Goal: Answer question/provide support: Share knowledge or assist other users

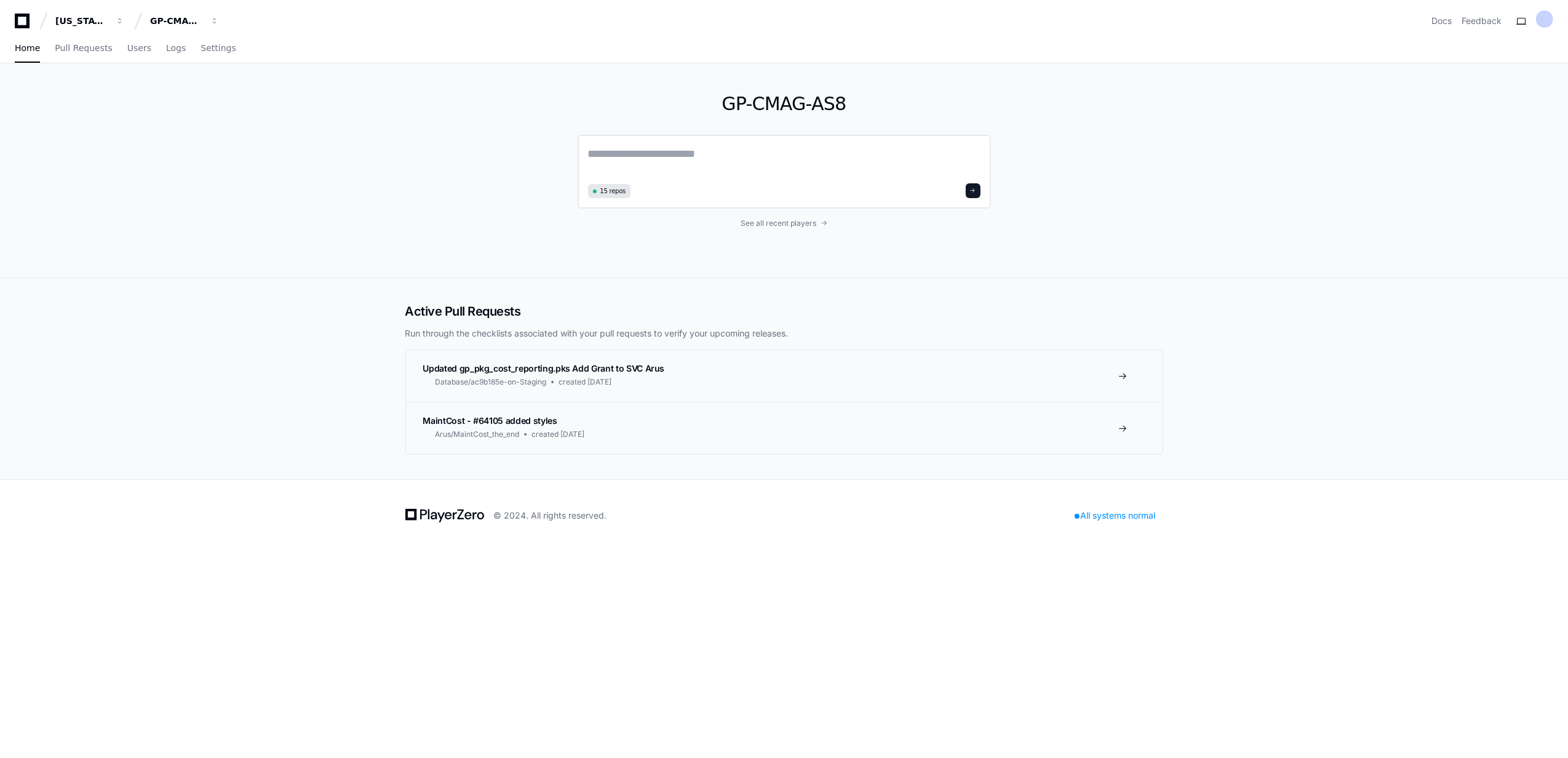
click at [905, 167] on textarea at bounding box center [784, 162] width 392 height 35
paste textarea "**********"
click at [913, 161] on textarea "**********" at bounding box center [784, 162] width 392 height 33
paste textarea "**********"
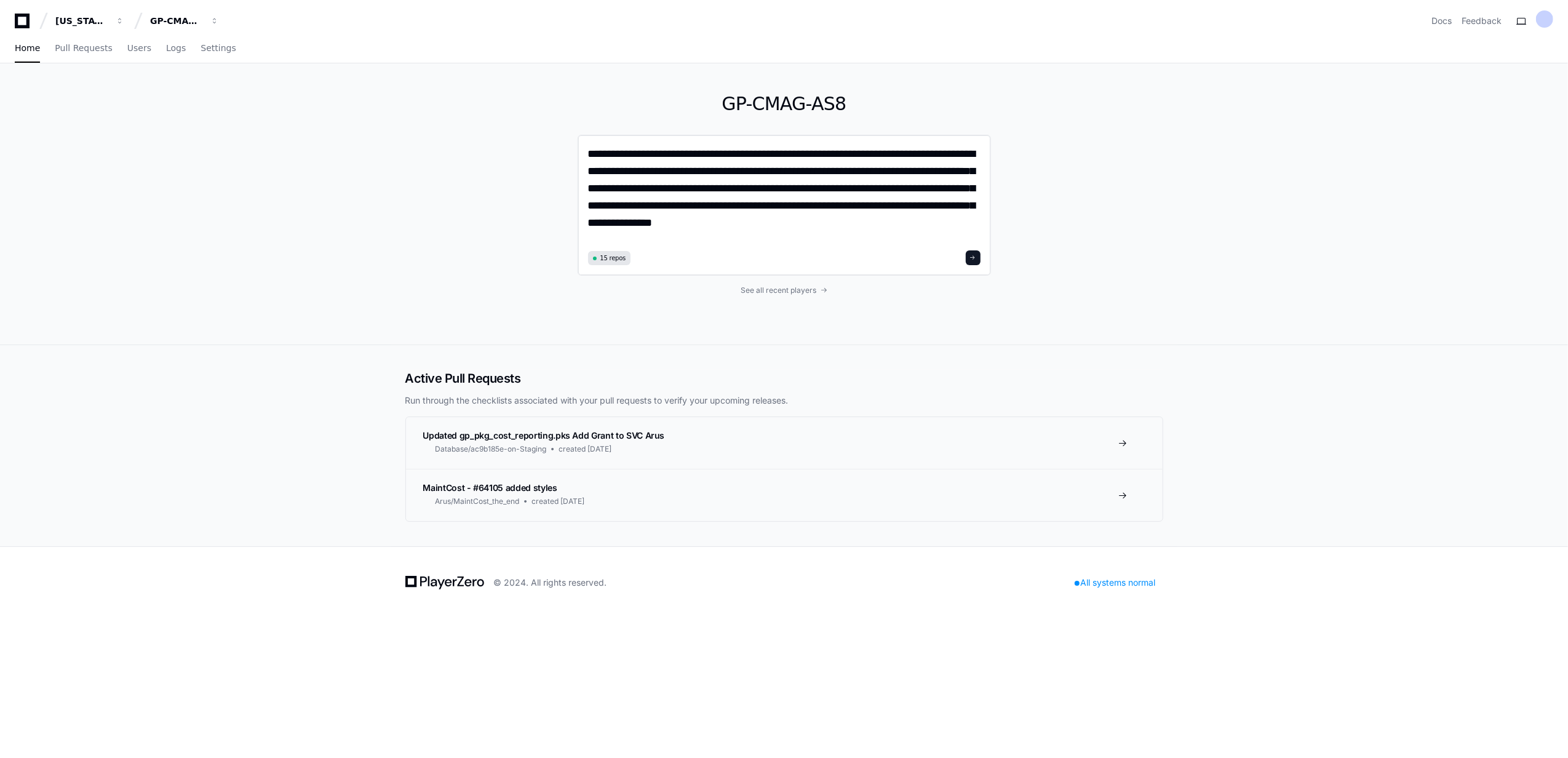
type textarea "**********"
click at [980, 260] on div "**********" at bounding box center [784, 205] width 413 height 141
click at [973, 259] on span at bounding box center [973, 258] width 6 height 6
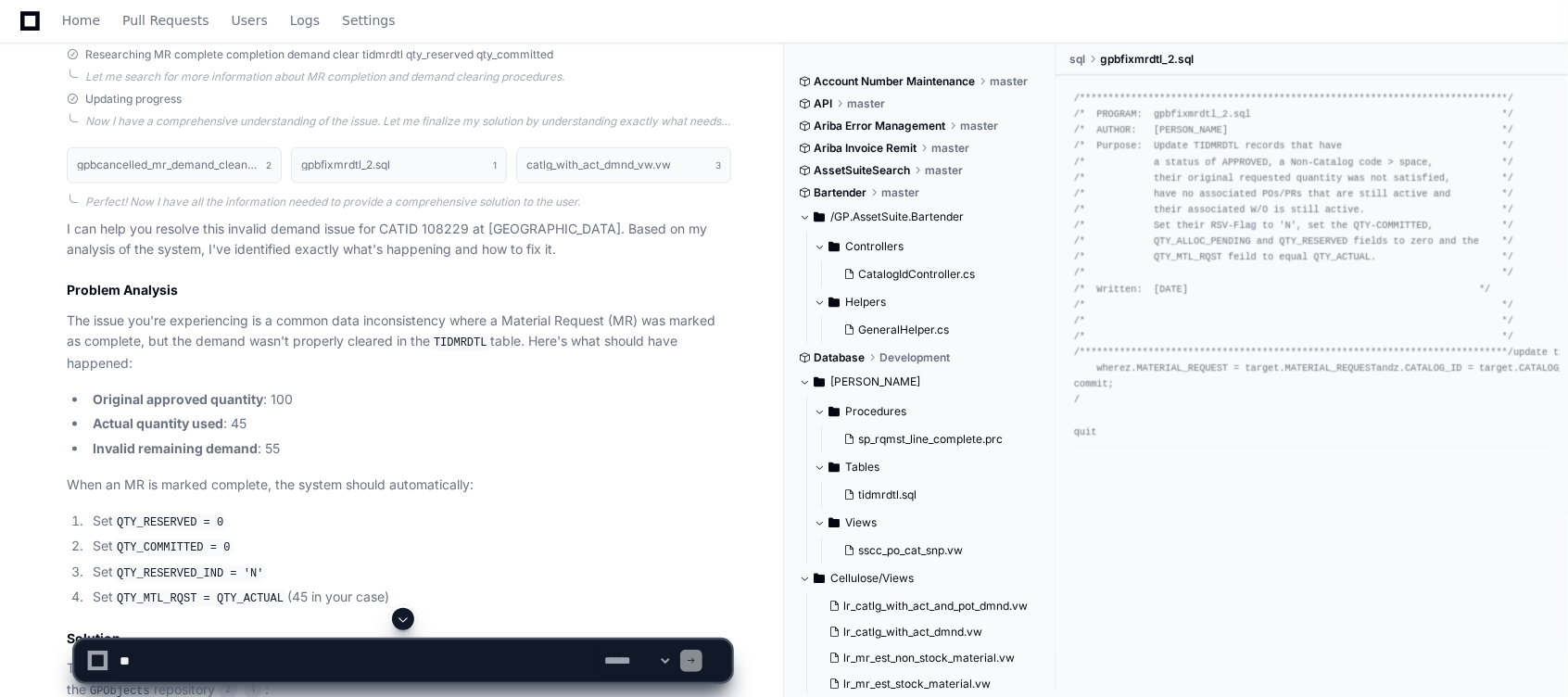
scroll to position [936, 0]
click at [673, 493] on select "**********" at bounding box center [637, 661] width 72 height 13
select select "*********"
click at [601, 493] on select "**********" at bounding box center [637, 661] width 72 height 13
click at [288, 493] on textarea at bounding box center [358, 660] width 485 height 41
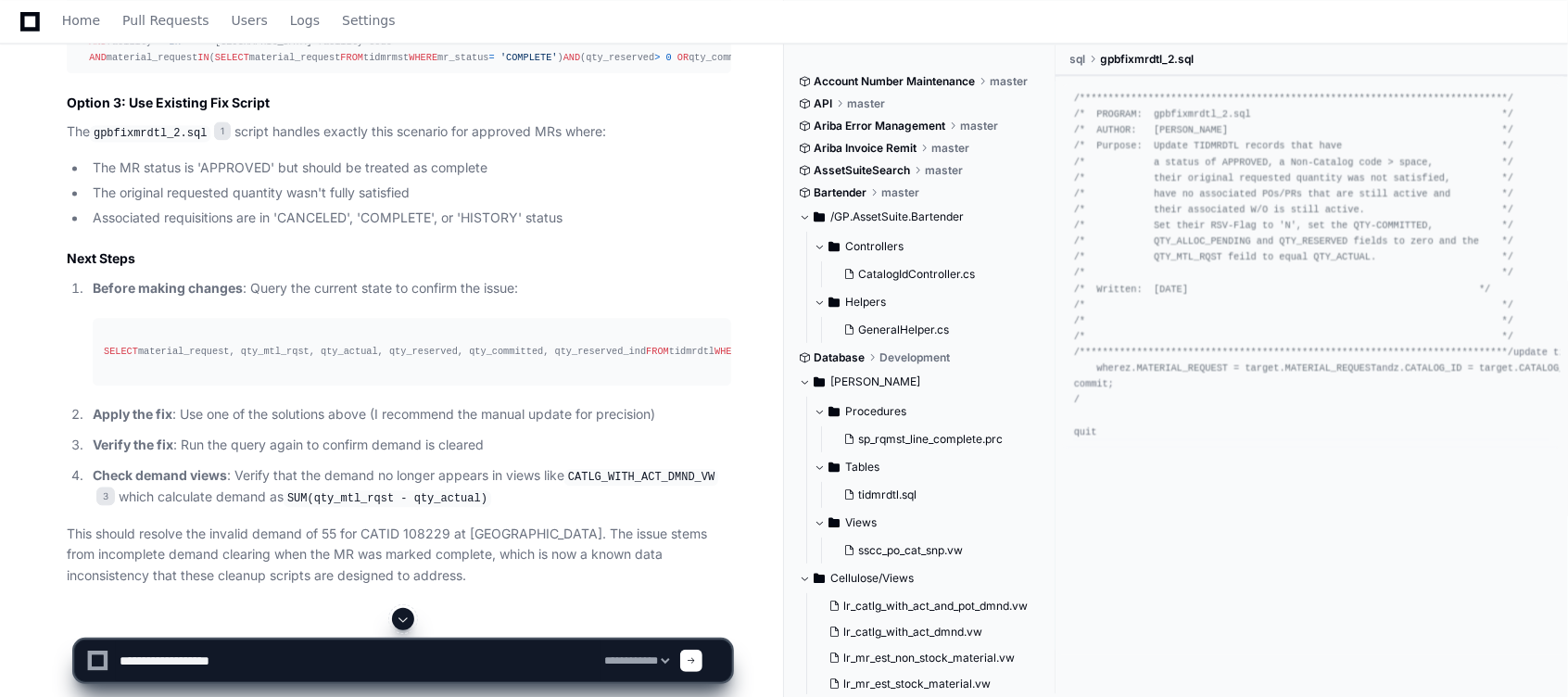
scroll to position [2063, 0]
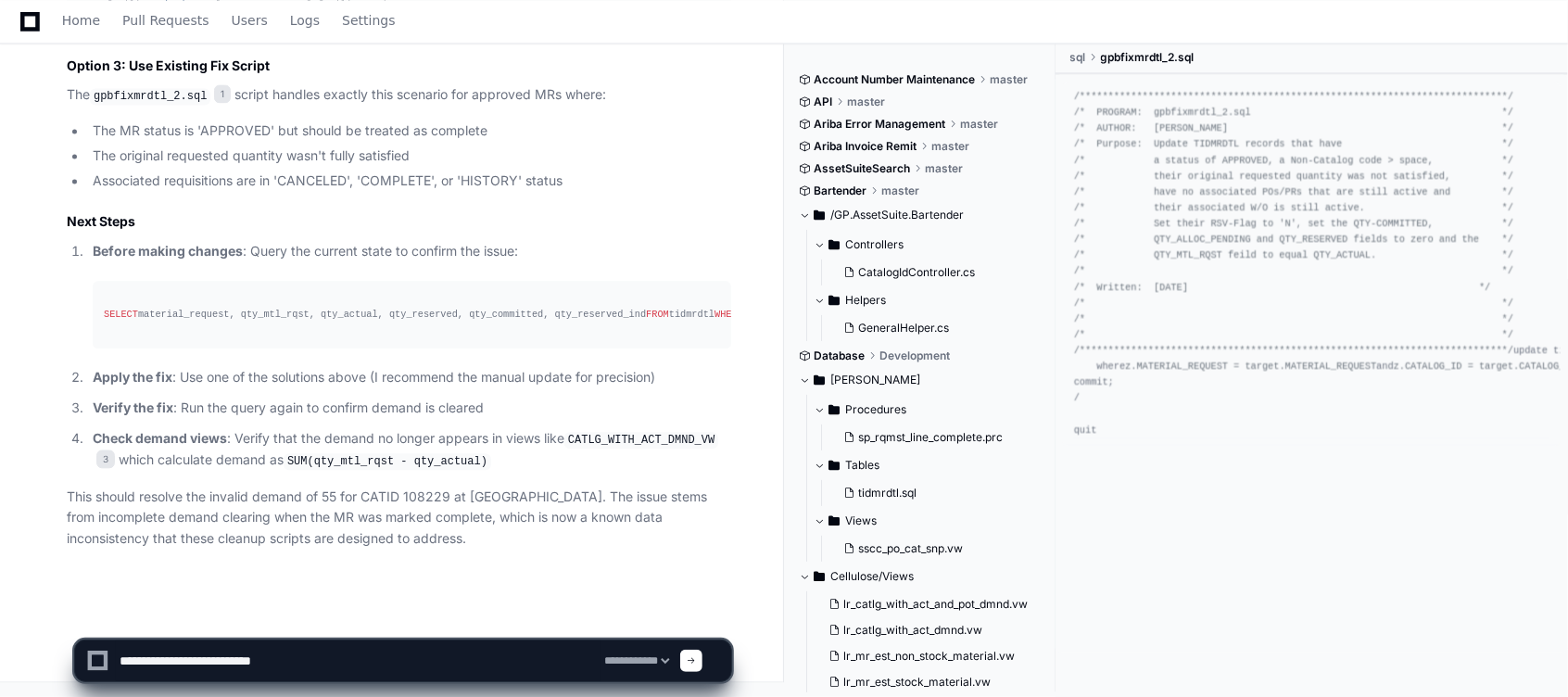
type textarea "**********"
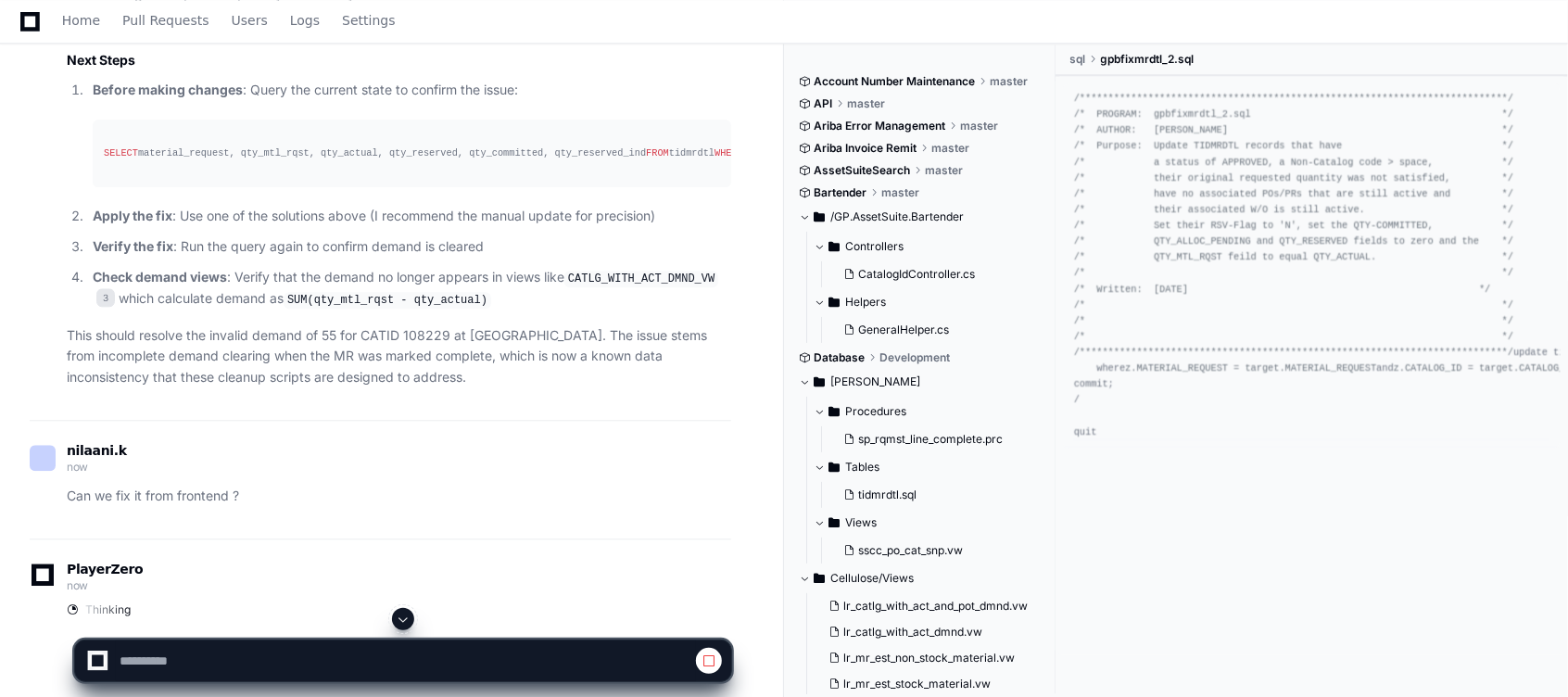
scroll to position [2289, 0]
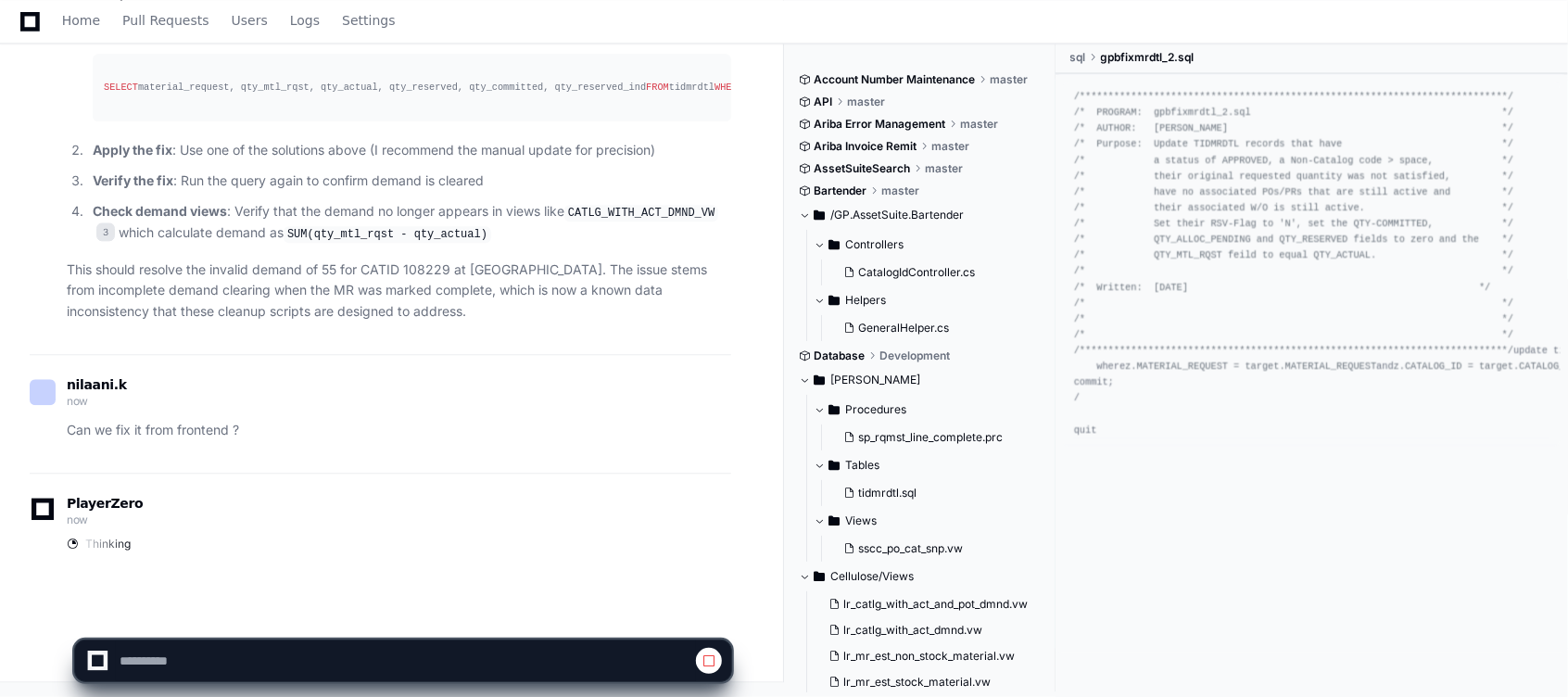
select select "*********"
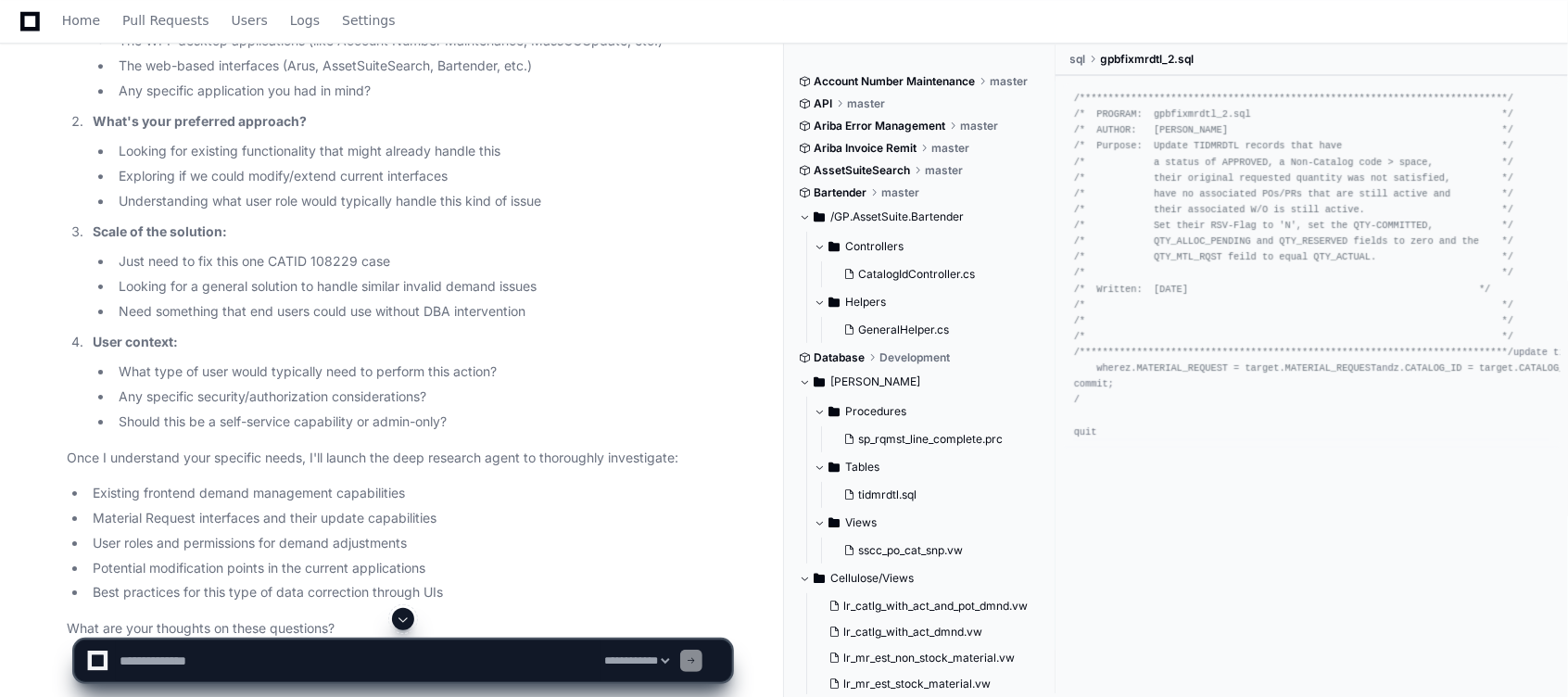
scroll to position [3052, 0]
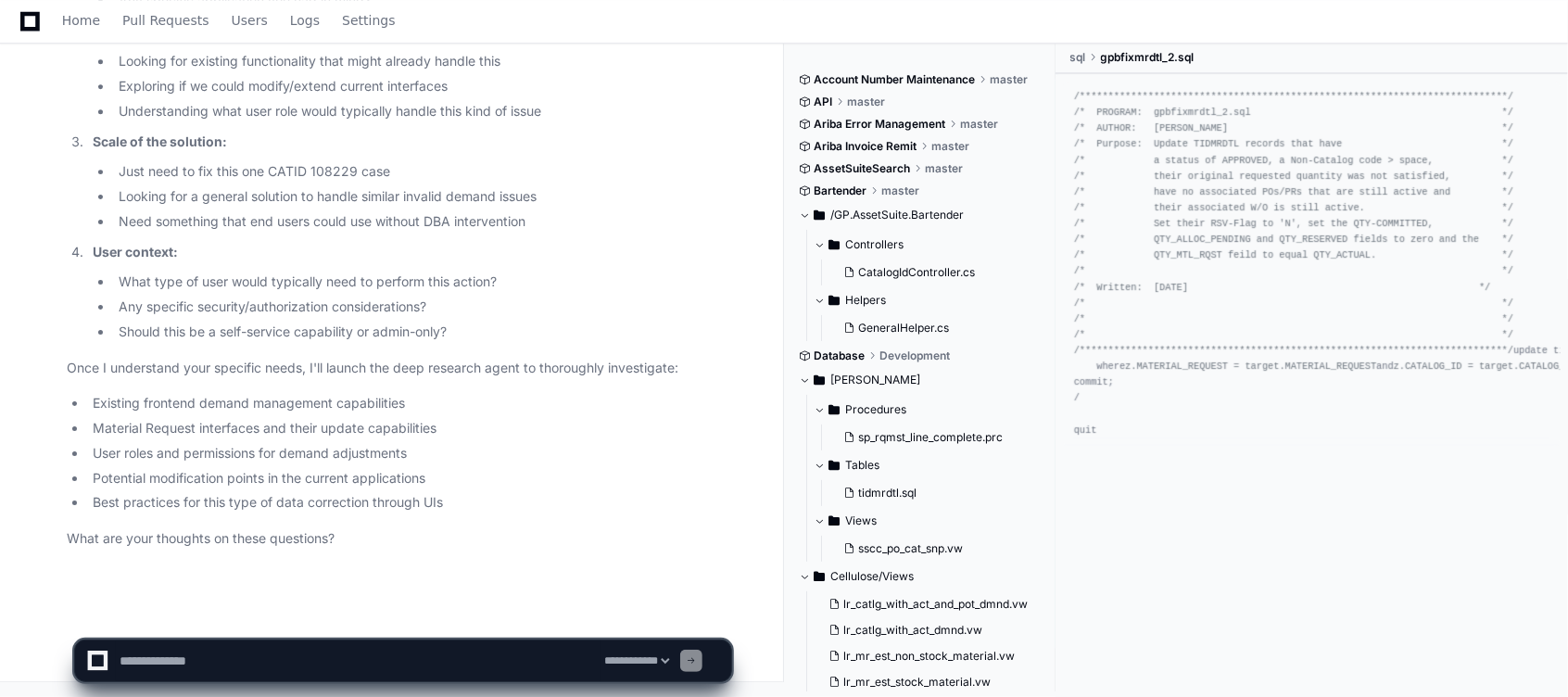
click at [260, 493] on textarea at bounding box center [358, 660] width 485 height 41
type textarea "**********"
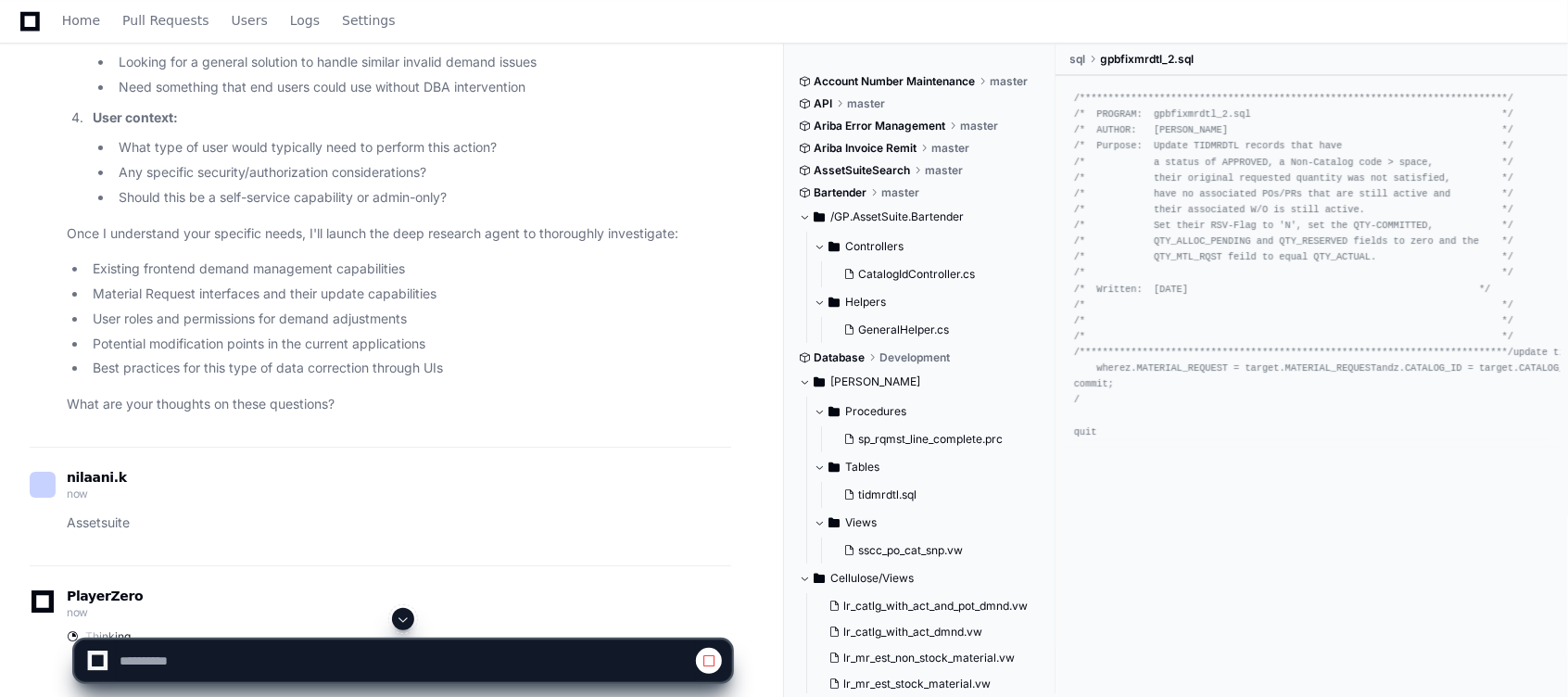
select select "*********"
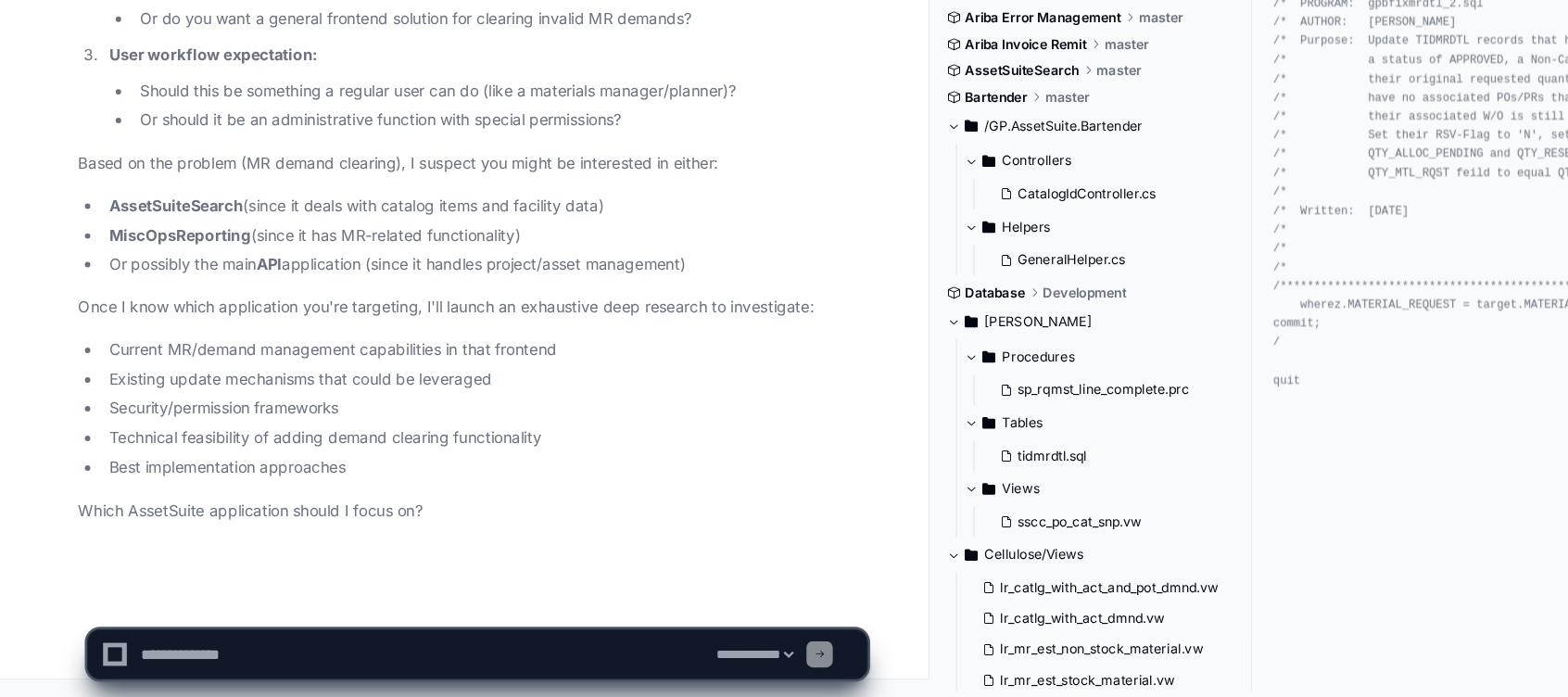
scroll to position [4100, 0]
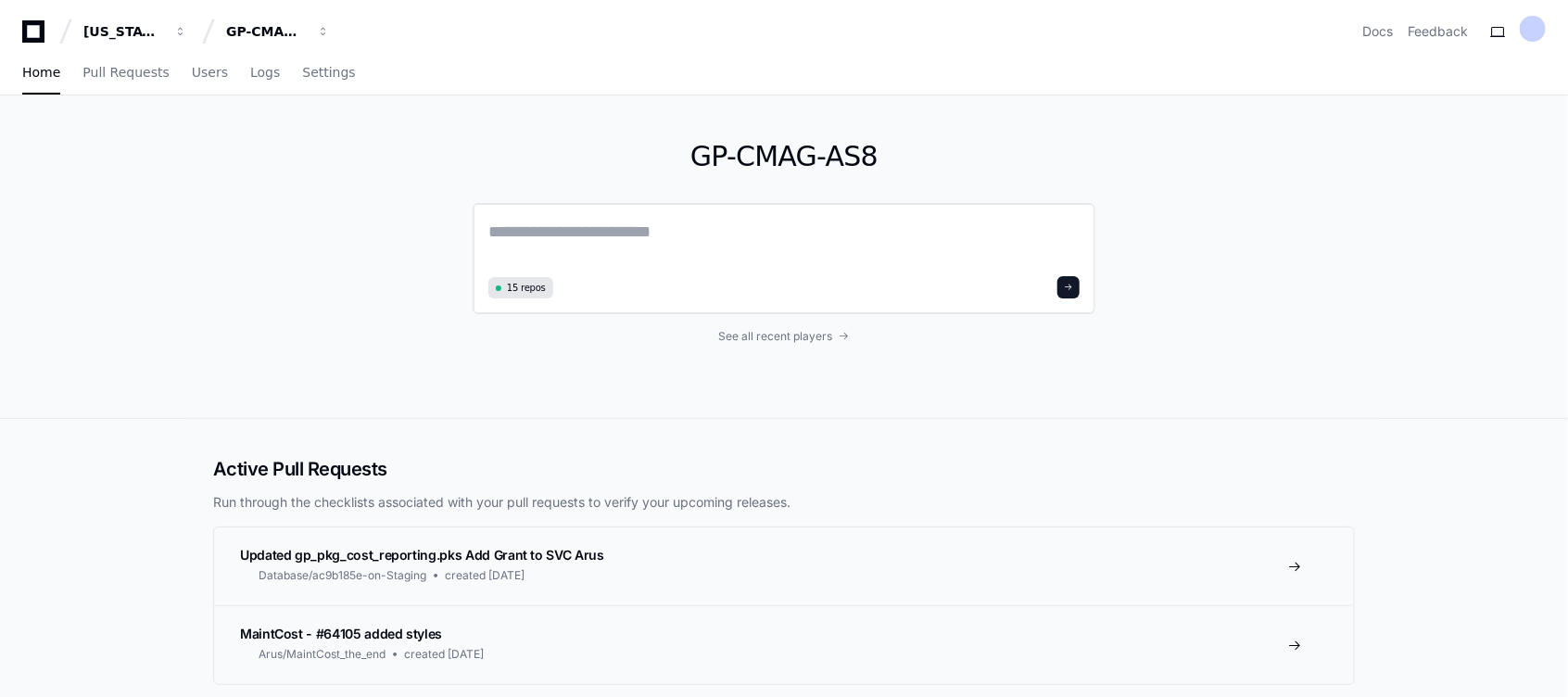
click at [805, 257] on textarea at bounding box center [784, 244] width 591 height 52
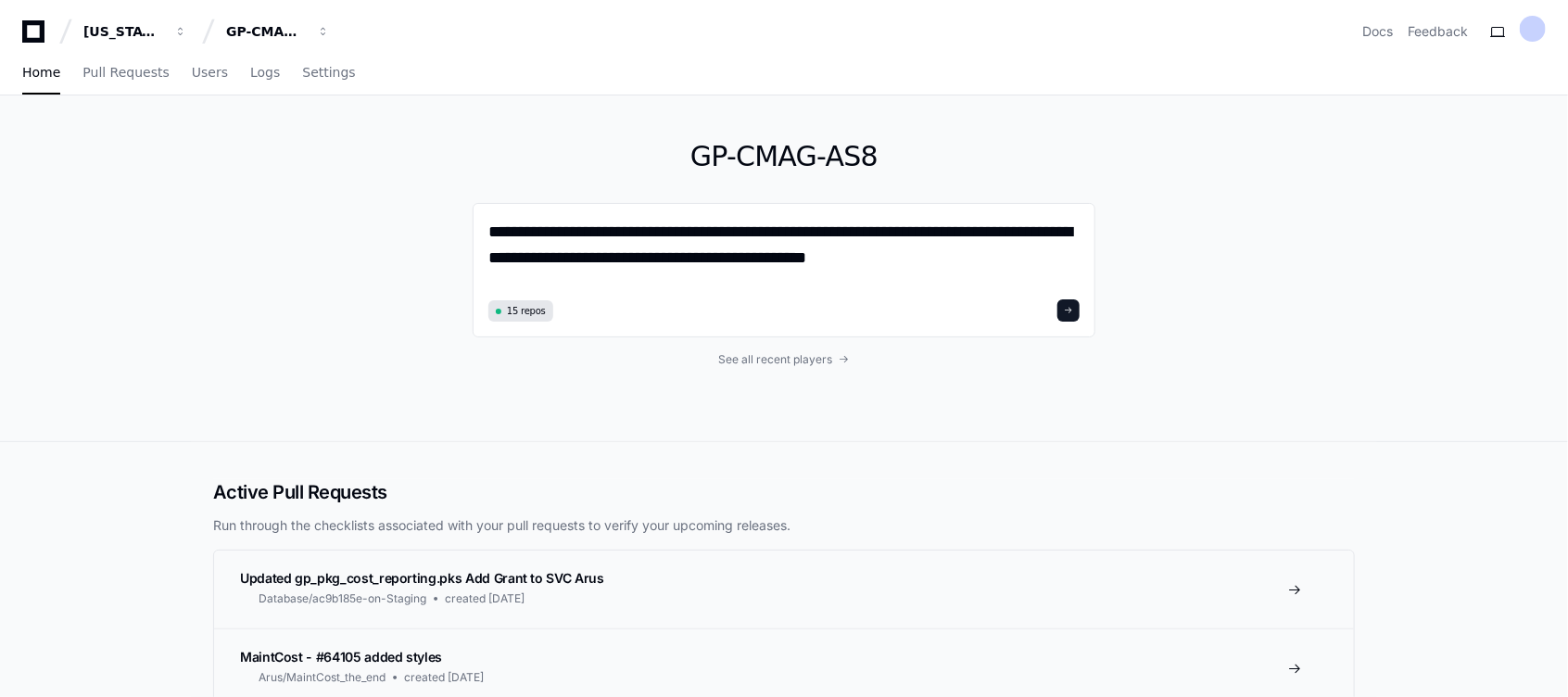
type textarea "**********"
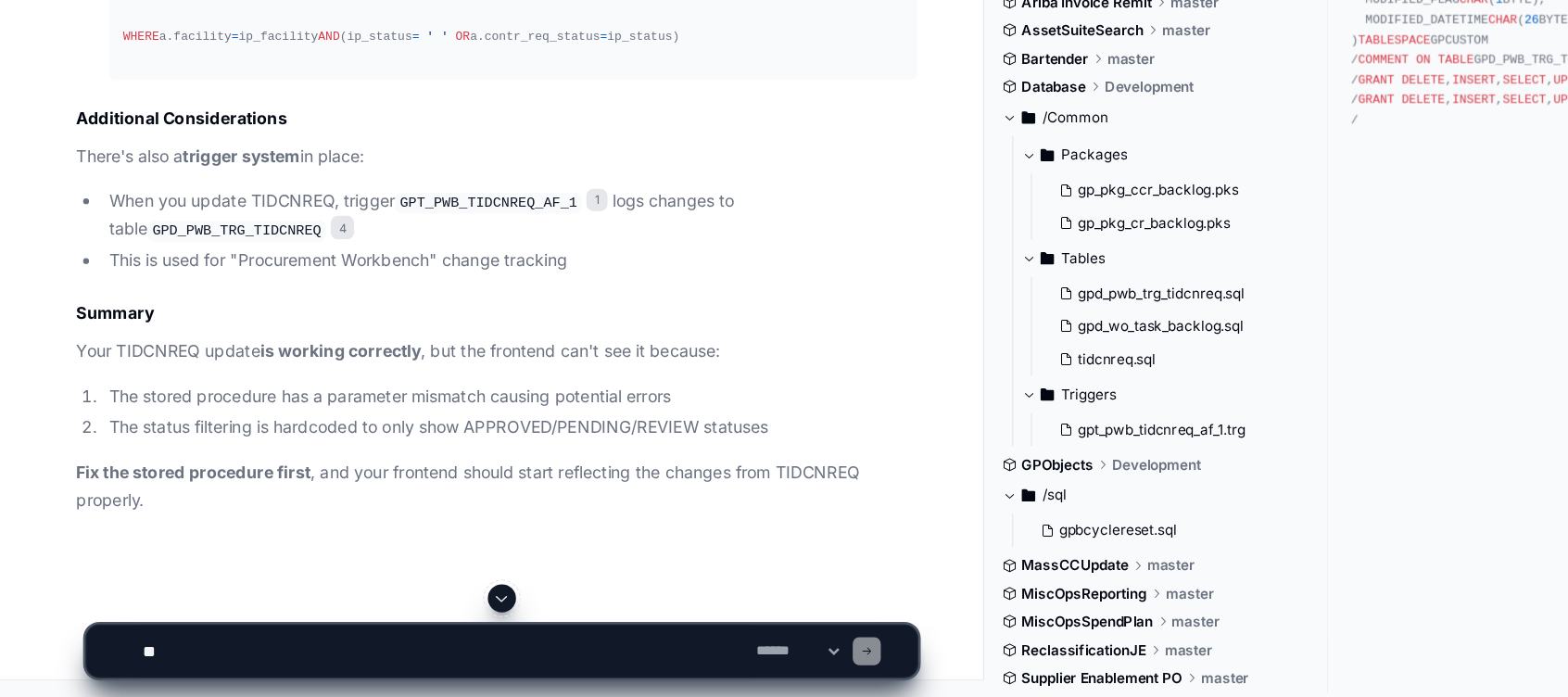
scroll to position [3048, 0]
click at [168, 645] on textarea at bounding box center [358, 660] width 485 height 41
type textarea "*"
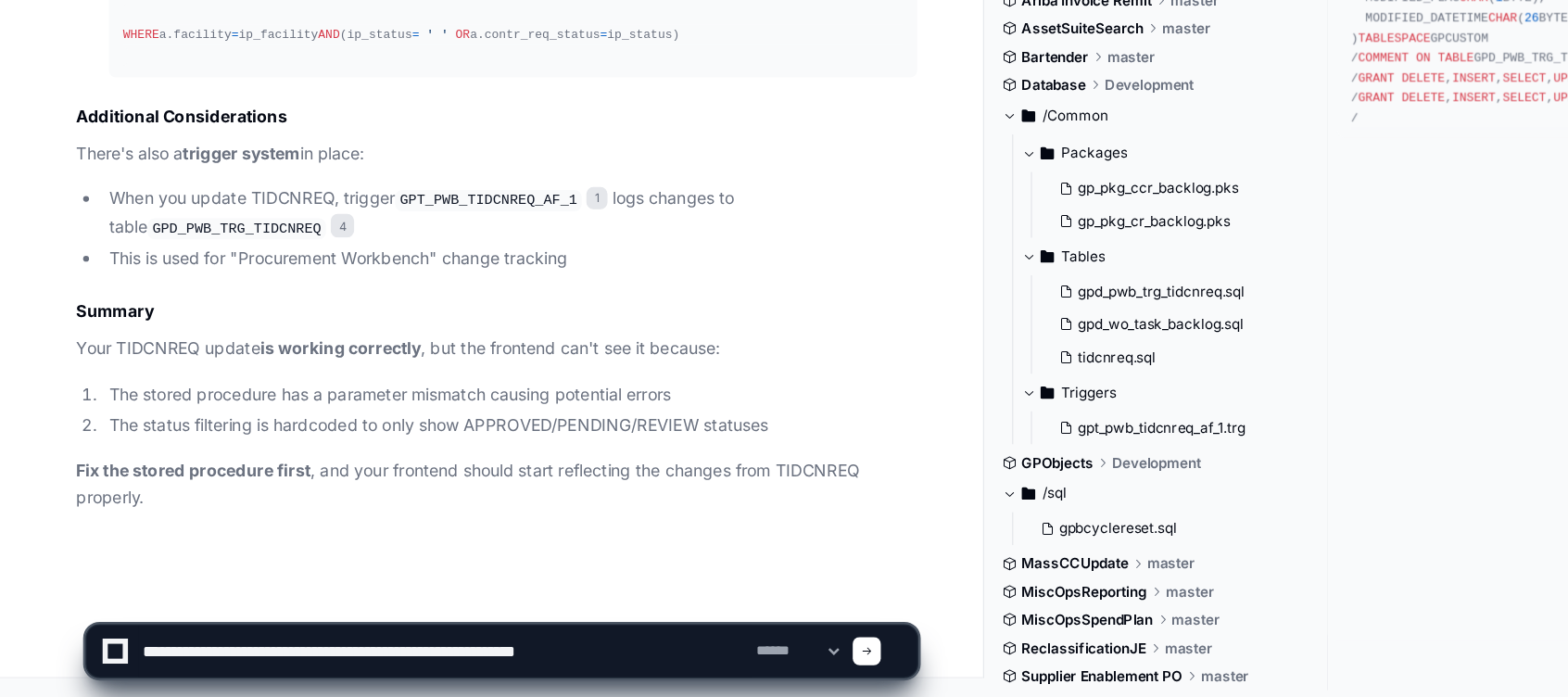
type textarea "**********"
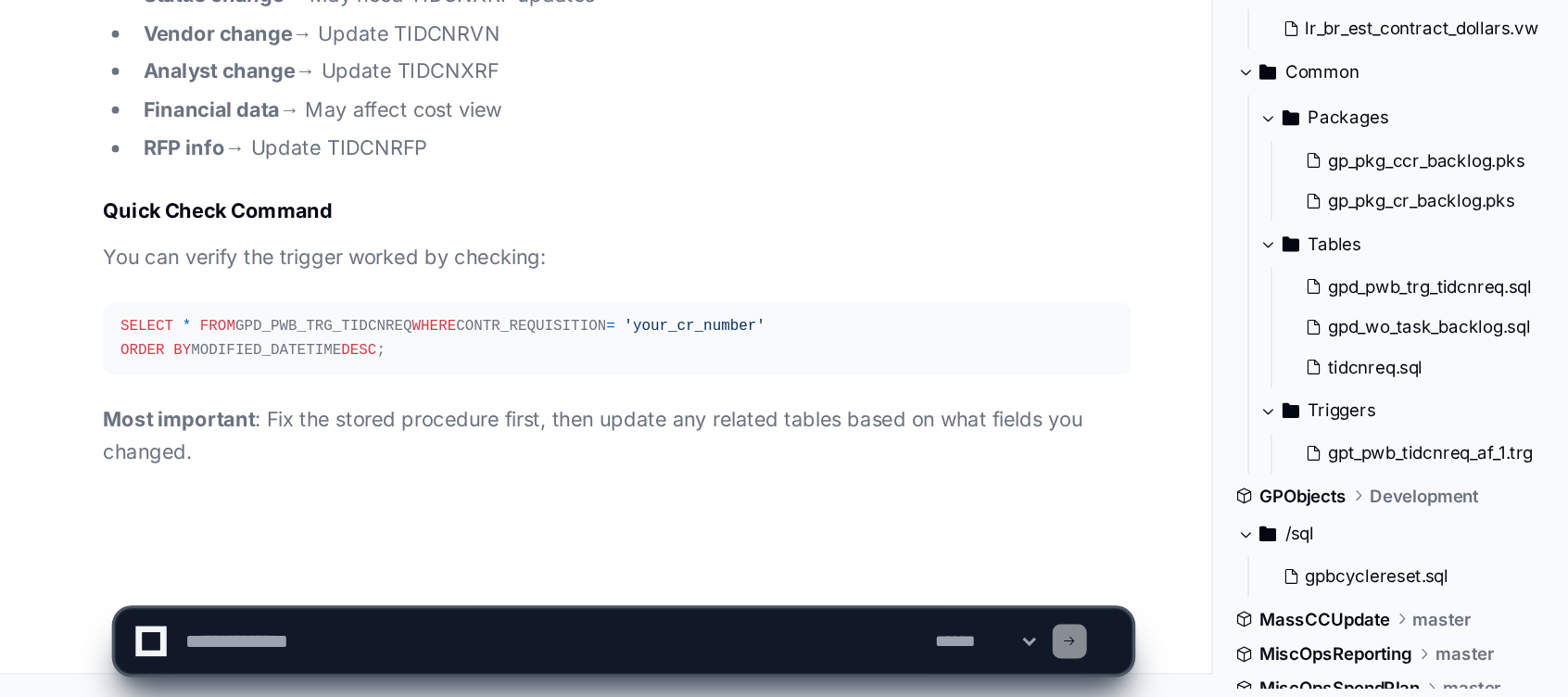
scroll to position [5830, 0]
click at [373, 652] on textarea at bounding box center [358, 660] width 485 height 41
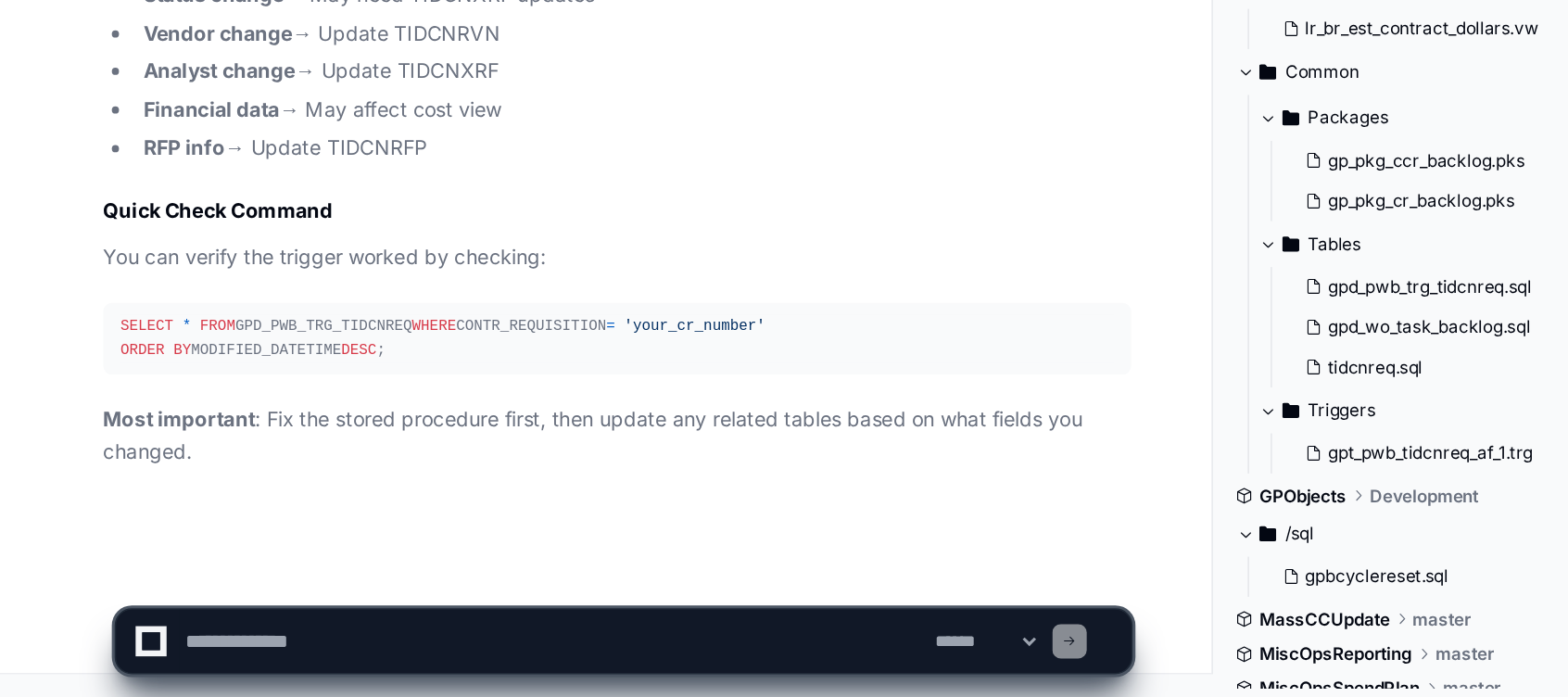
click at [394, 656] on textarea at bounding box center [358, 660] width 485 height 41
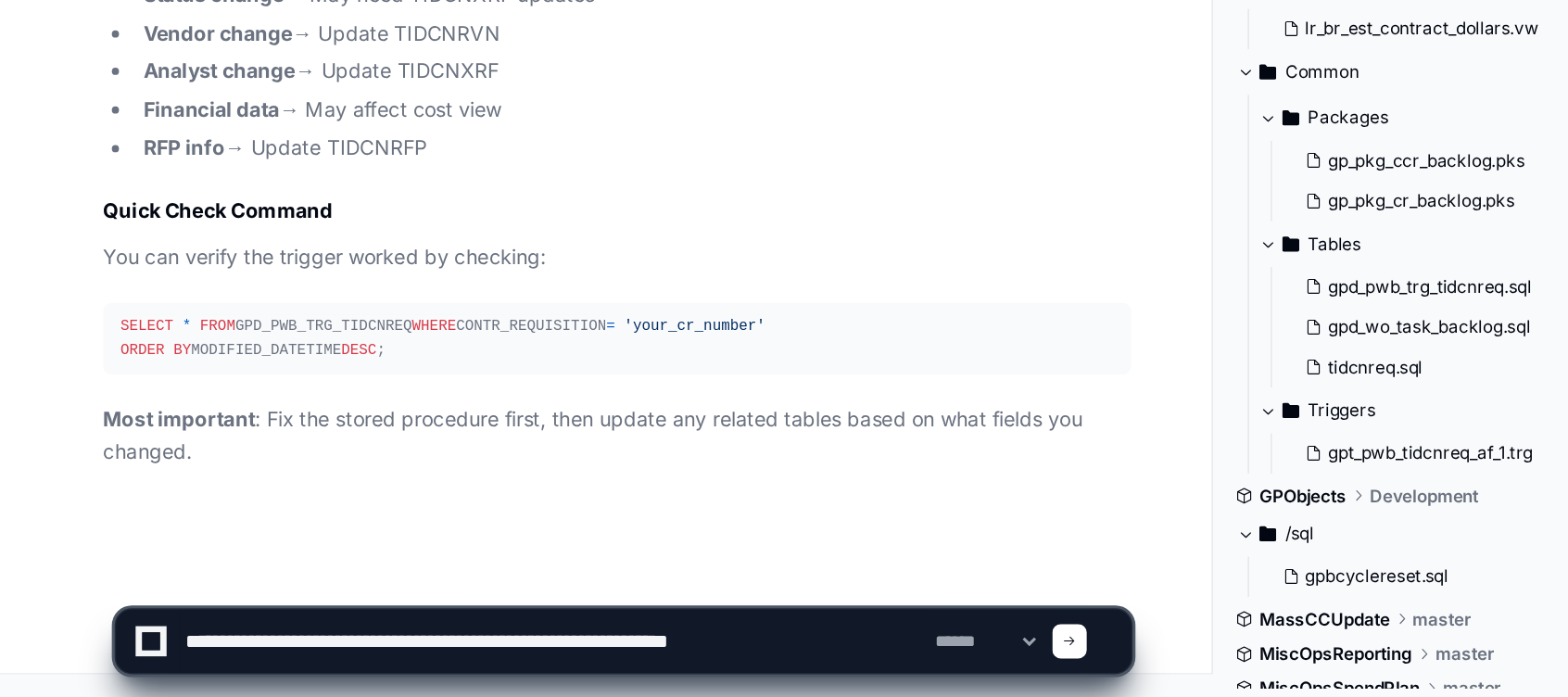
type textarea "**********"
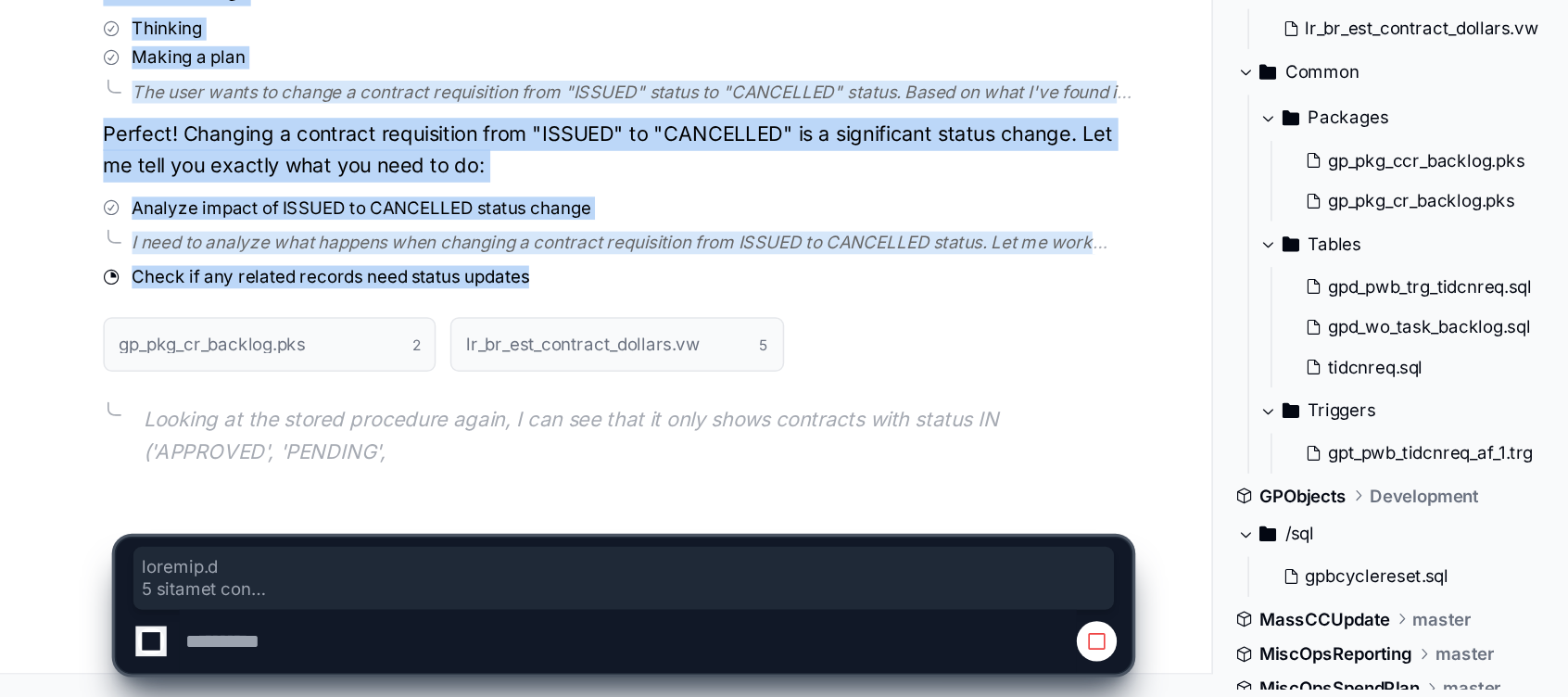
scroll to position [6336, 0]
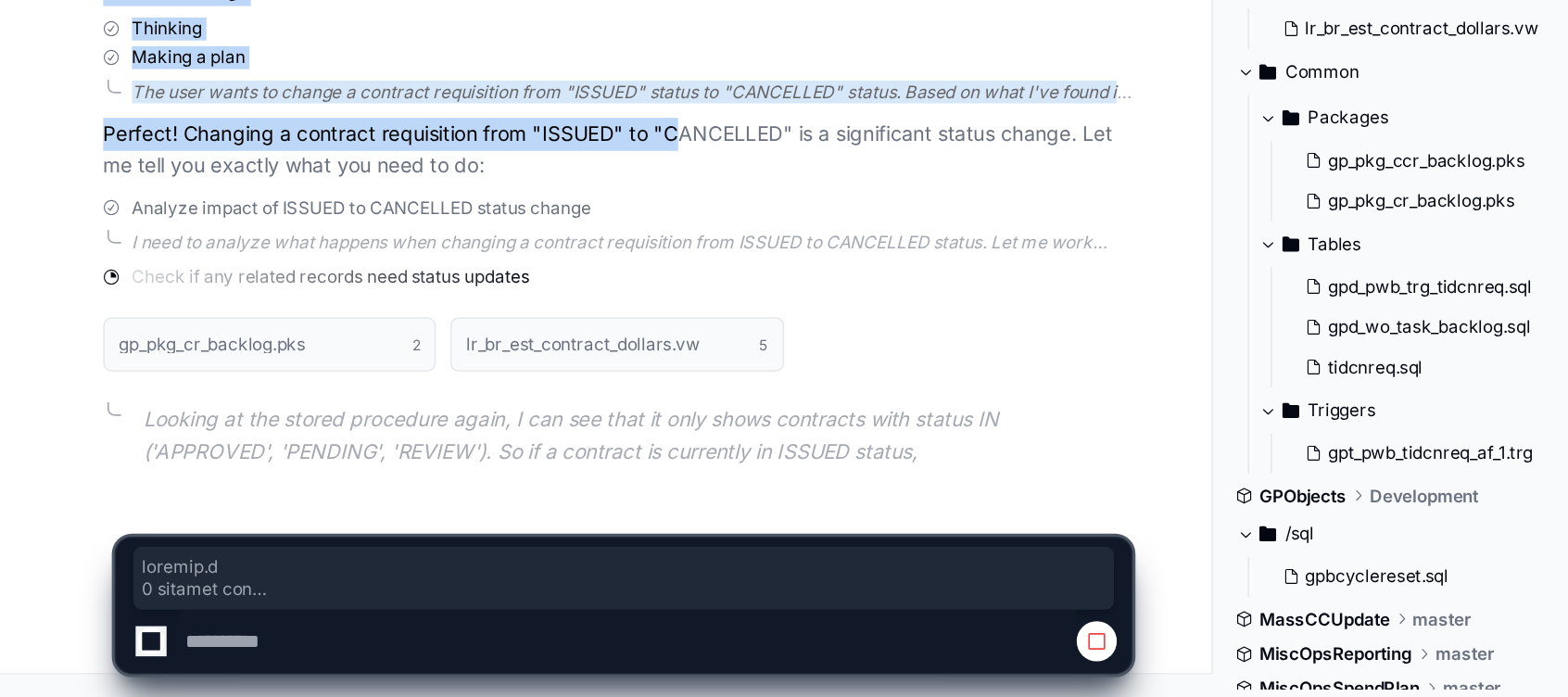
drag, startPoint x: 316, startPoint y: 447, endPoint x: 441, endPoint y: 319, distance: 178.9
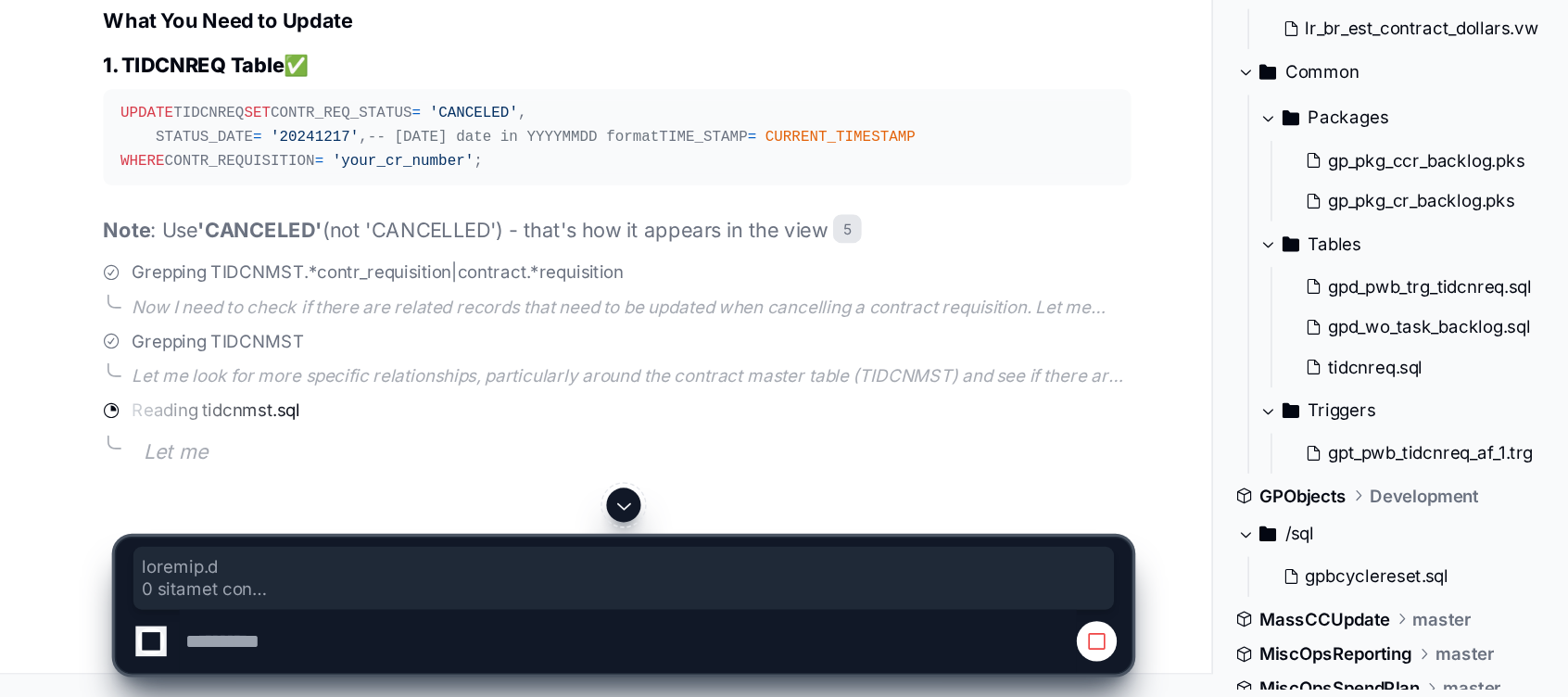
scroll to position [6864, 0]
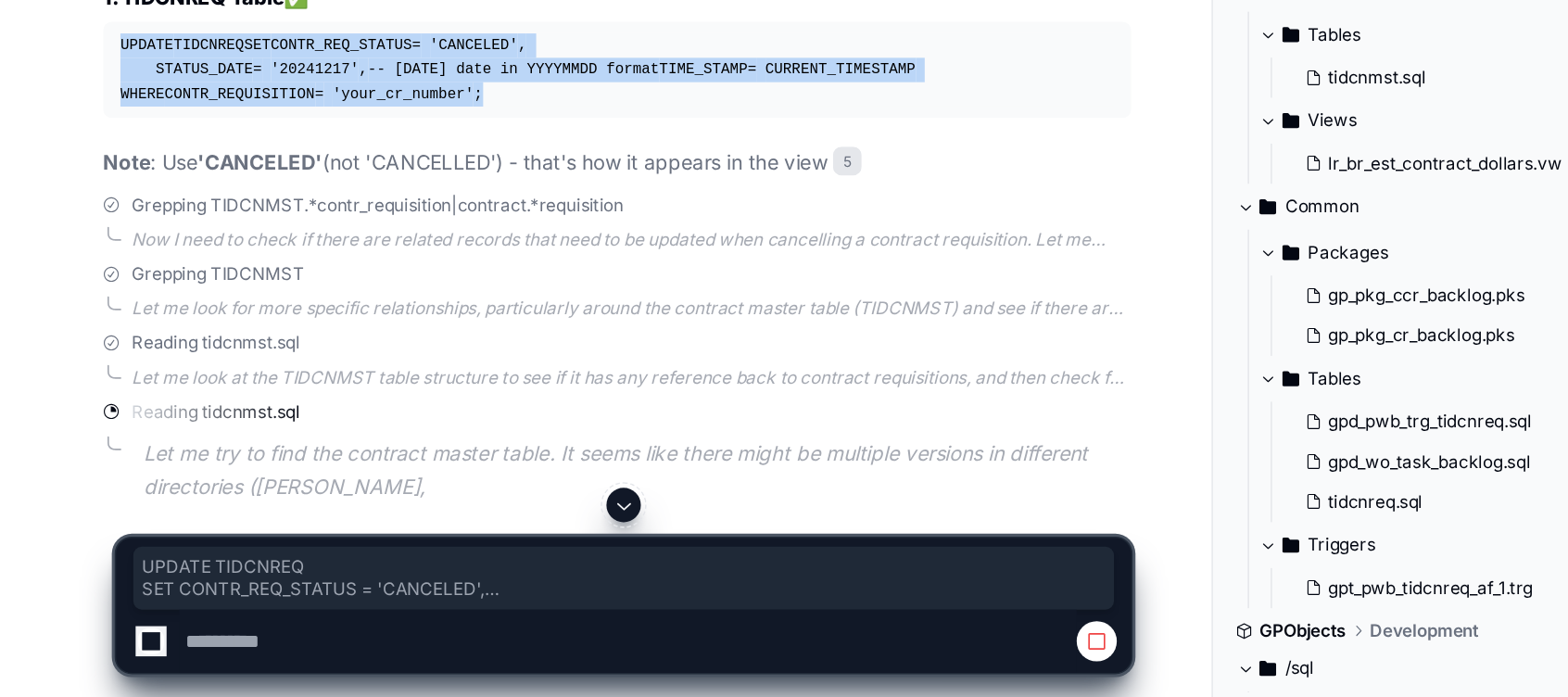
drag, startPoint x: 142, startPoint y: 321, endPoint x: 315, endPoint y: 377, distance: 181.8
click at [315, 315] on div "UPDATE TIDCNREQ SET CONTR_REQ_STATUS = 'CANCELED' , STATUS_DATE = '20241217' , …" at bounding box center [399, 292] width 642 height 47
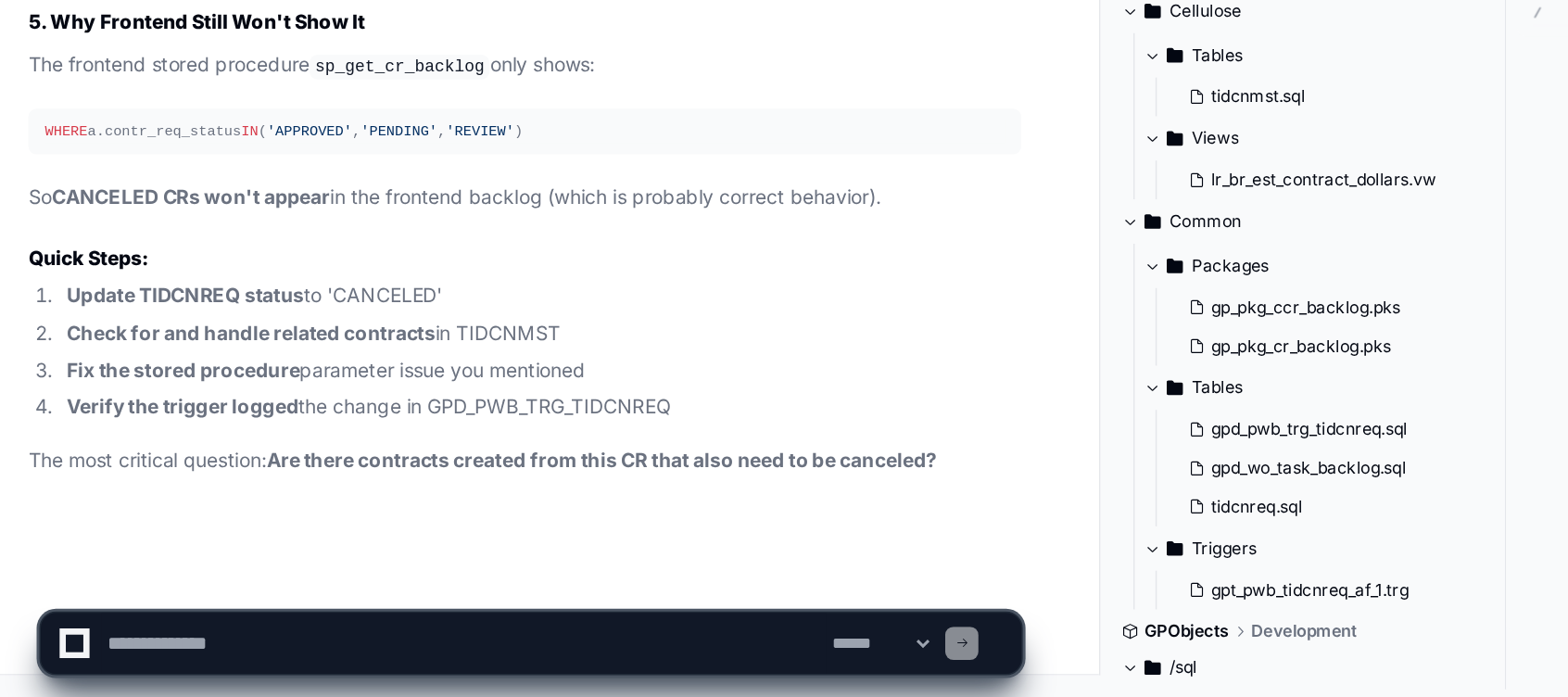
scroll to position [8333, 0]
click at [285, 435] on li "Update TIDCNREQ status to 'CANCELED'" at bounding box center [409, 428] width 644 height 22
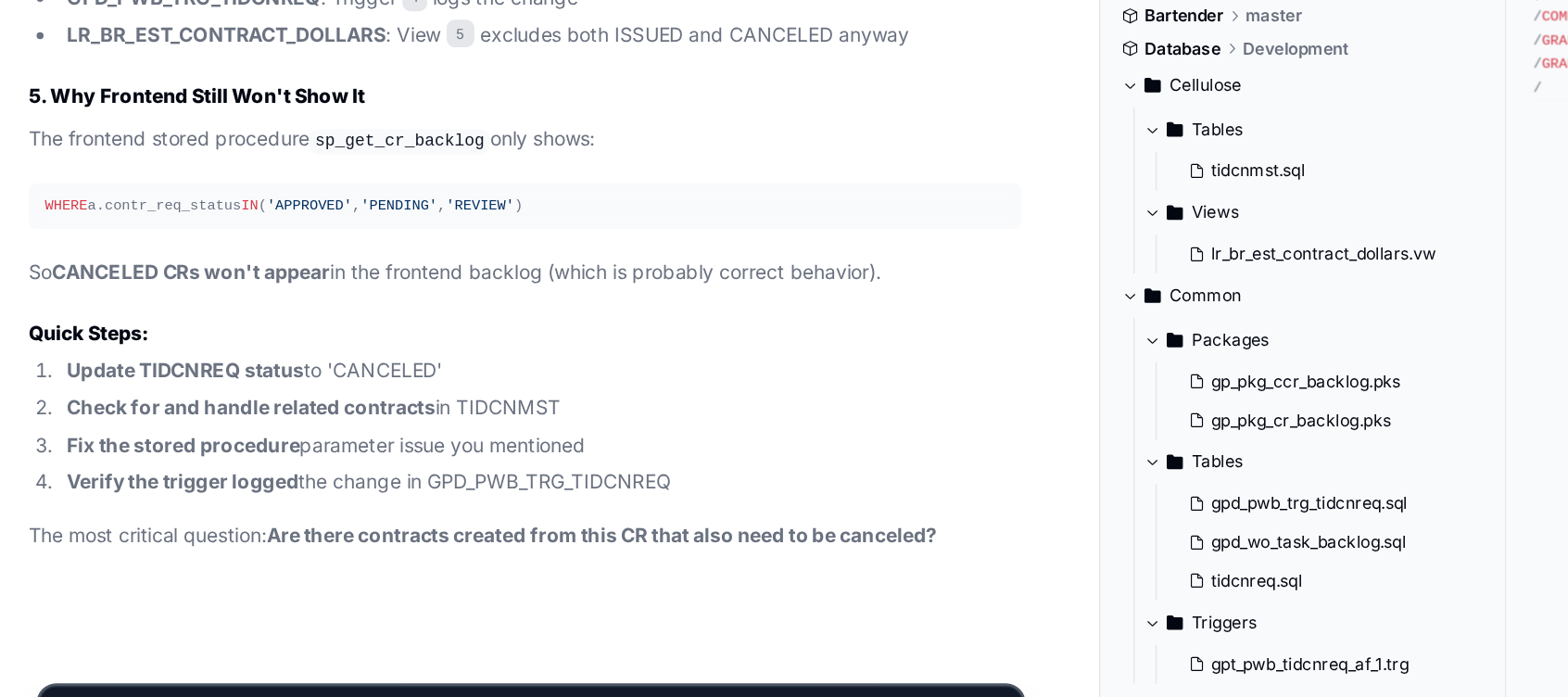
scroll to position [8341, 0]
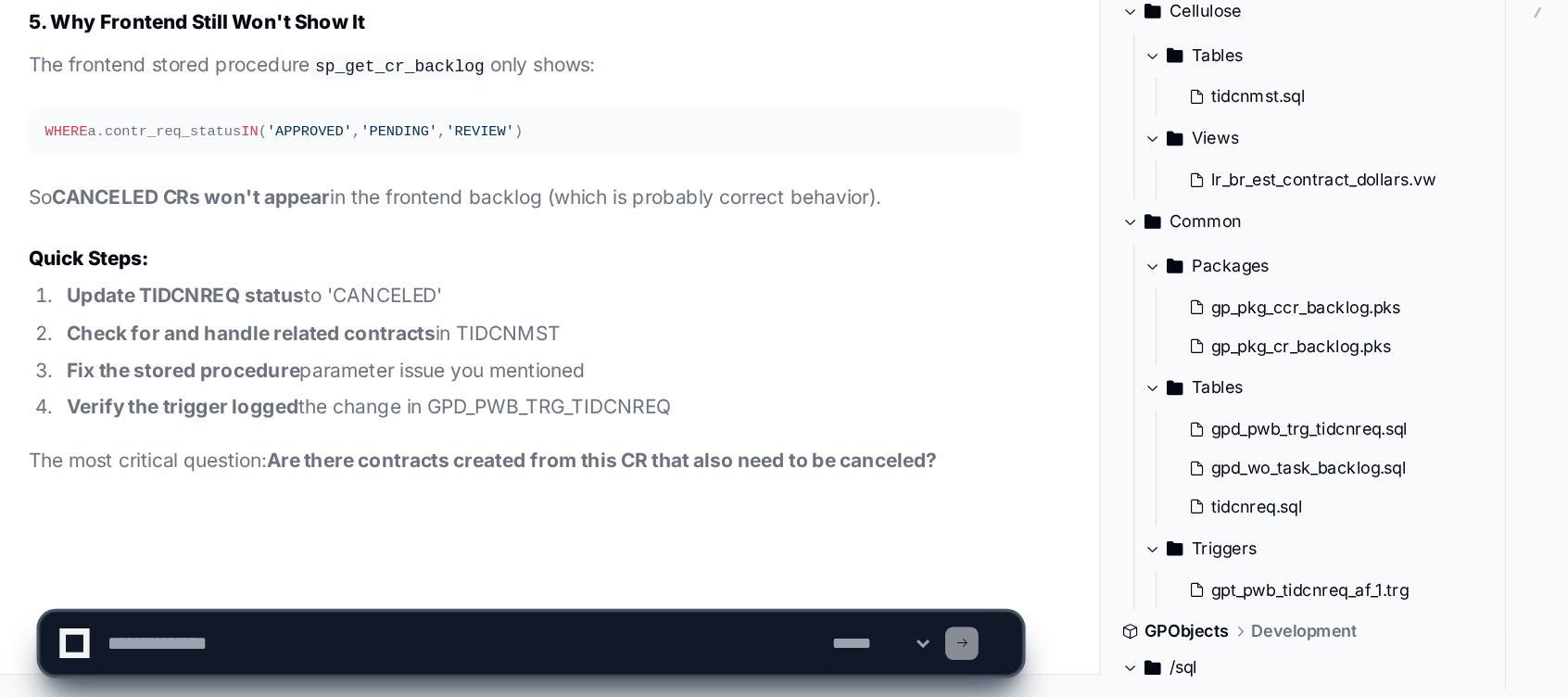
click at [244, 655] on textarea at bounding box center [358, 660] width 485 height 41
type textarea "**********"
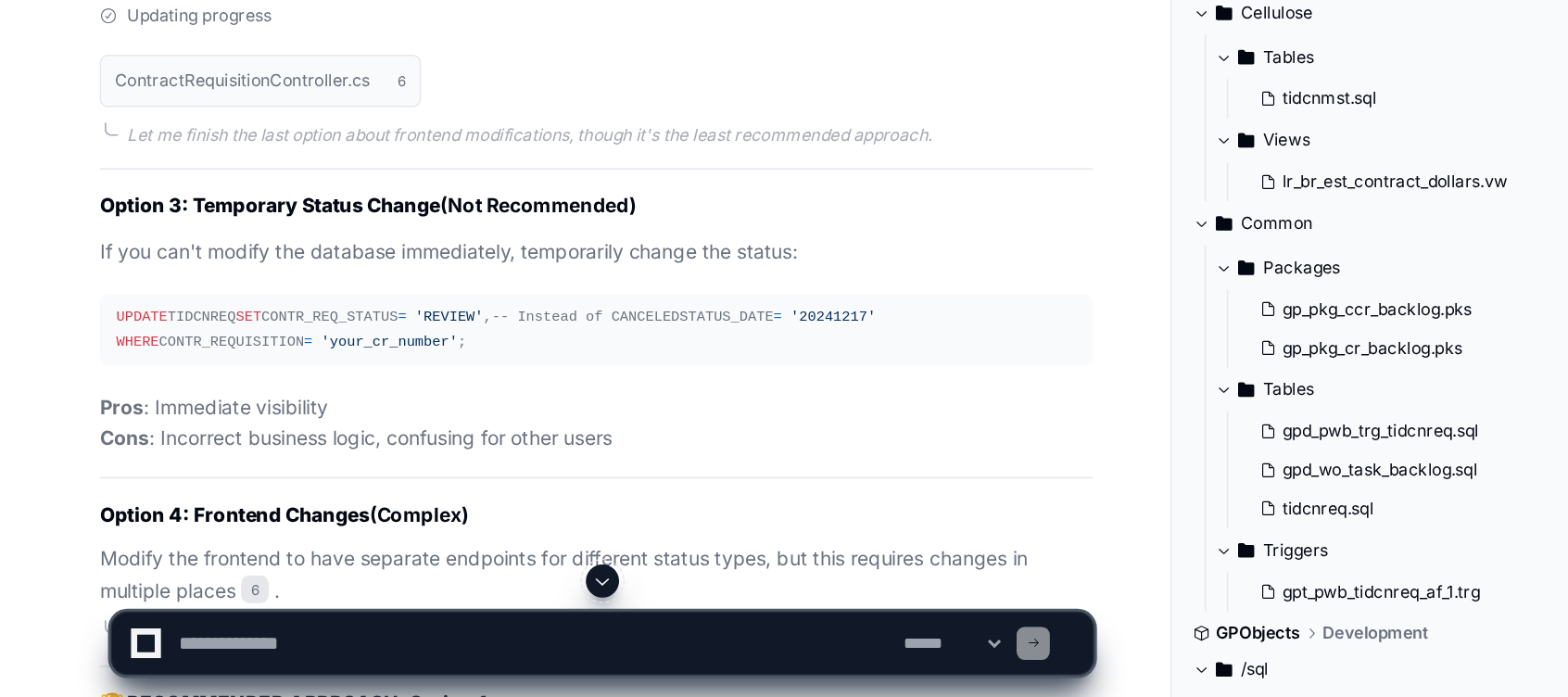
scroll to position [9828, 0]
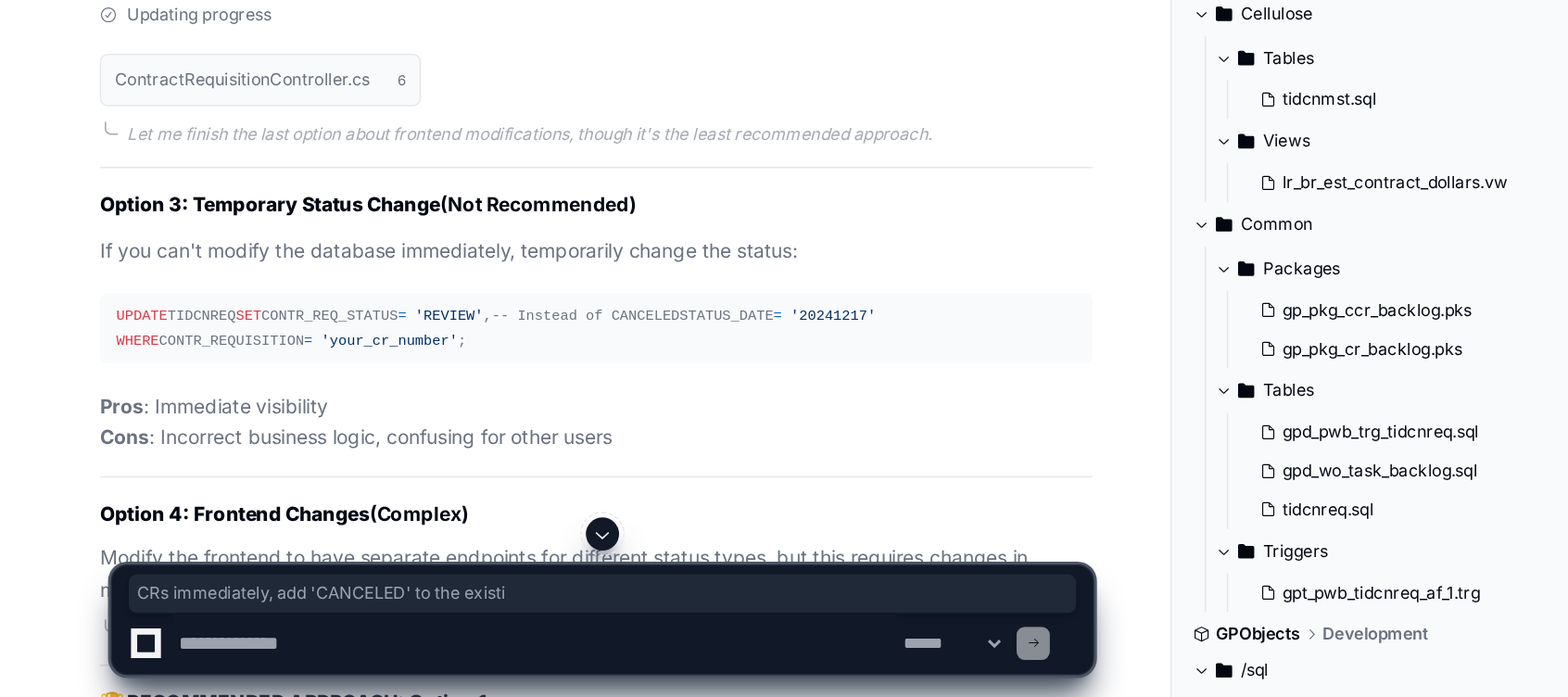
drag, startPoint x: 262, startPoint y: 324, endPoint x: 552, endPoint y: 315, distance: 290.1
click at [552, 223] on article "How to Use This Solution: After making the above change, you can see your CANCE…" at bounding box center [398, 59] width 664 height 327
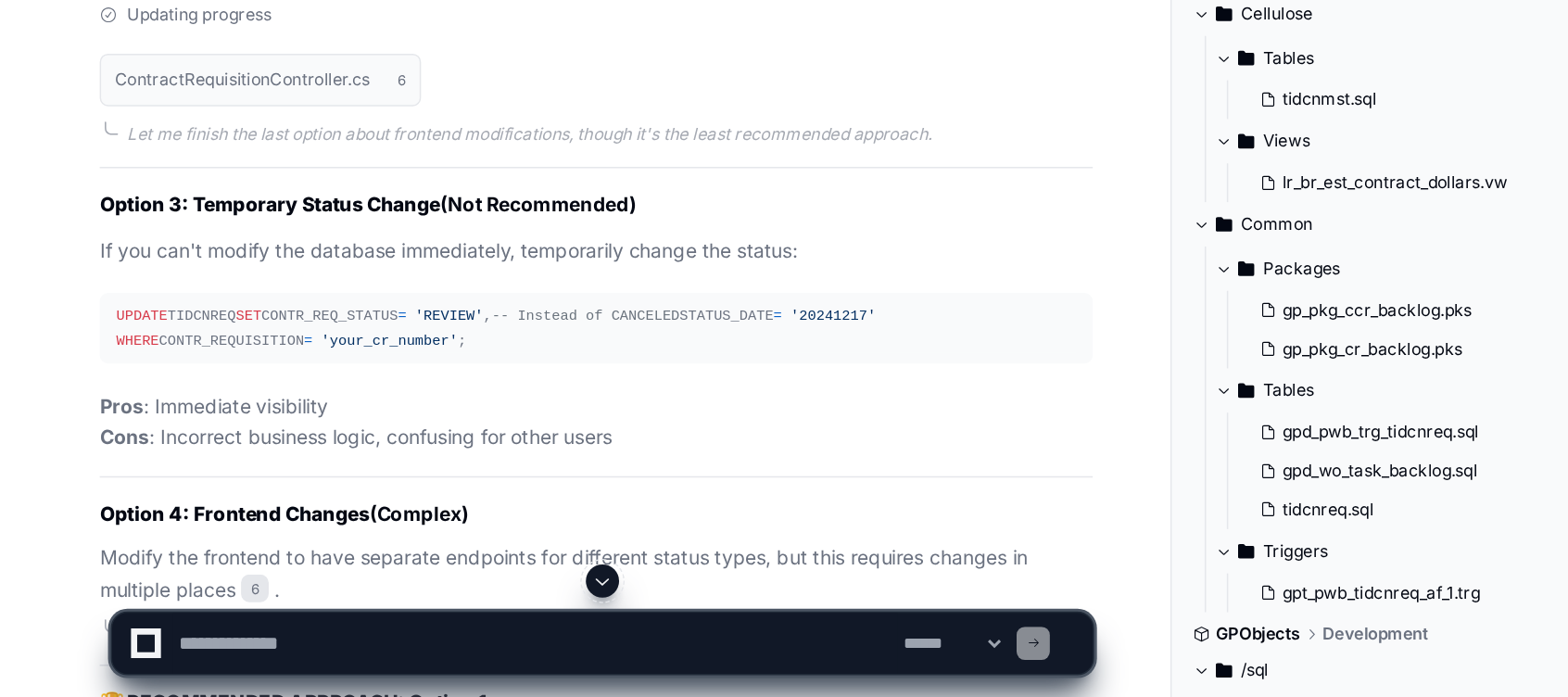
drag, startPoint x: 552, startPoint y: 315, endPoint x: 420, endPoint y: 488, distance: 217.6
click at [420, 247] on div "Updating progress" at bounding box center [398, 241] width 664 height 15
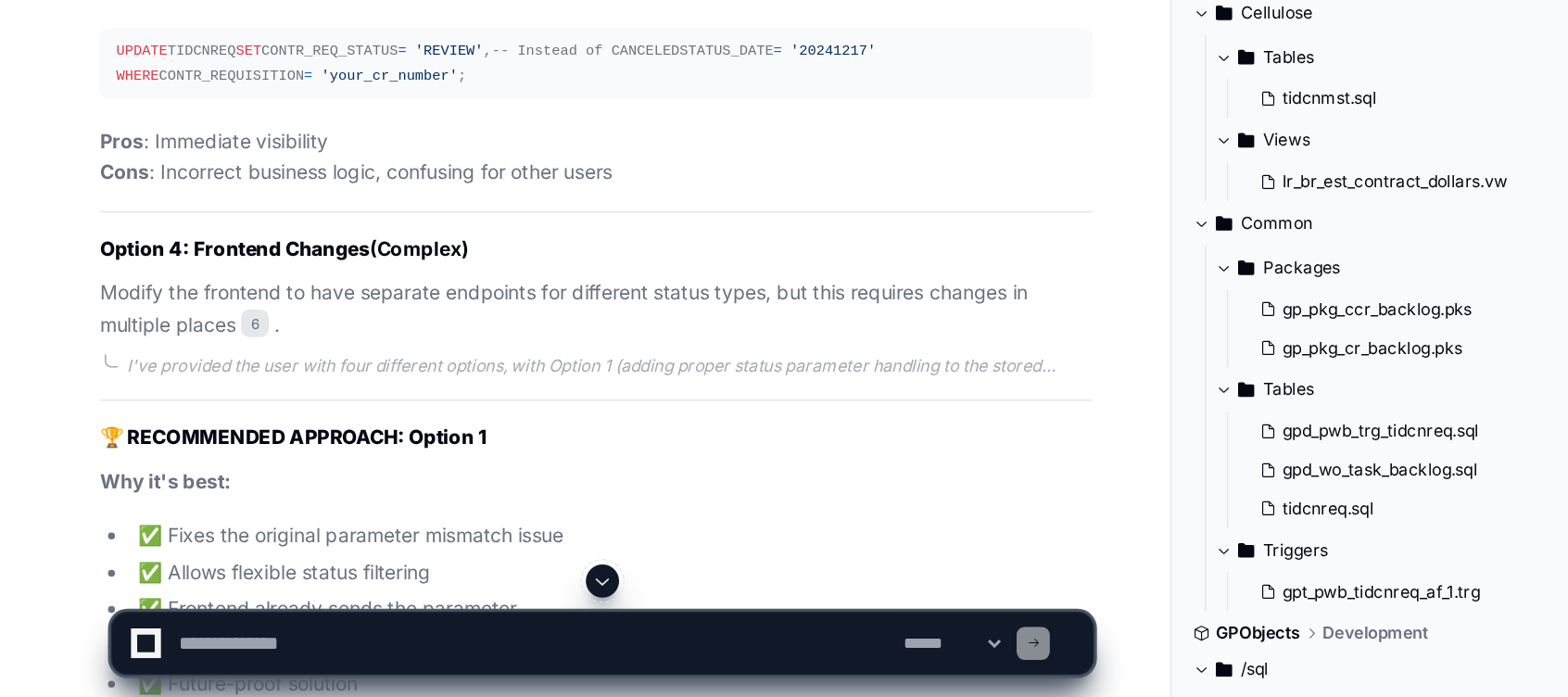
scroll to position [10055, 0]
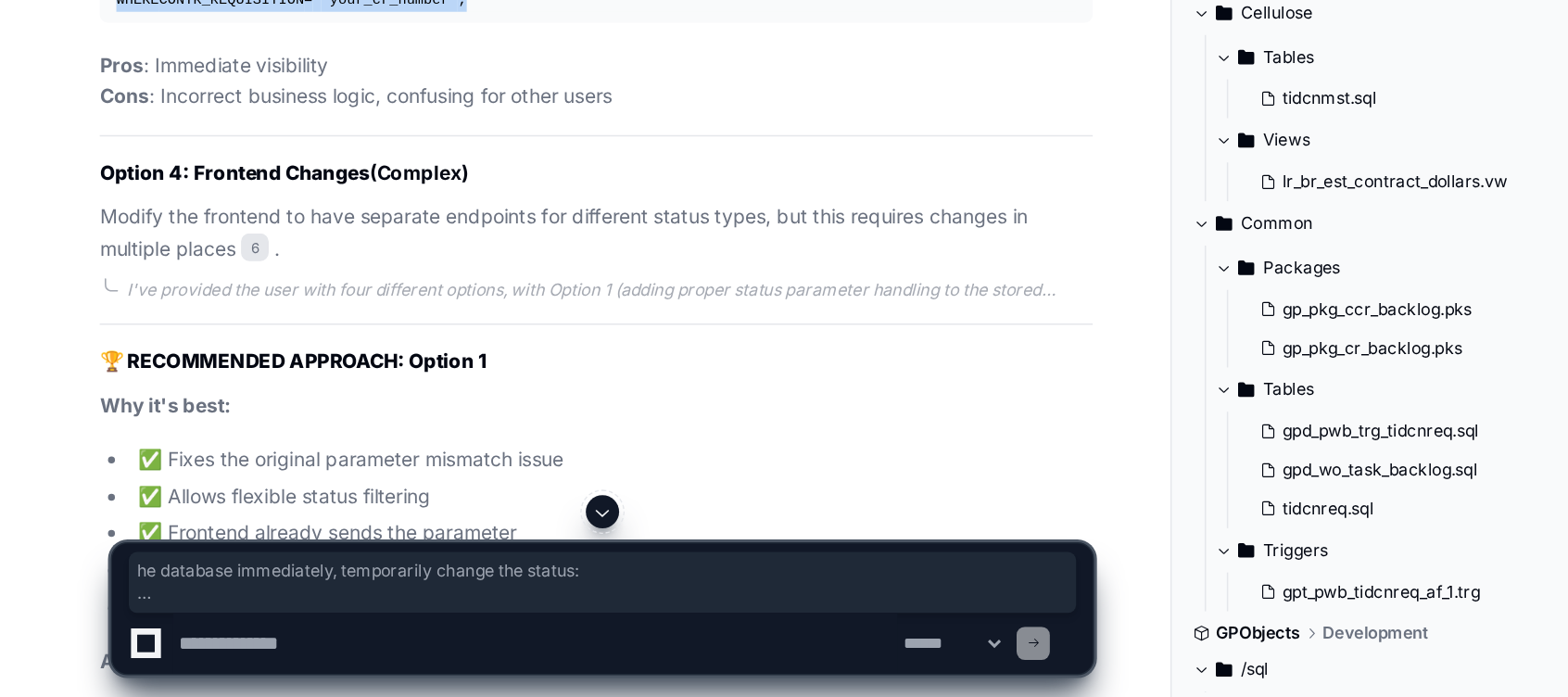
drag, startPoint x: 192, startPoint y: 414, endPoint x: 367, endPoint y: 511, distance: 200.1
click at [367, 406] on article "Option 3: Temporary Status Change (Not Recommended) If you can't modify the dat…" at bounding box center [398, 259] width 664 height 293
drag, startPoint x: 367, startPoint y: 511, endPoint x: 383, endPoint y: 511, distance: 16.0
click at [383, 244] on pre "UPDATE TIDCNREQ SET CONTR_REQ_STATUS = 'REVIEW' , -- Instead of CANCELED STATUS…" at bounding box center [398, 221] width 664 height 46
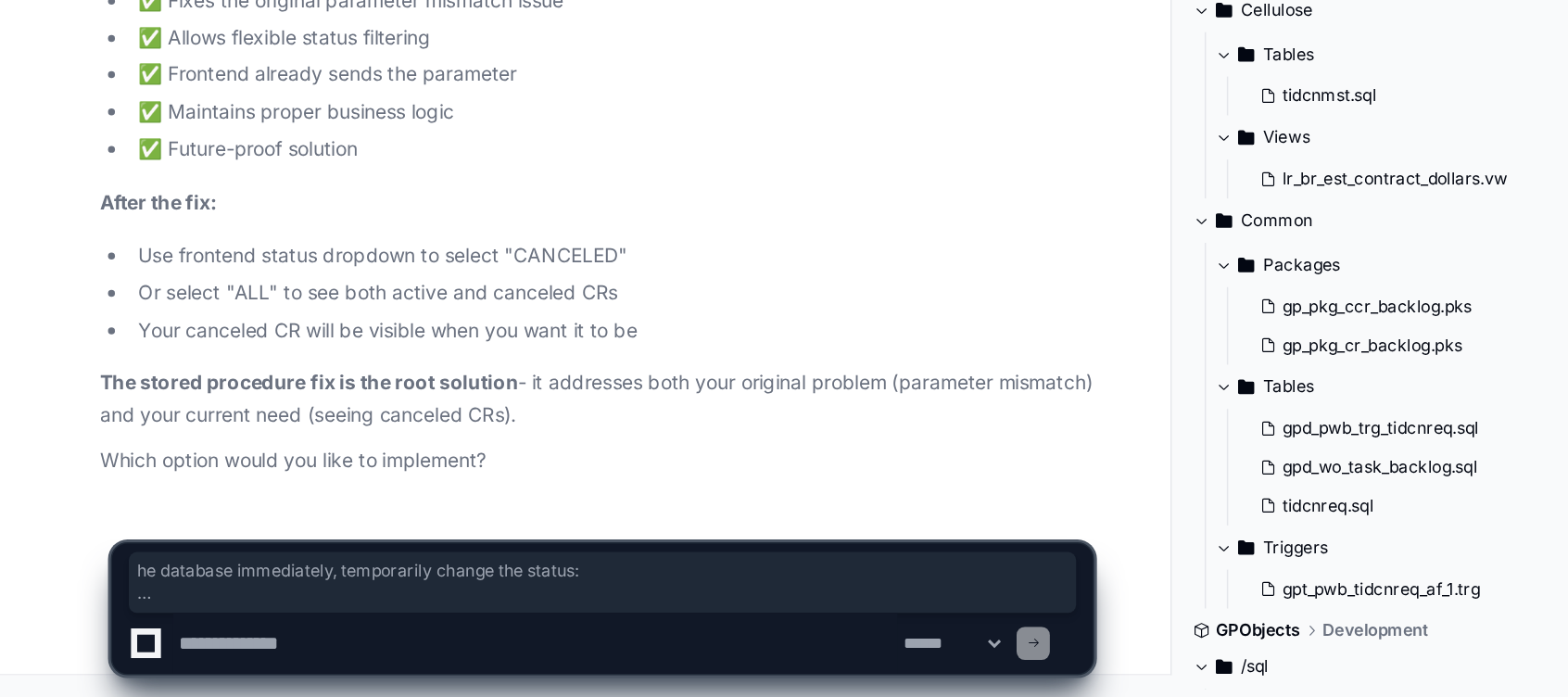
scroll to position [10636, 0]
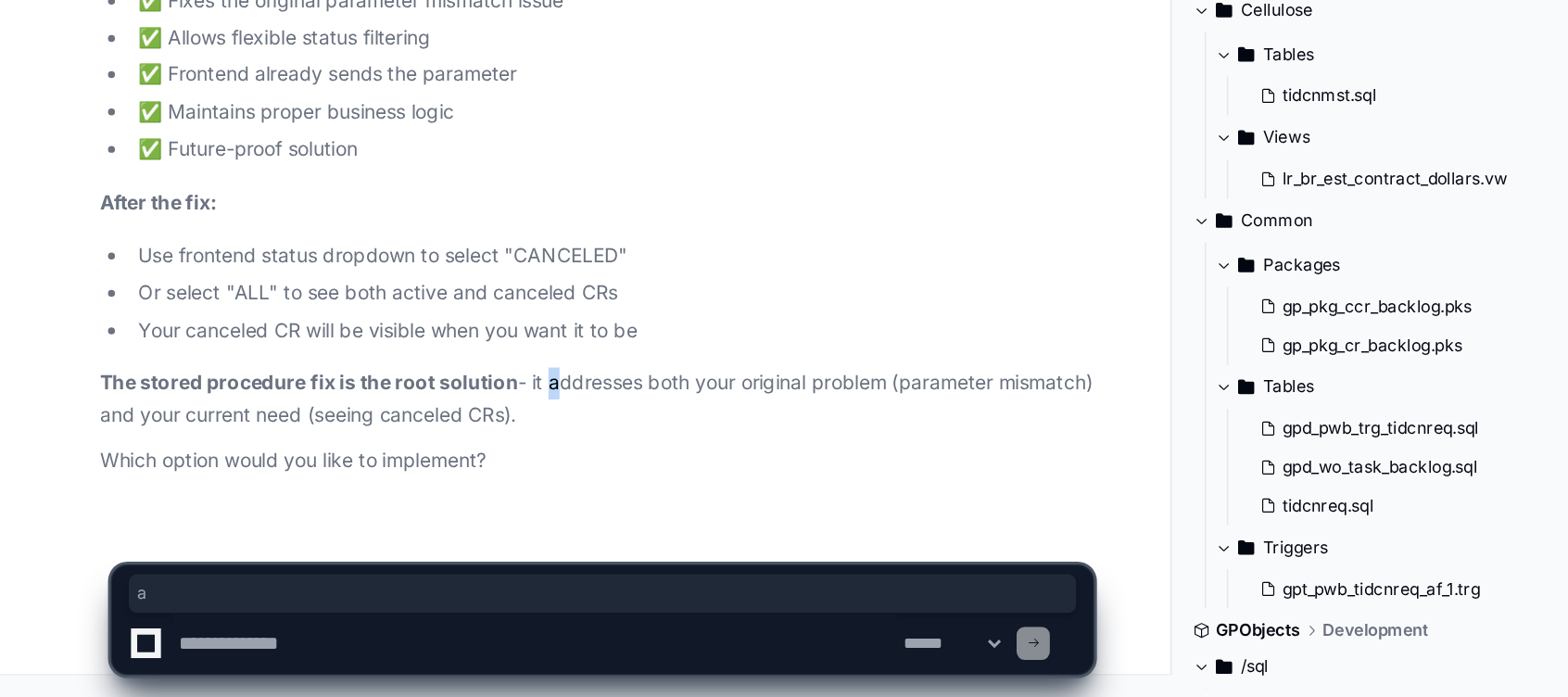
drag, startPoint x: 363, startPoint y: 494, endPoint x: 371, endPoint y: 496, distance: 8.2
click at [371, 496] on p "The stored procedure fix is the root solution - it addresses both your original…" at bounding box center [398, 497] width 664 height 43
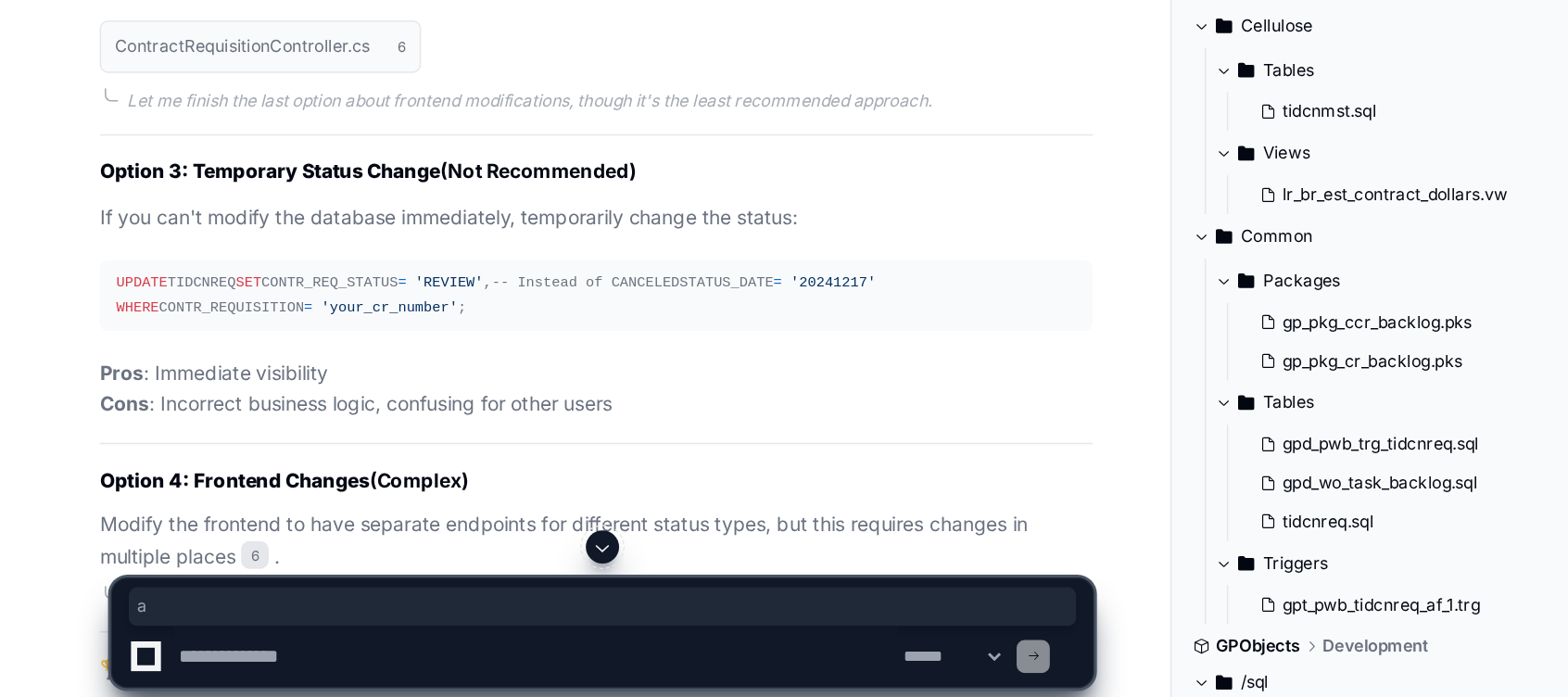
scroll to position [9858, 0]
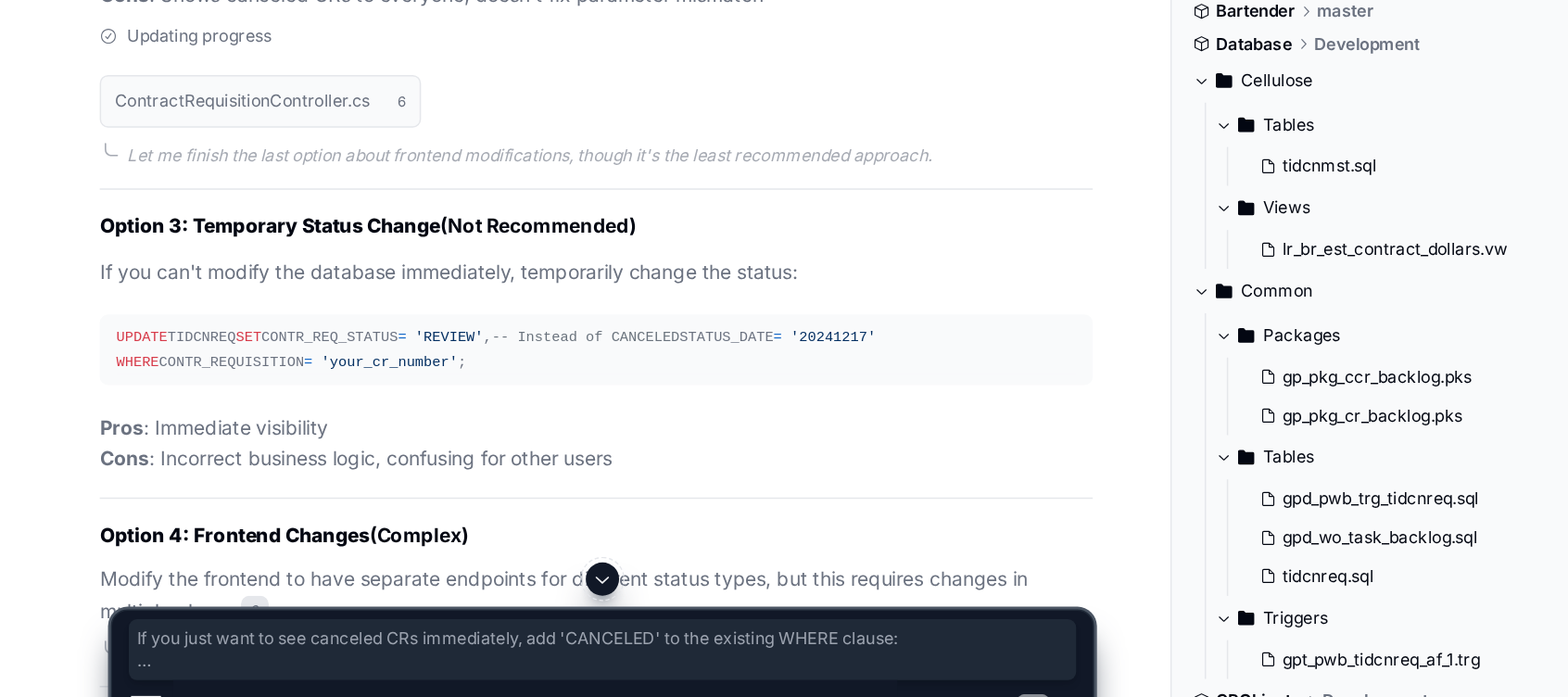
drag, startPoint x: 57, startPoint y: 297, endPoint x: 482, endPoint y: 357, distance: 429.2
click at [482, 192] on div "Option 4: Frontend filter modification This approach gives the user the flexibi…" at bounding box center [380, 10] width 702 height 364
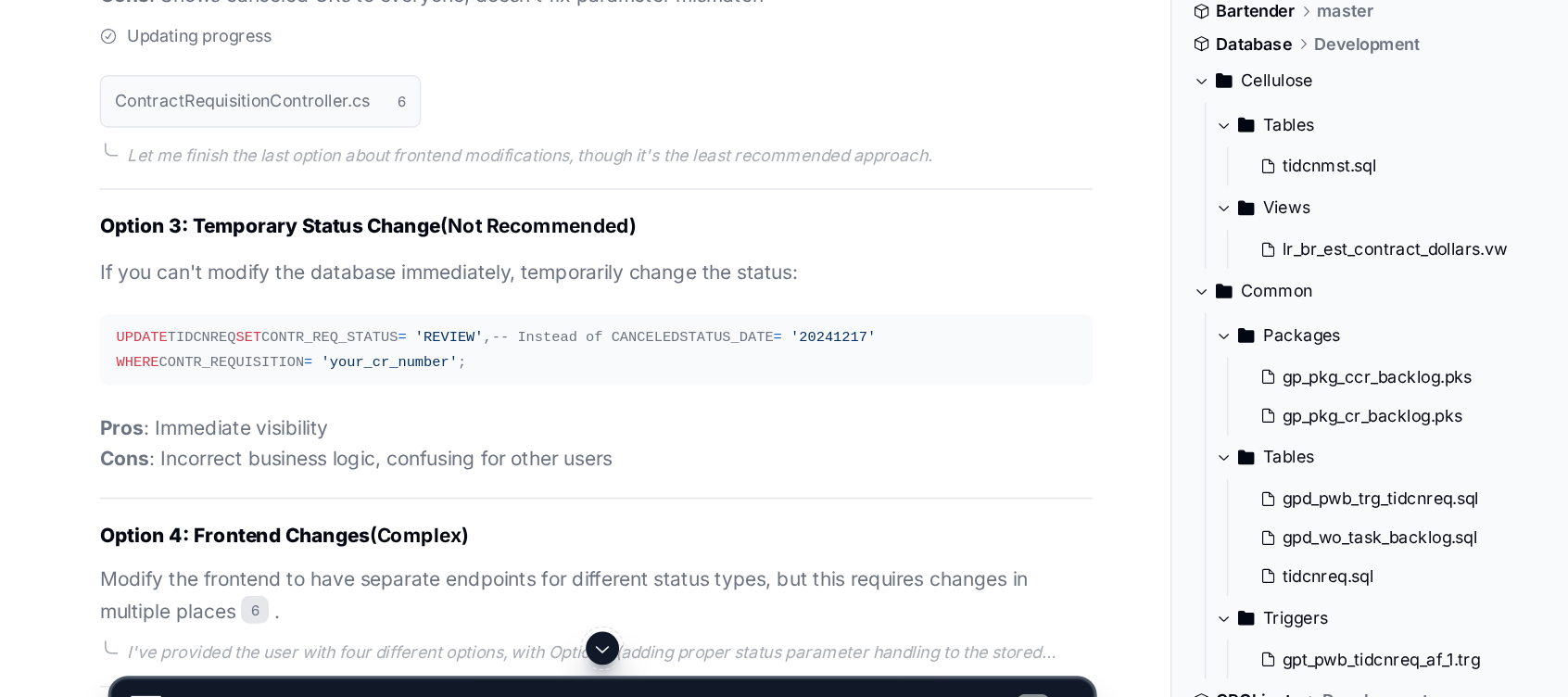
drag, startPoint x: 482, startPoint y: 357, endPoint x: 426, endPoint y: 476, distance: 131.5
click at [426, 281] on div "ContractRequisitionController.cs 6" at bounding box center [398, 253] width 664 height 58
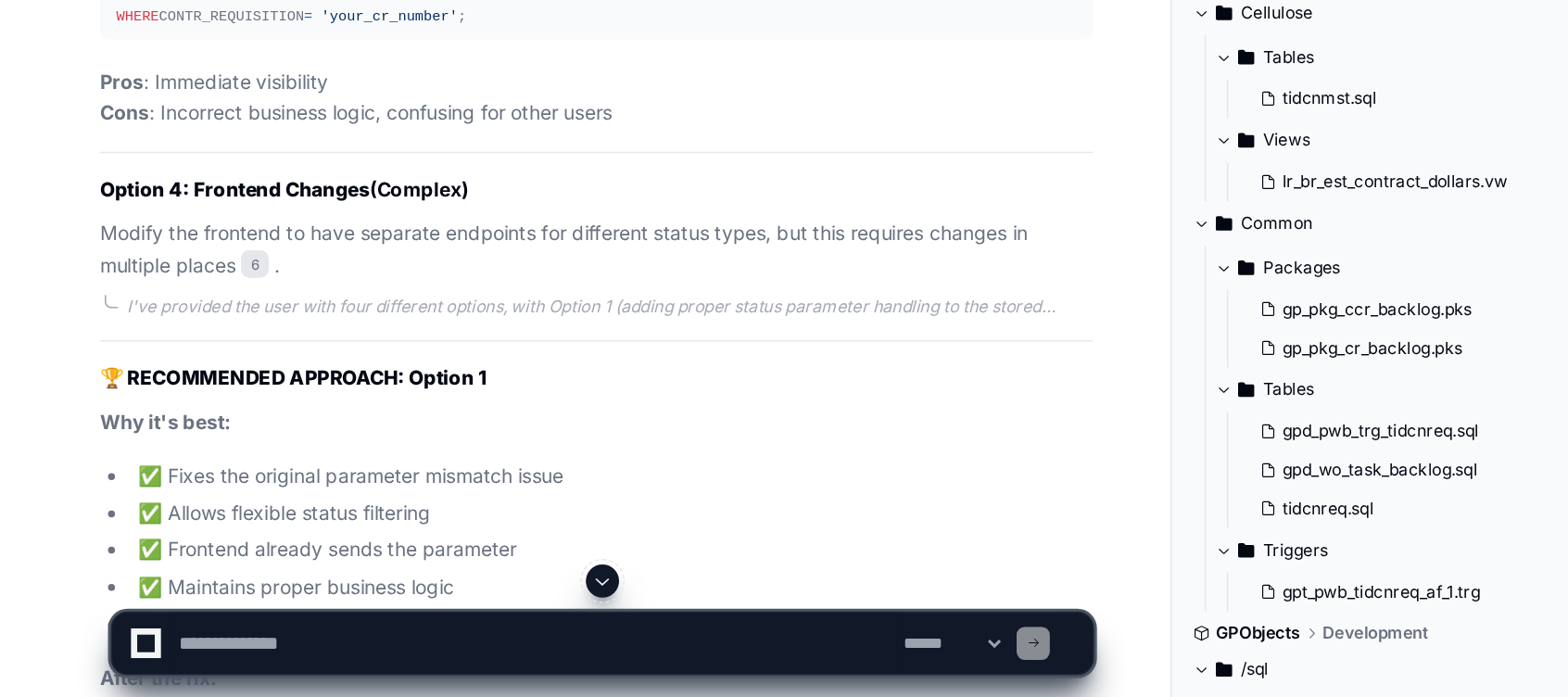
scroll to position [10052, 0]
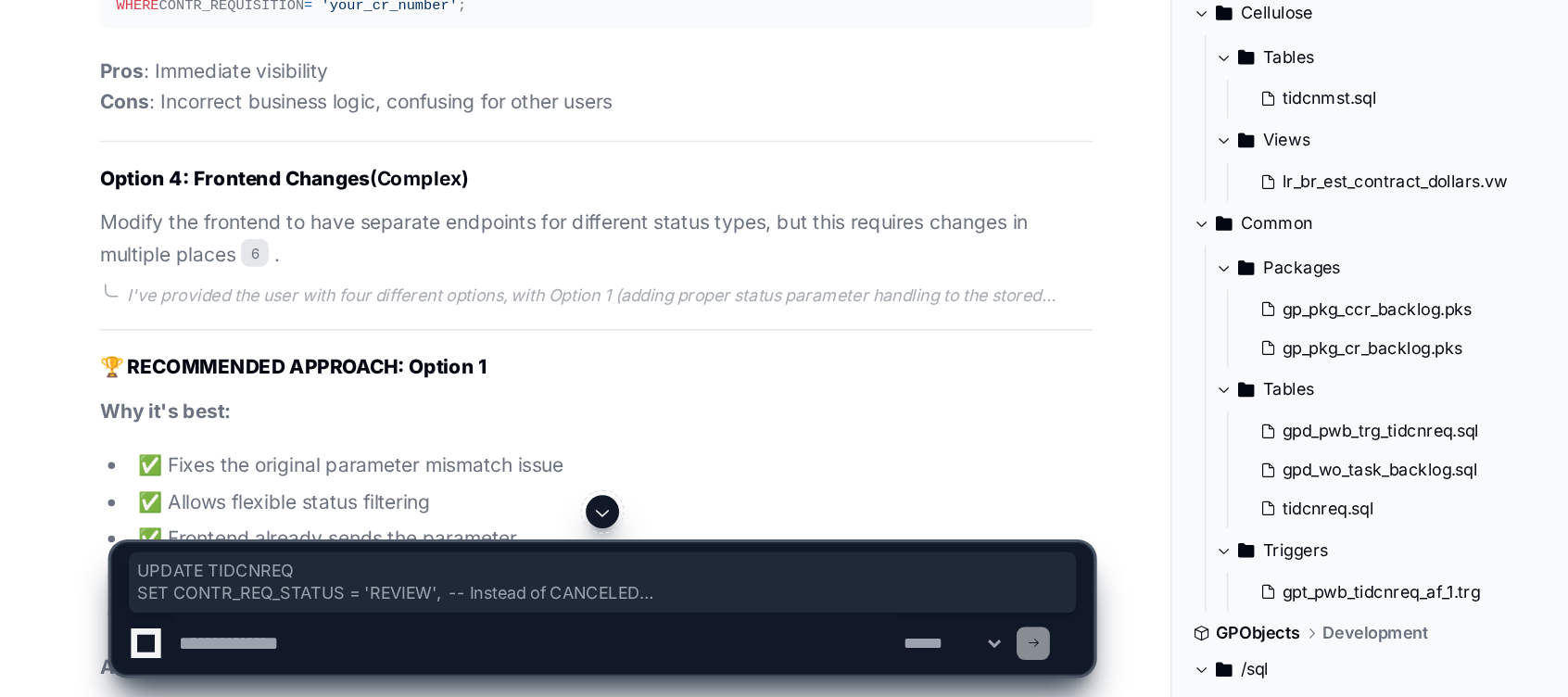
drag, startPoint x: 76, startPoint y: 457, endPoint x: 286, endPoint y: 493, distance: 213.1
click at [286, 248] on pre "UPDATE TIDCNREQ SET CONTR_REQ_STATUS = 'REVIEW' , -- Instead of CANCELED STATUS…" at bounding box center [398, 224] width 664 height 46
drag, startPoint x: 286, startPoint y: 493, endPoint x: 182, endPoint y: 469, distance: 106.7
click at [182, 241] on div "UPDATE TIDCNREQ SET CONTR_REQ_STATUS = 'REVIEW' , -- Instead of CANCELED STATUS…" at bounding box center [399, 224] width 642 height 31
click at [278, 223] on span "'REVIEW'" at bounding box center [300, 217] width 45 height 11
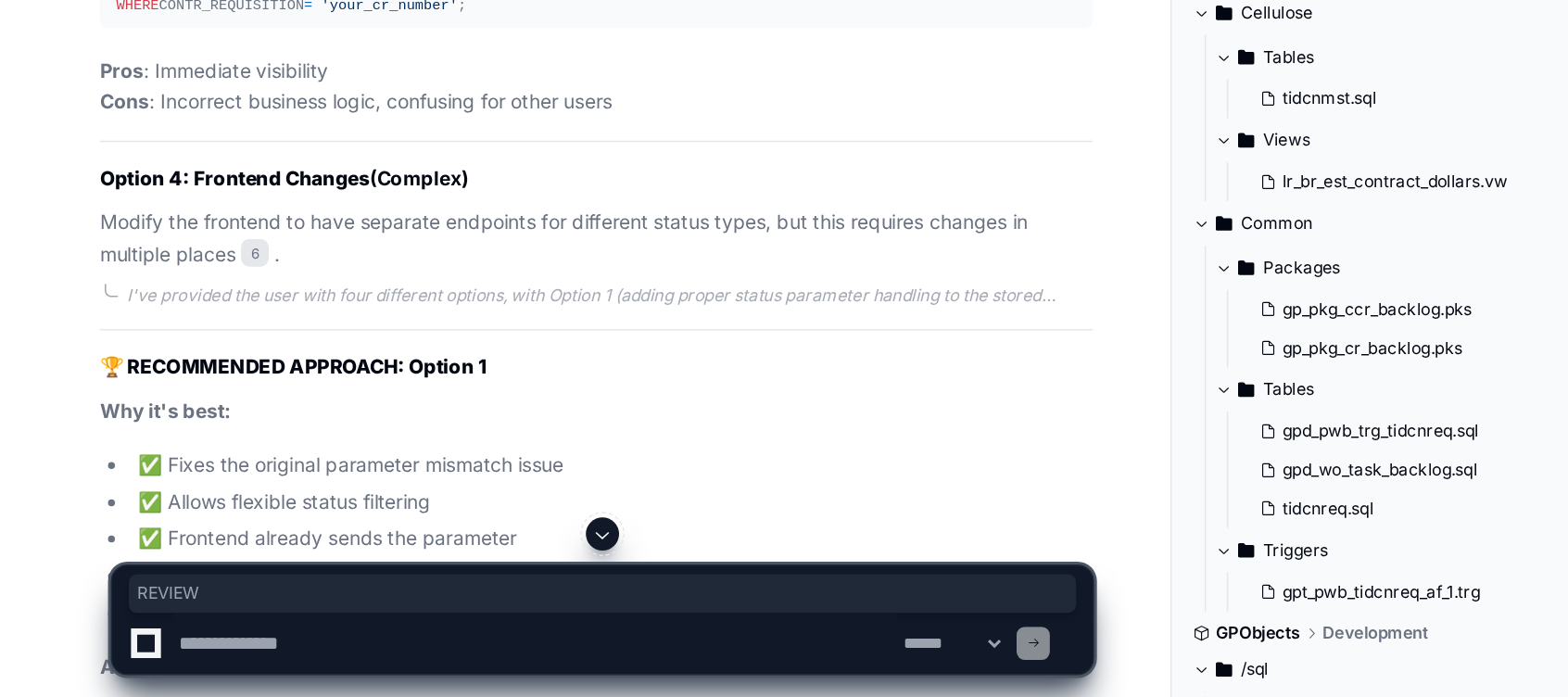
click at [278, 223] on span "'REVIEW'" at bounding box center [300, 217] width 45 height 11
copy span "REVIEW"
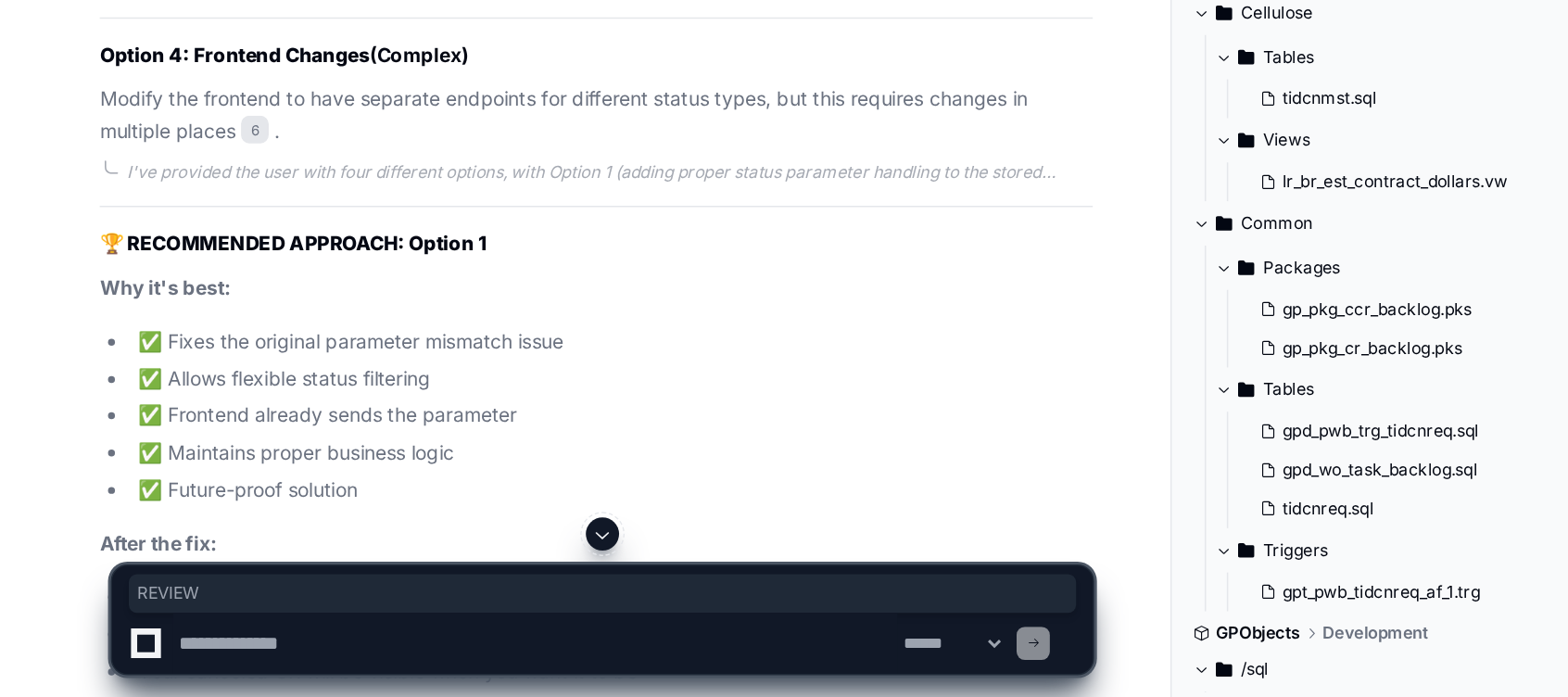
scroll to position [10137, 0]
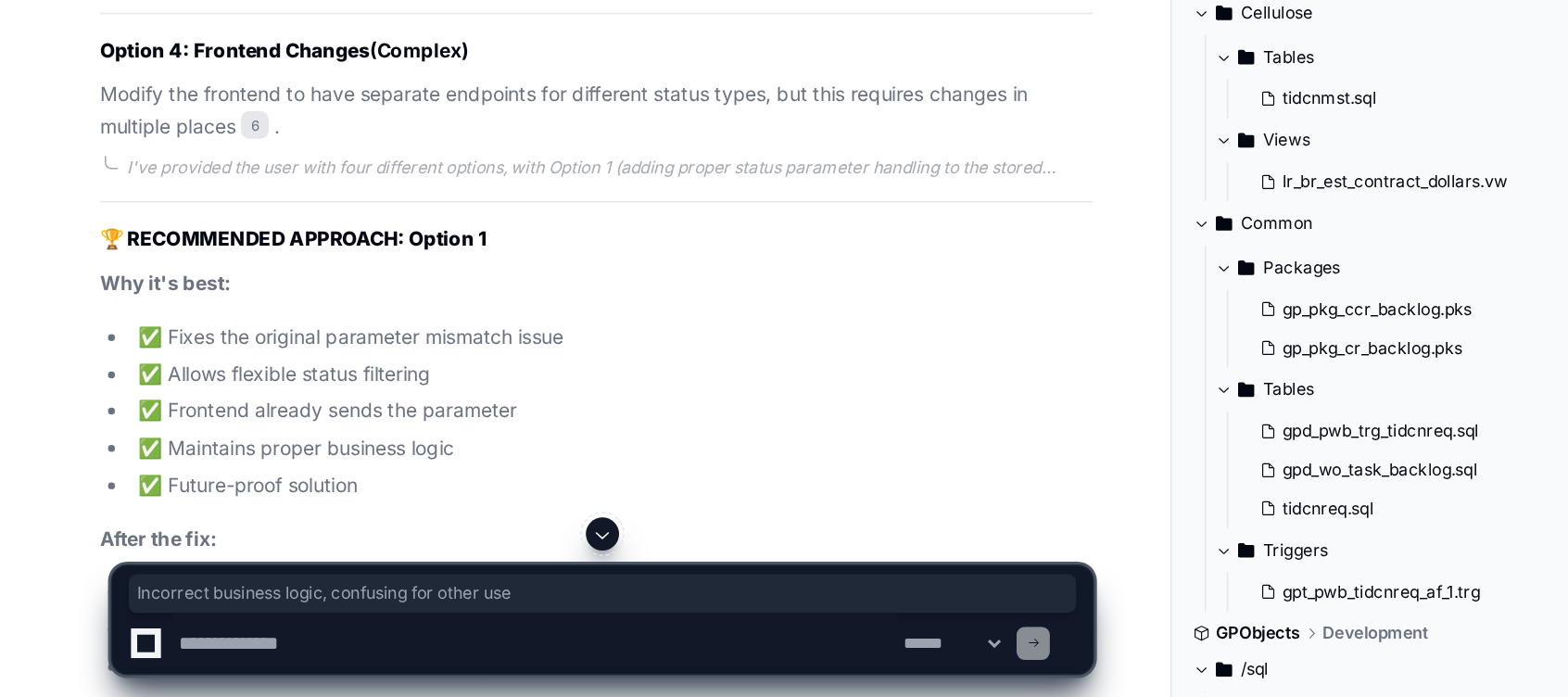
drag, startPoint x: 107, startPoint y: 491, endPoint x: 404, endPoint y: 487, distance: 297.0
click at [404, 225] on p "Pros : Immediate visibility Cons : Incorrect business logic, confusing for othe…" at bounding box center [398, 204] width 664 height 43
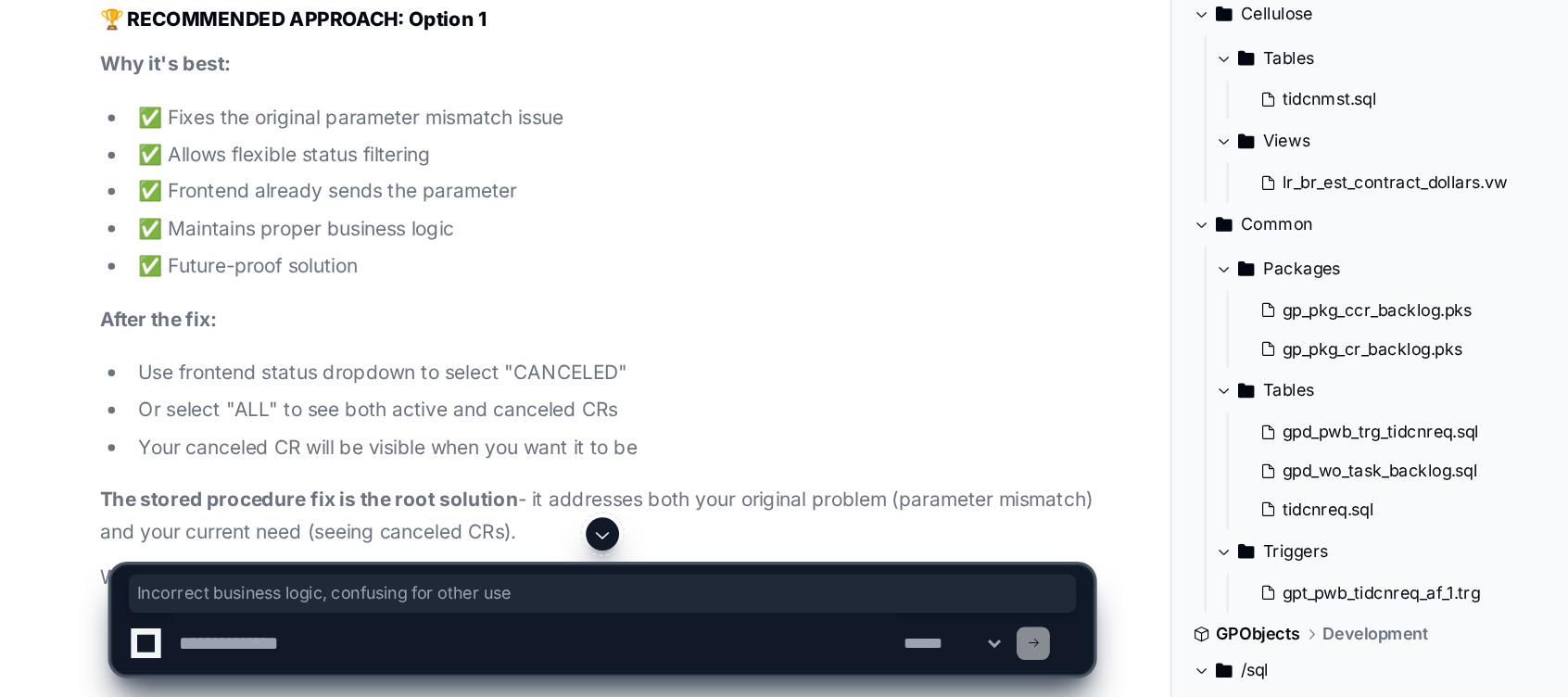
scroll to position [10290, 0]
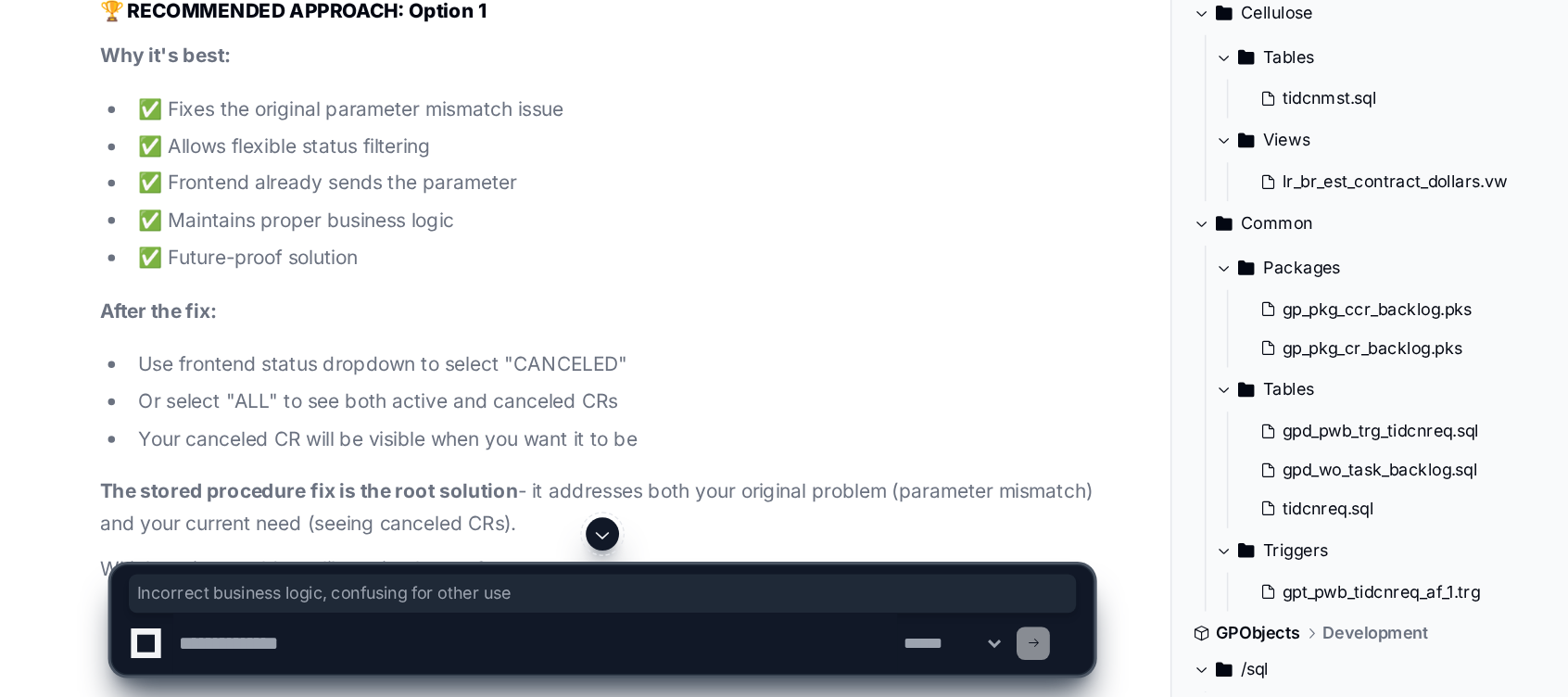
drag, startPoint x: 404, startPoint y: 487, endPoint x: 373, endPoint y: 520, distance: 45.3
click at [373, 246] on h2 "🏆 RECOMMENDED APPROACH: Option 1" at bounding box center [398, 238] width 664 height 19
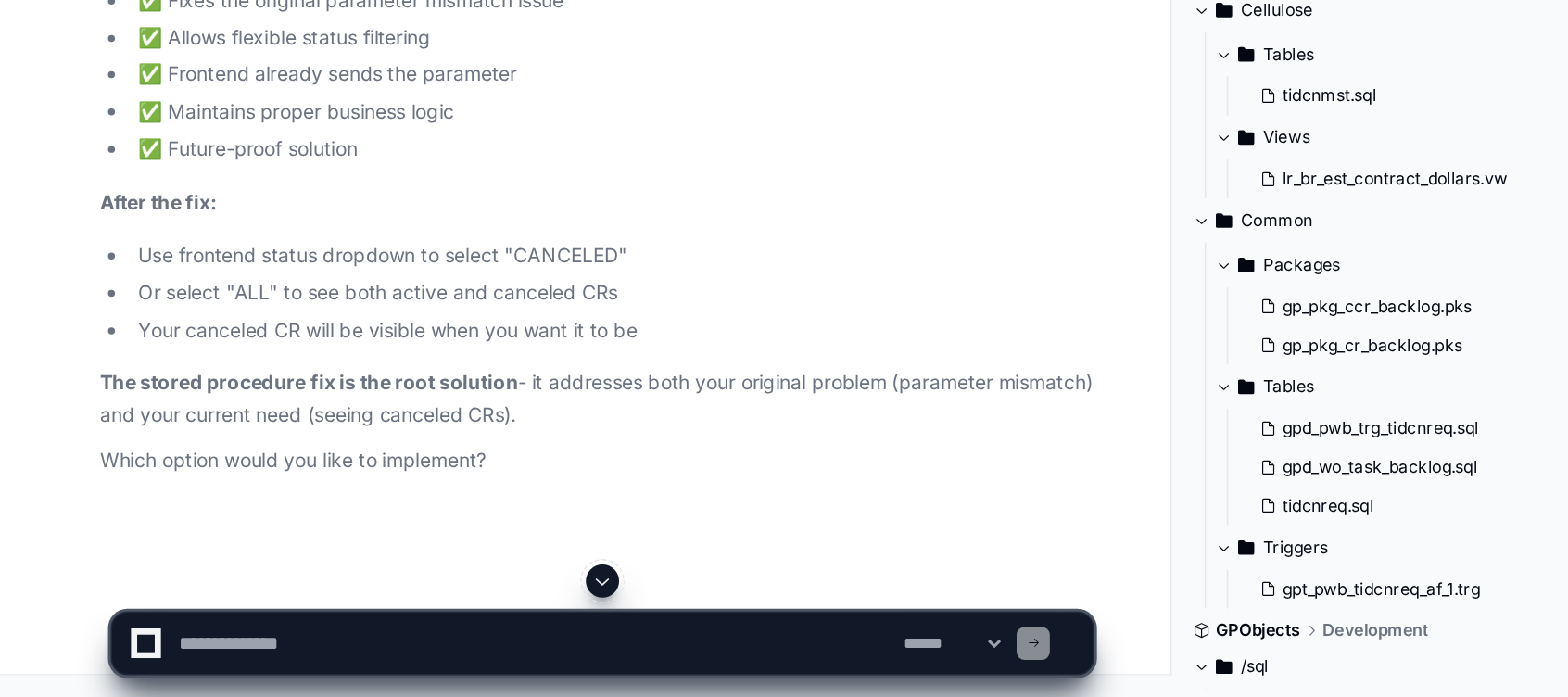
scroll to position [10598, 0]
click at [226, 642] on textarea at bounding box center [358, 660] width 485 height 41
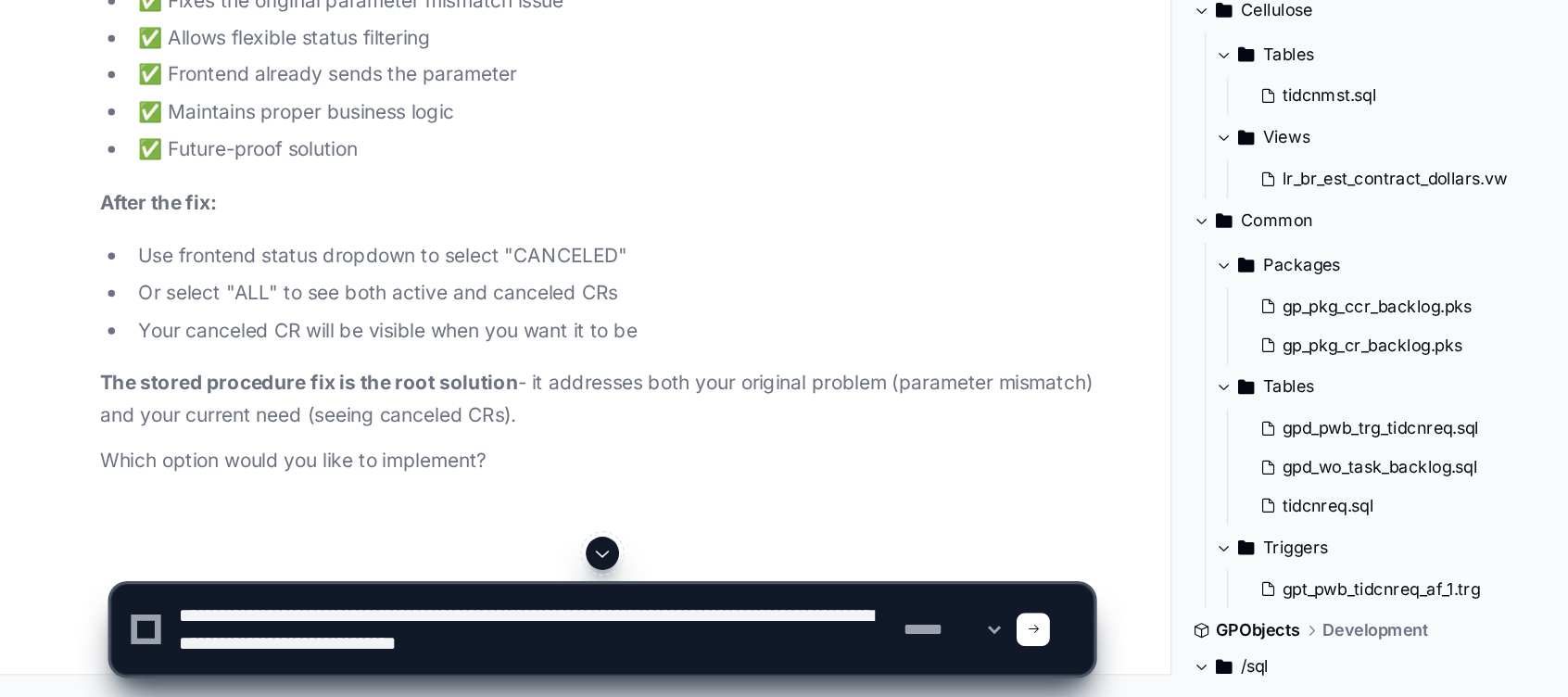
click at [504, 669] on textarea at bounding box center [358, 651] width 485 height 60
paste textarea "**********"
type textarea "**********"
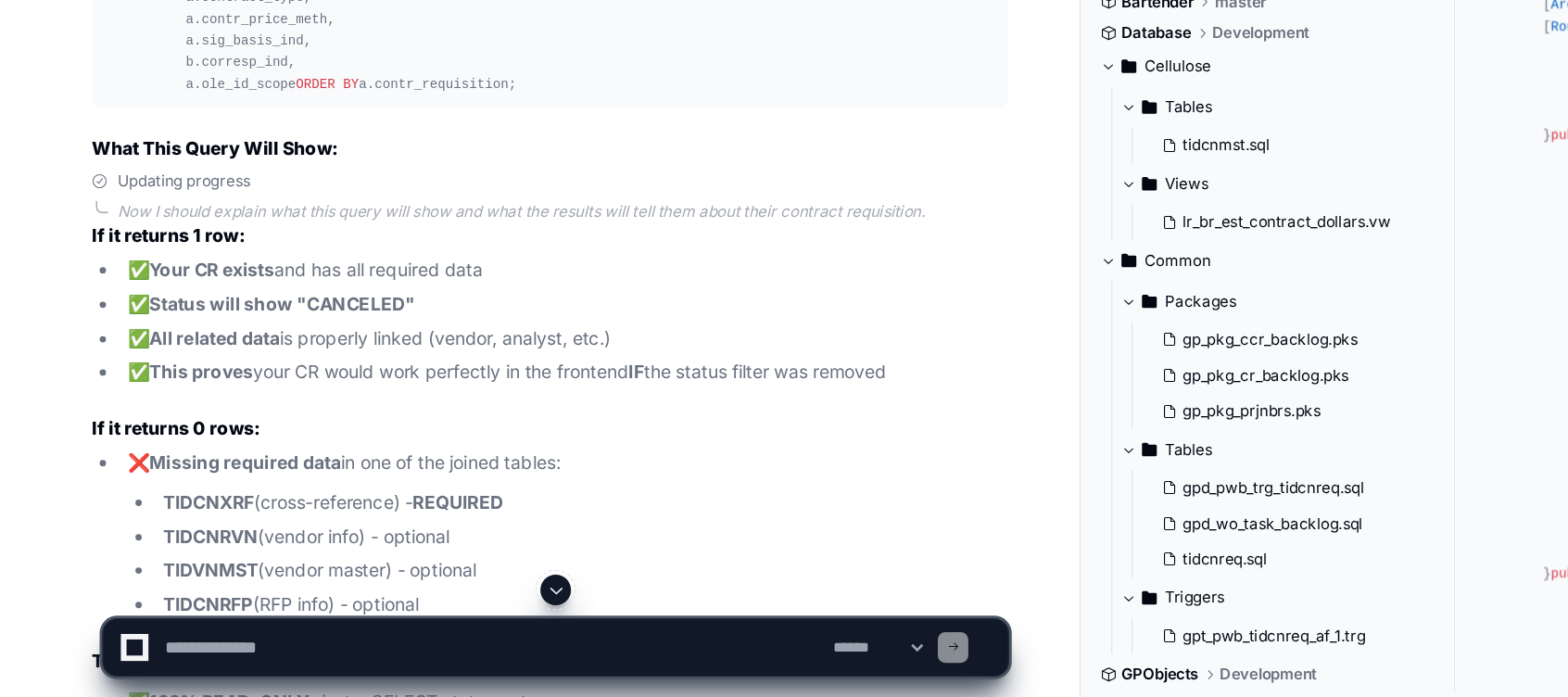
scroll to position [24910, 0]
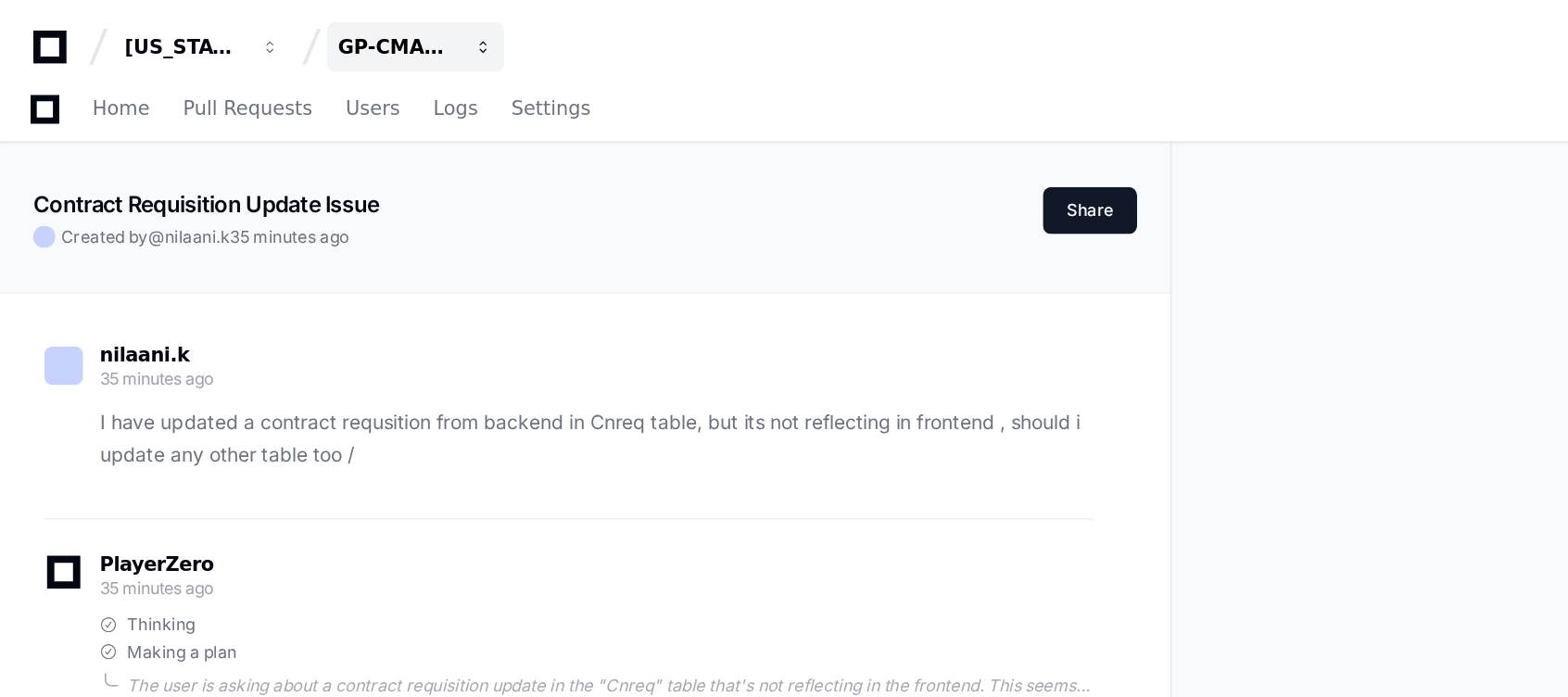
scroll to position [2997, 0]
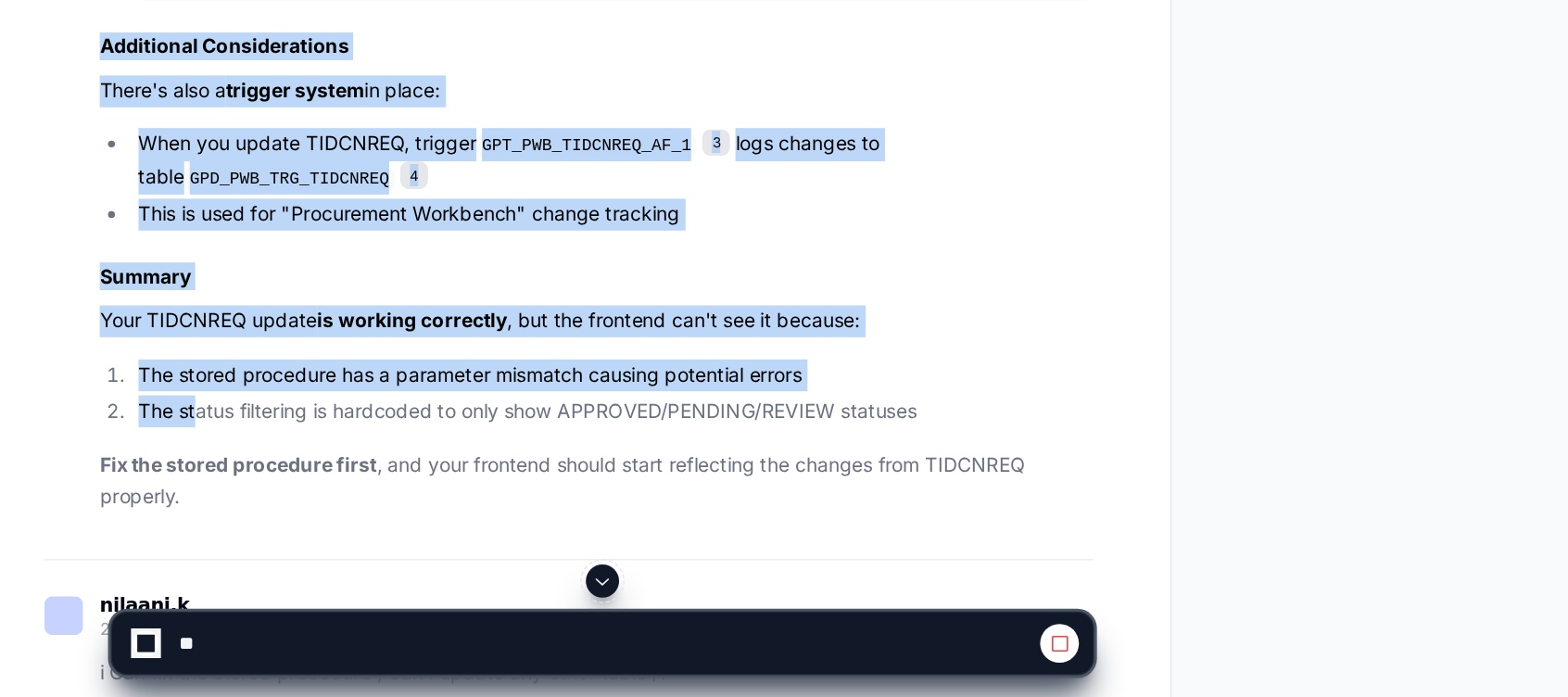
click at [203, 516] on li "The status filtering is hardcoded to only show APPROVED/PENDING/REVIEW statuses" at bounding box center [409, 505] width 644 height 22
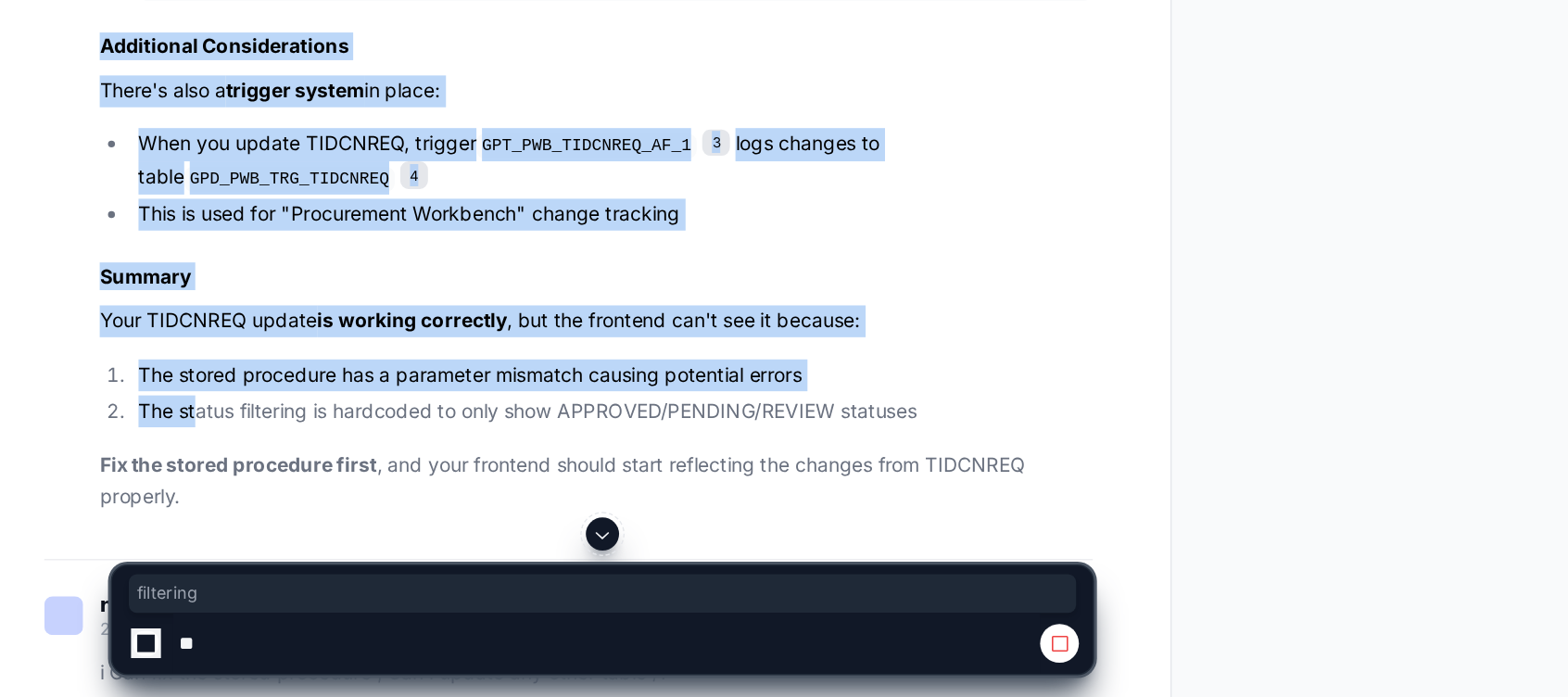
click at [203, 516] on li "The status filtering is hardcoded to only show APPROVED/PENDING/REVIEW statuses" at bounding box center [409, 505] width 644 height 22
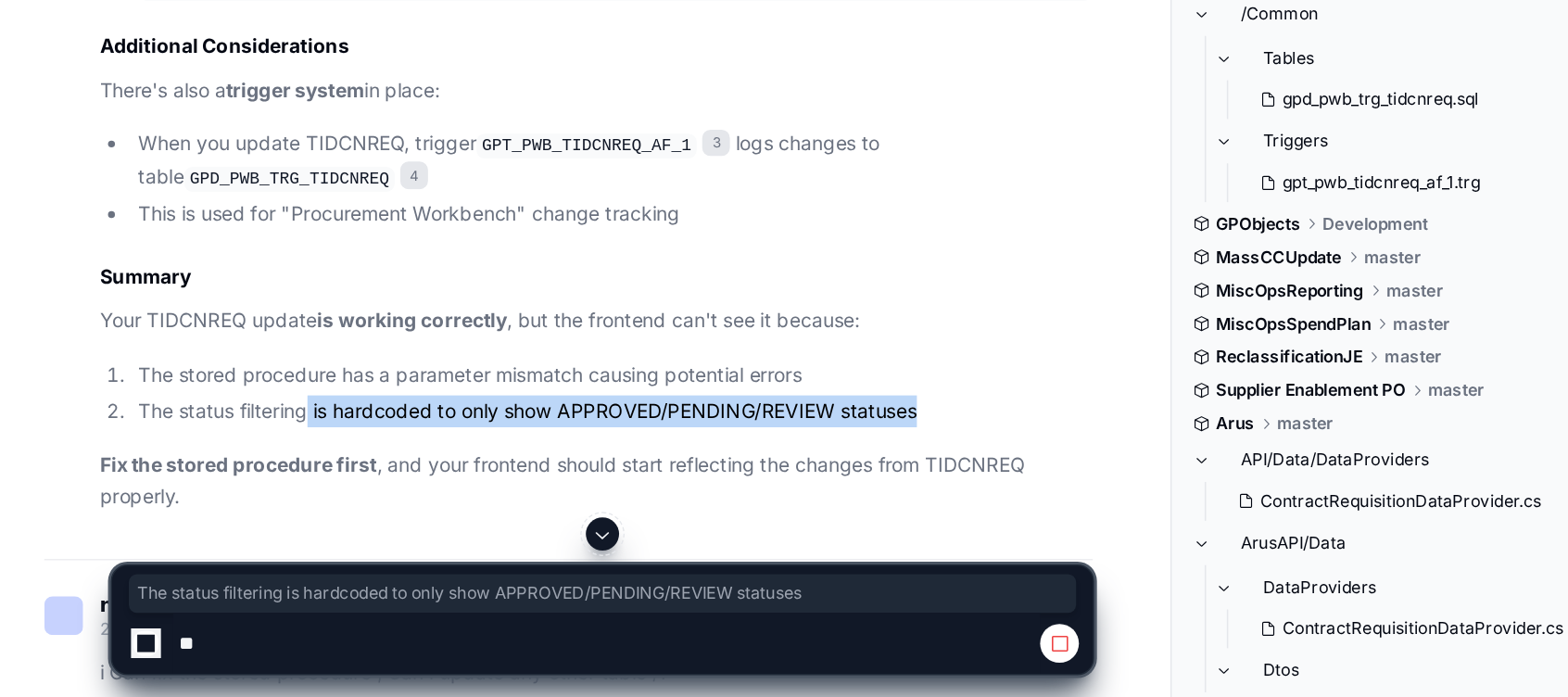
click at [207, 516] on li "The status filtering is hardcoded to only show APPROVED/PENDING/REVIEW statuses" at bounding box center [409, 505] width 644 height 22
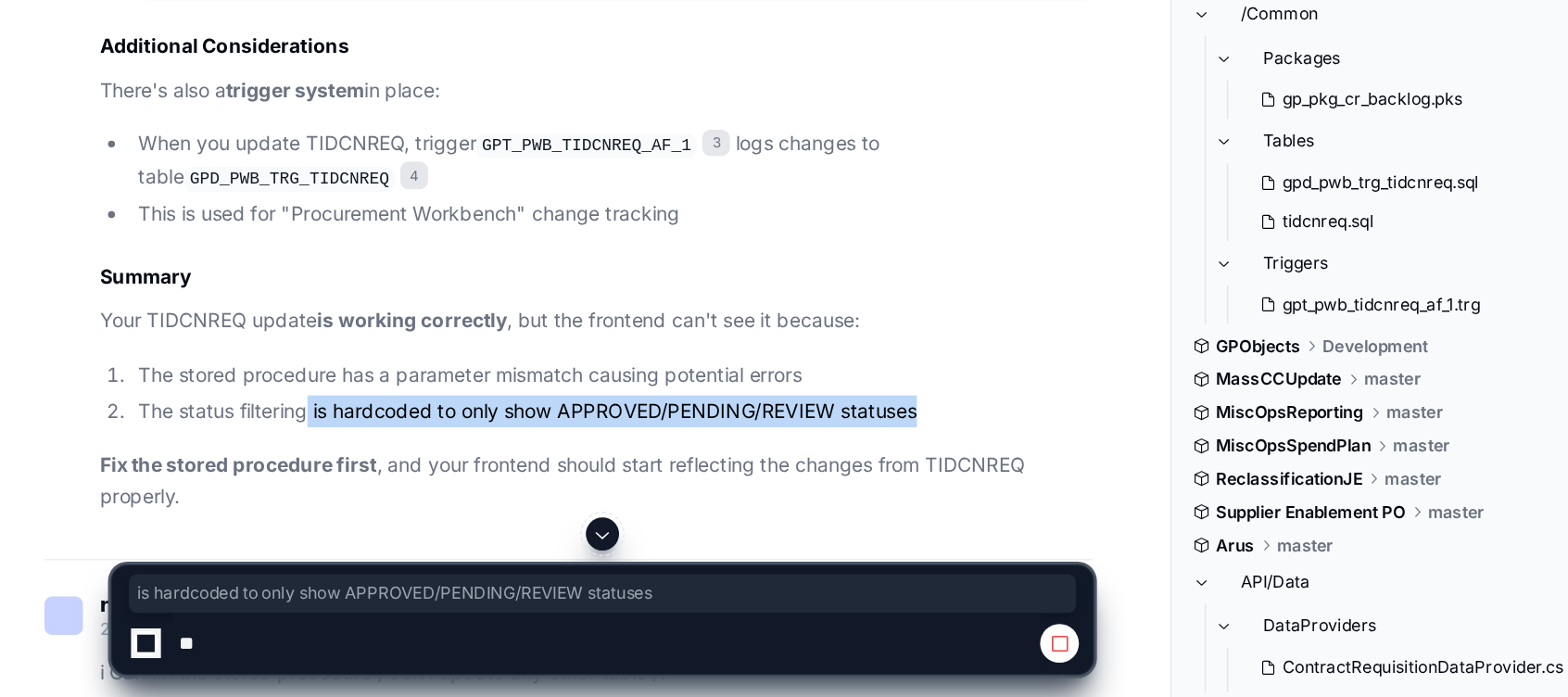
click at [207, 516] on li "The status filtering is hardcoded to only show APPROVED/PENDING/REVIEW statuses" at bounding box center [409, 505] width 644 height 22
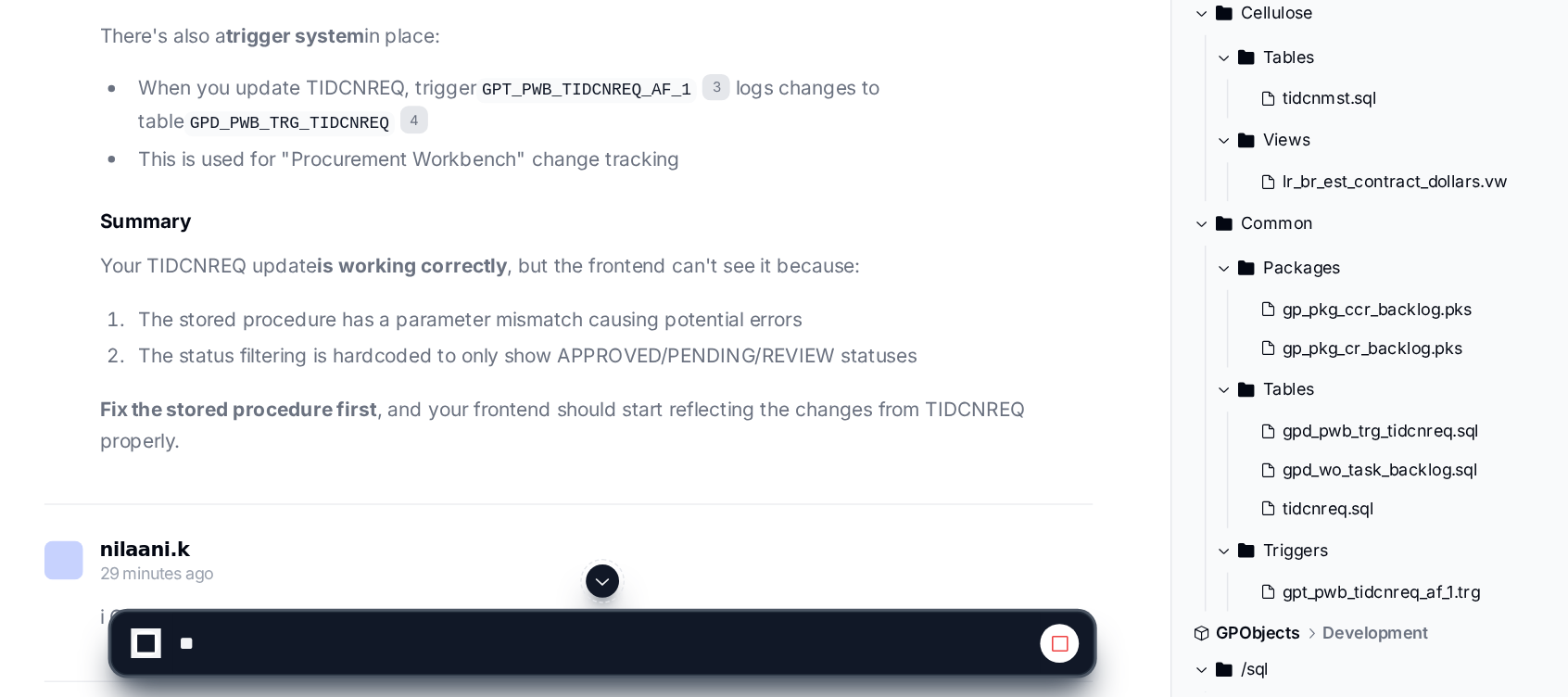
click at [207, 511] on strong "Fix the stored procedure first" at bounding box center [159, 503] width 186 height 16
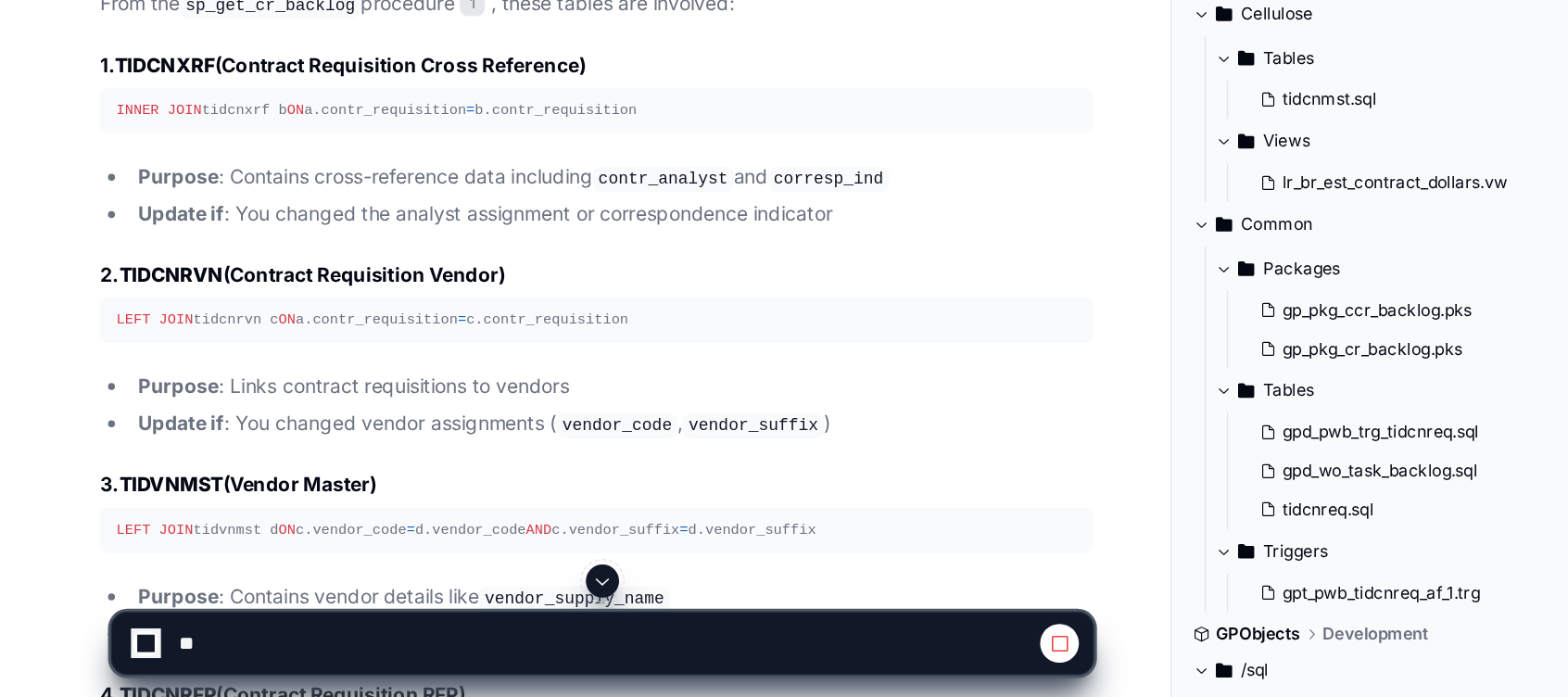
scroll to position [4027, 0]
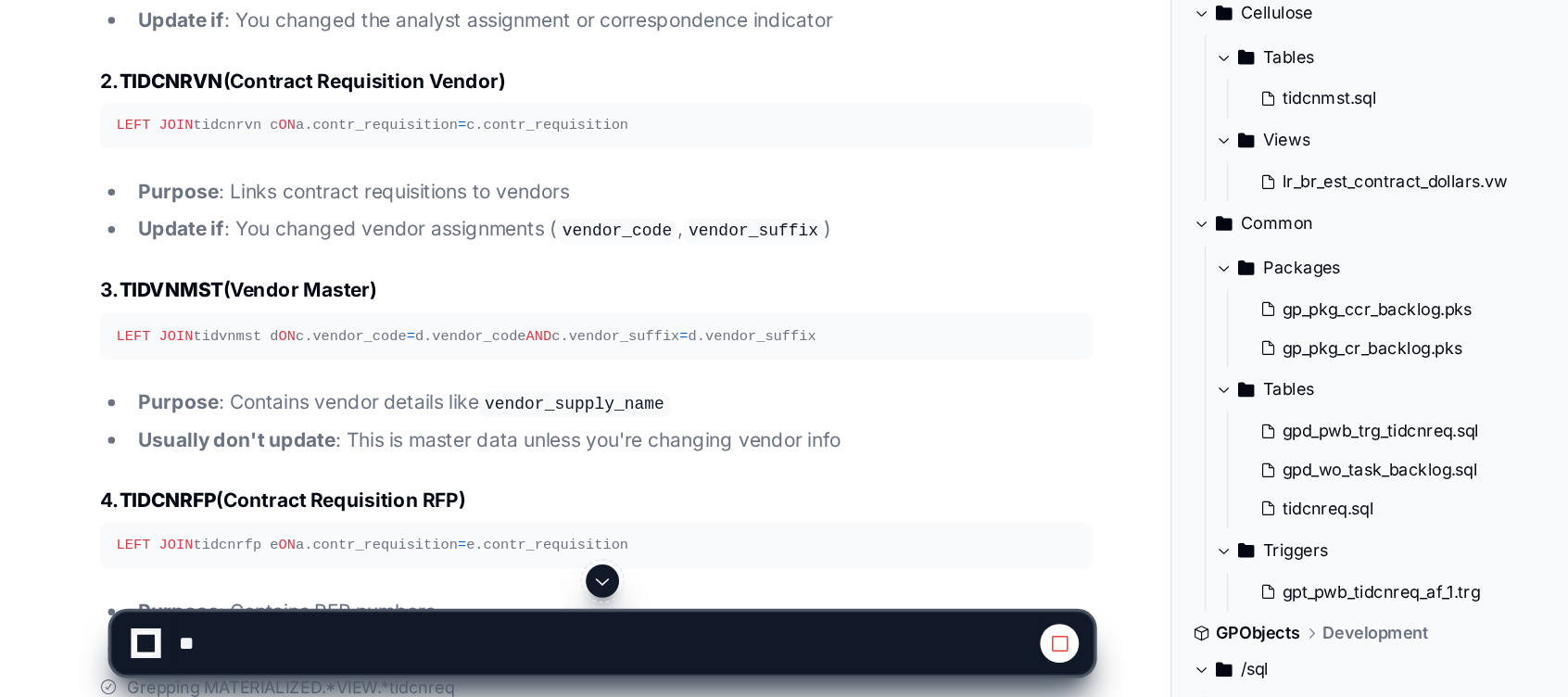
click at [403, 615] on span at bounding box center [404, 619] width 15 height 15
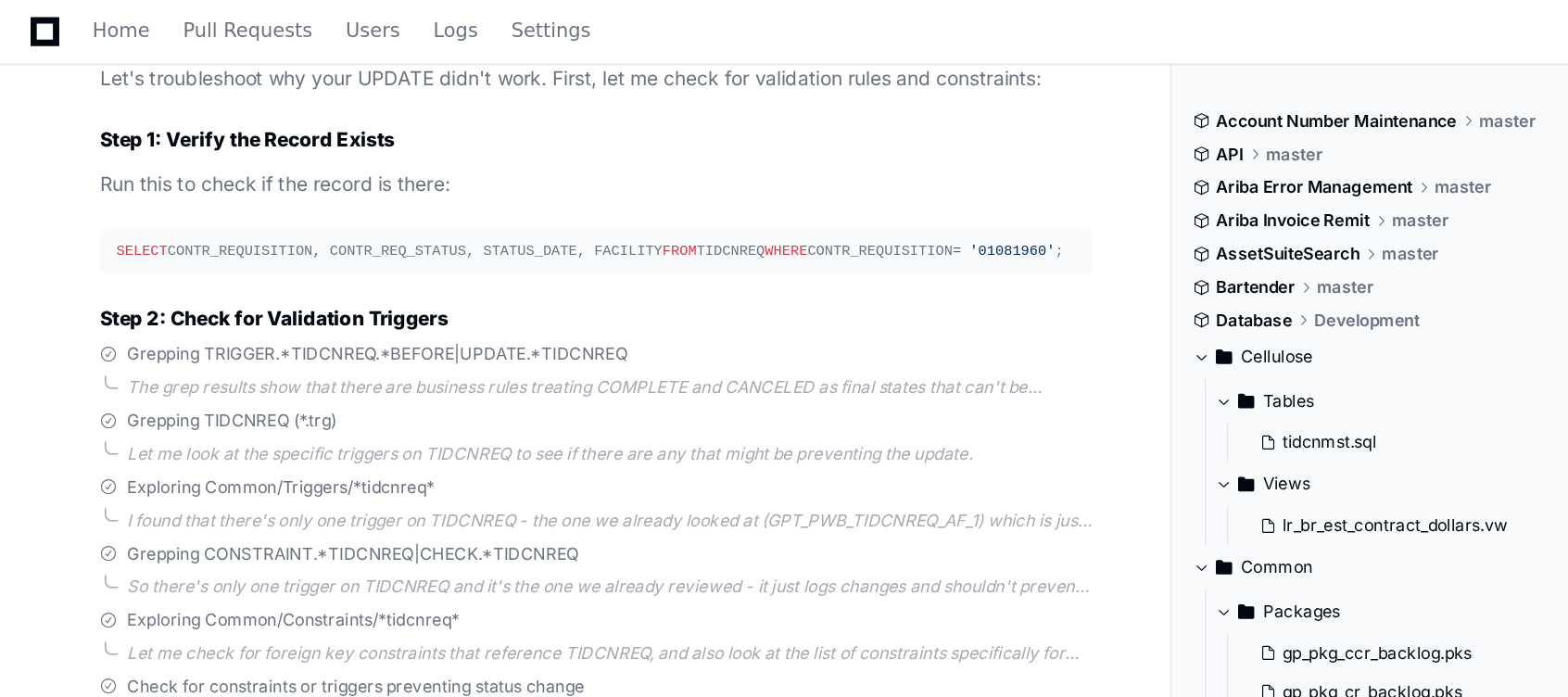
scroll to position [11394, 0]
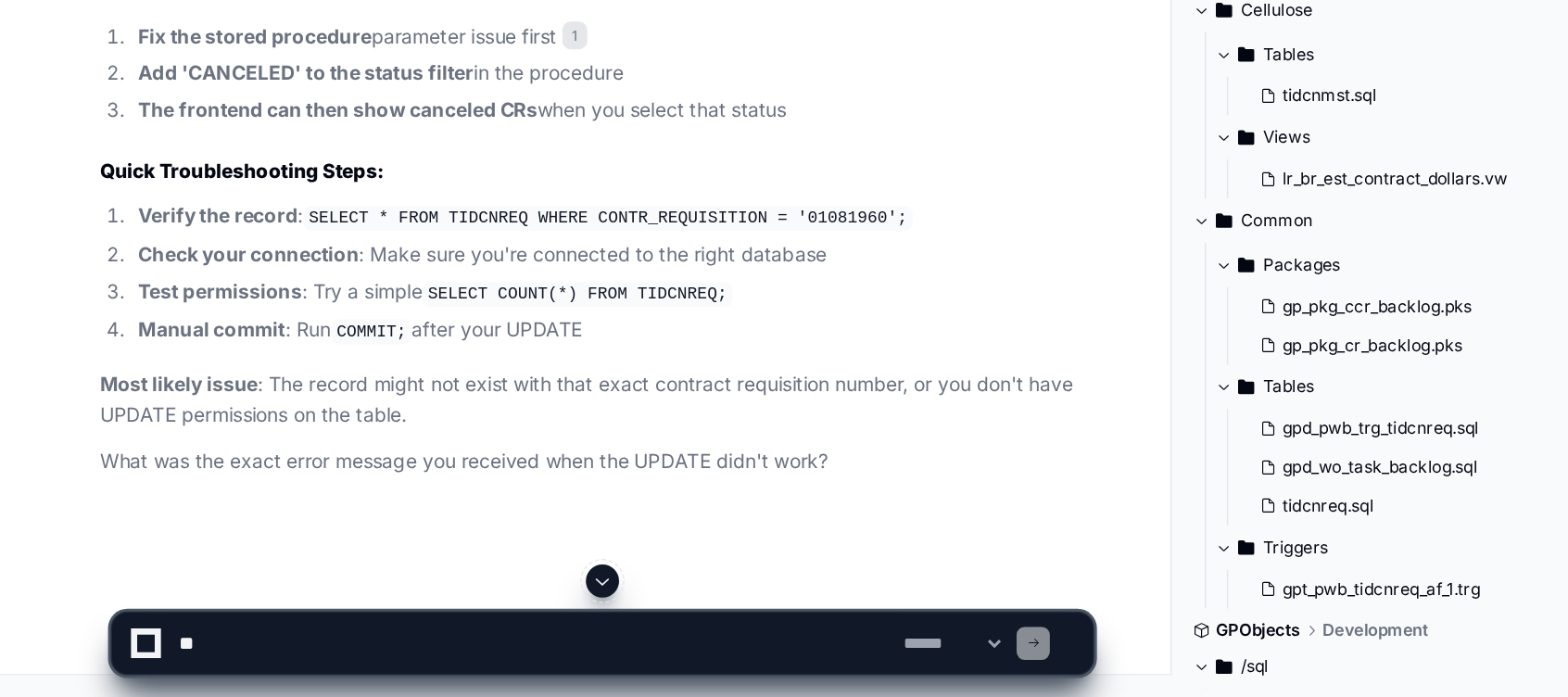
scroll to position [13263, 0]
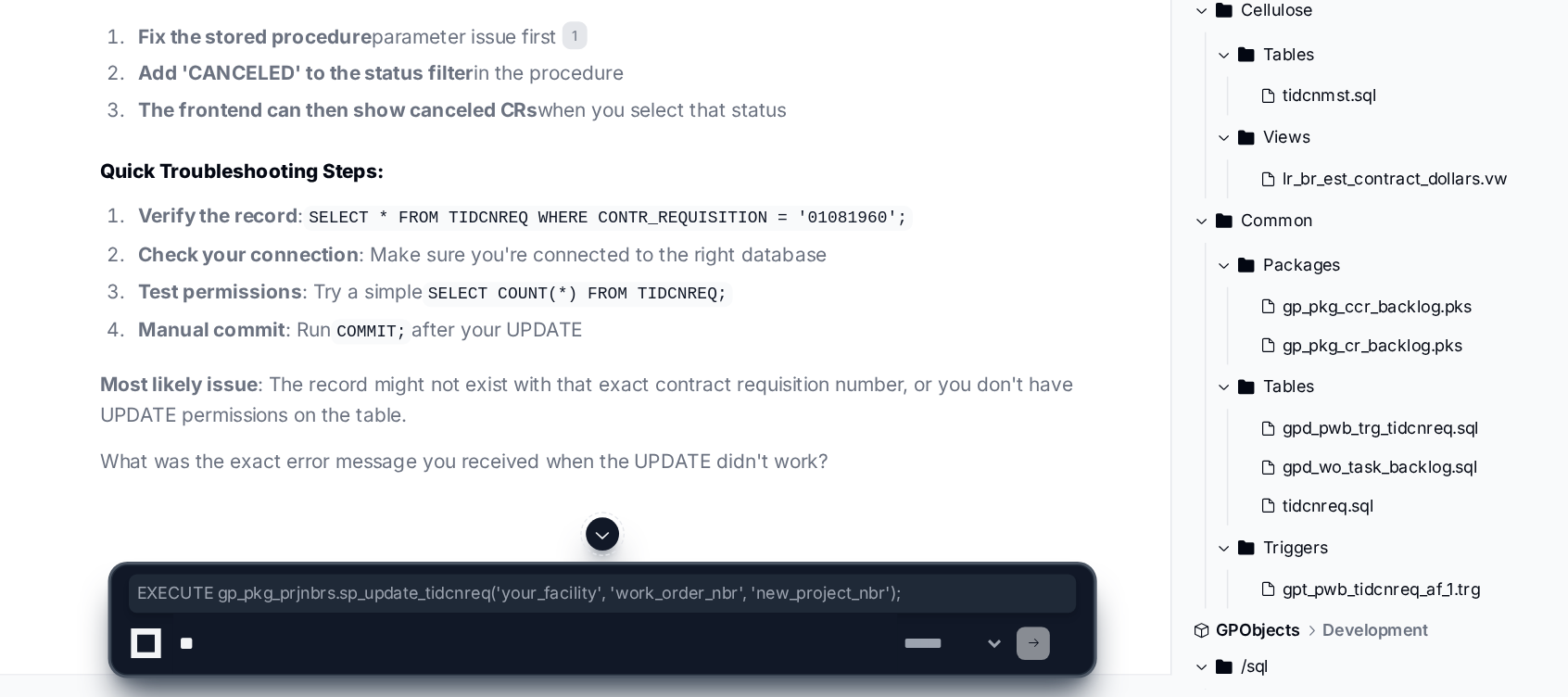
drag, startPoint x: 76, startPoint y: 385, endPoint x: 587, endPoint y: 381, distance: 511.0
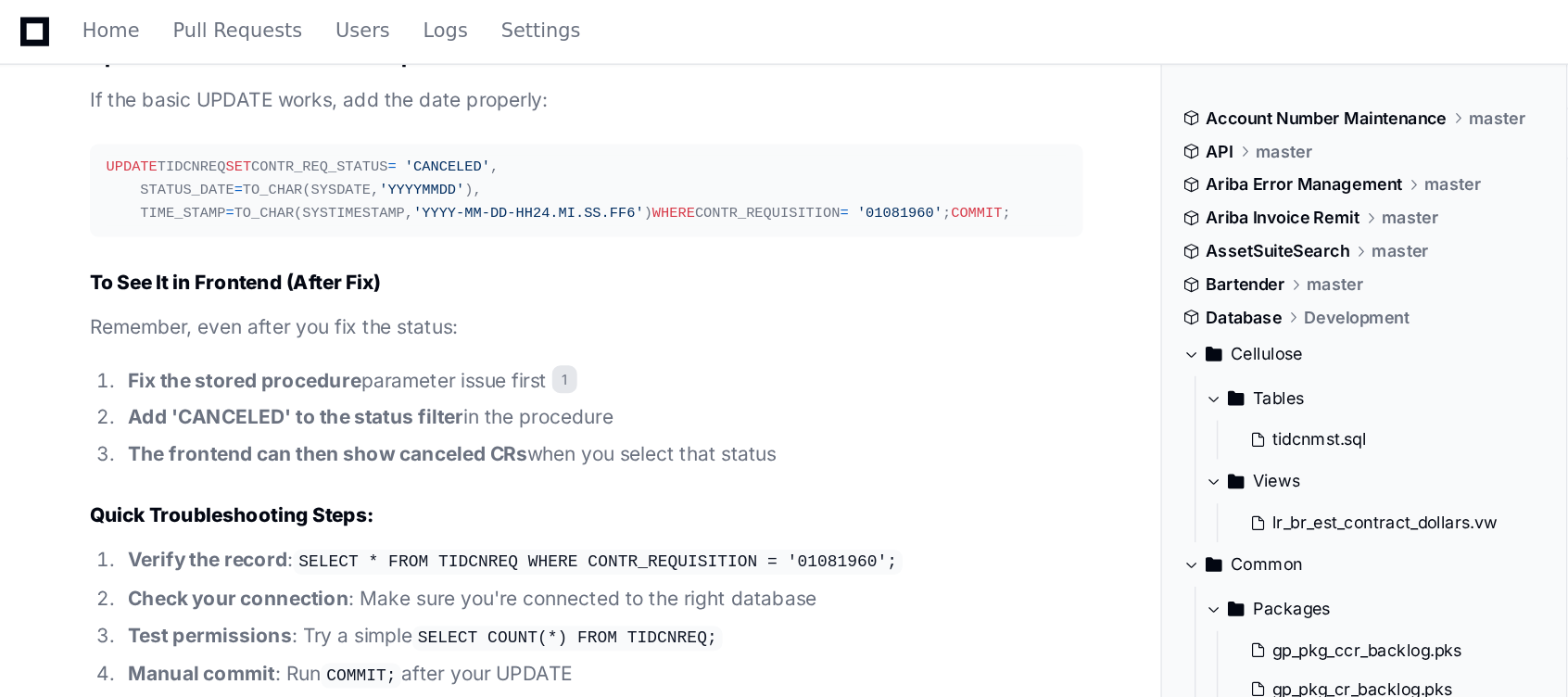
scroll to position [13533, 0]
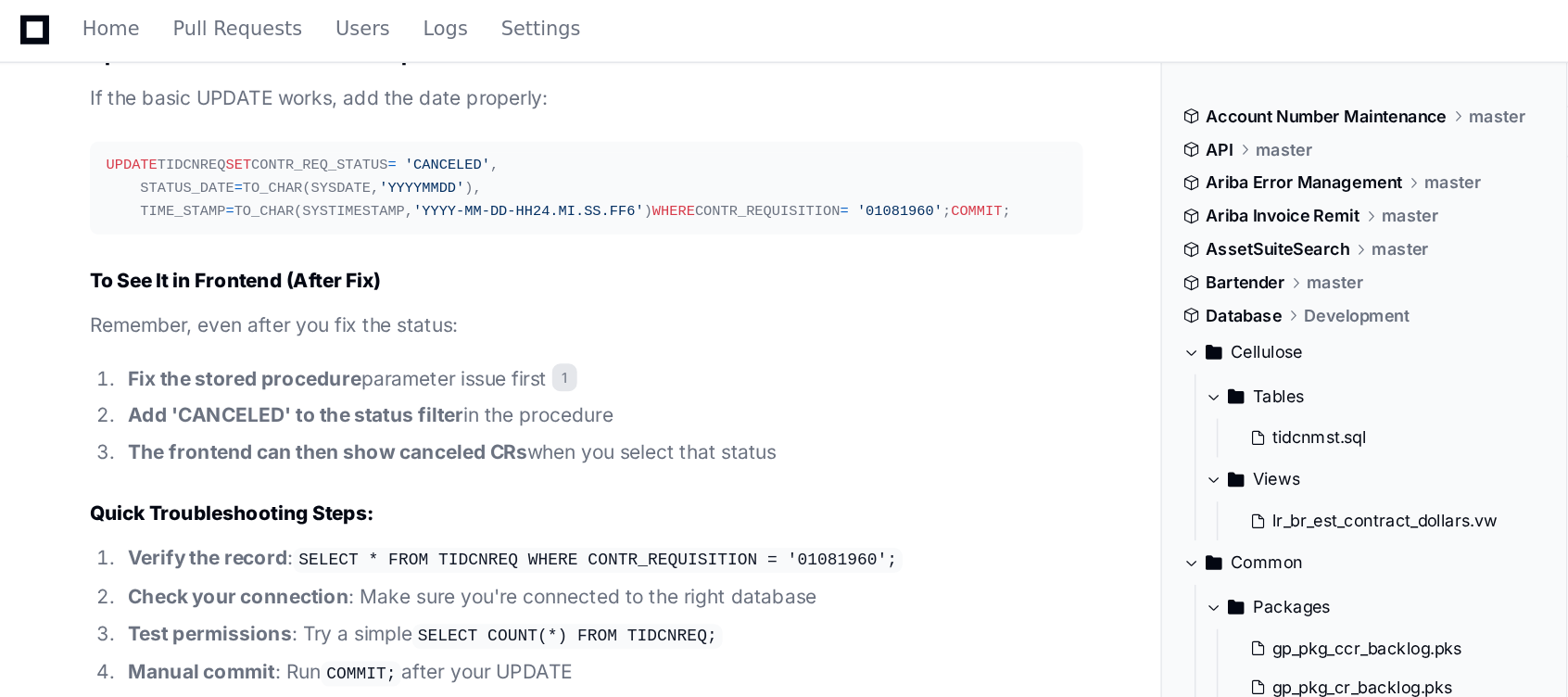
copy div "EXECUTE gp_pkg_prjnbrs.sp_update_tidcnreq( 'your_facility' , 'work_order_nbr' ,…"
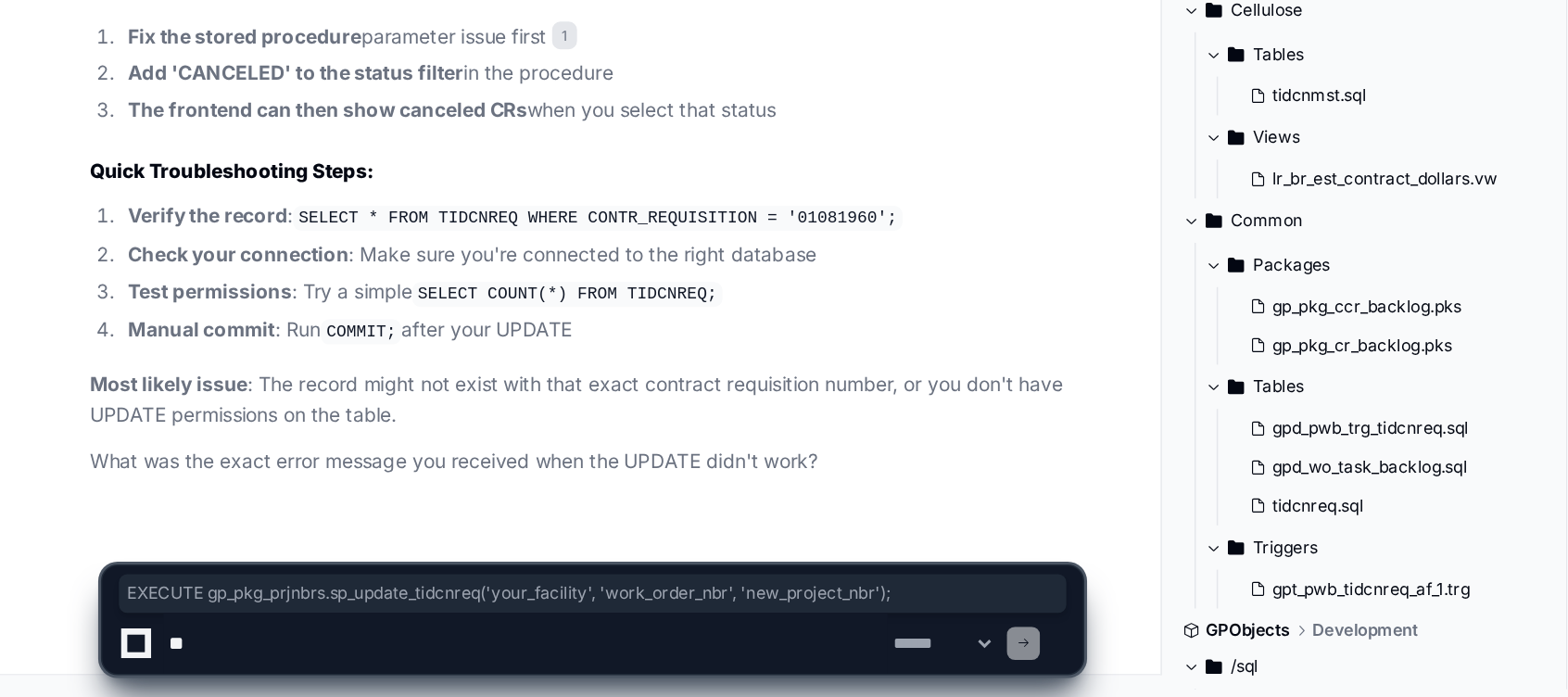
click at [185, 671] on textarea at bounding box center [358, 660] width 485 height 41
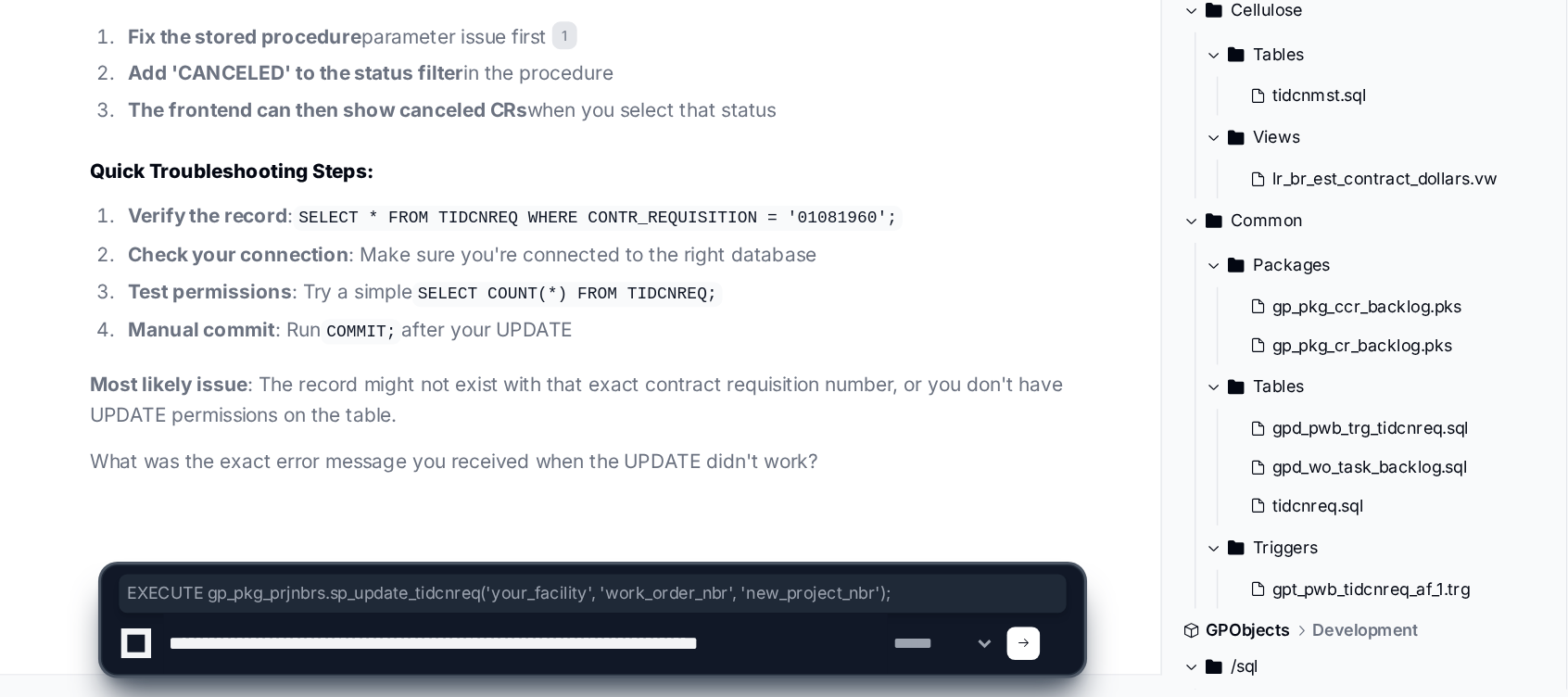
type textarea "**********"
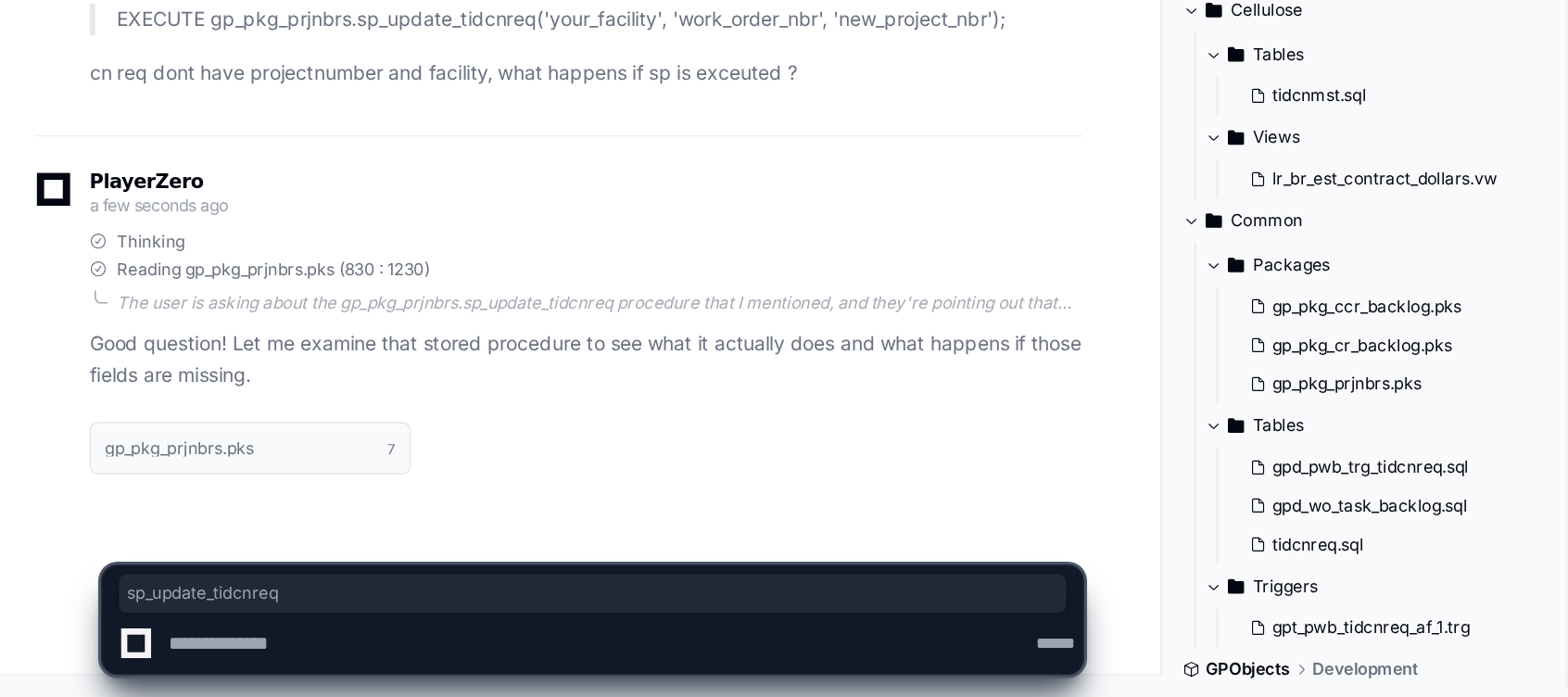
scroll to position [14135, 0]
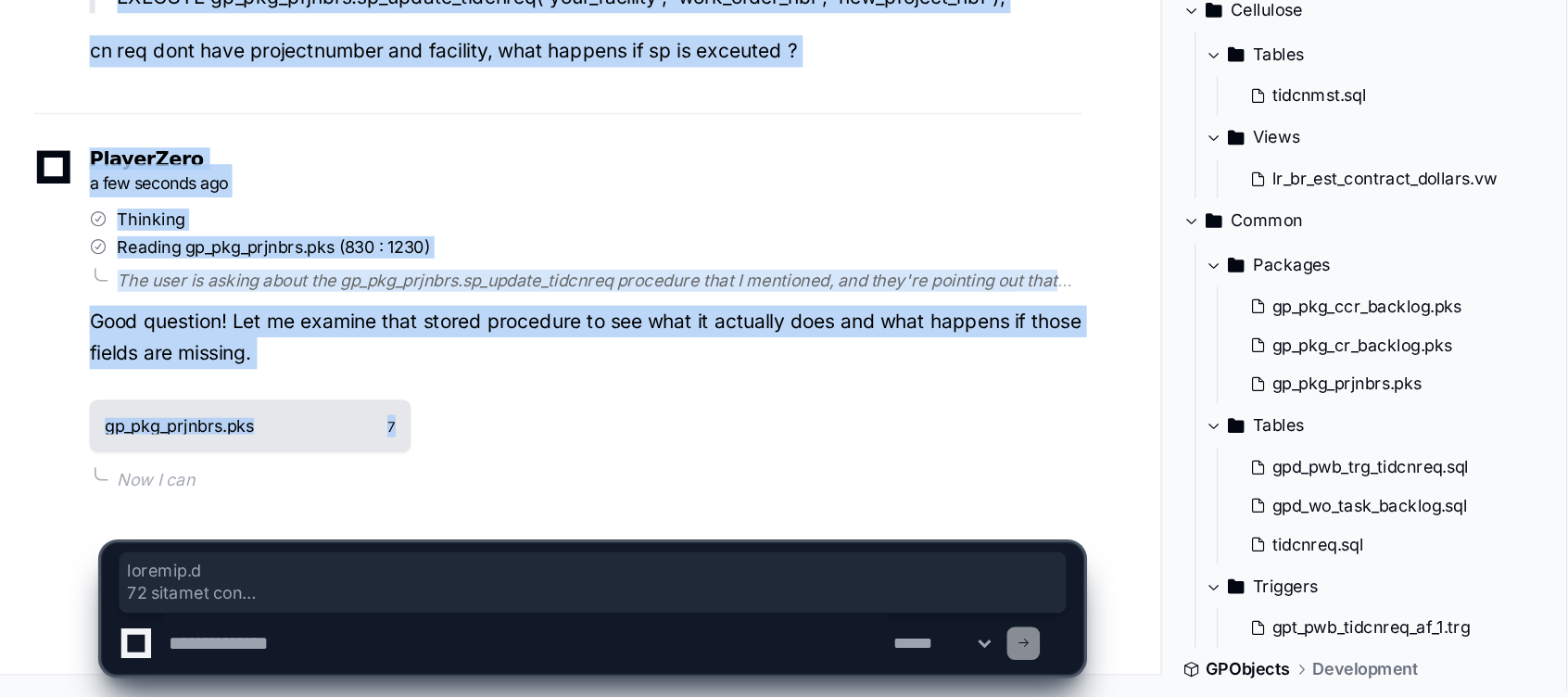
drag, startPoint x: 375, startPoint y: 403, endPoint x: 272, endPoint y: 530, distance: 163.5
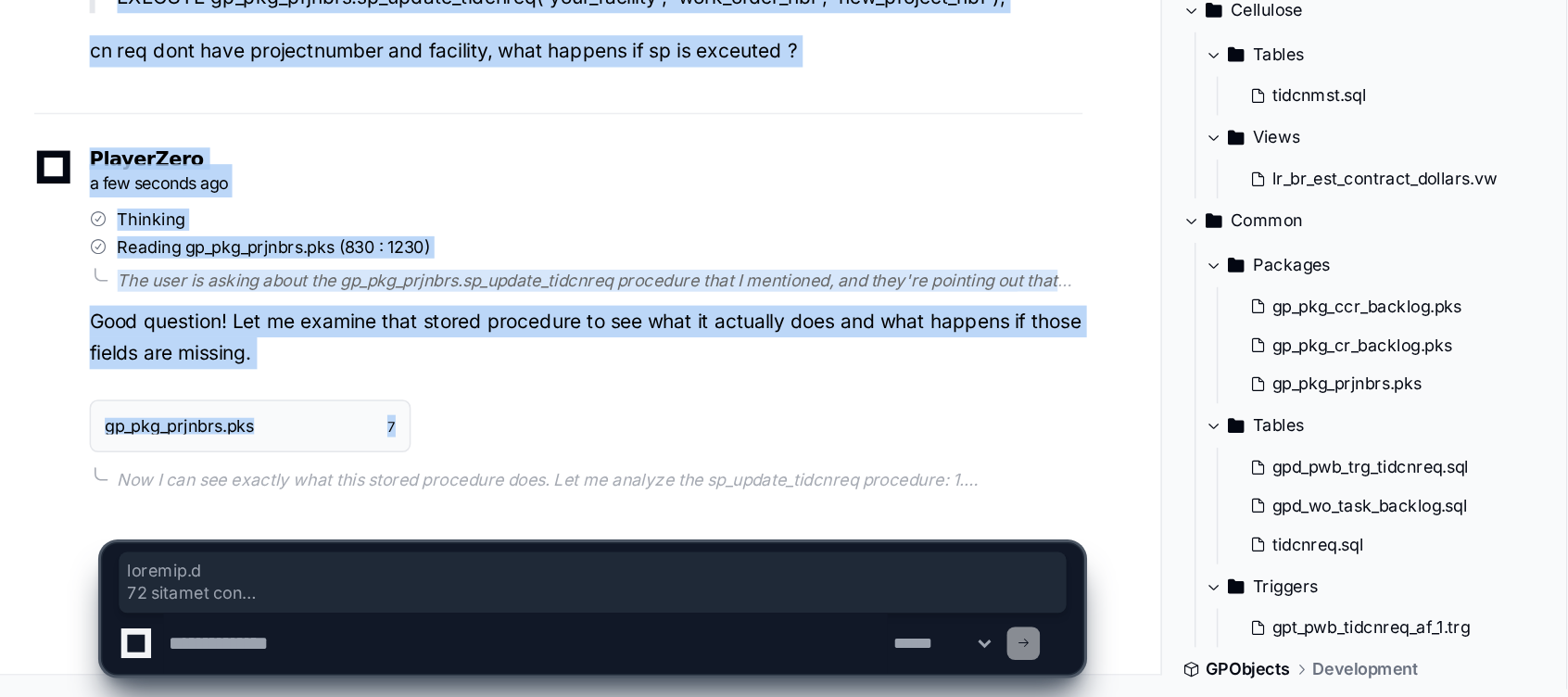
drag, startPoint x: 272, startPoint y: 530, endPoint x: 342, endPoint y: 479, distance: 86.6
click at [342, 479] on div "PlayerZero a few seconds ago Thinking Reading gp_pkg_prjnbrs.pks (830 : 1230) T…" at bounding box center [380, 443] width 702 height 276
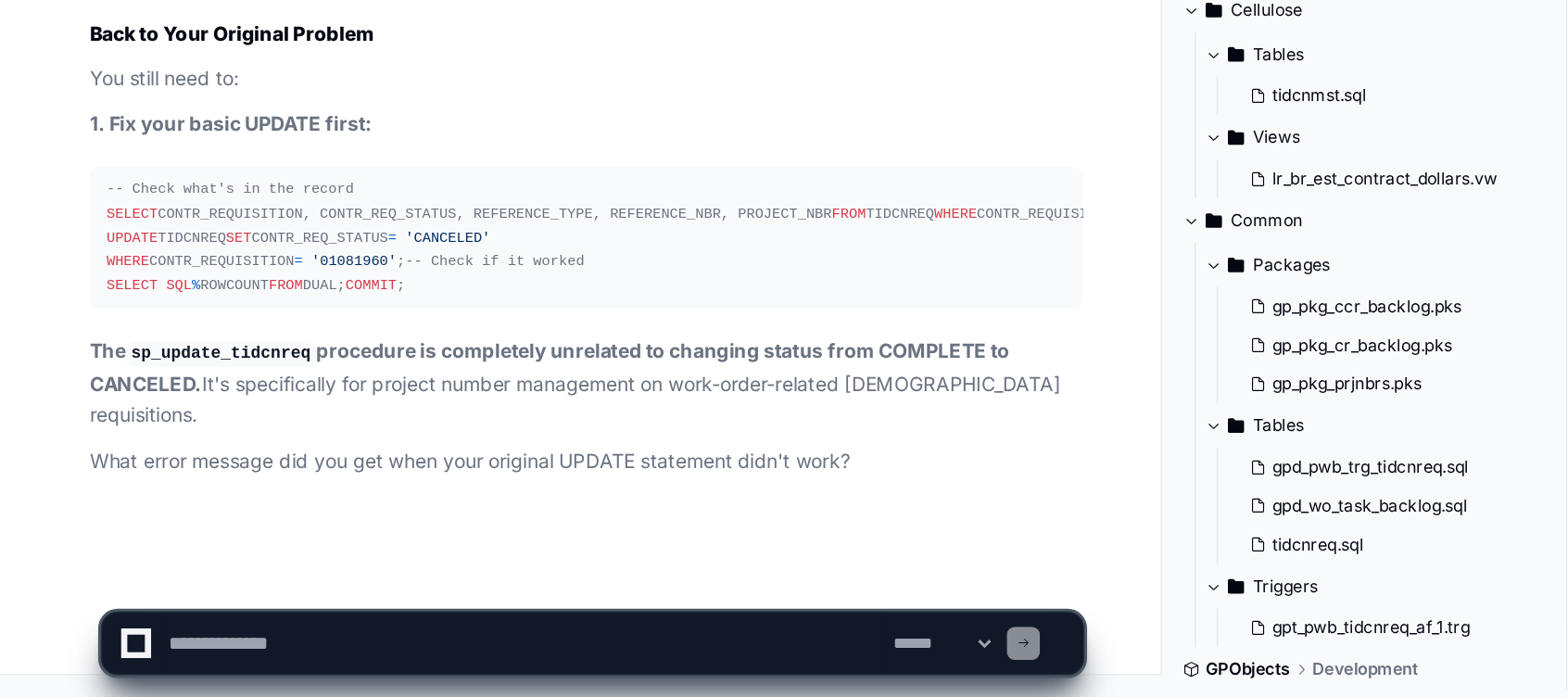
scroll to position [15706, 0]
click at [180, 663] on textarea at bounding box center [358, 660] width 485 height 41
type textarea "**********"
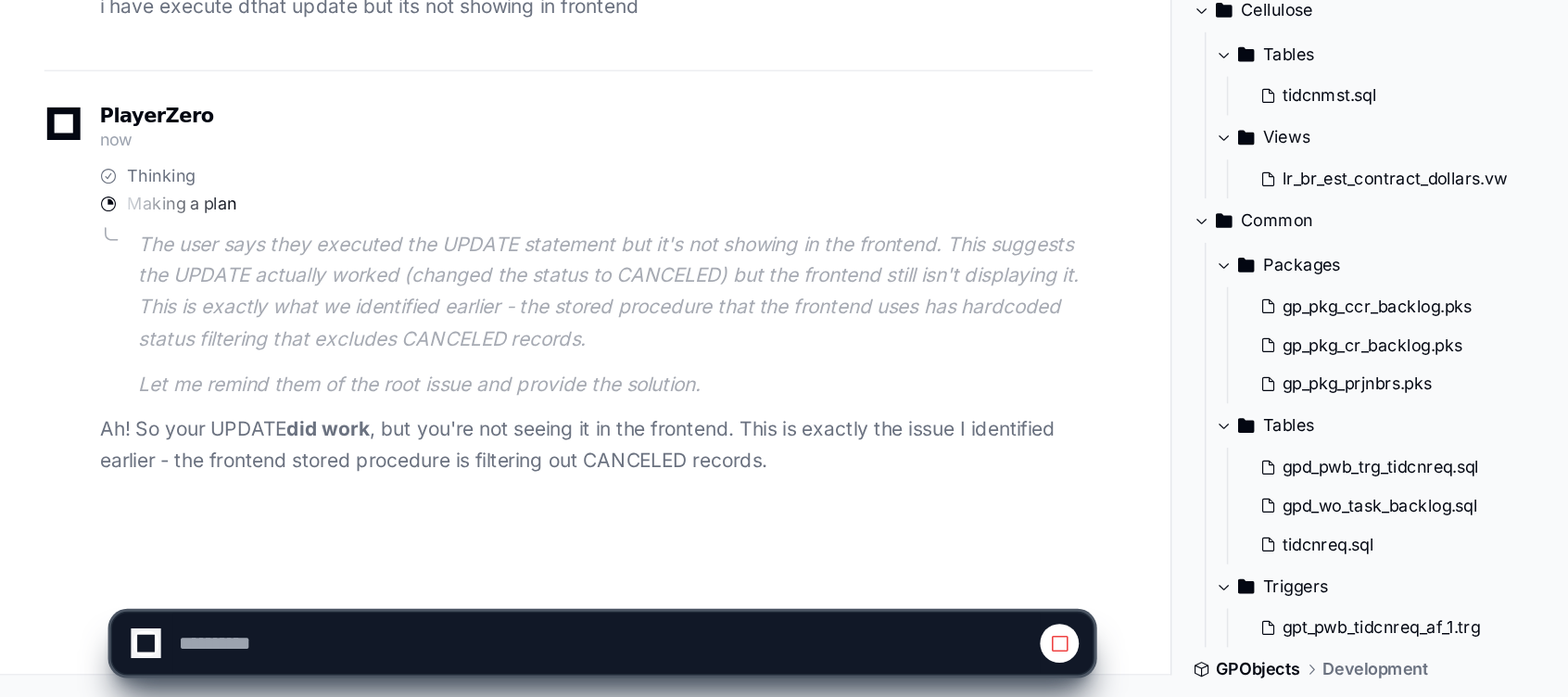
scroll to position [16129, 0]
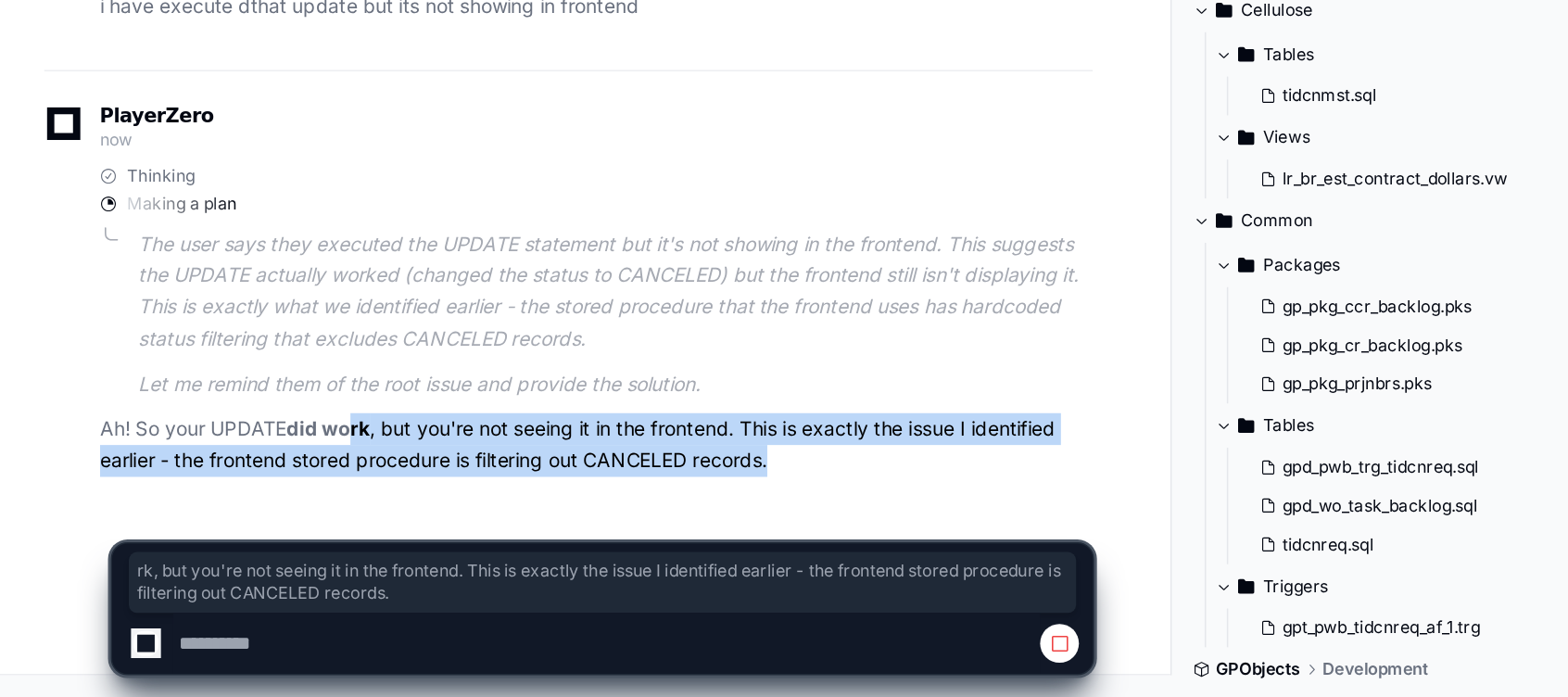
drag, startPoint x: 236, startPoint y: 516, endPoint x: 532, endPoint y: 545, distance: 297.4
click at [532, 545] on p "Ah! So your UPDATE did work , but you're not seeing it in the frontend. This is…" at bounding box center [398, 527] width 664 height 43
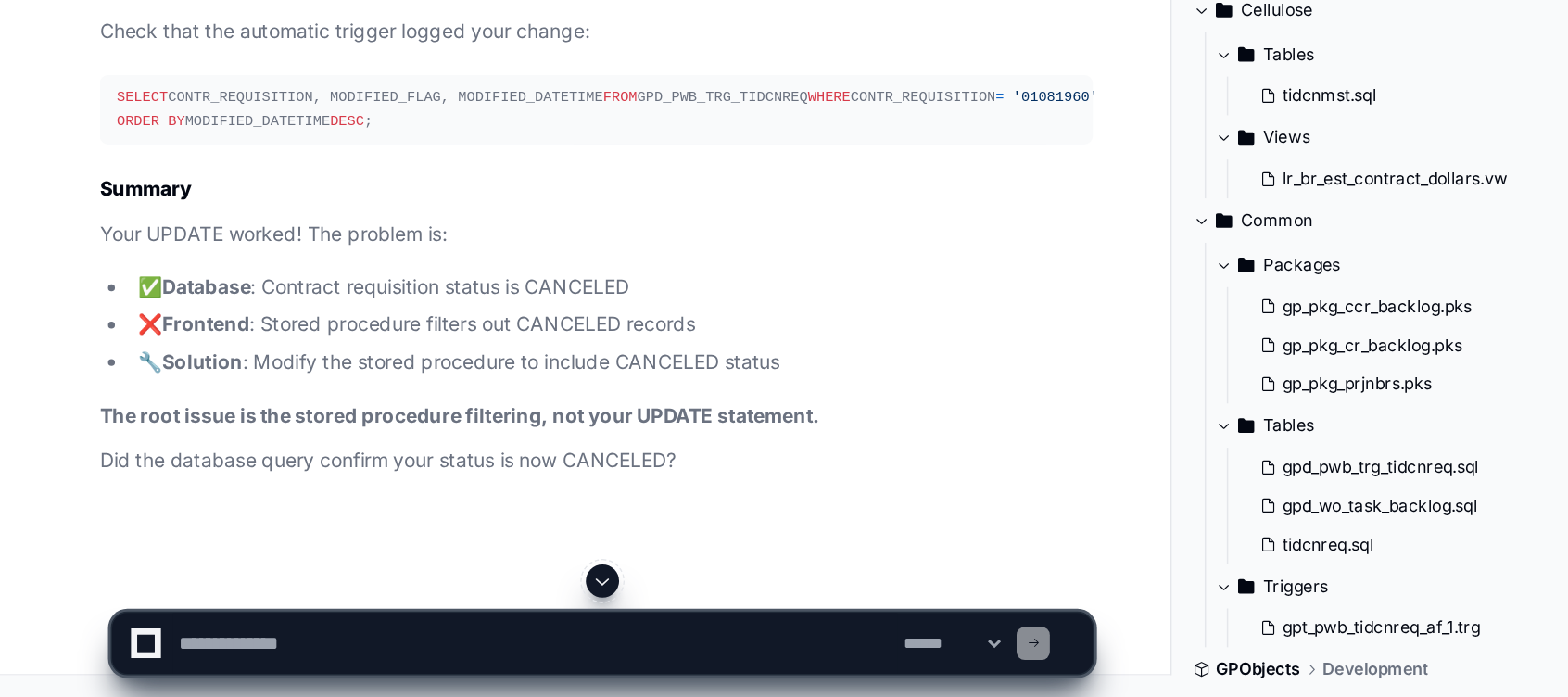
scroll to position [17585, 0]
click at [210, 648] on textarea at bounding box center [358, 660] width 485 height 41
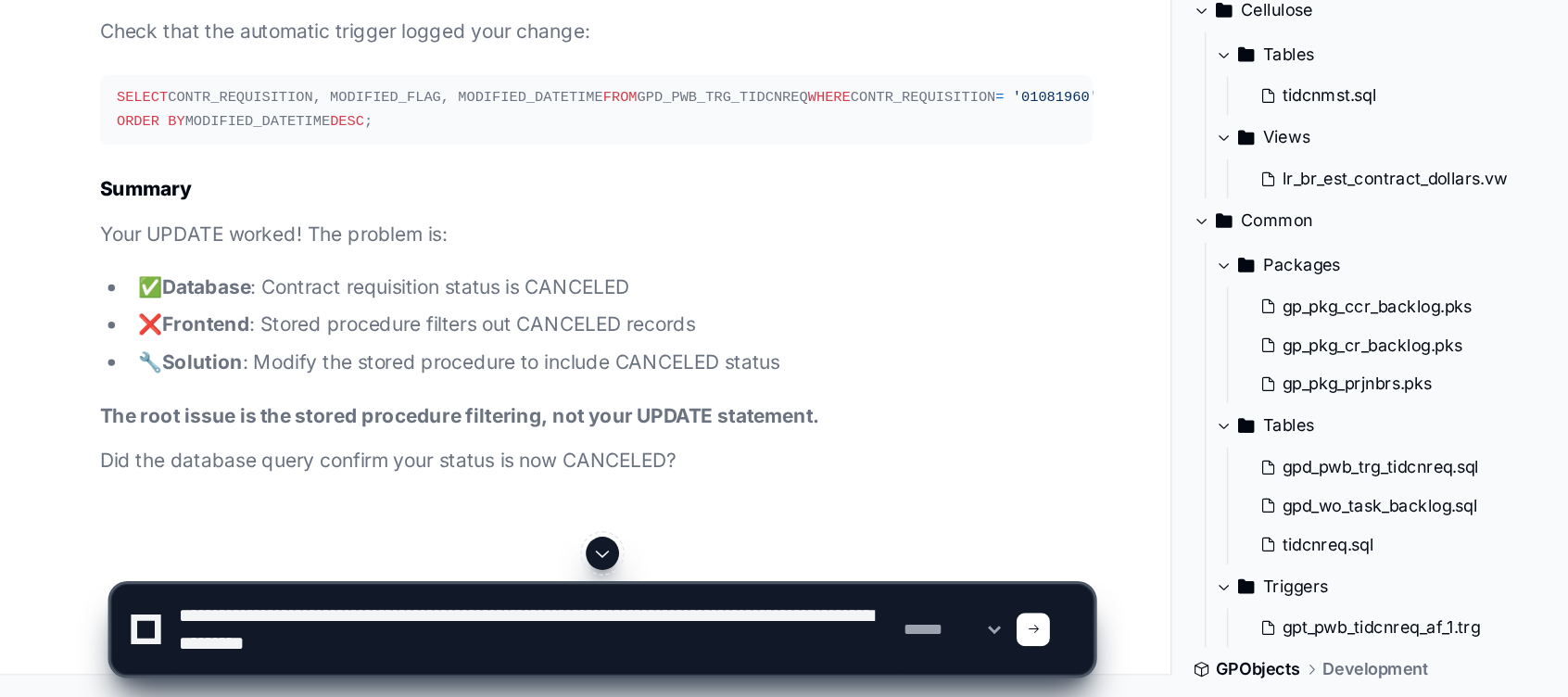
type textarea "**********"
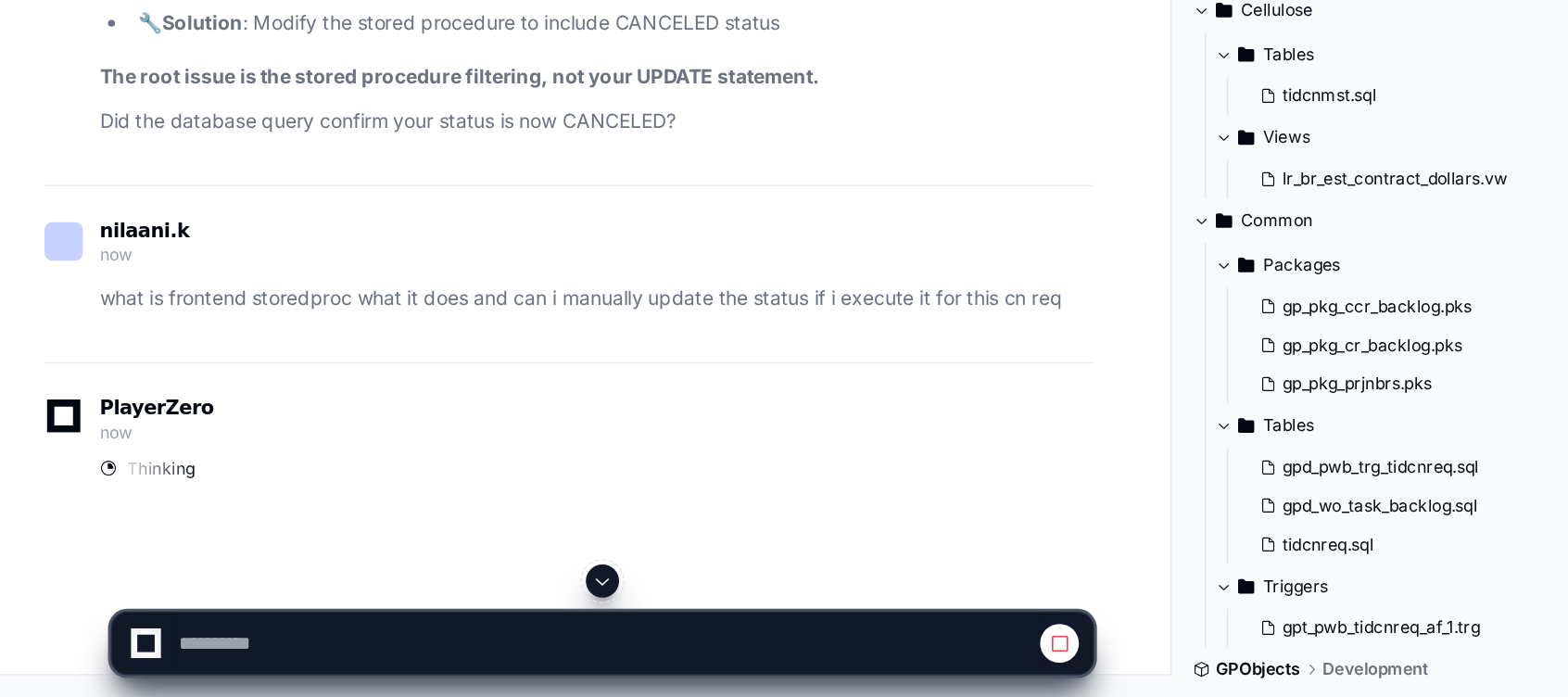
scroll to position [17851, 0]
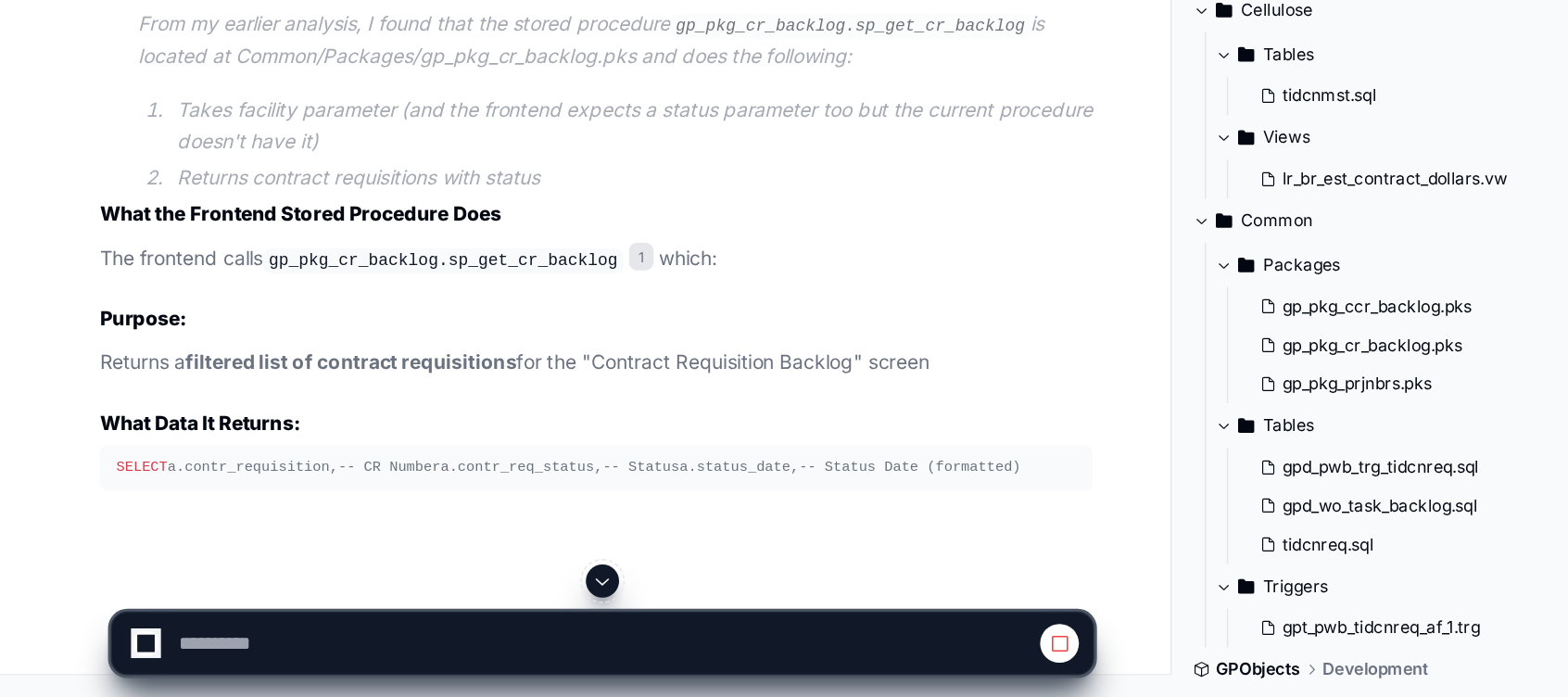
click at [492, 361] on article "The user wants to understand: What the frontend stored procedure does How to ma…" at bounding box center [412, 237] width 639 height 245
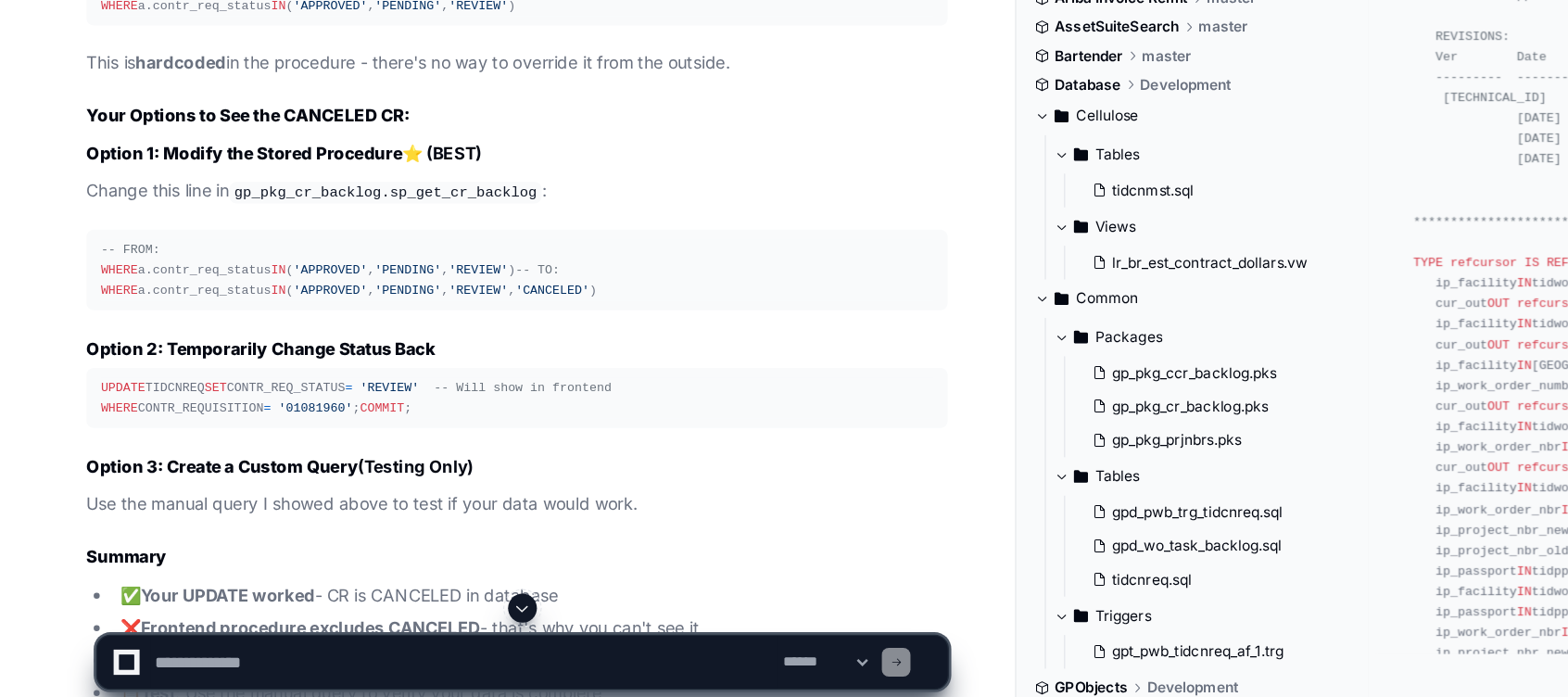
scroll to position [19123, 0]
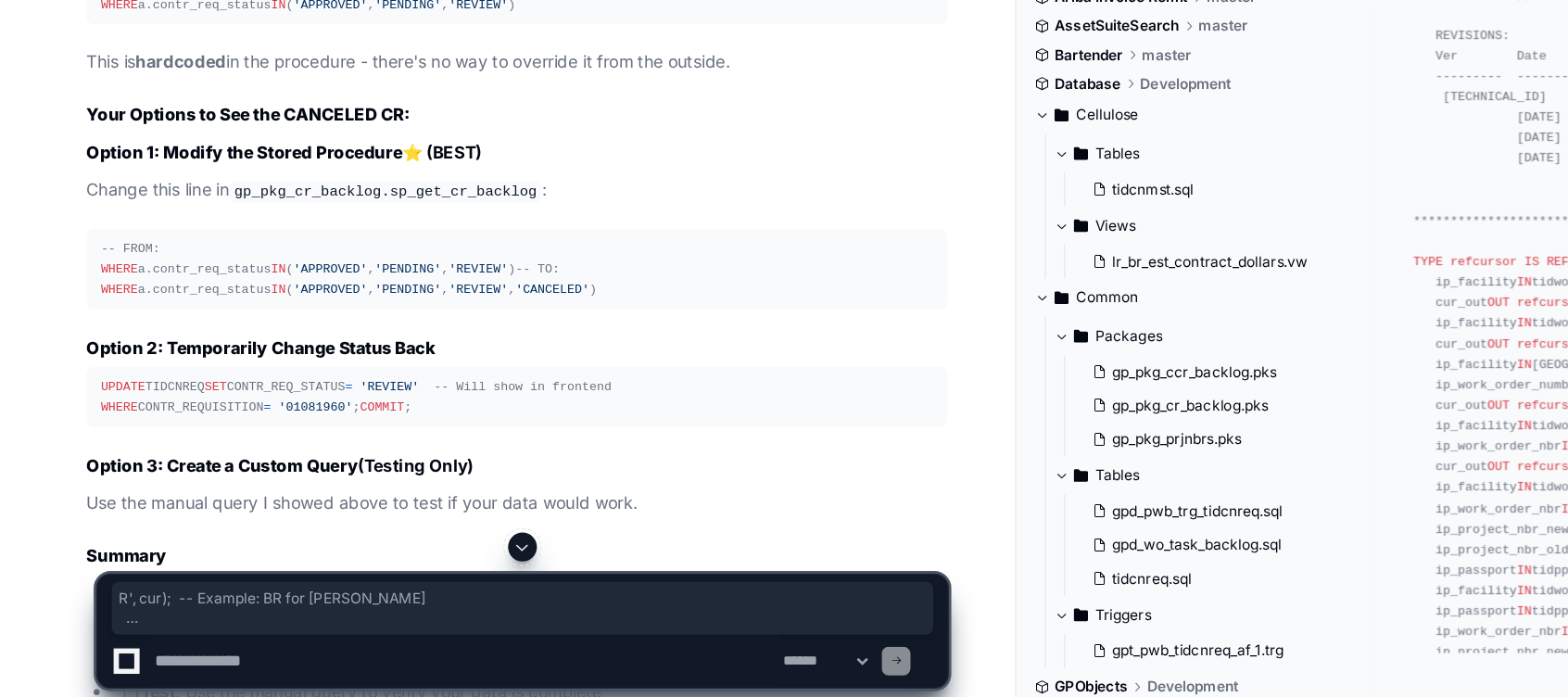
drag, startPoint x: 288, startPoint y: 380, endPoint x: 273, endPoint y: 537, distance: 157.7
drag, startPoint x: 273, startPoint y: 537, endPoint x: 287, endPoint y: 546, distance: 16.6
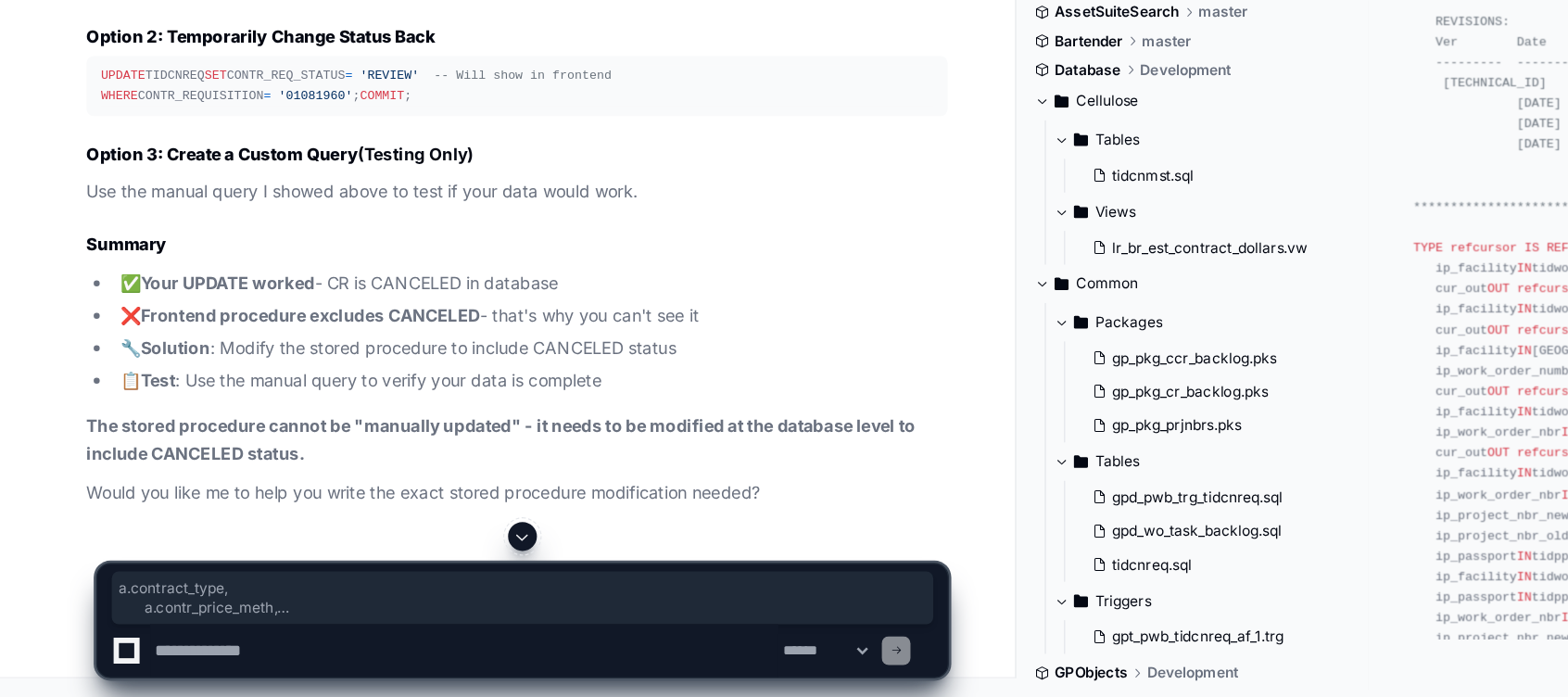
scroll to position [19975, 0]
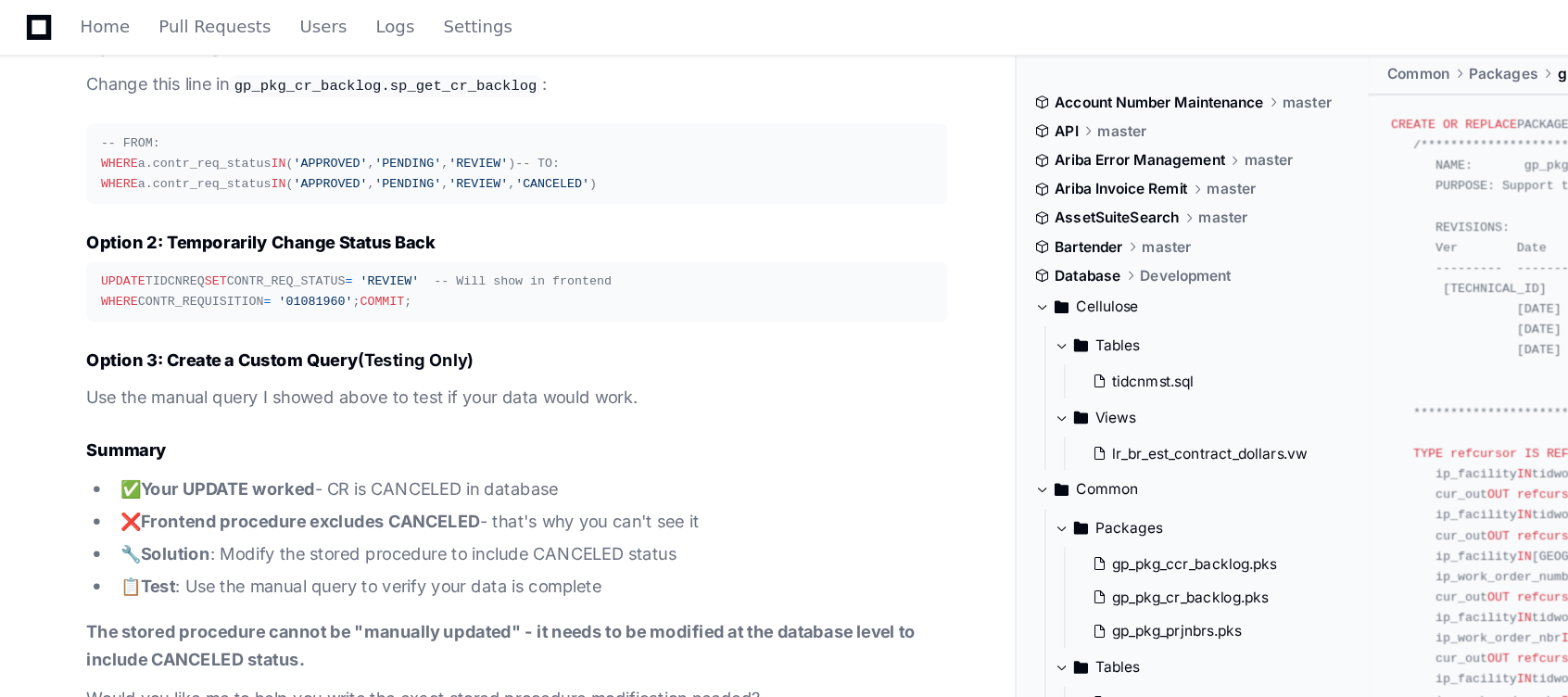
drag, startPoint x: 231, startPoint y: 593, endPoint x: 35, endPoint y: -44, distance: 666.5
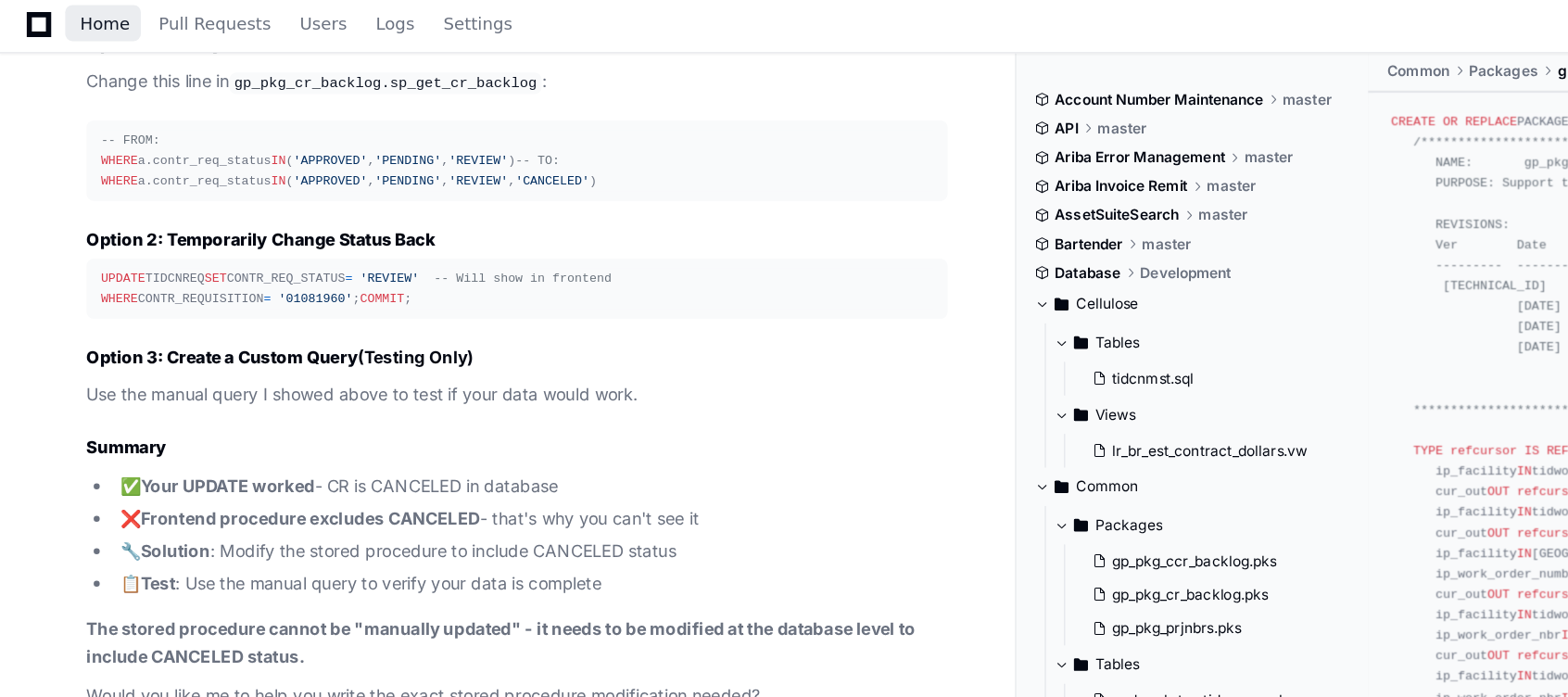
scroll to position [20167, 0]
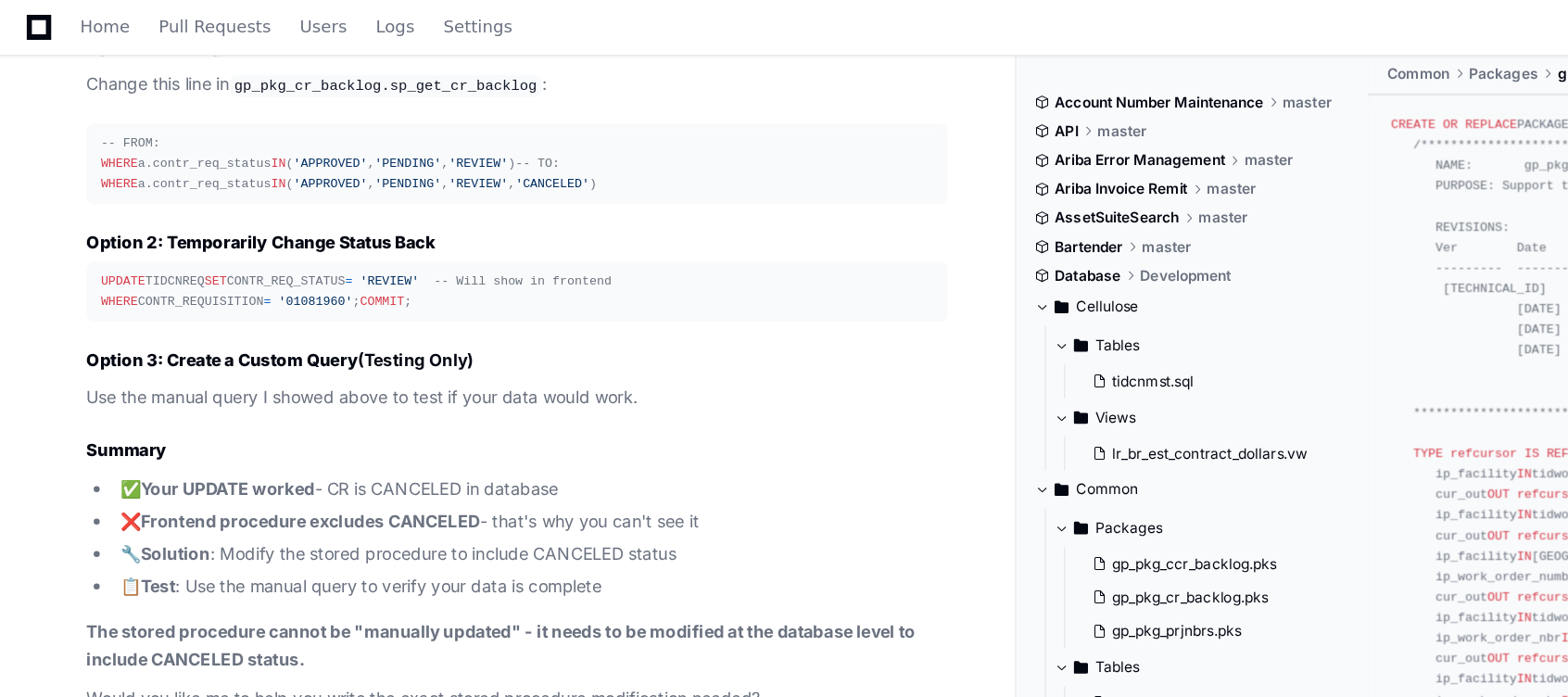
drag, startPoint x: 237, startPoint y: 521, endPoint x: 88, endPoint y: 165, distance: 385.9
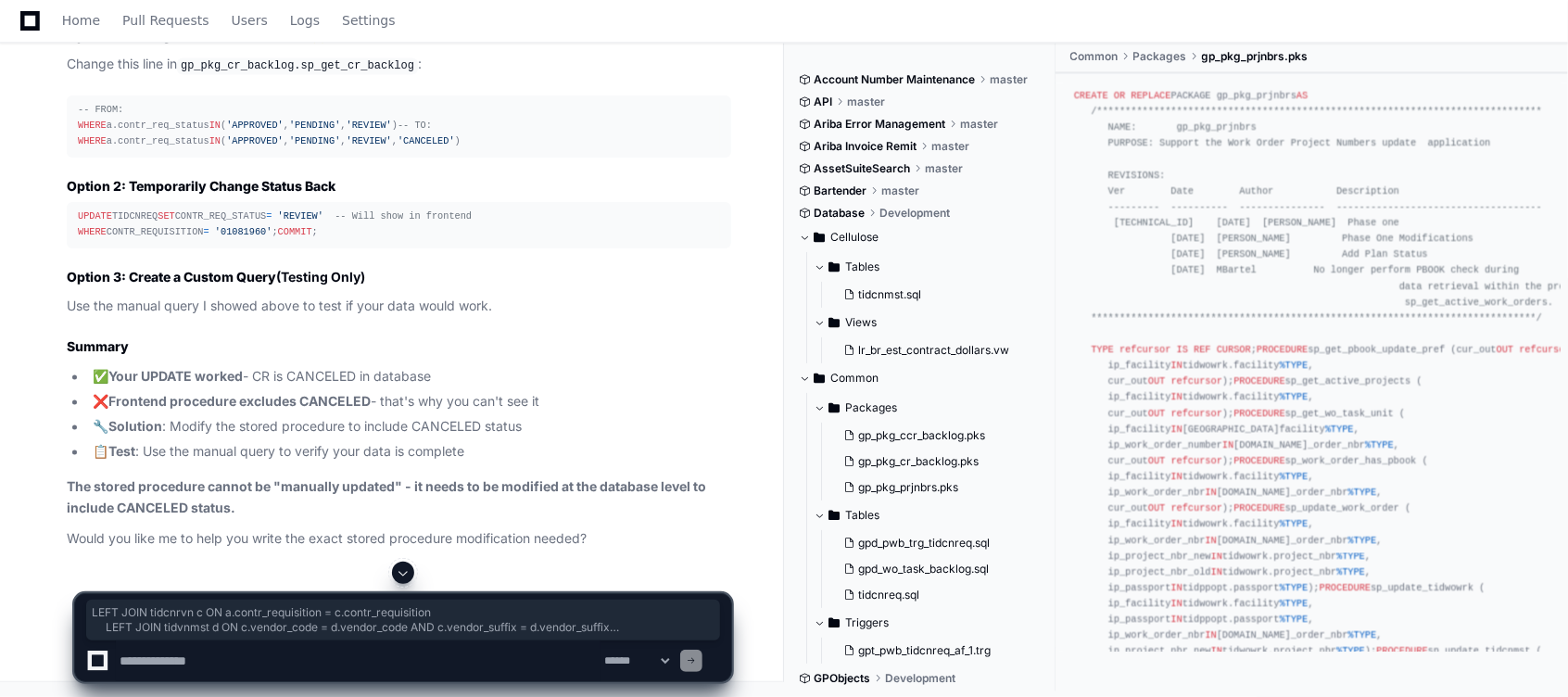
scroll to position [19692, 0]
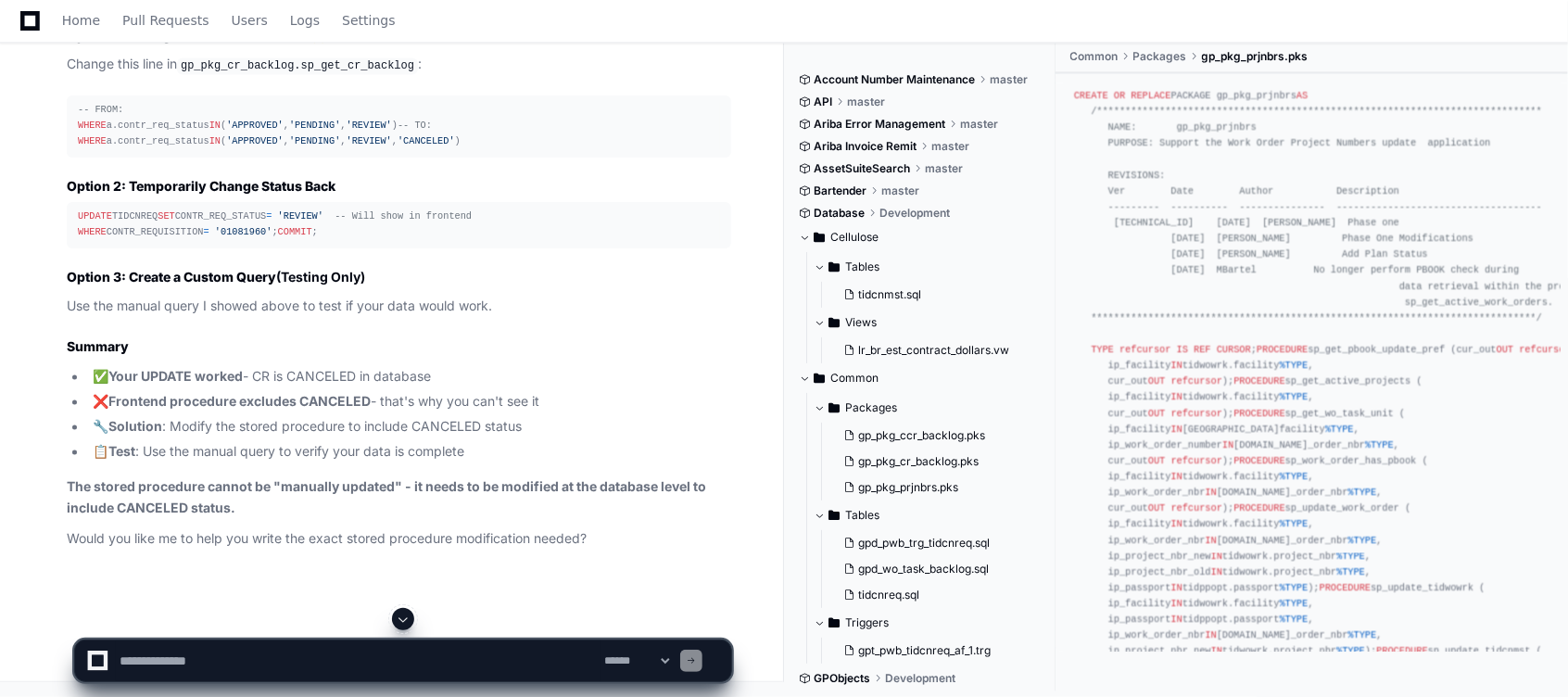
drag, startPoint x: 88, startPoint y: 165, endPoint x: 71, endPoint y: 280, distance: 116.2
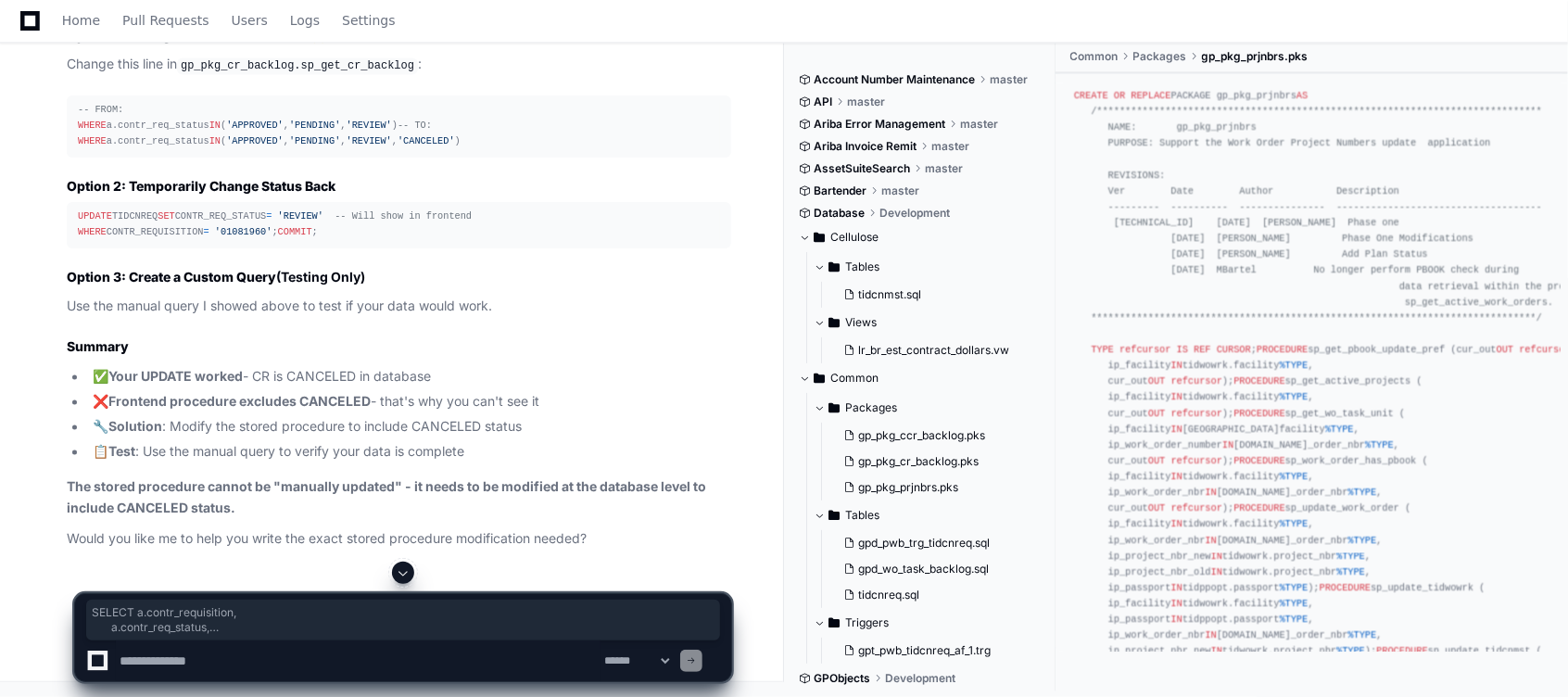
scroll to position [19981, 0]
drag, startPoint x: 78, startPoint y: 280, endPoint x: 271, endPoint y: 455, distance: 260.5
copy div "SELECT a.contr_requisition, a.contr_req_status, SUBSTR(a.status_date, 1 , 4 ) |…"
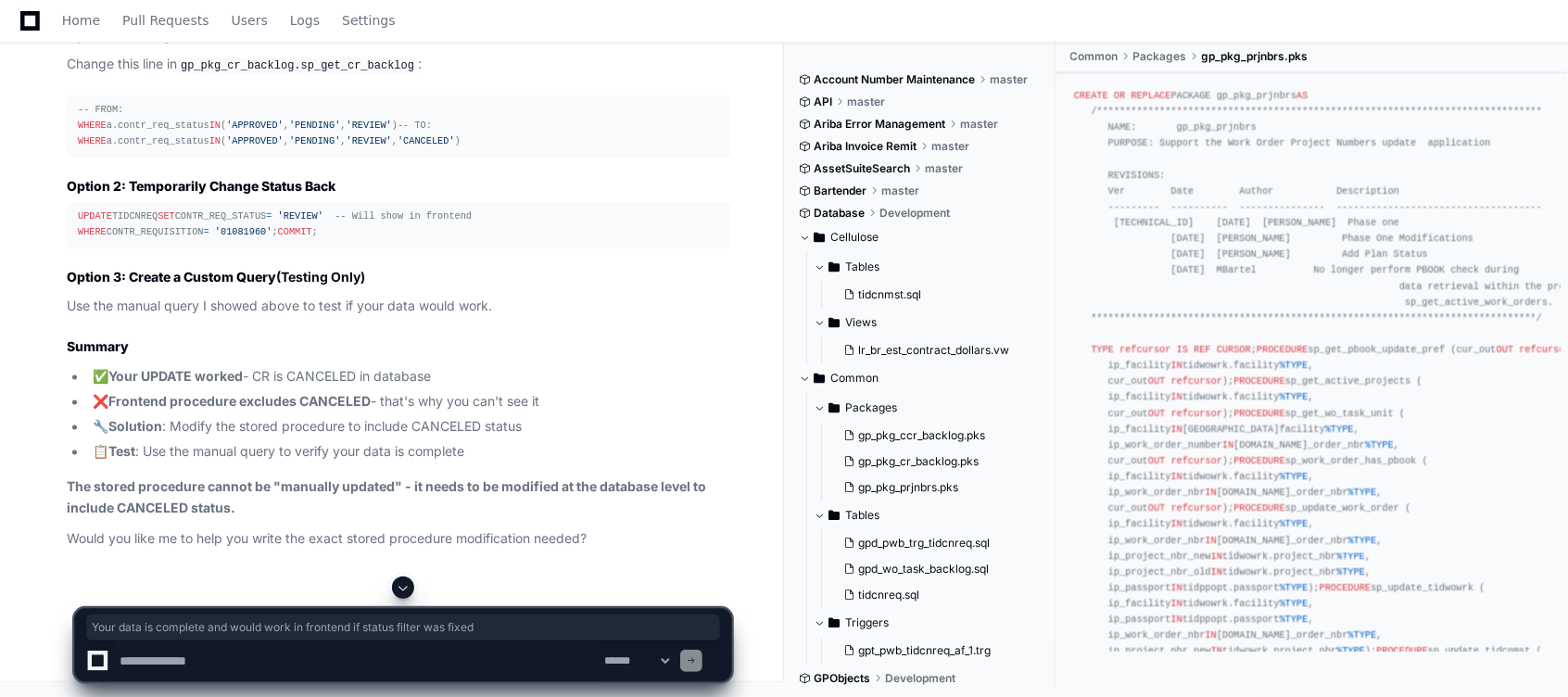
drag, startPoint x: 240, startPoint y: 398, endPoint x: 698, endPoint y: 398, distance: 458.0
drag, startPoint x: 243, startPoint y: 421, endPoint x: 550, endPoint y: 438, distance: 307.5
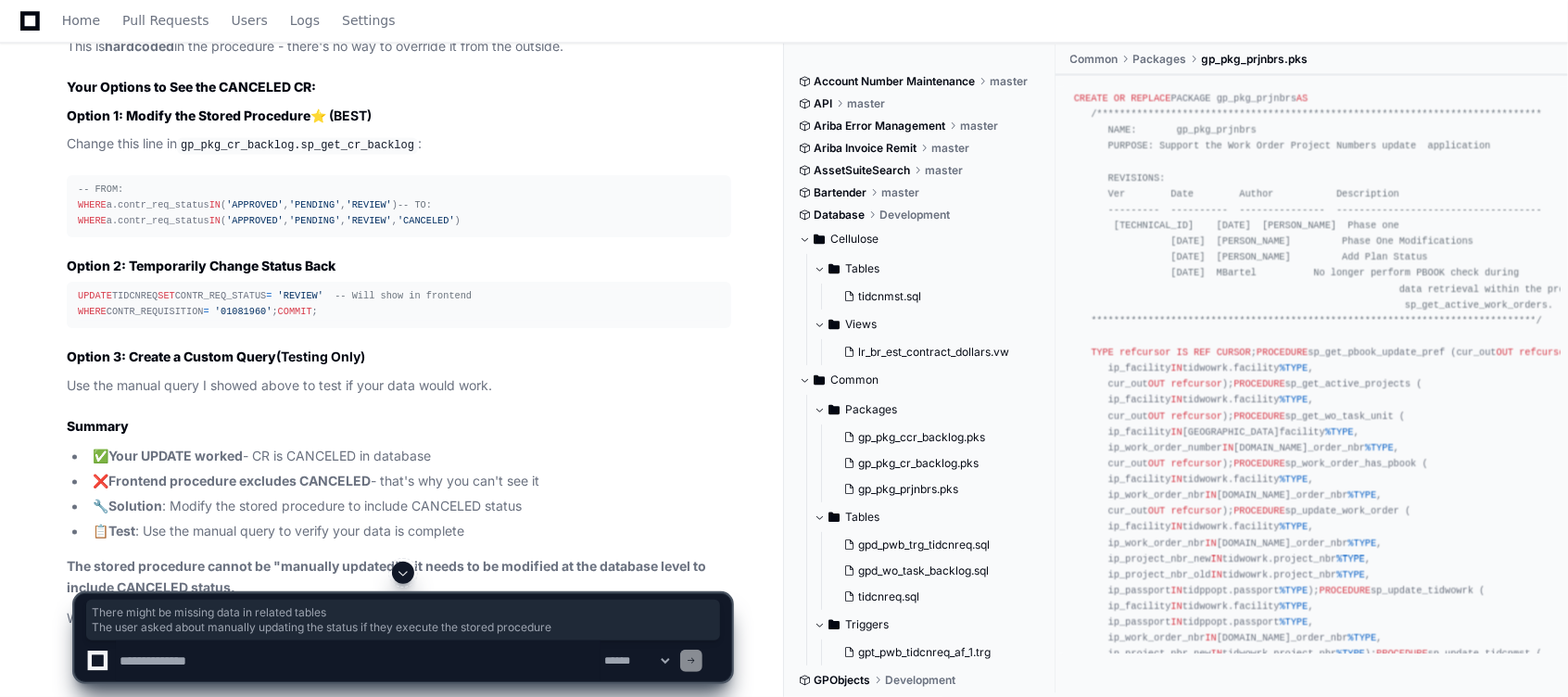
scroll to position [19274, 0]
drag, startPoint x: 72, startPoint y: 84, endPoint x: 156, endPoint y: 430, distance: 356.1
copy div "DECLARE cur SYS_REFCURSOR; -- Variables to hold the returned data v_contr_requi…"
click at [188, 671] on textarea at bounding box center [358, 660] width 485 height 41
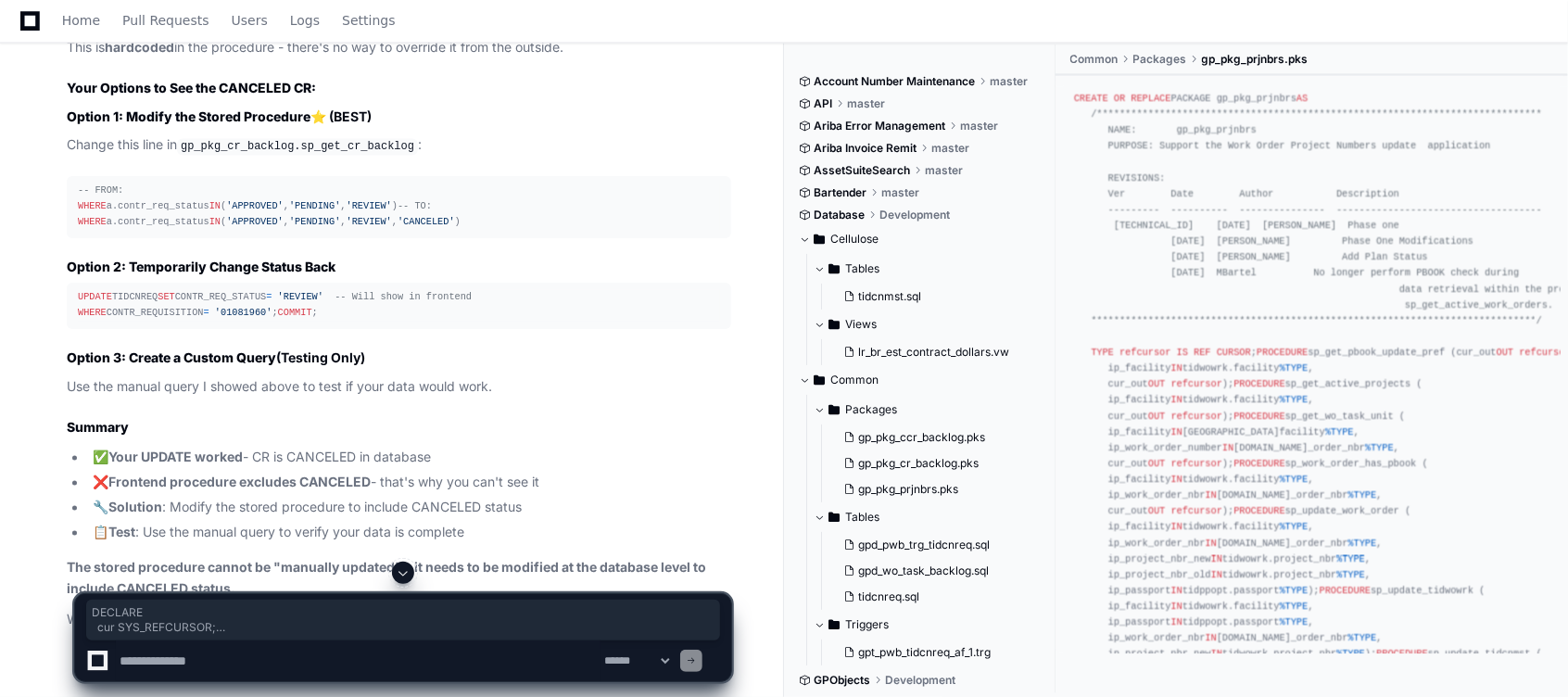
paste textarea "**********"
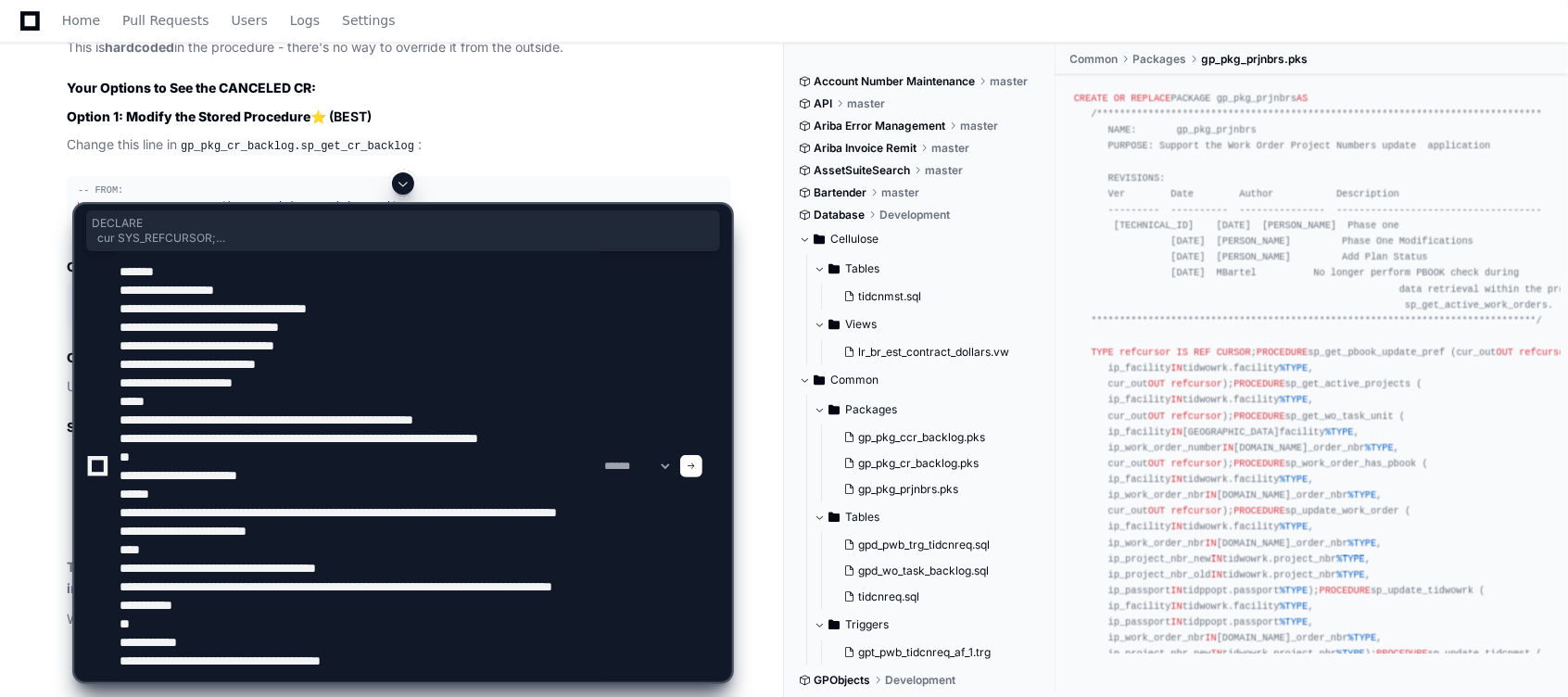
type textarea "**********"
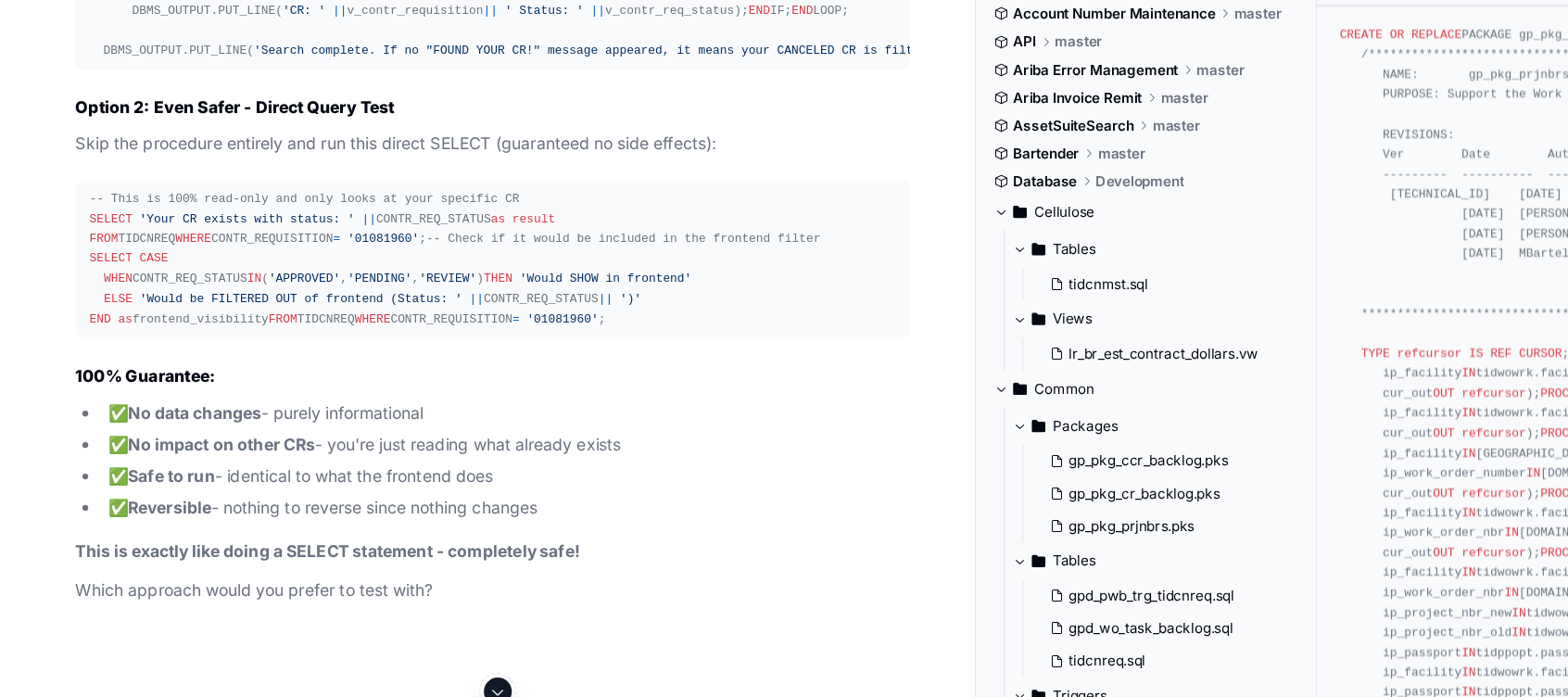
scroll to position [22529, 0]
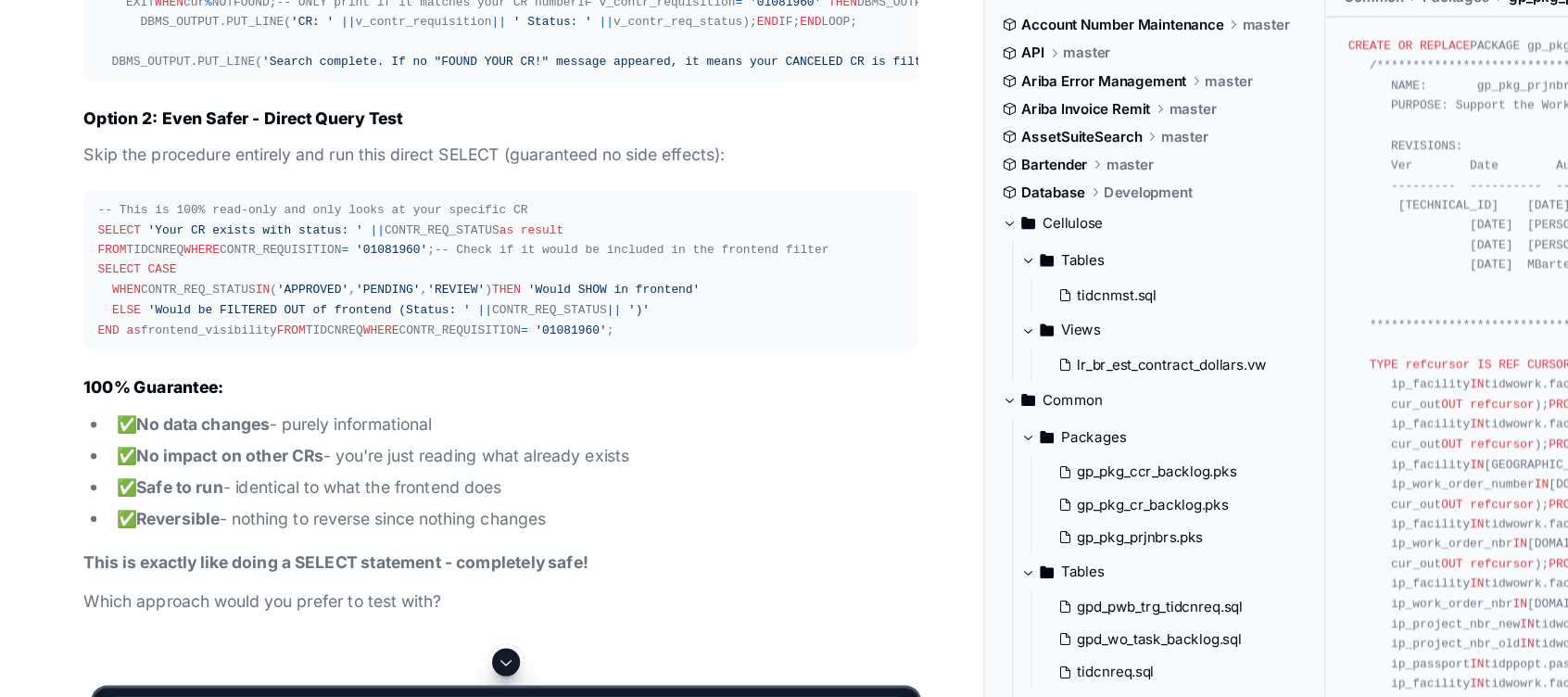
drag, startPoint x: 301, startPoint y: 151, endPoint x: 329, endPoint y: 167, distance: 32.2
drag, startPoint x: 72, startPoint y: 333, endPoint x: 305, endPoint y: 326, distance: 233.1
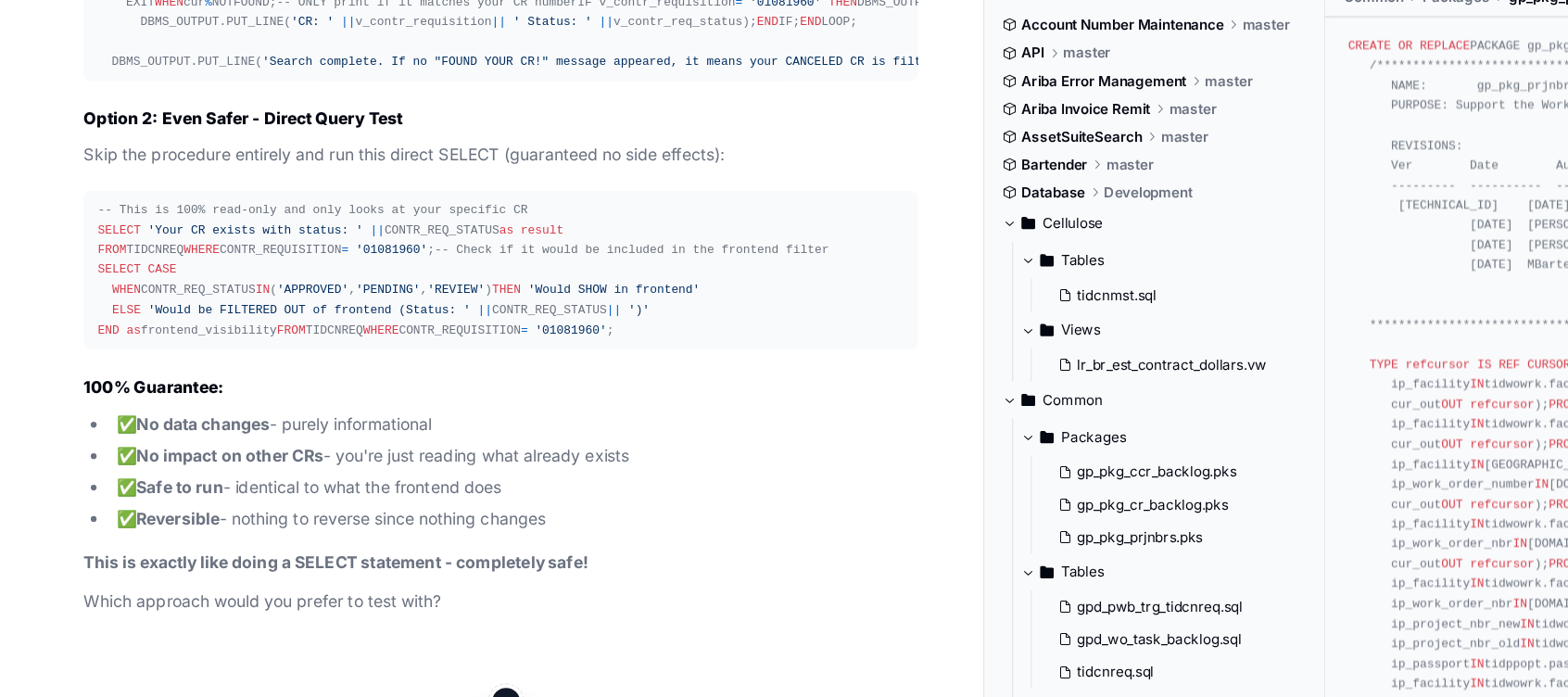
drag, startPoint x: 305, startPoint y: 326, endPoint x: 216, endPoint y: 458, distance: 159.2
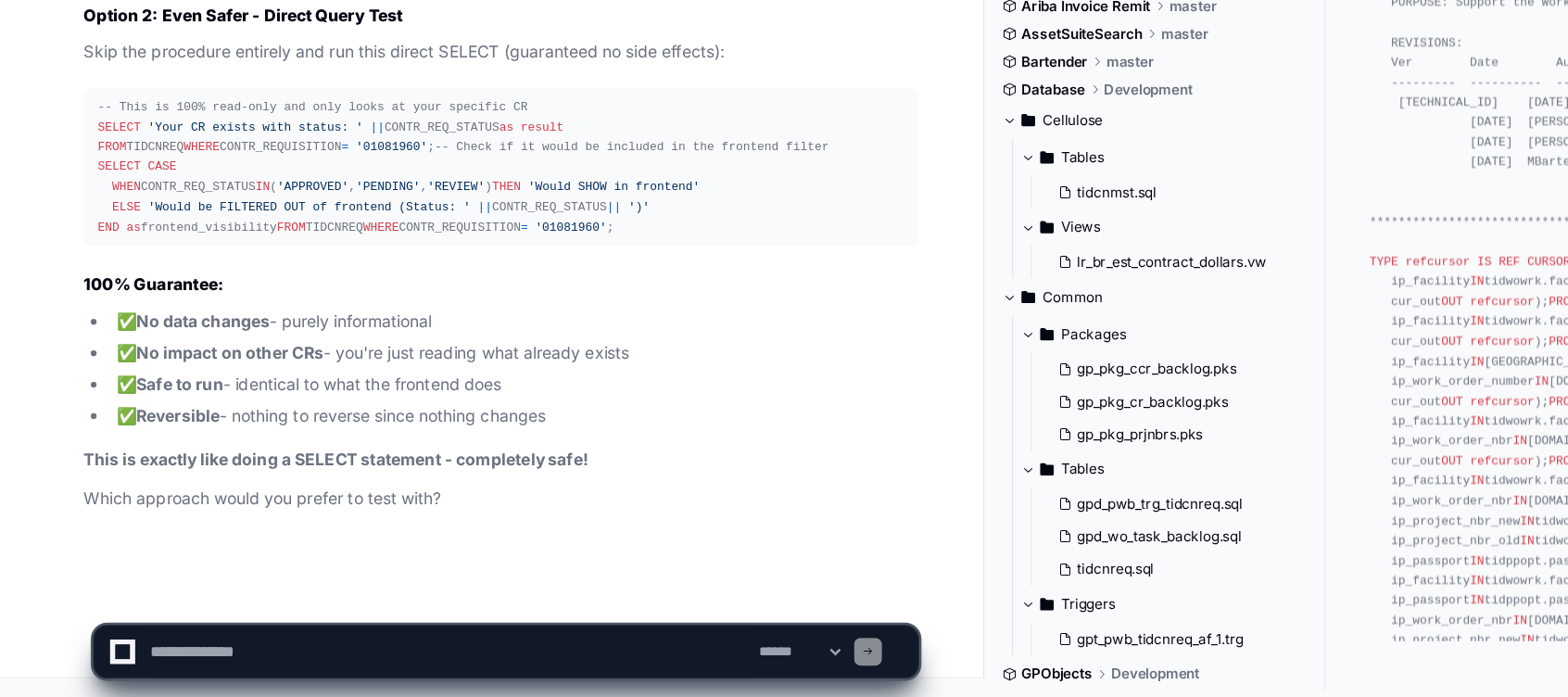
scroll to position [23998, 0]
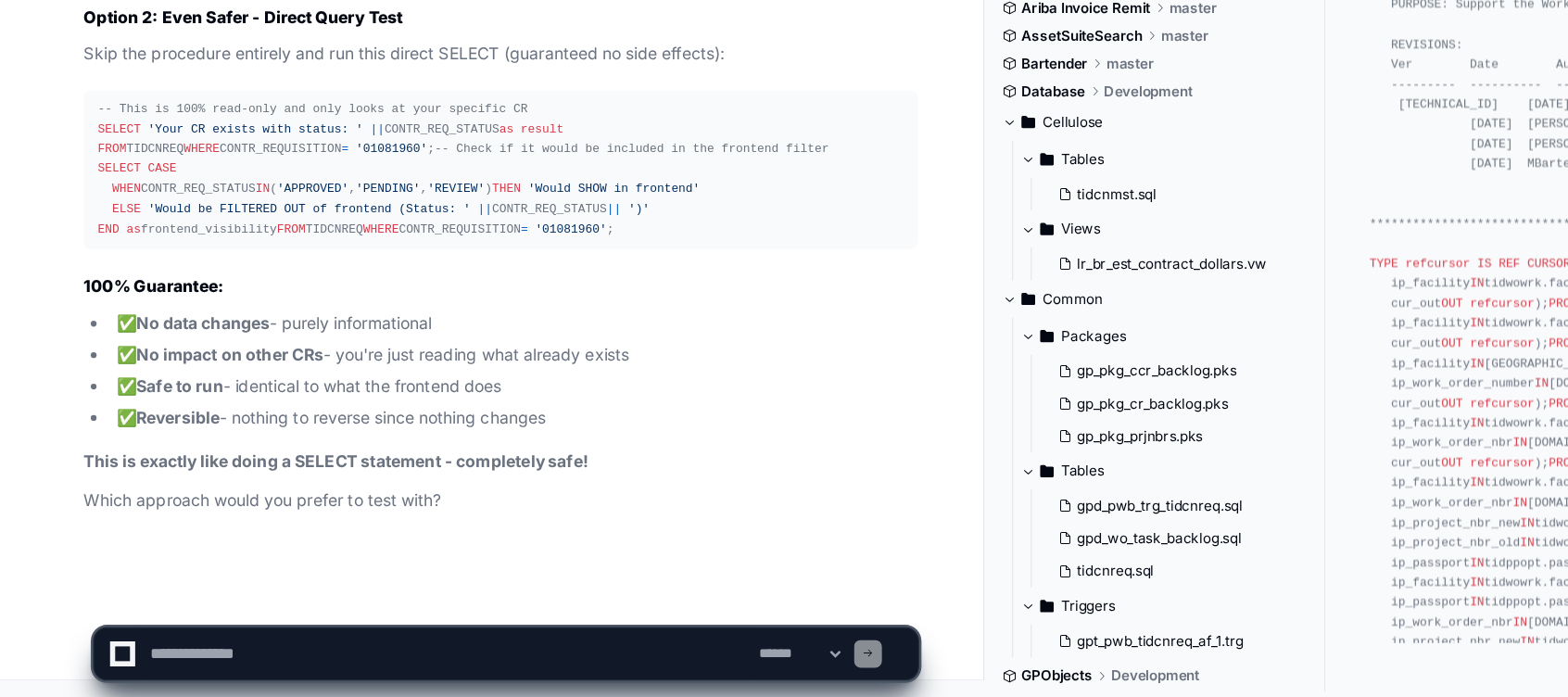
click at [225, 652] on textarea at bounding box center [358, 660] width 485 height 41
type textarea "*"
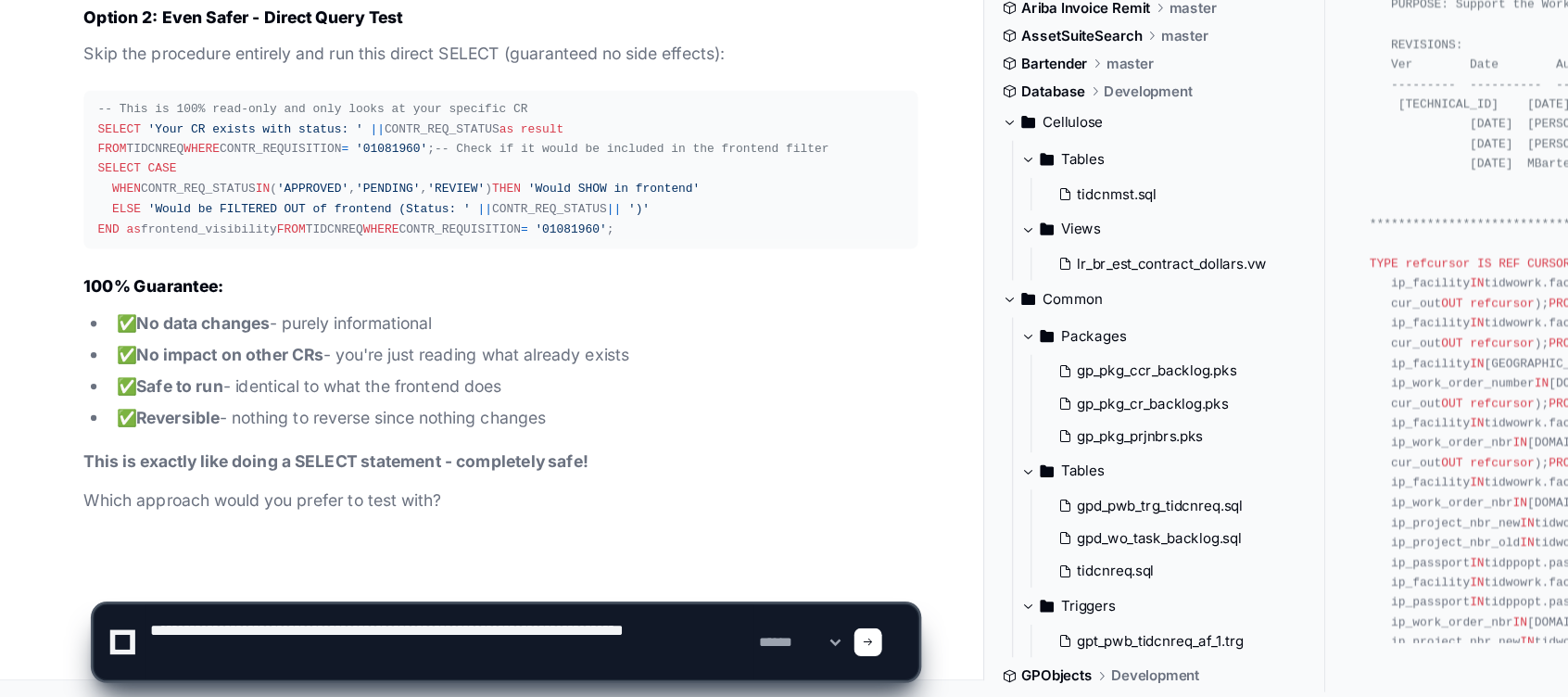
type textarea "**********"
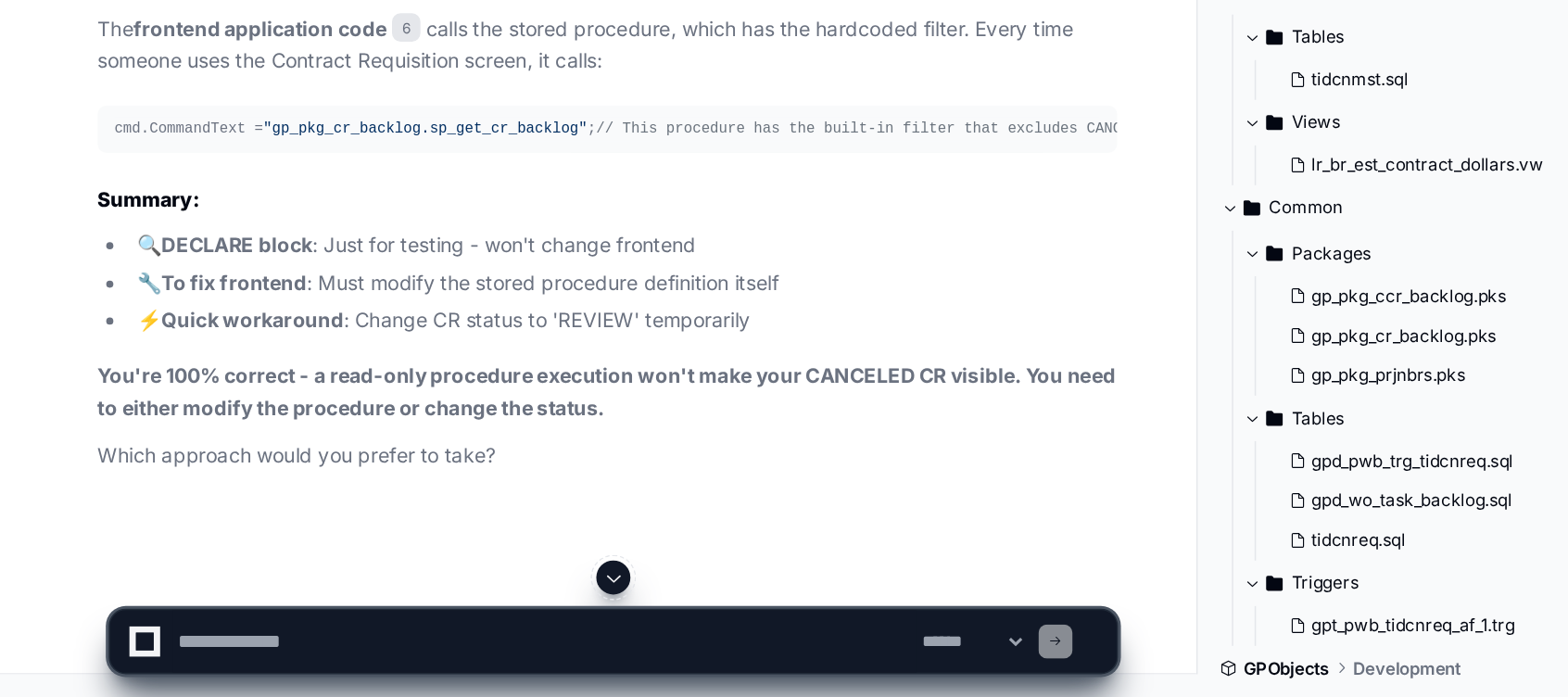
scroll to position [25263, 0]
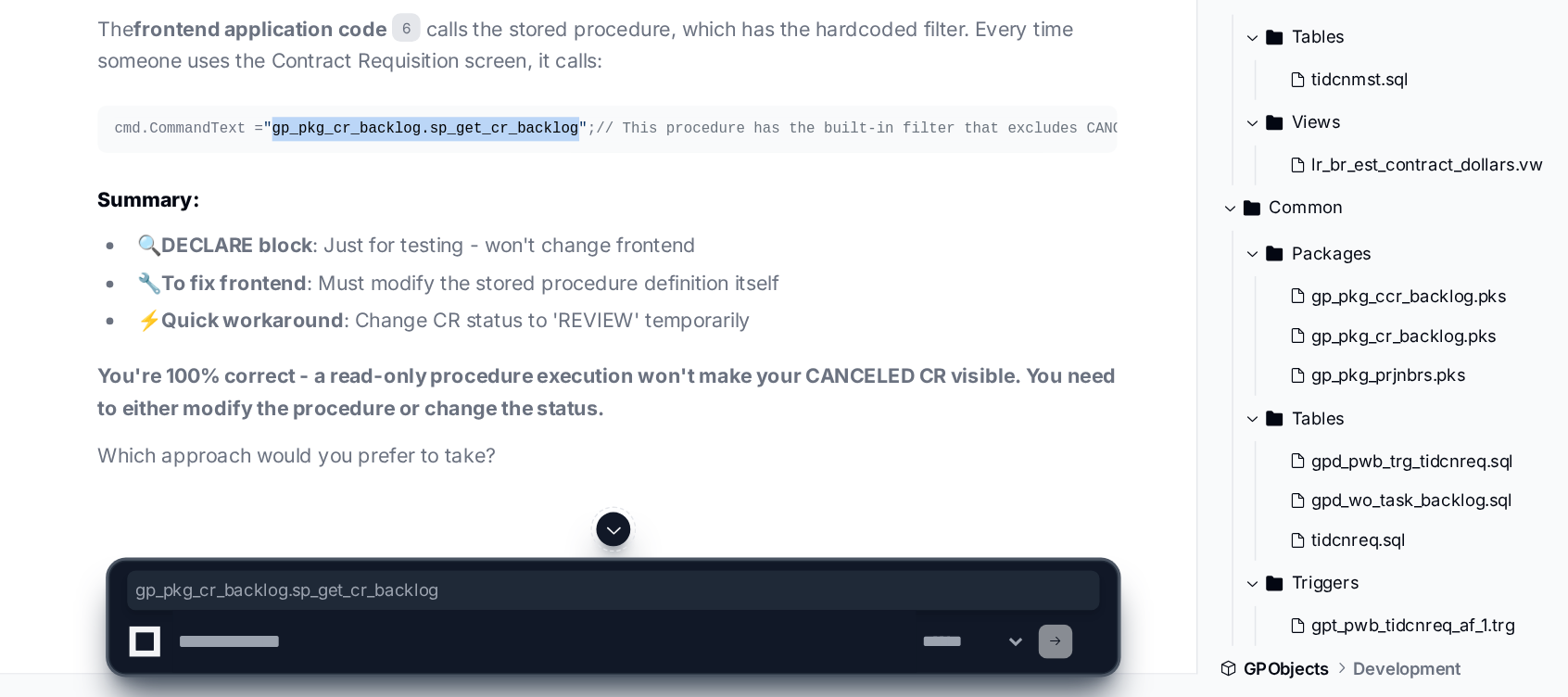
drag, startPoint x: 176, startPoint y: 423, endPoint x: 361, endPoint y: 421, distance: 185.0
click at [361, 331] on span ""gp_pkg_cr_backlog.sp_get_cr_backlog"" at bounding box center [280, 326] width 211 height 11
click at [220, 664] on textarea at bounding box center [358, 660] width 485 height 41
drag, startPoint x: 183, startPoint y: 426, endPoint x: 363, endPoint y: 414, distance: 180.4
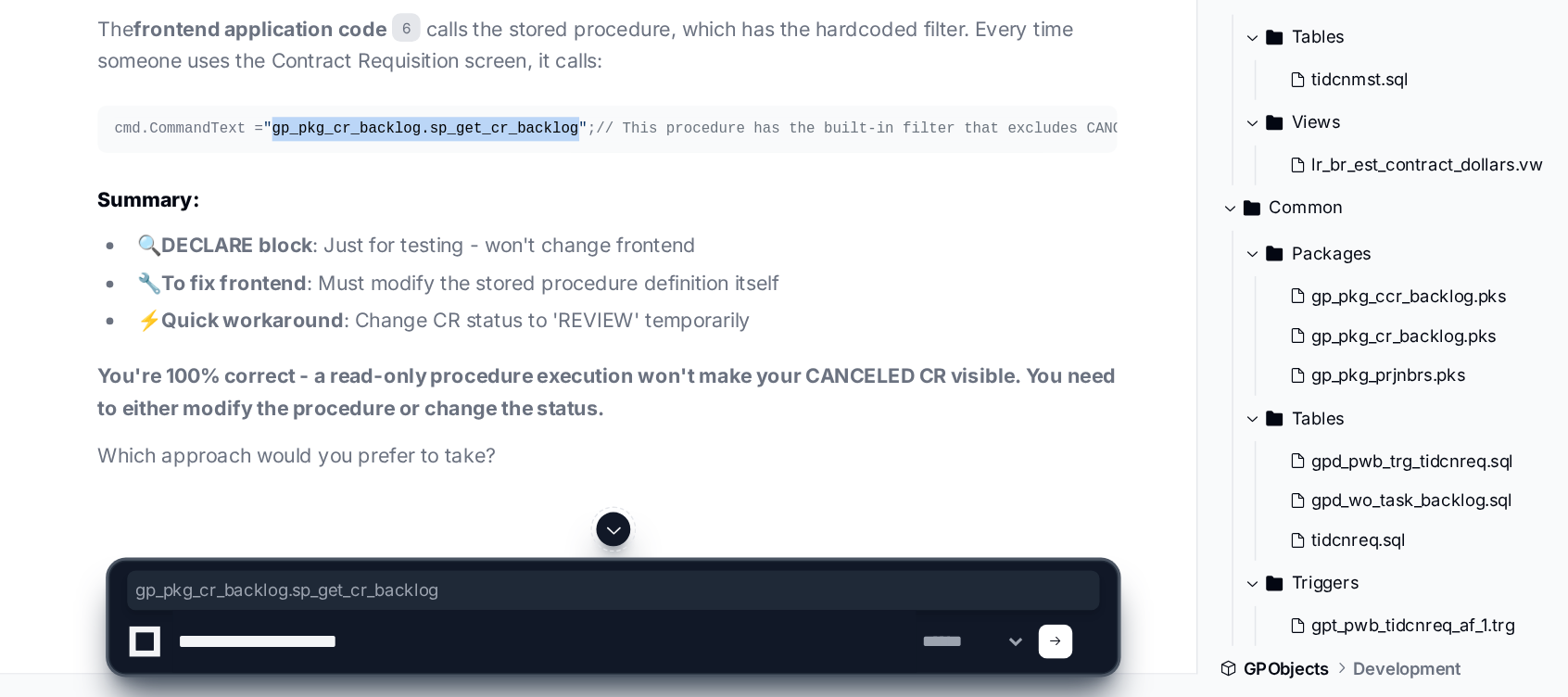
click at [363, 342] on pre "cmd.CommandText = "gp_pkg_cr_backlog.sp_get_cr_backlog" ; // This procedure has…" at bounding box center [398, 327] width 664 height 30
copy span "gp_pkg_cr_backlog.sp_get_cr_backlog""
click at [267, 661] on textarea at bounding box center [358, 660] width 485 height 41
paste textarea "**********"
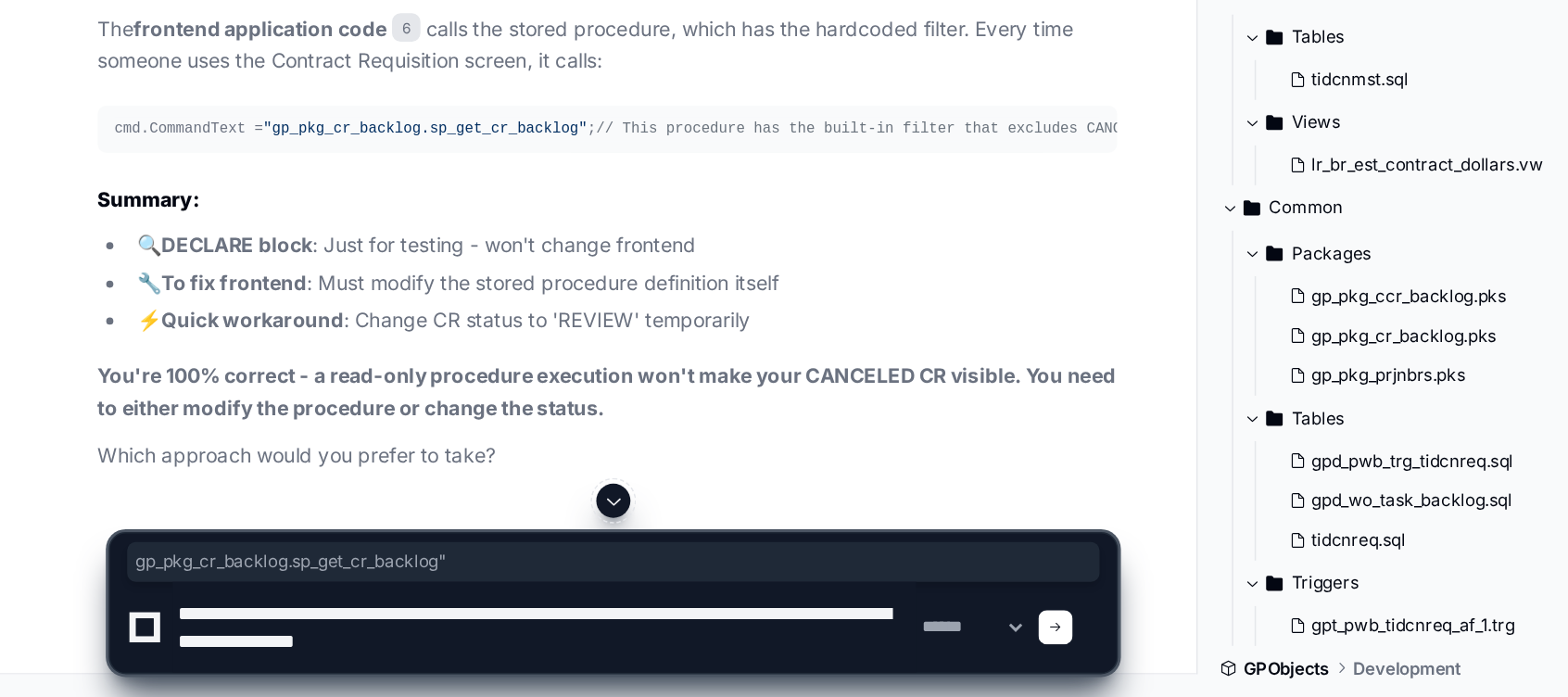
type textarea "**********"
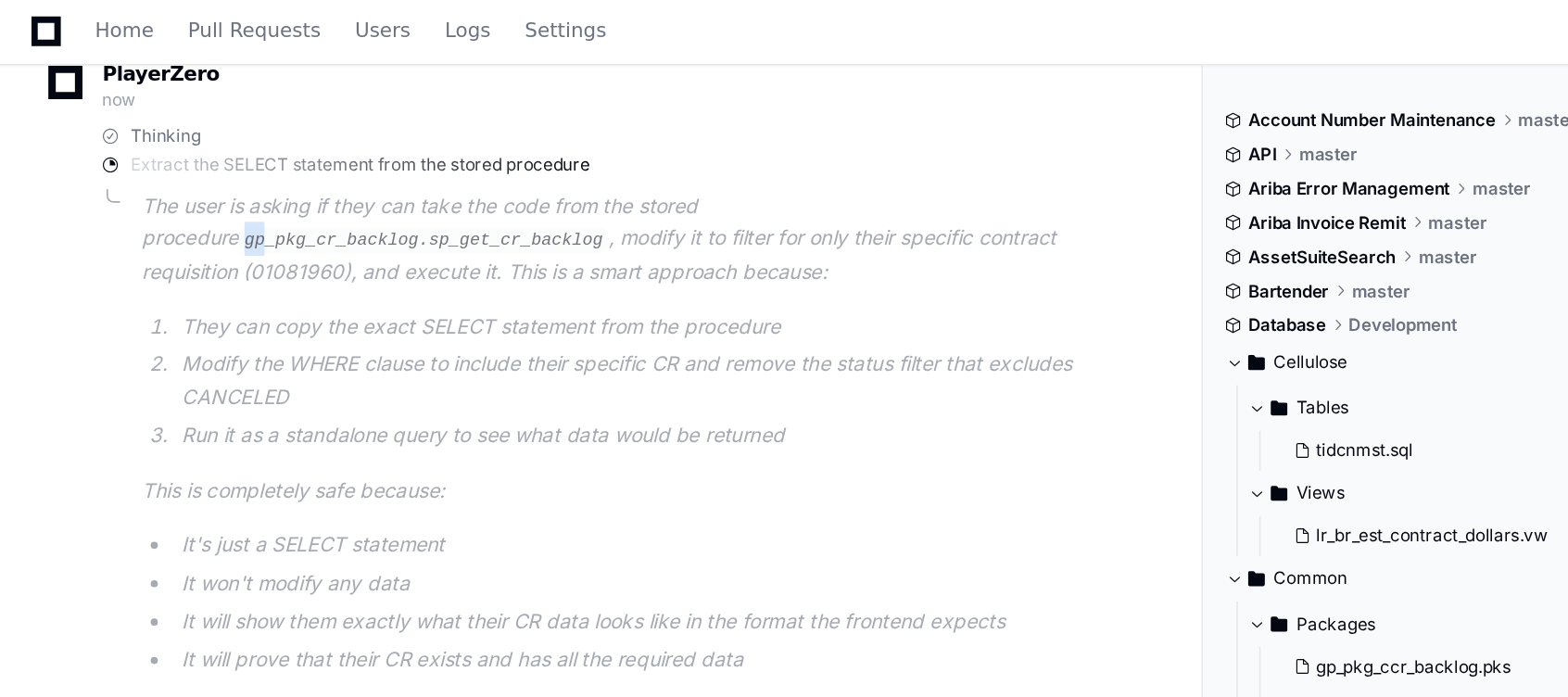
scroll to position [25762, 0]
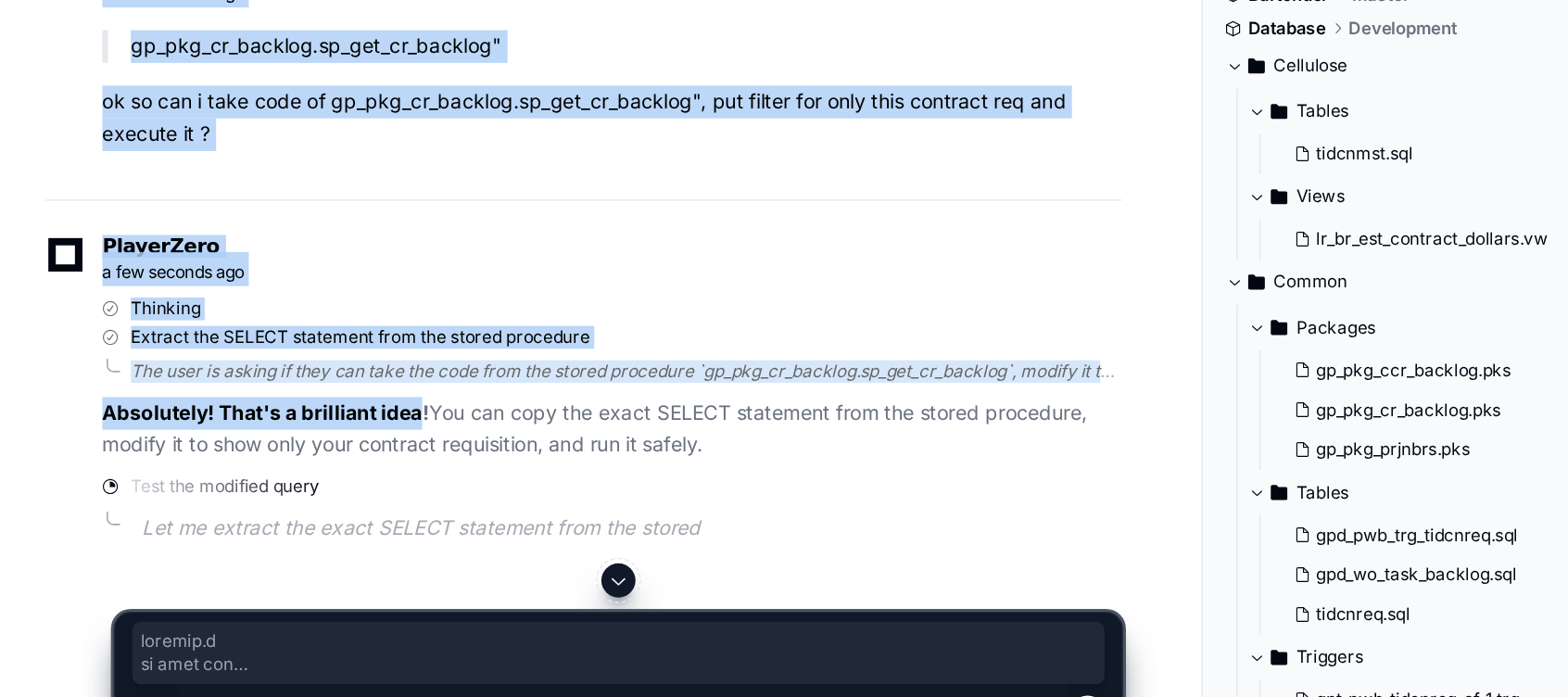
drag, startPoint x: 277, startPoint y: 516, endPoint x: 346, endPoint y: 424, distance: 115.0
click at [346, 381] on div "PlayerZero a few seconds ago" at bounding box center [380, 365] width 702 height 31
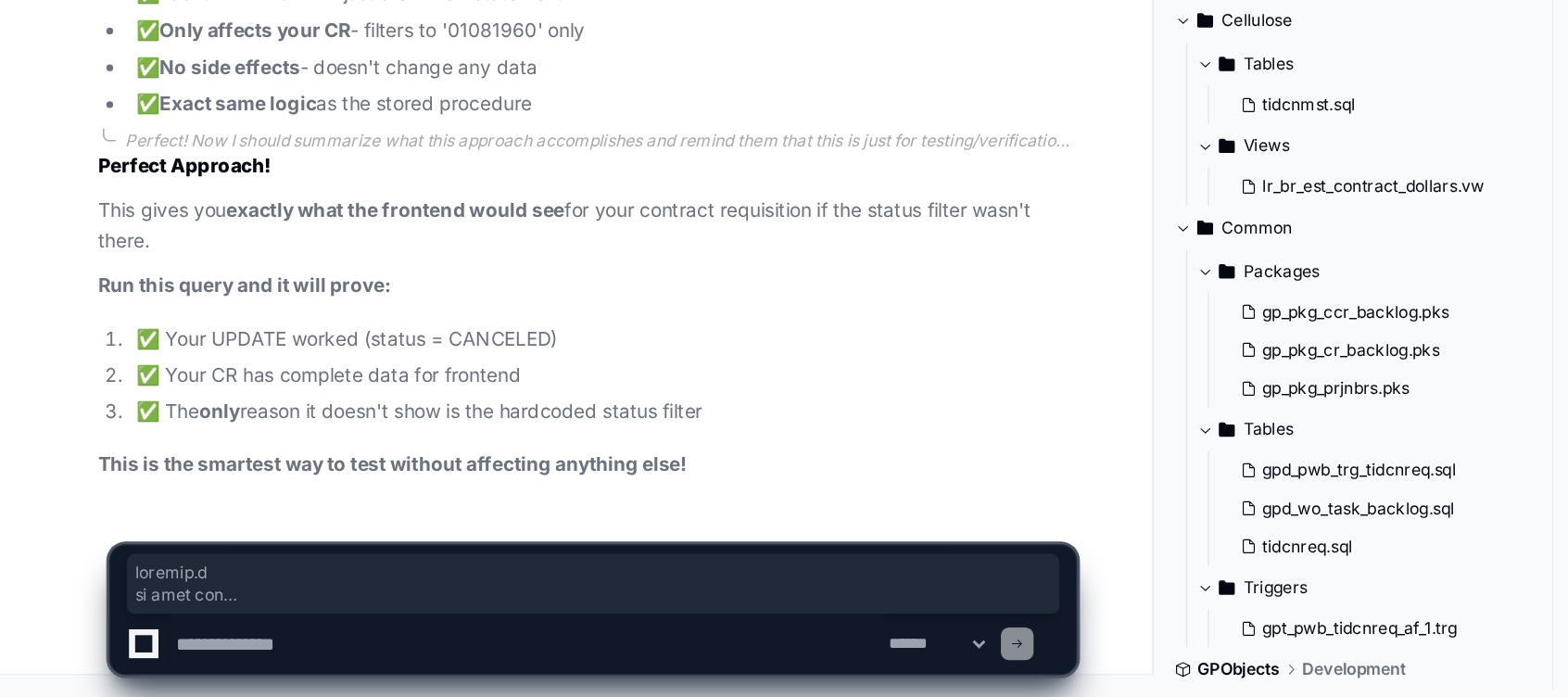
scroll to position [27439, 0]
click at [253, 657] on textarea at bounding box center [358, 660] width 485 height 41
type textarea "**********"
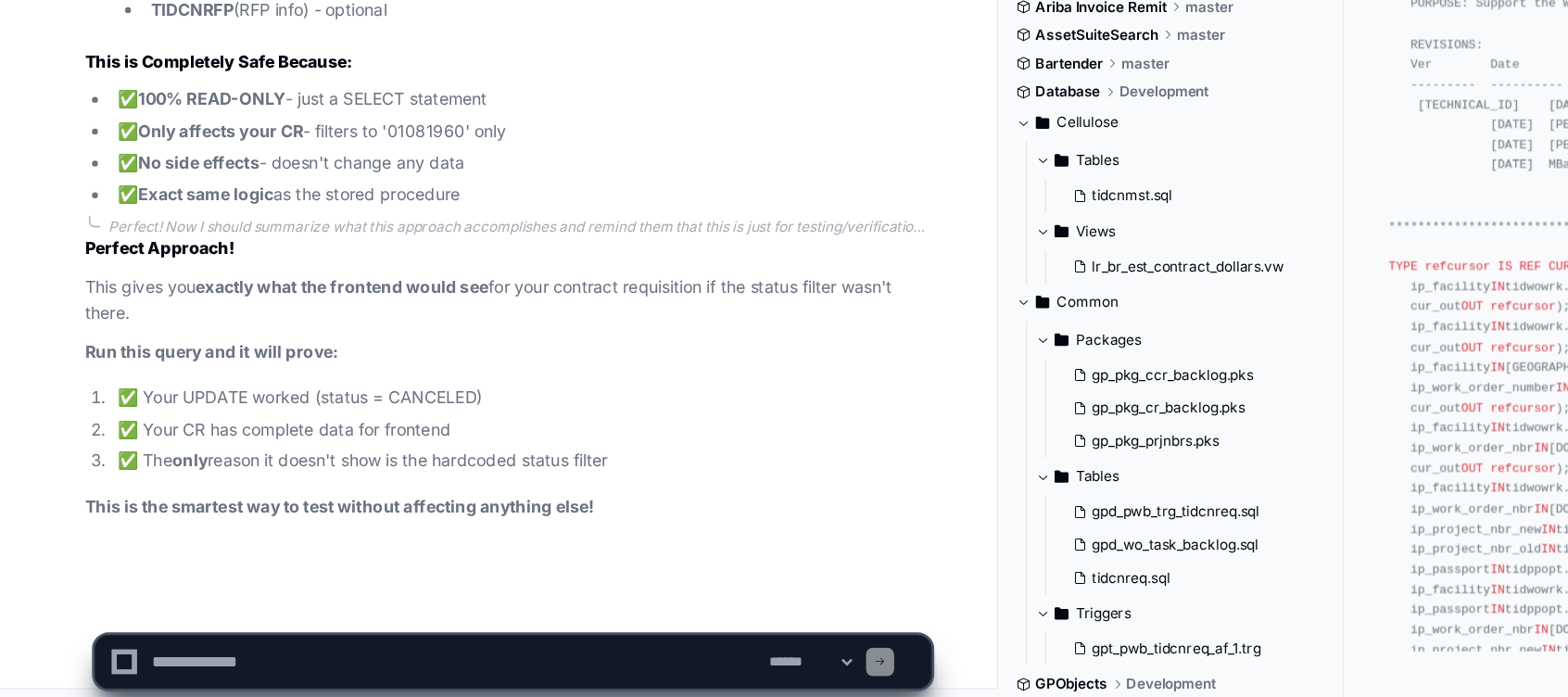
click at [198, 659] on textarea at bounding box center [358, 660] width 485 height 41
type textarea "**********"
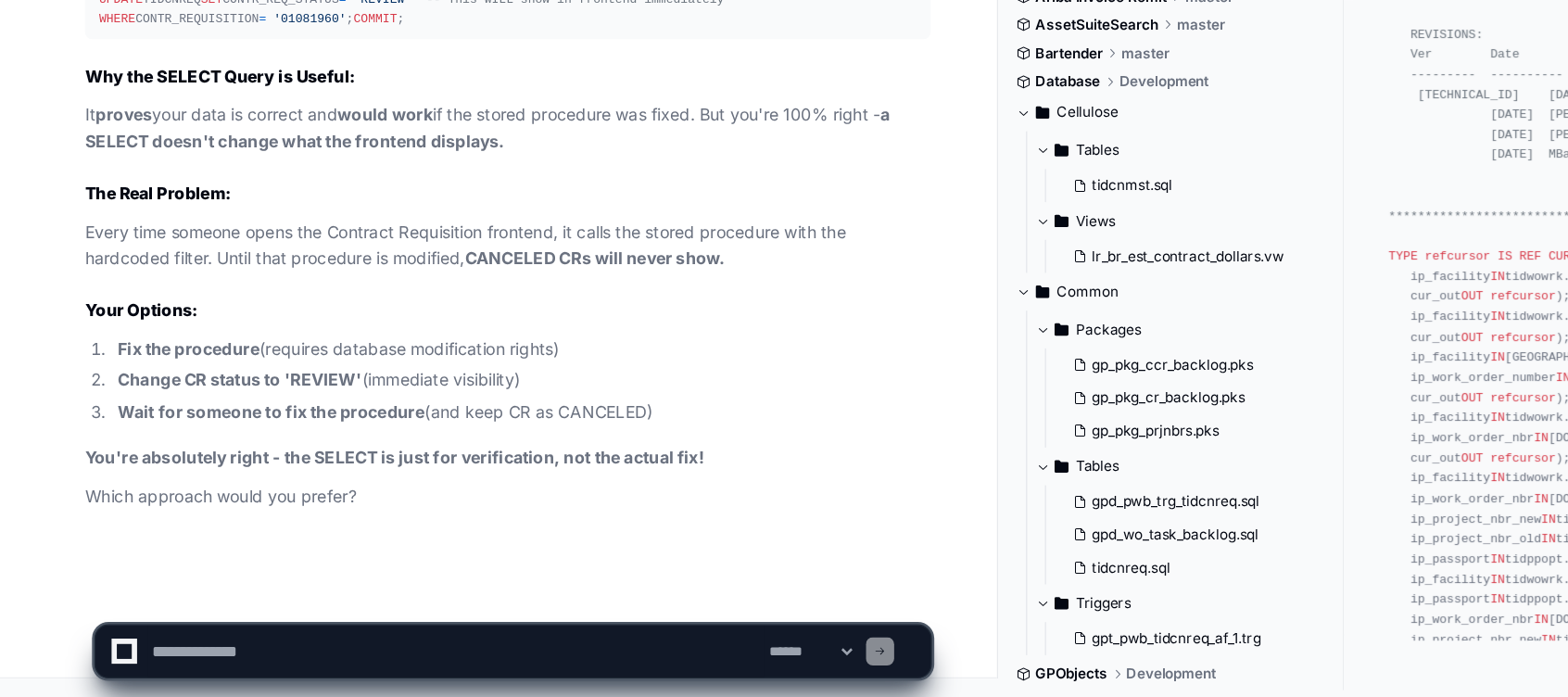
scroll to position [28812, 0]
click at [307, 655] on textarea at bounding box center [358, 660] width 485 height 41
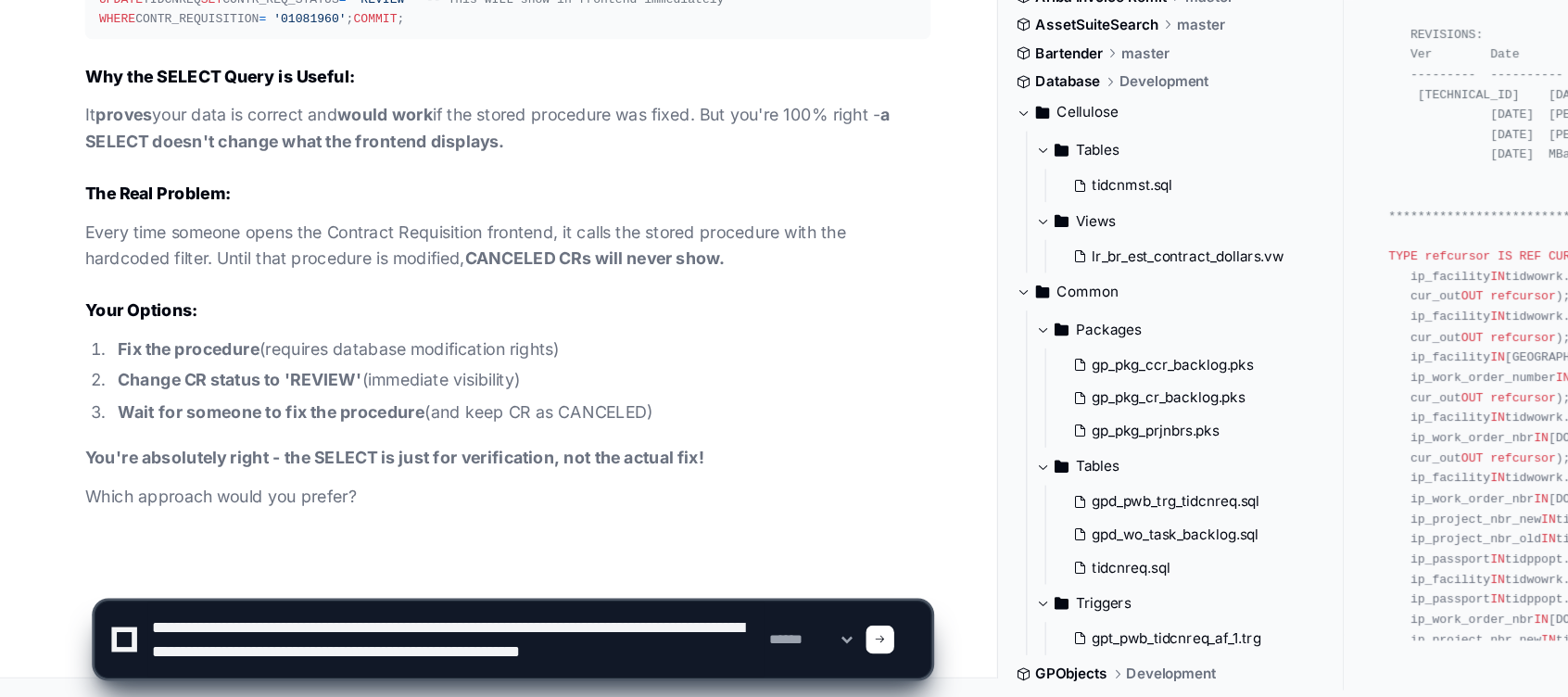
scroll to position [6, 0]
type textarea "**********"
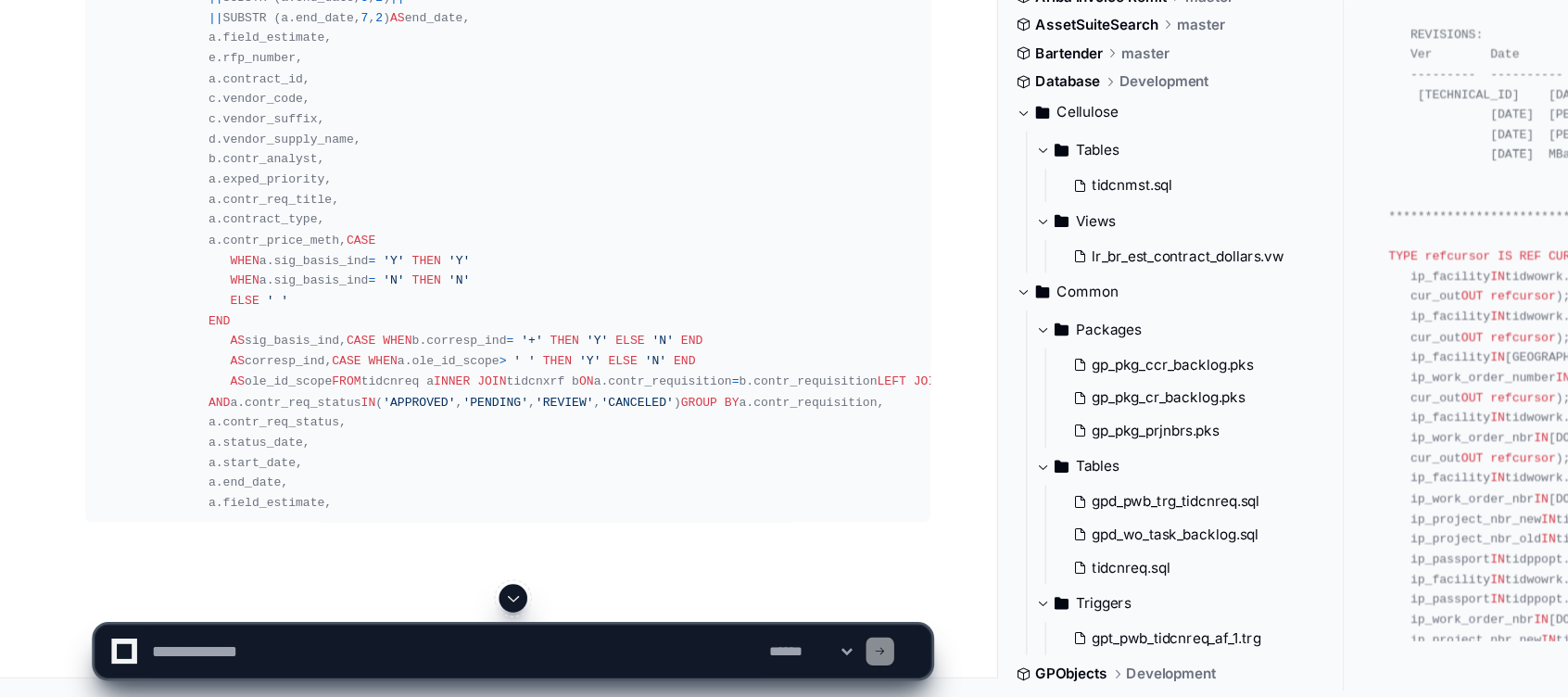
scroll to position [30269, 0]
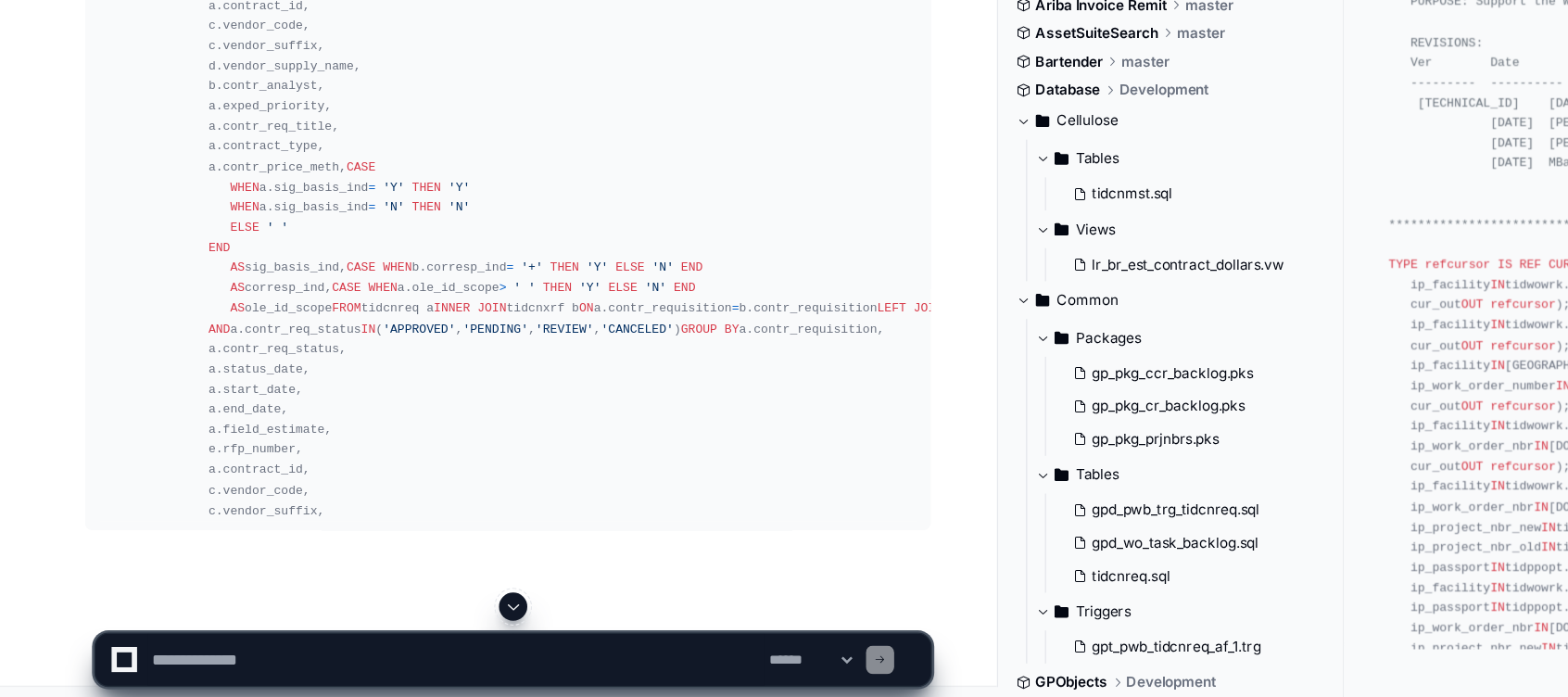
click at [406, 623] on span at bounding box center [404, 619] width 15 height 15
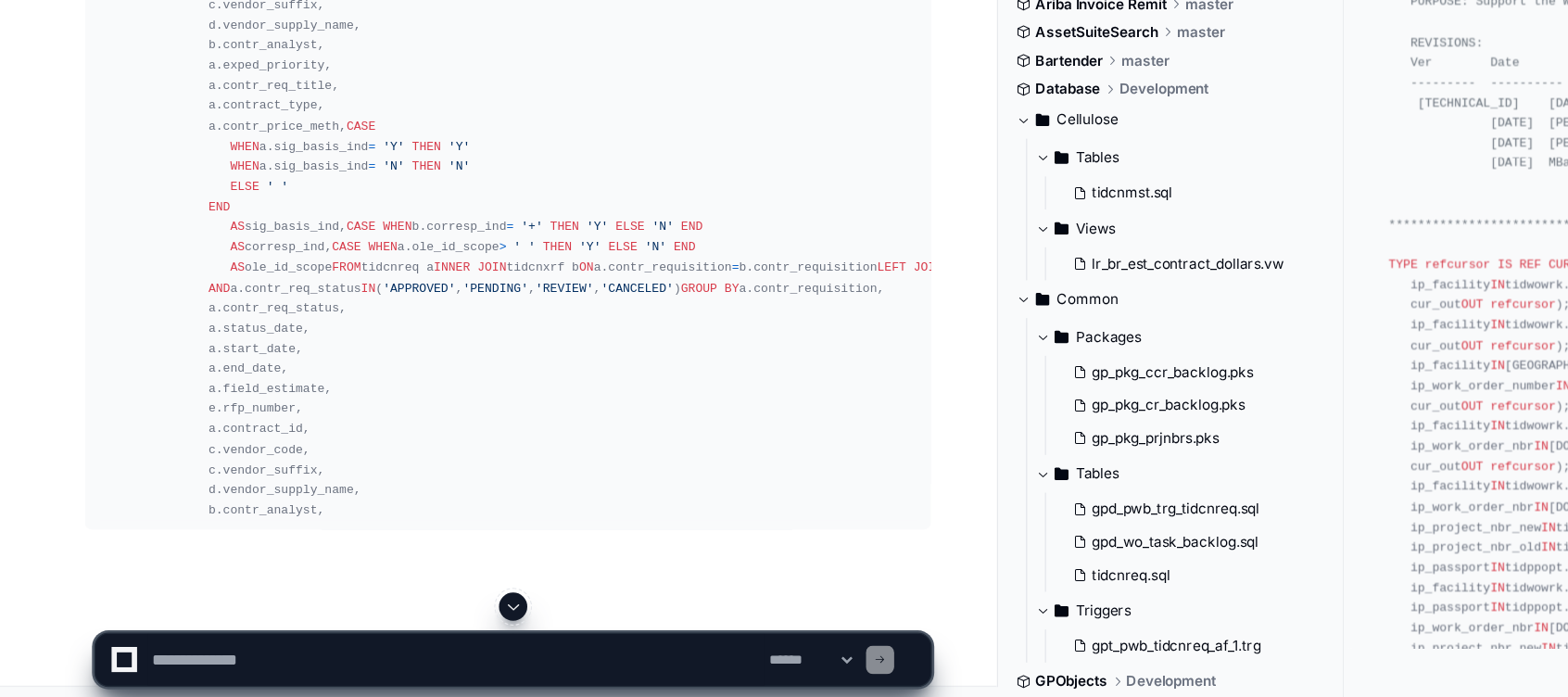
click at [289, 648] on textarea at bounding box center [358, 660] width 485 height 41
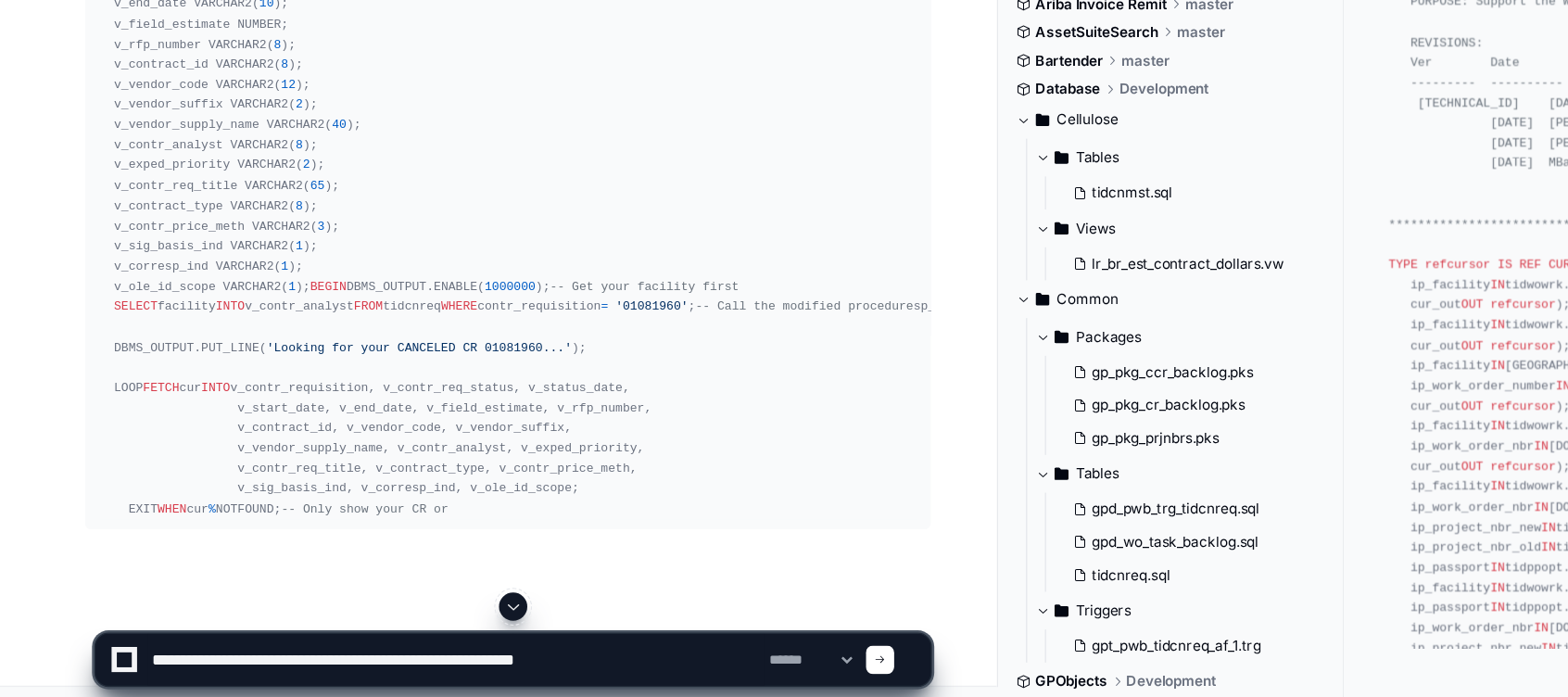
type textarea "**********"
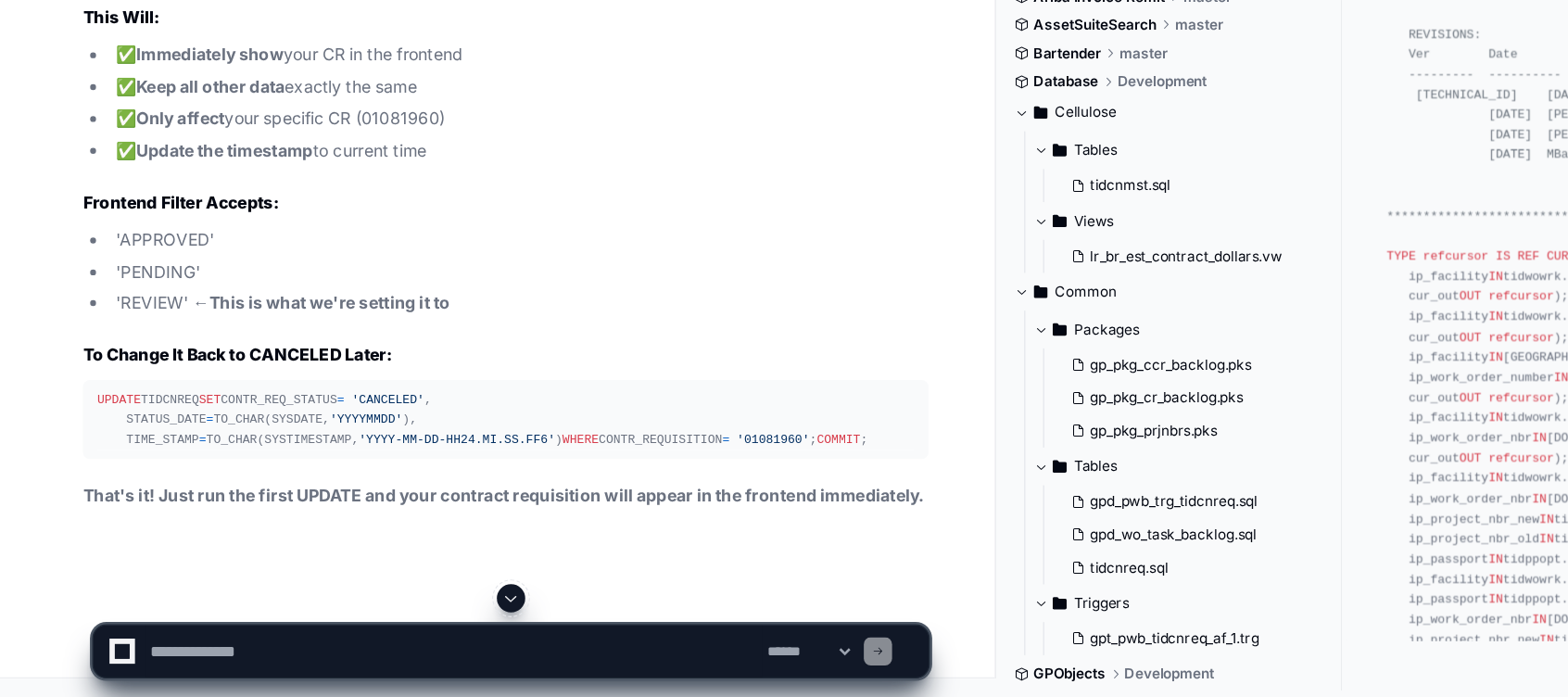
scroll to position [32568, 0]
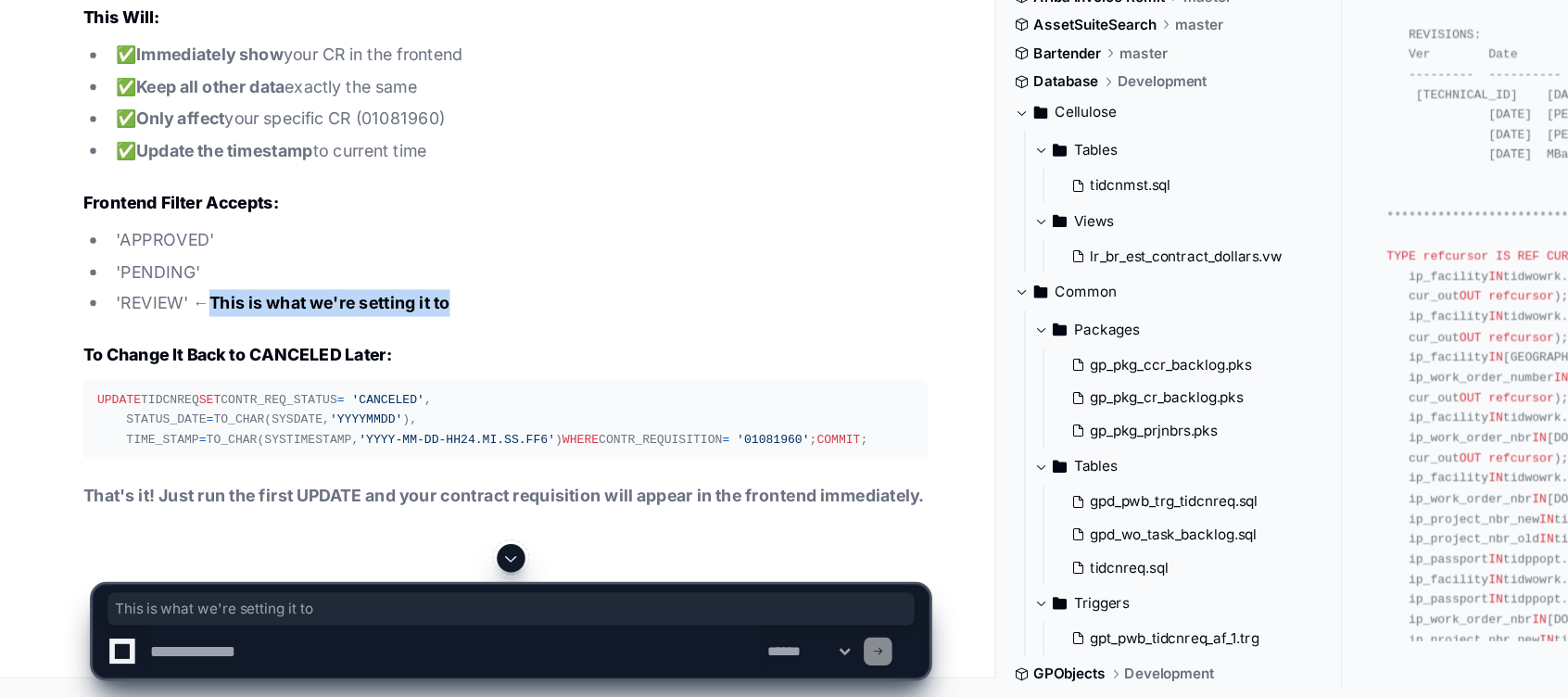
drag, startPoint x: 173, startPoint y: 530, endPoint x: 360, endPoint y: 529, distance: 187.0
click at [360, 398] on li "'REVIEW' ← This is what we're setting it to" at bounding box center [409, 386] width 644 height 22
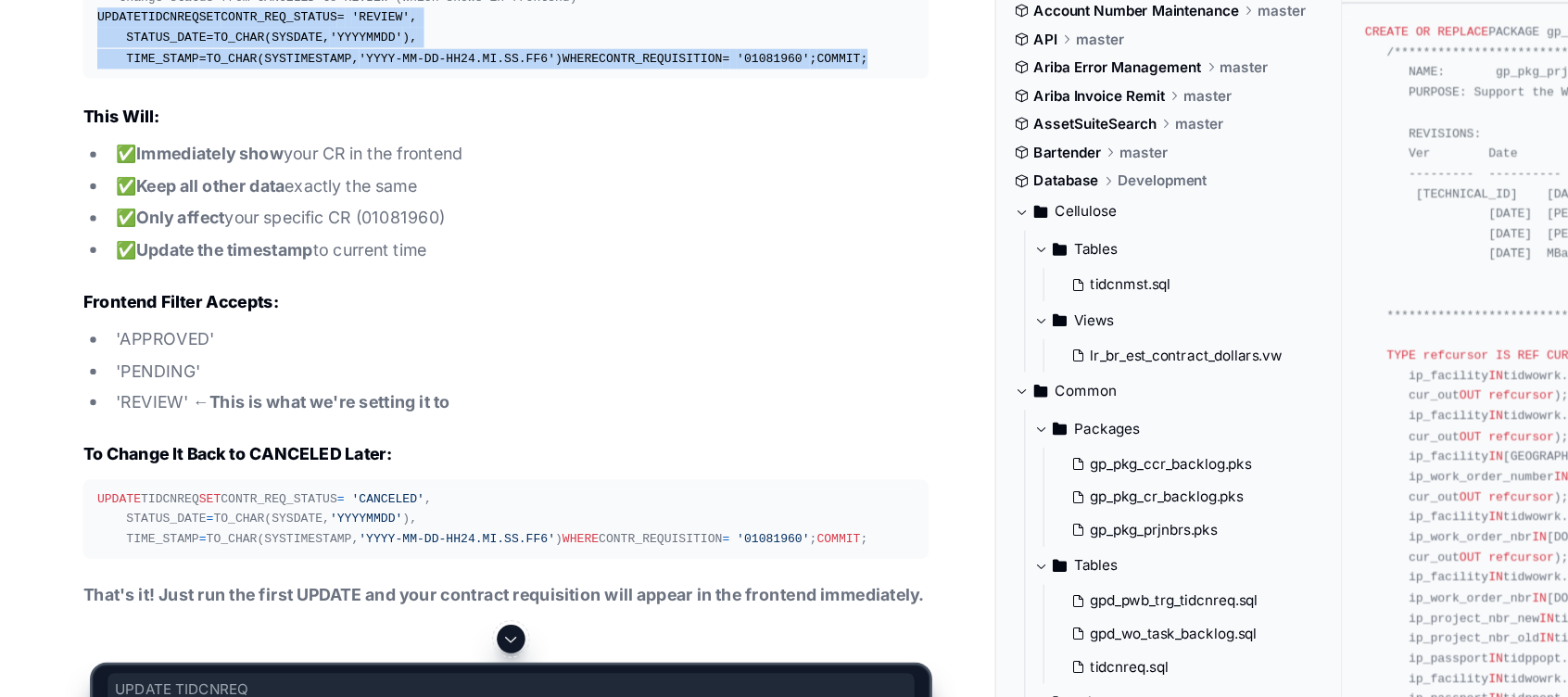
drag, startPoint x: 73, startPoint y: 166, endPoint x: 138, endPoint y: 259, distance: 113.5
click at [138, 133] on pre "-- Change status from CANCELED to REVIEW (which shows in frontend) UPDATE TIDCN…" at bounding box center [398, 93] width 664 height 79
copy div "UPDATE TIDCNREQ SET CONTR_REQ_STATUS = 'REVIEW' , STATUS_DATE = TO_CHAR(SYSDATE…"
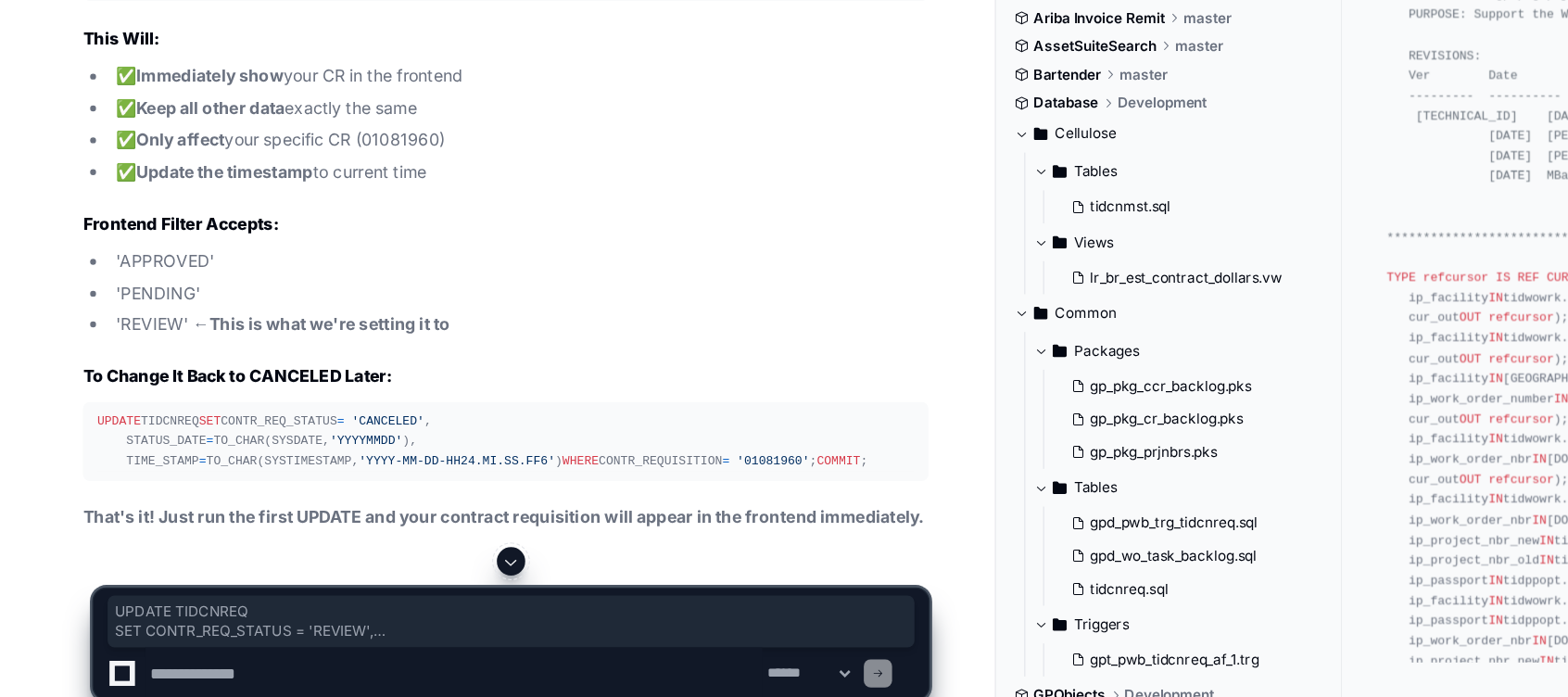
scroll to position [32597, 0]
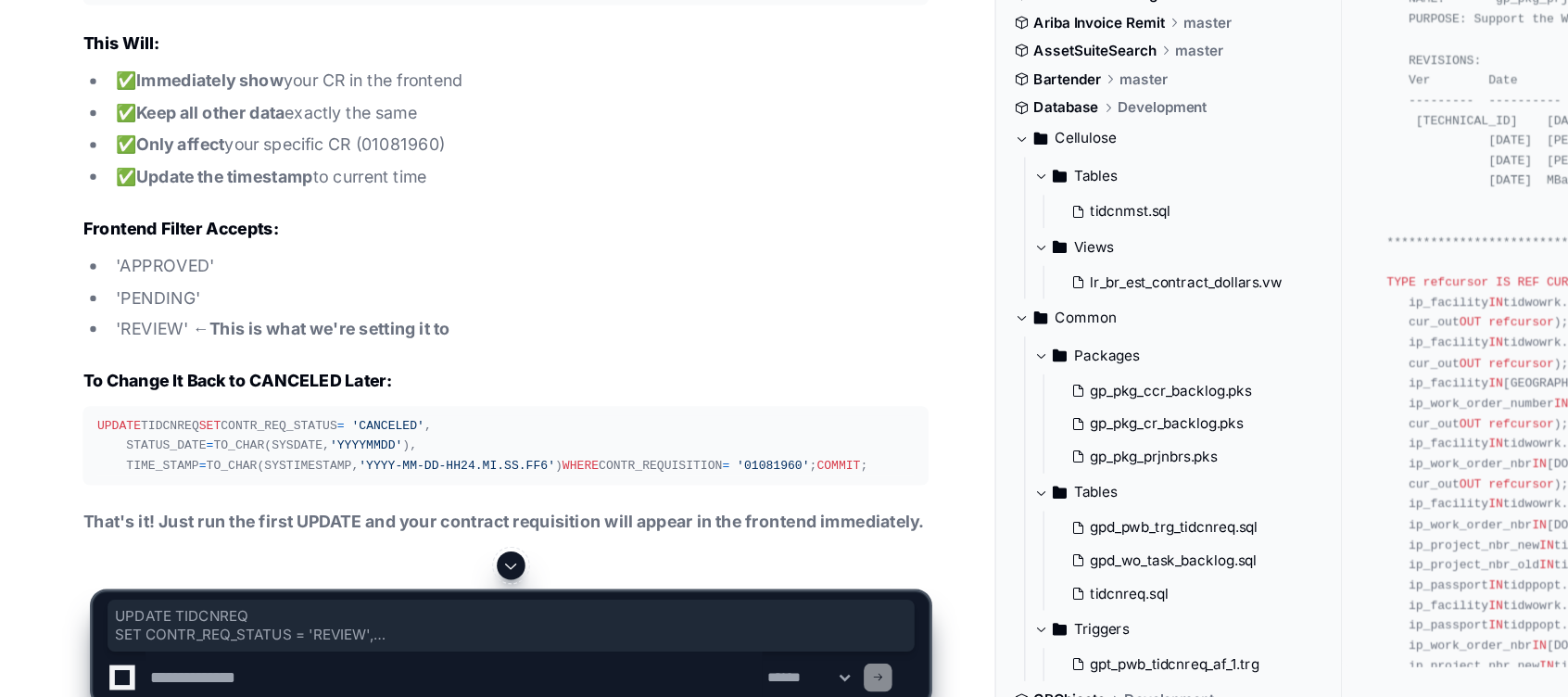
click at [269, 656] on textarea at bounding box center [358, 660] width 485 height 41
type textarea "**********"
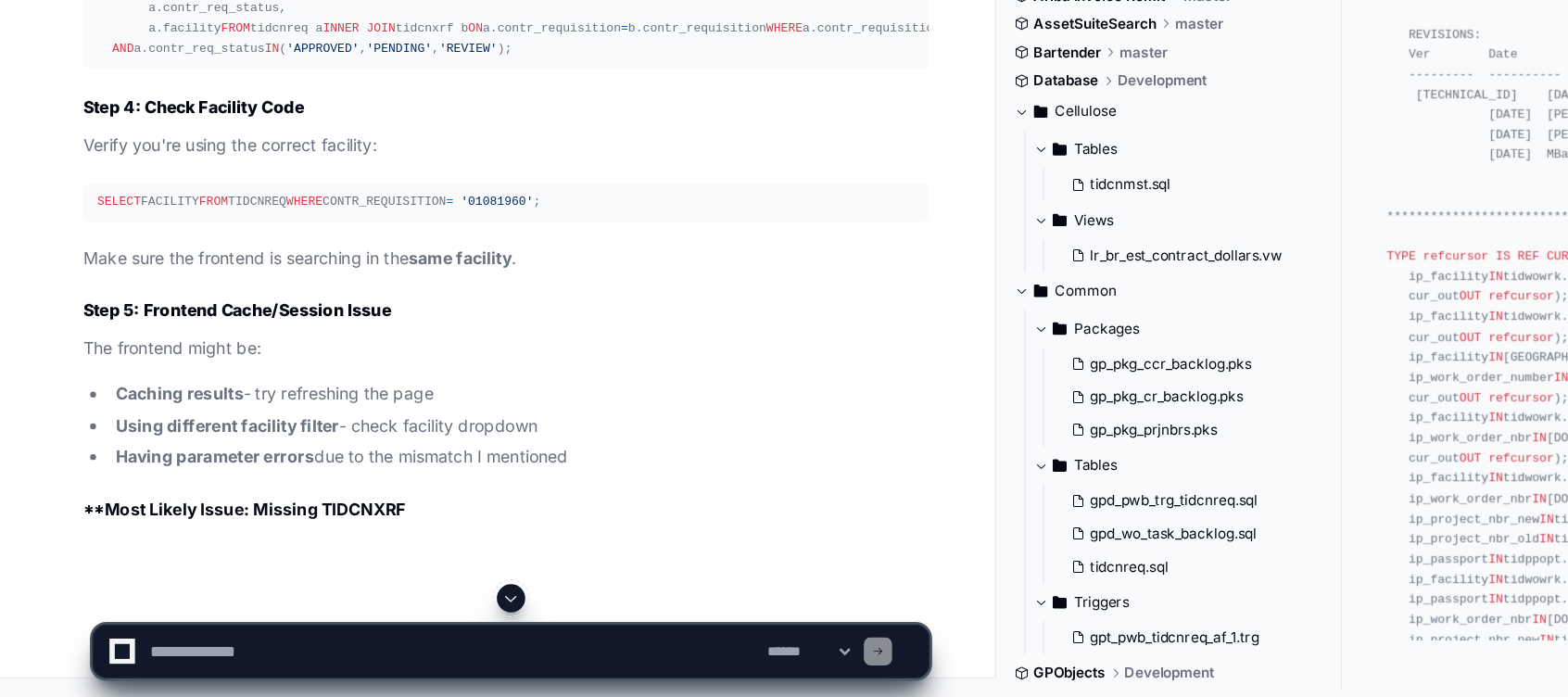
scroll to position [33567, 0]
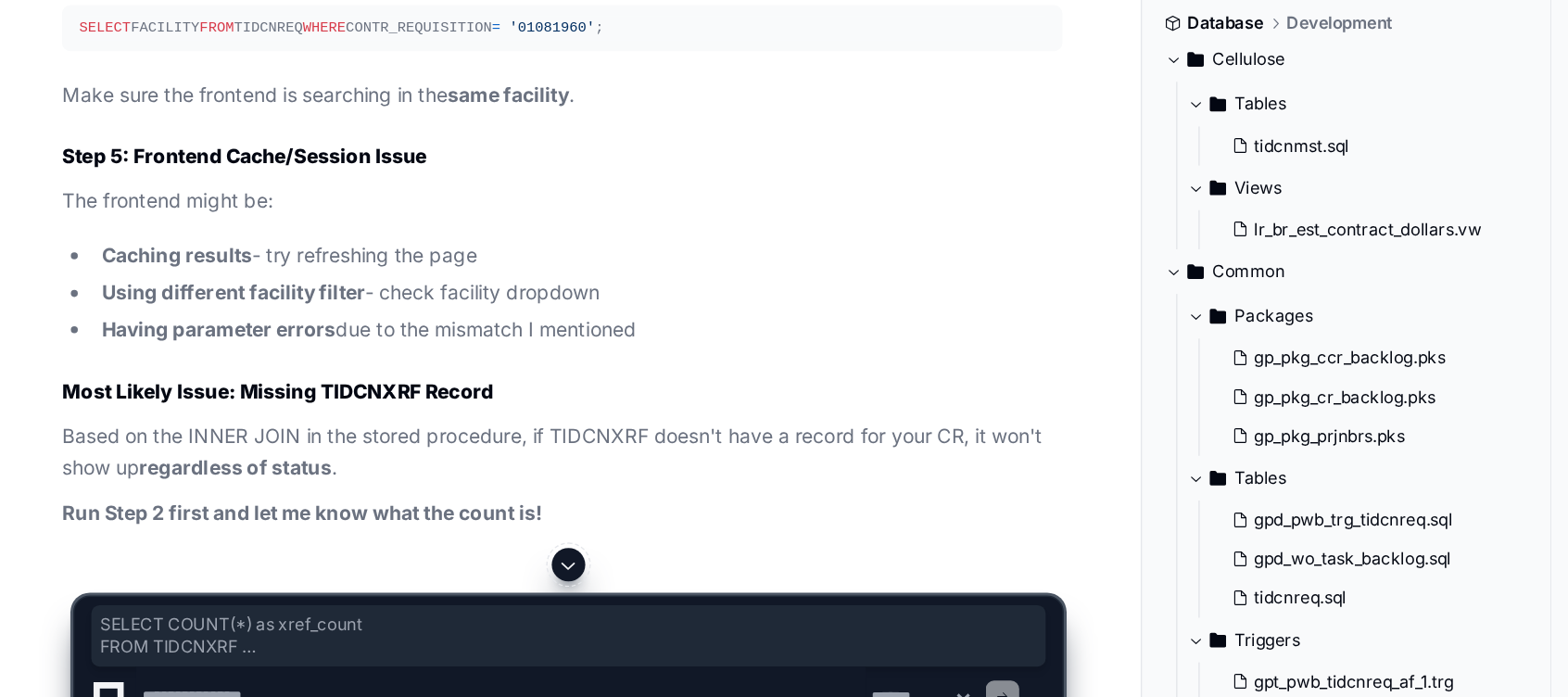
drag, startPoint x: 76, startPoint y: 445, endPoint x: 278, endPoint y: 476, distance: 204.4
copy div "SELECT COUNT ( * ) as xref_count FROM TIDCNXRF WHERE CONTR_REQUISITION = '01081…"
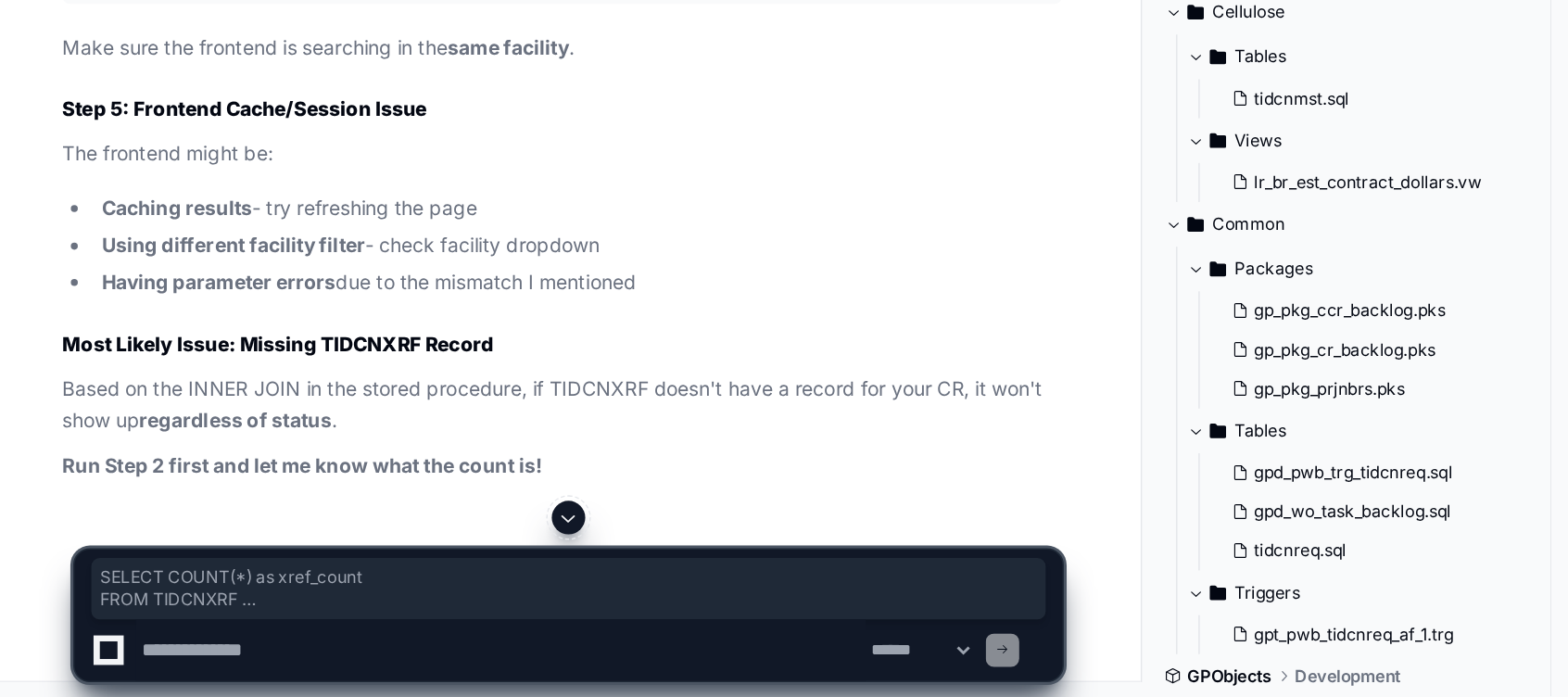
scroll to position [33925, 0]
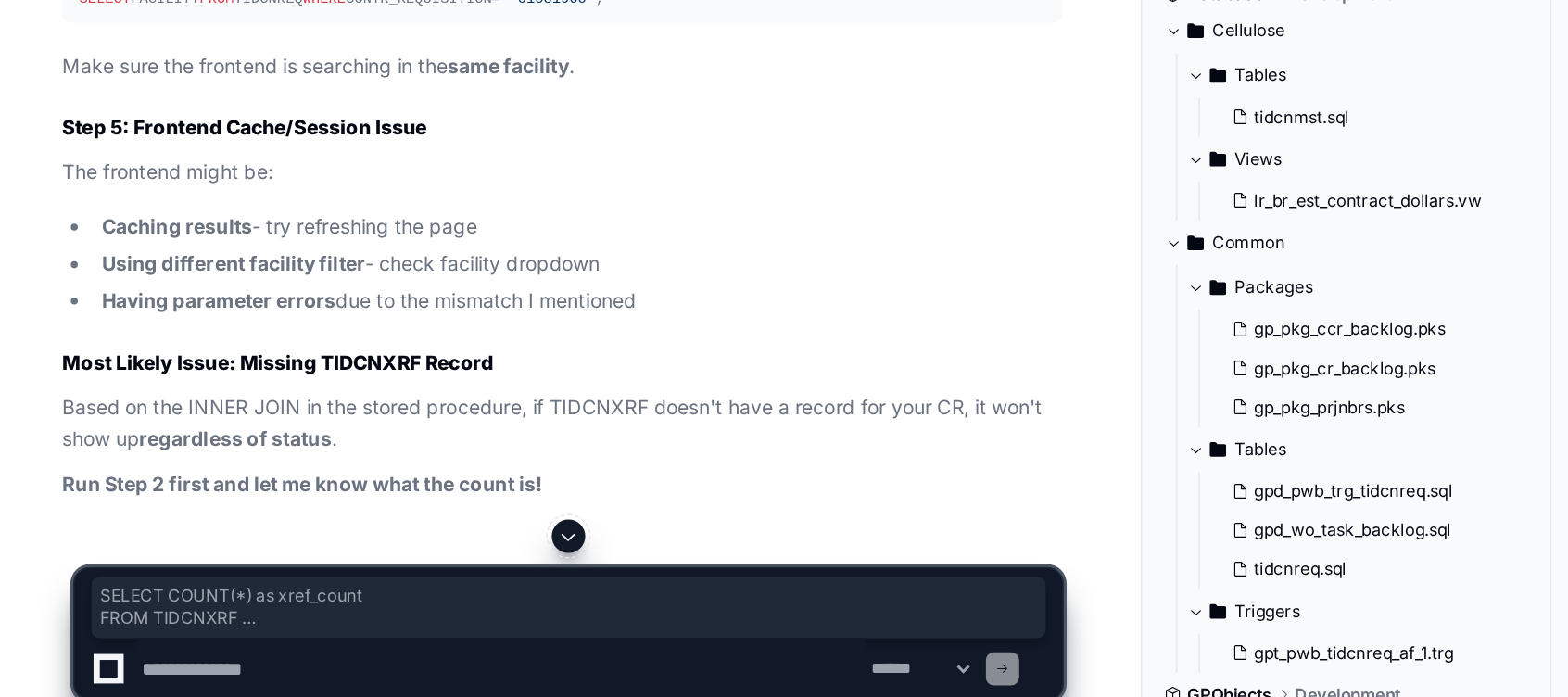
click at [154, 670] on textarea at bounding box center [358, 660] width 485 height 41
paste textarea "**********"
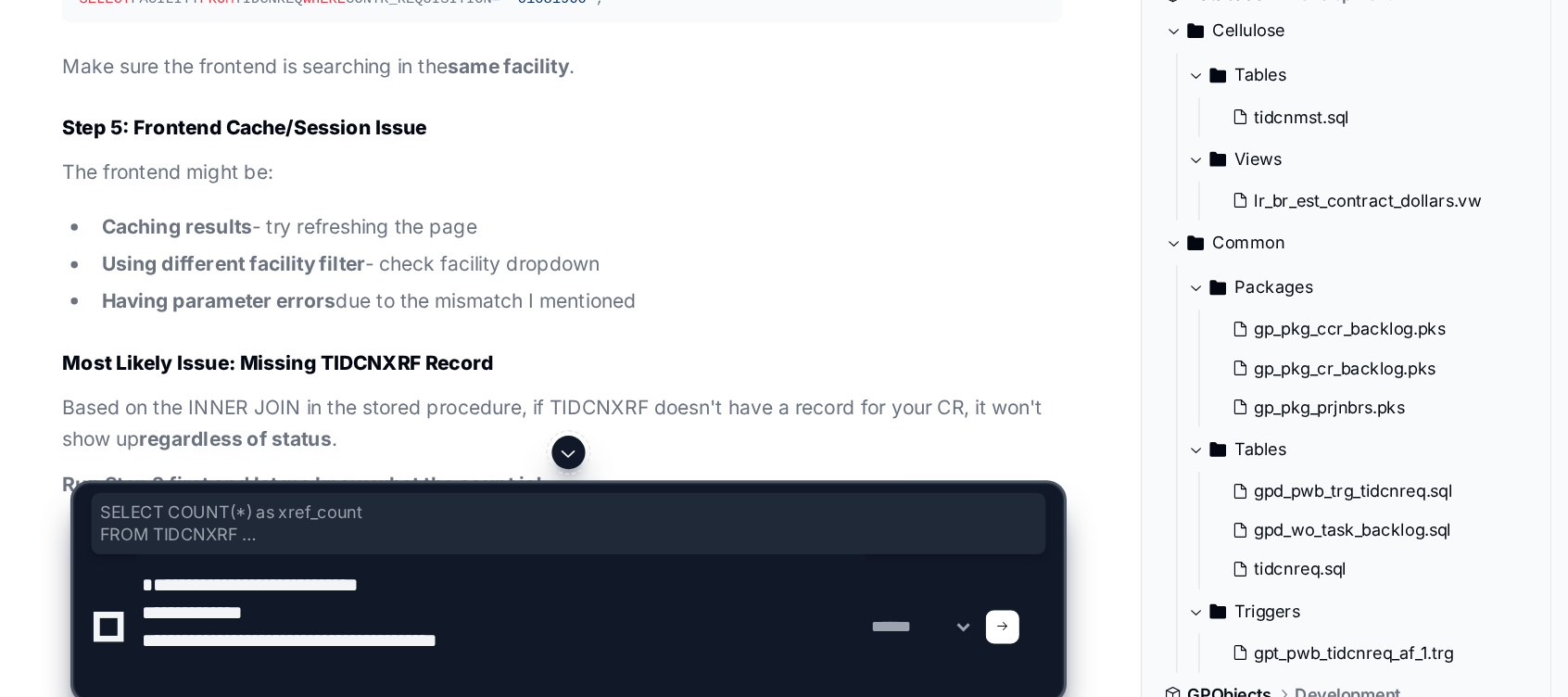
type textarea "**********"
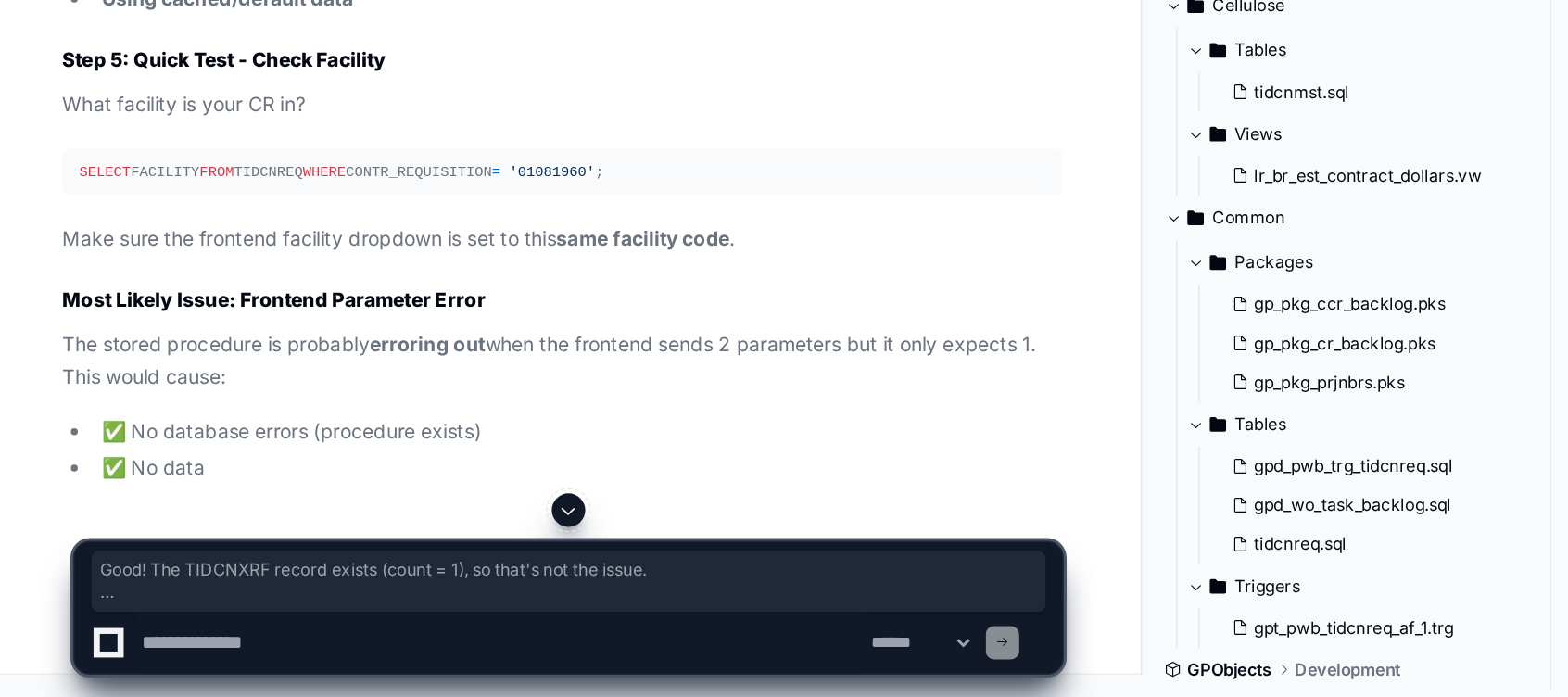
scroll to position [35261, 0]
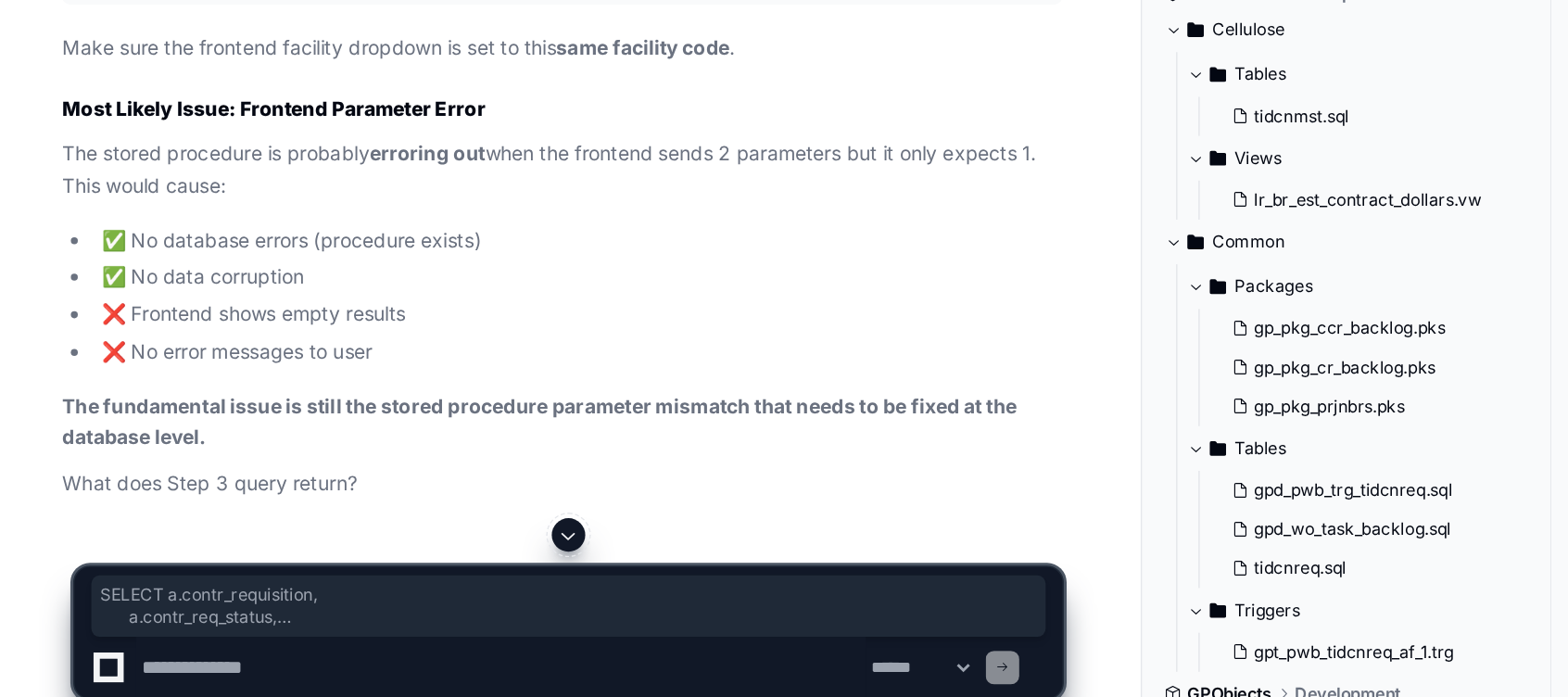
drag, startPoint x: 119, startPoint y: 307, endPoint x: 442, endPoint y: 456, distance: 355.7
copy div "SELECT a.contr_requisition, a.contr_req_status, a.facility, b.contr_analyst, a.…"
click at [229, 660] on textarea at bounding box center [358, 660] width 485 height 41
paste textarea "**********"
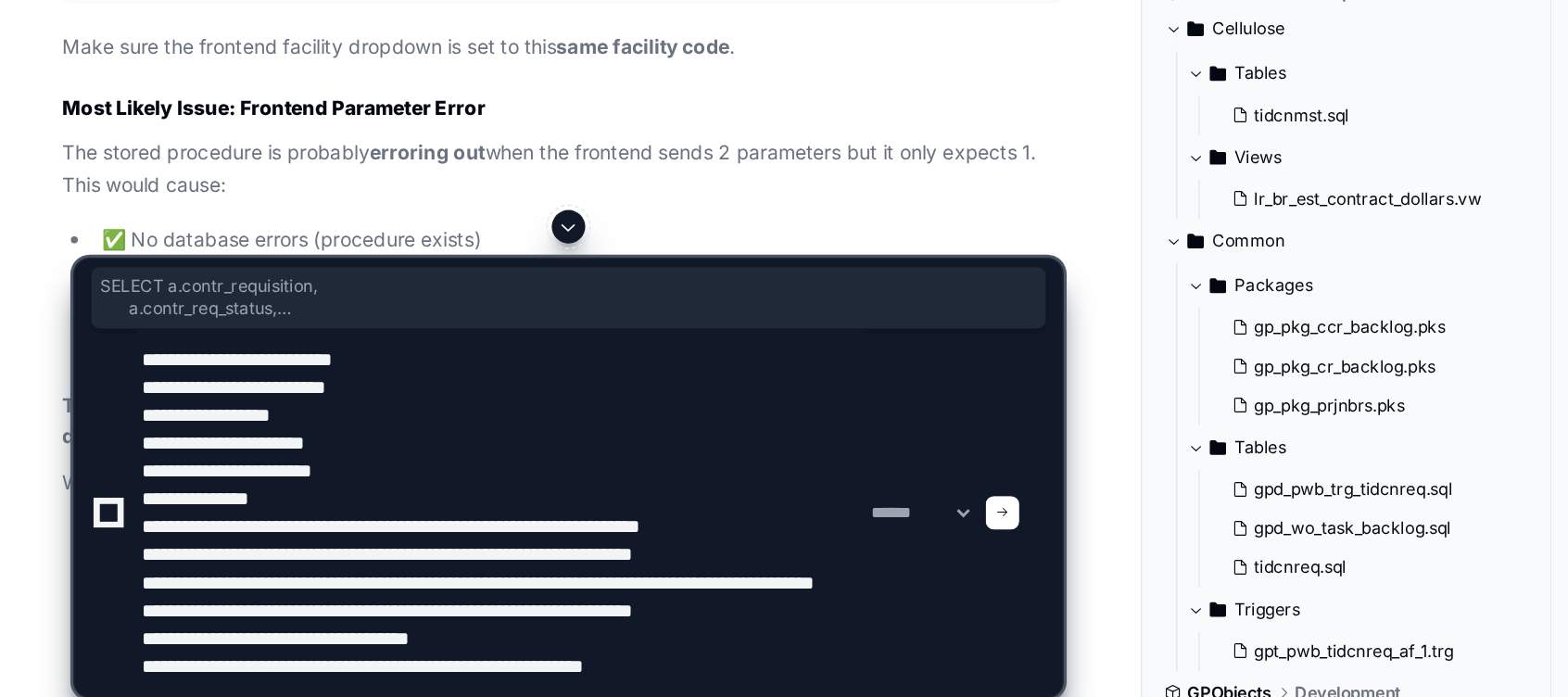
click at [534, 597] on textarea at bounding box center [358, 559] width 485 height 244
click at [544, 673] on textarea at bounding box center [358, 559] width 485 height 244
paste textarea "**********"
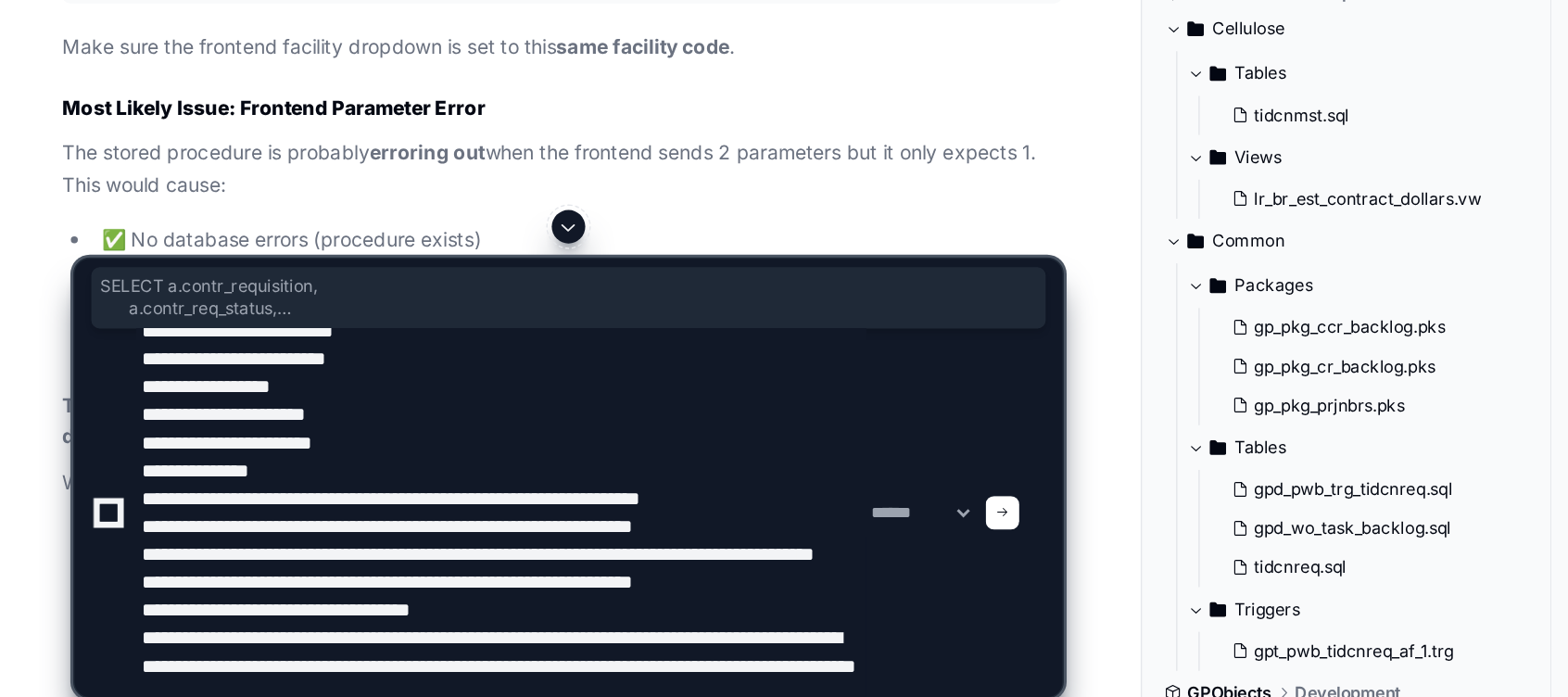
scroll to position [61, 0]
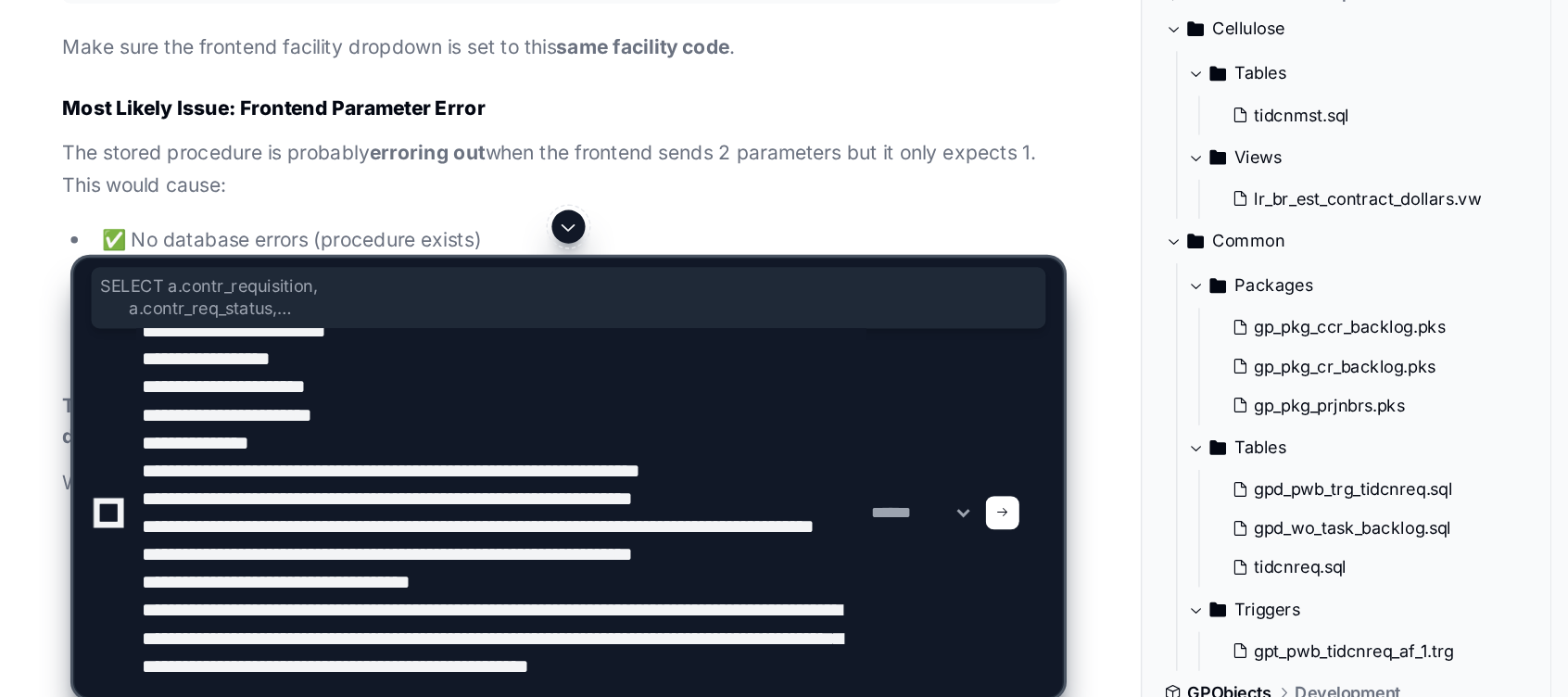
type textarea "**********"
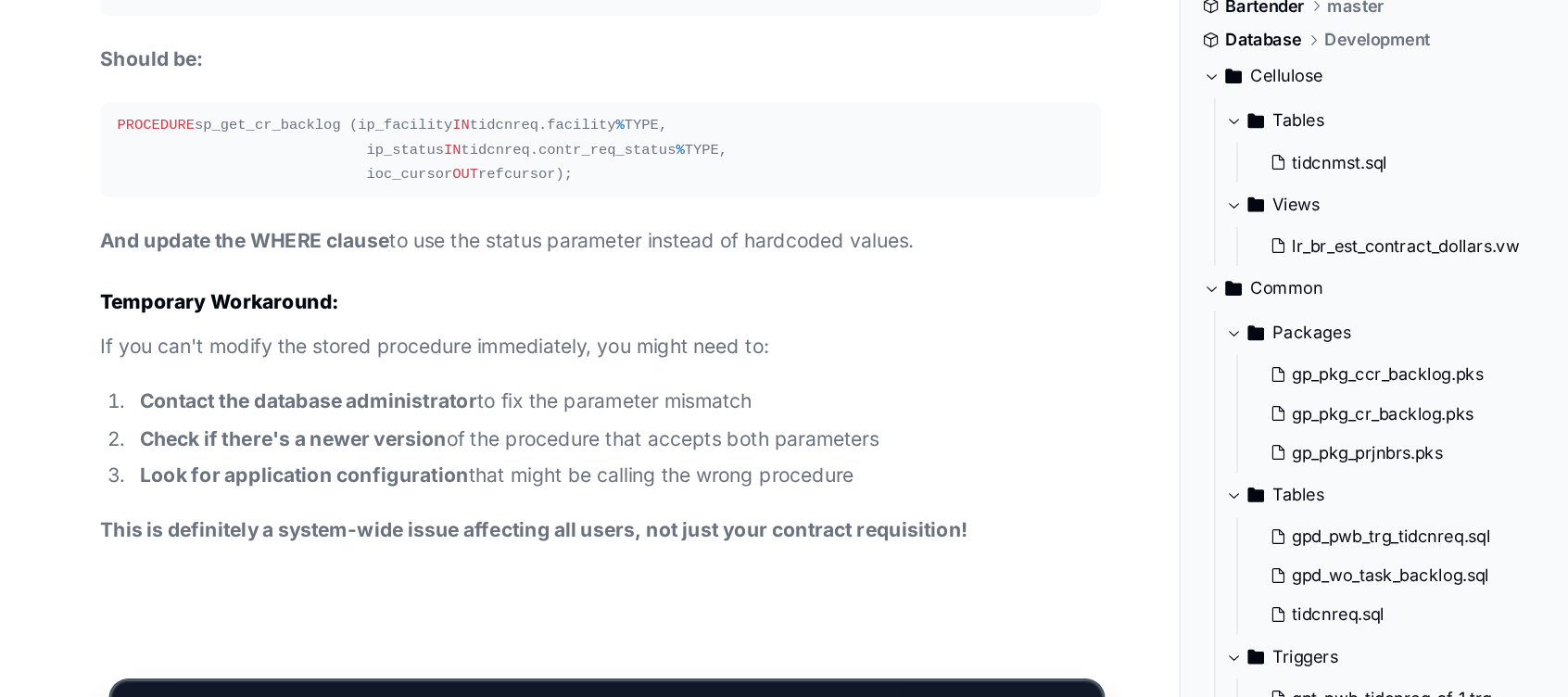
scroll to position [37755, 0]
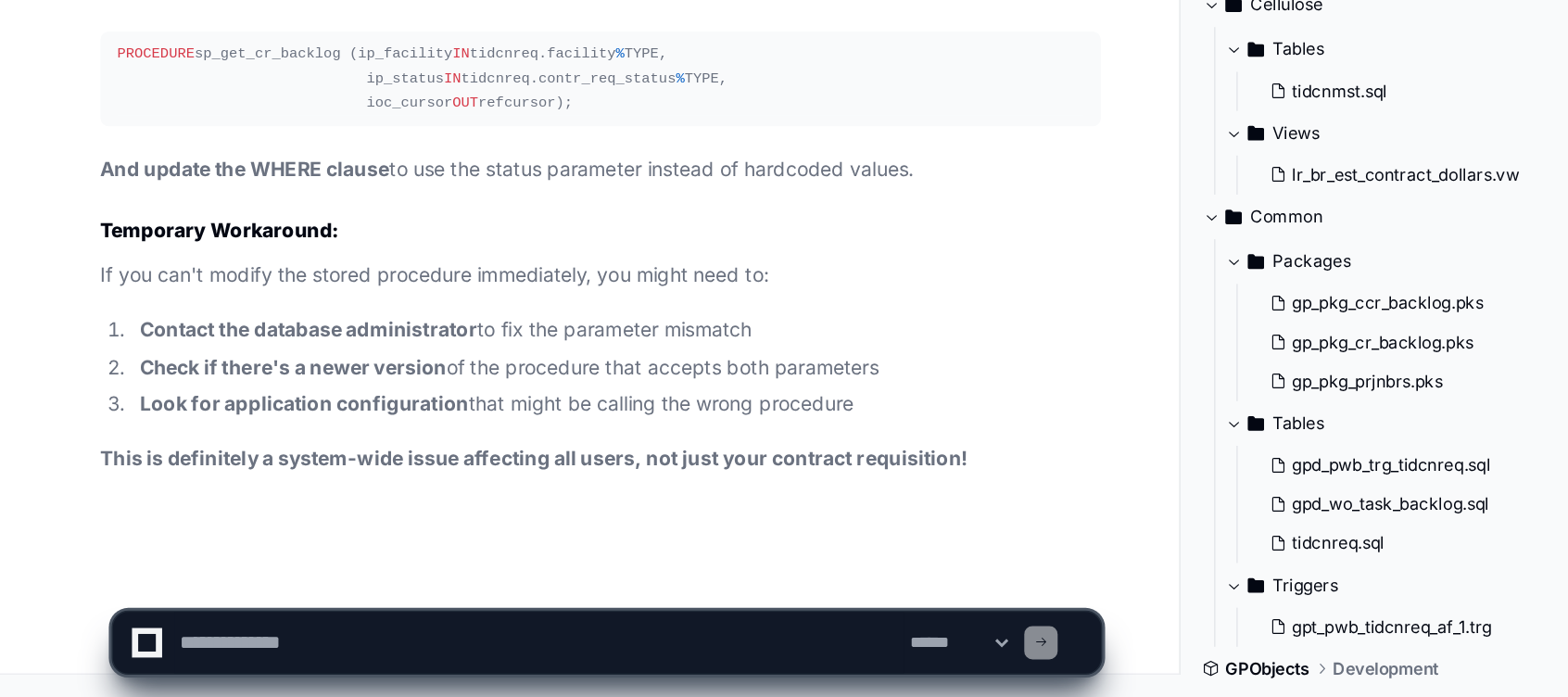
click at [316, 661] on textarea at bounding box center [358, 660] width 485 height 41
drag, startPoint x: 351, startPoint y: 659, endPoint x: 494, endPoint y: 670, distance: 143.4
click at [494, 670] on textarea at bounding box center [358, 660] width 485 height 41
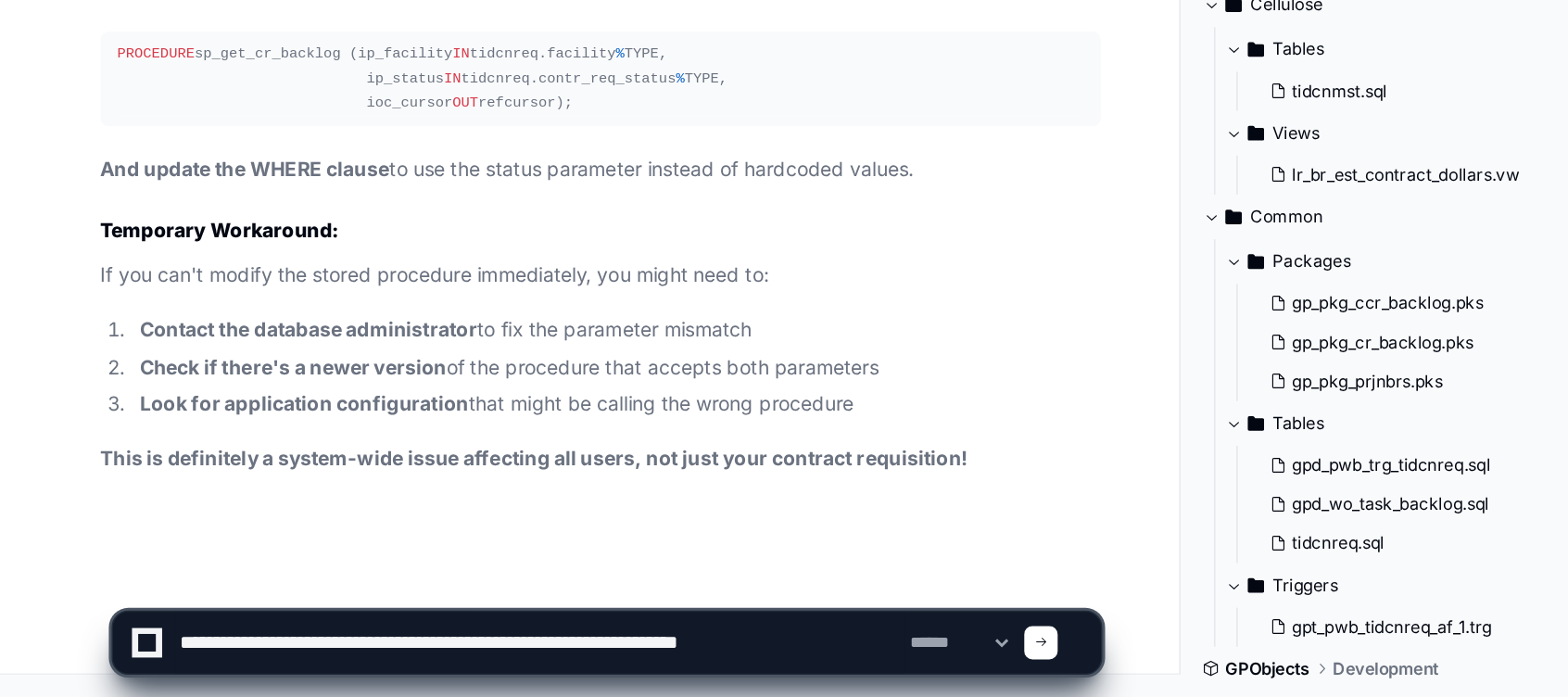
type textarea "**********"
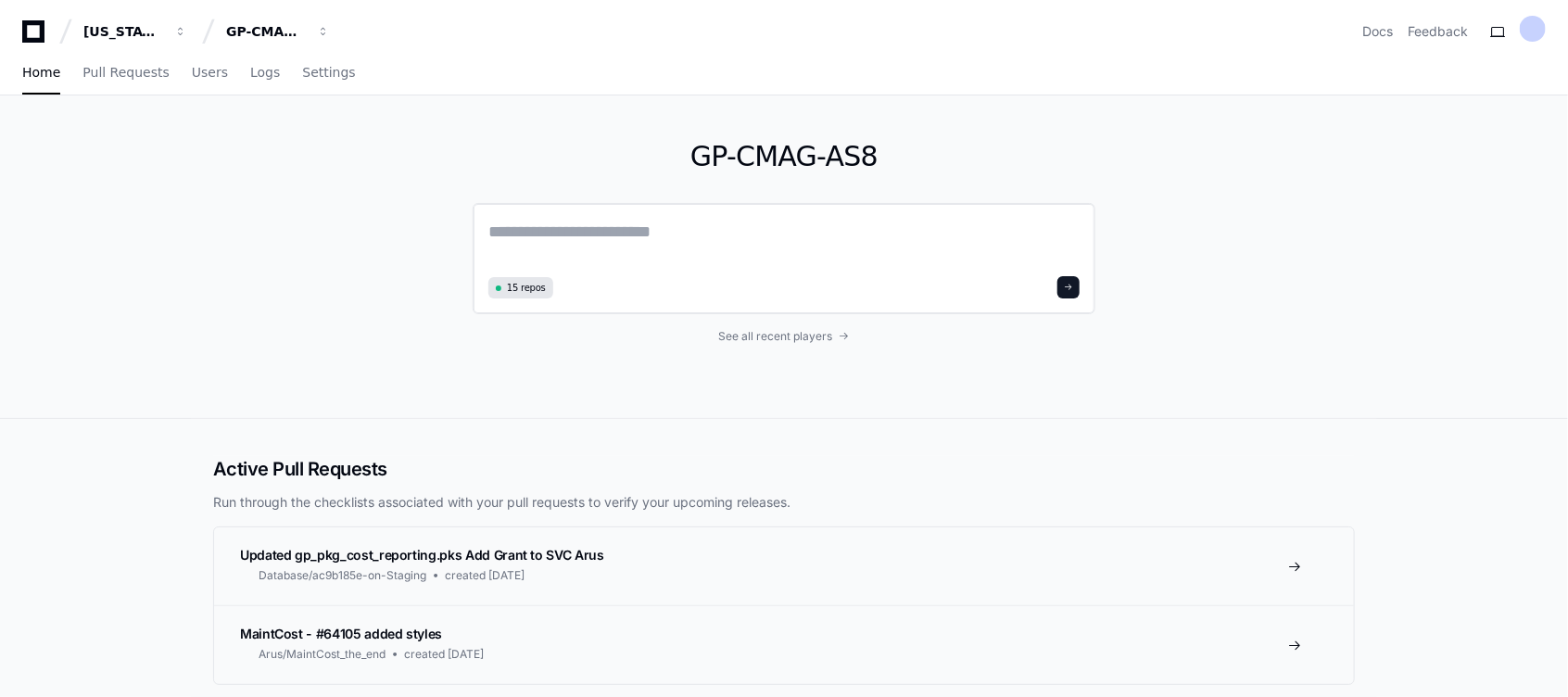
click at [593, 229] on textarea at bounding box center [784, 244] width 591 height 52
click at [773, 341] on span "See all recent players" at bounding box center [776, 336] width 114 height 15
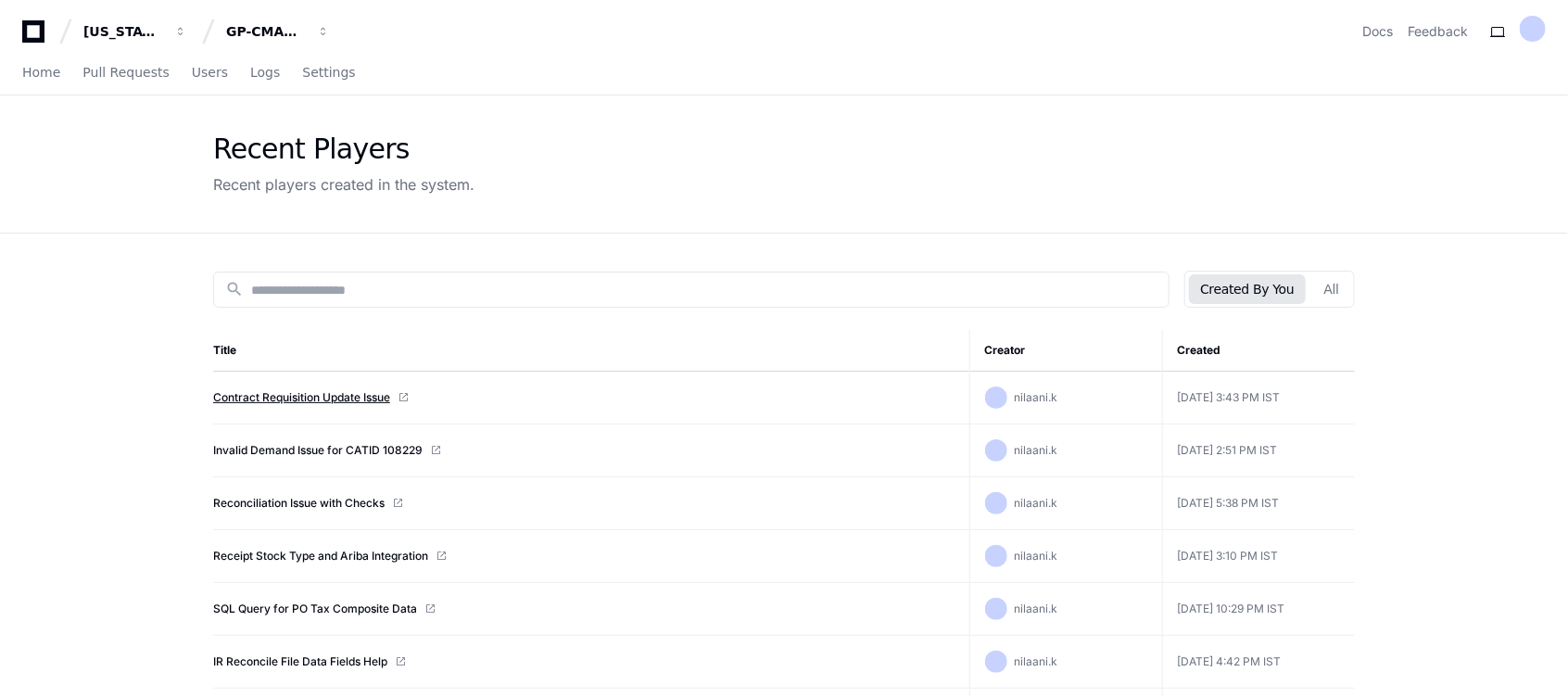
click at [332, 395] on link "Contract Requisition Update Issue" at bounding box center [301, 398] width 177 height 15
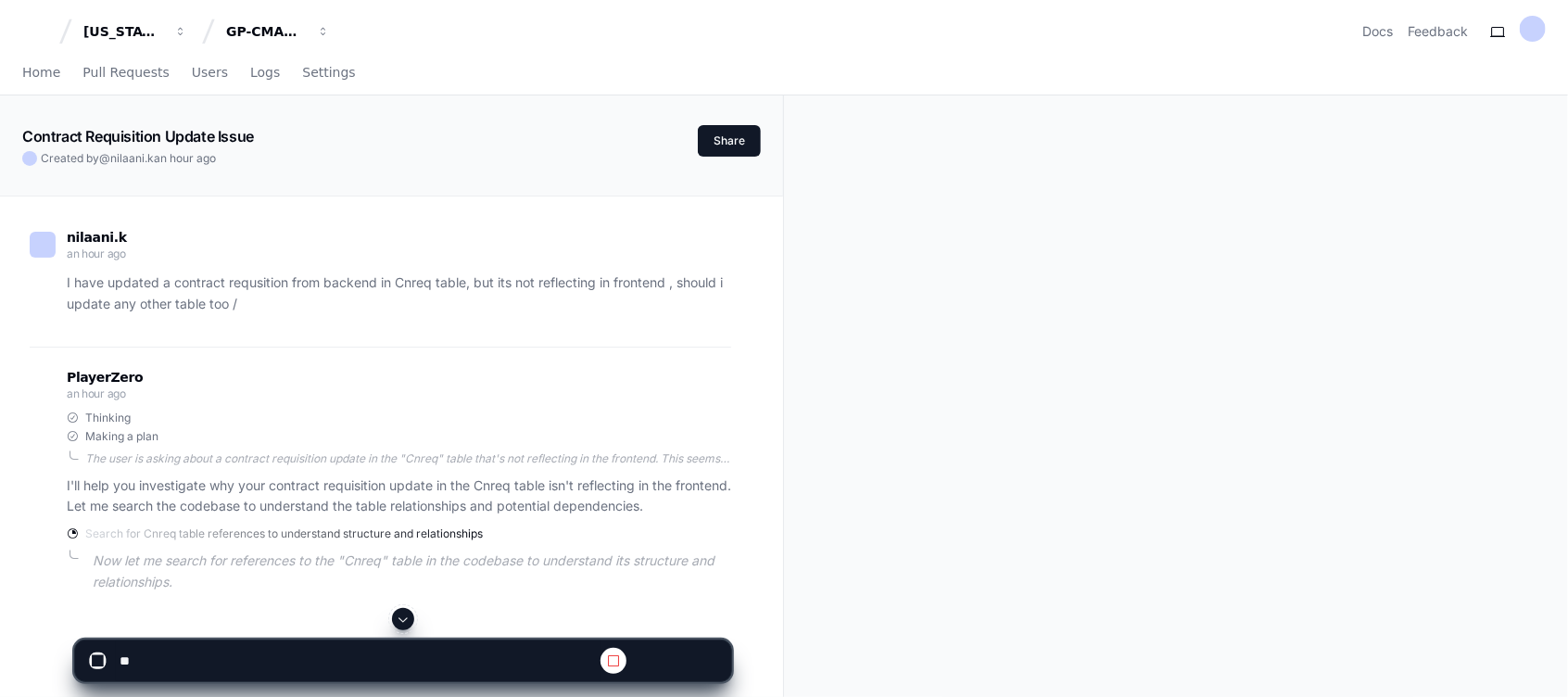
scroll to position [300, 0]
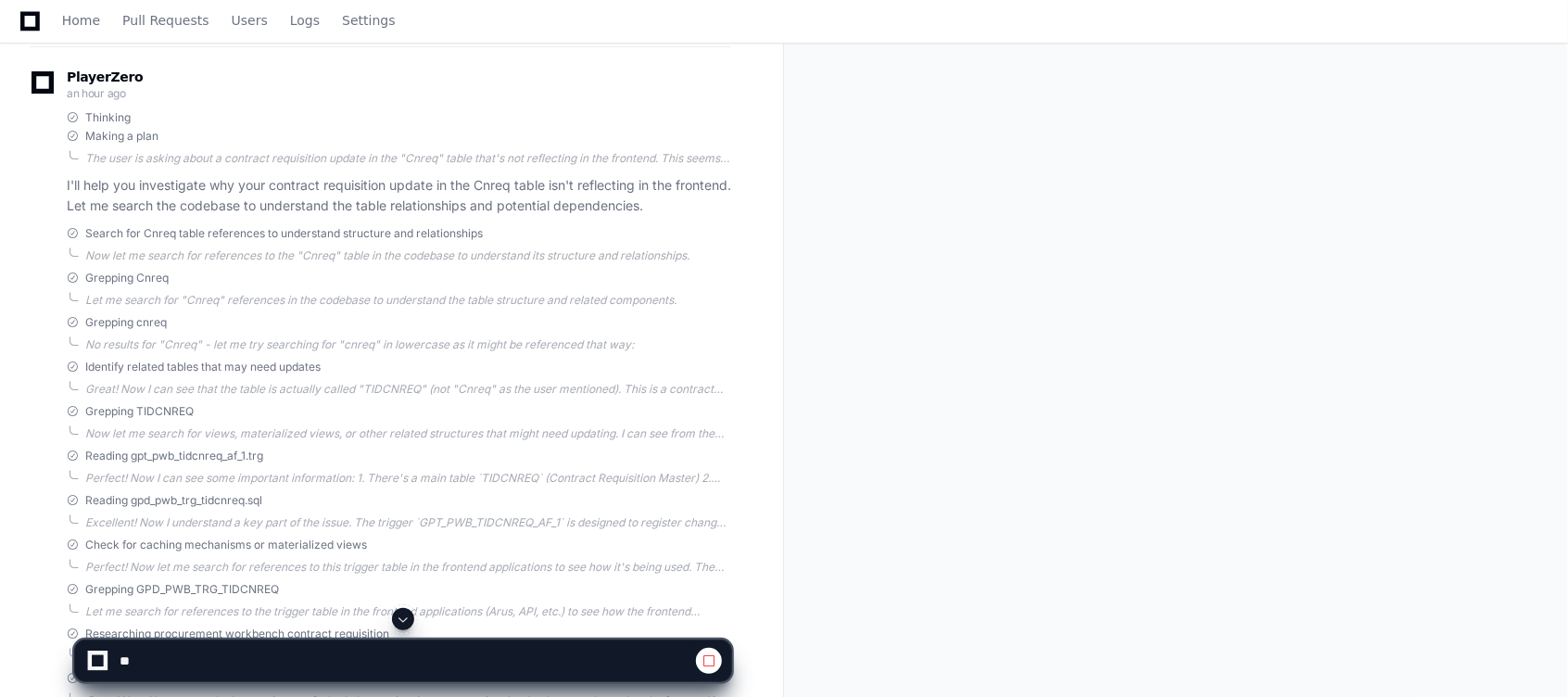
click at [403, 616] on span at bounding box center [404, 619] width 15 height 15
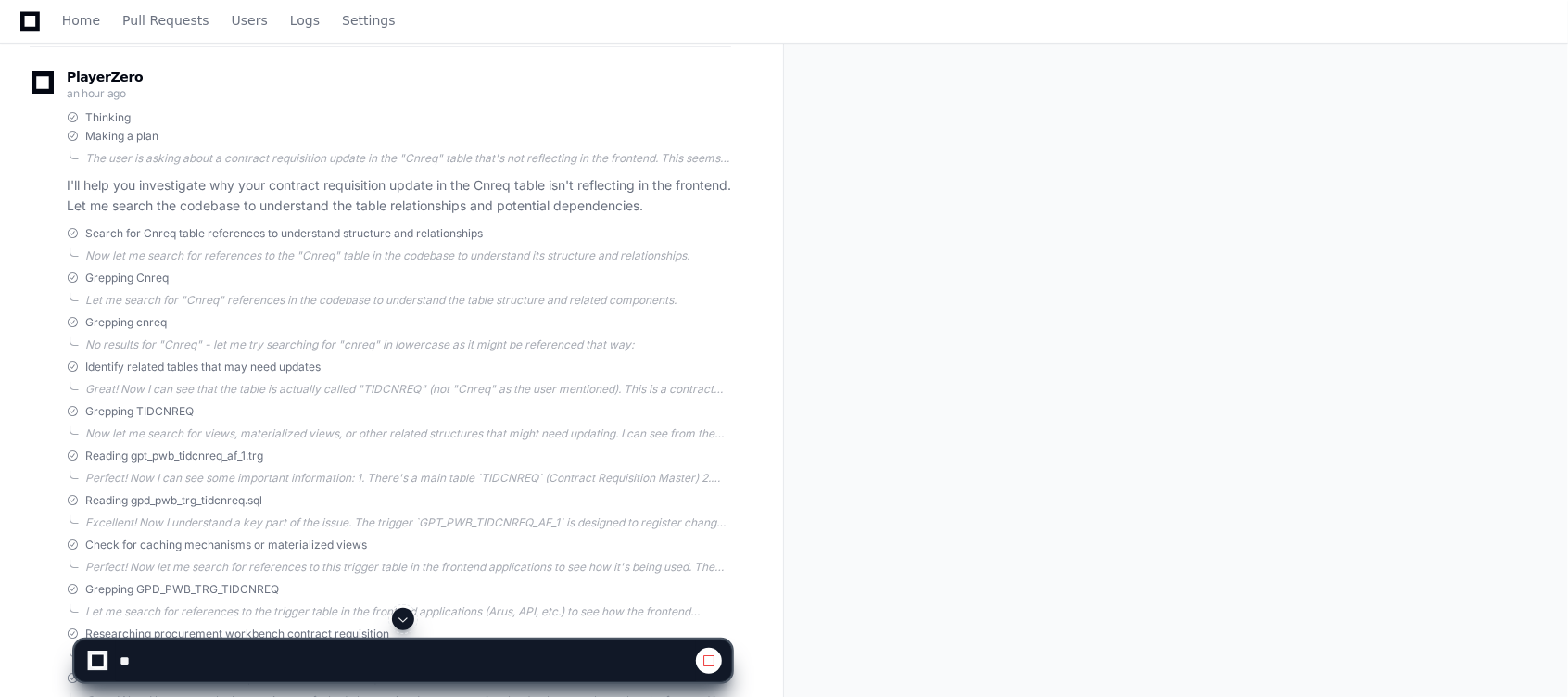
click at [403, 616] on span at bounding box center [404, 619] width 15 height 15
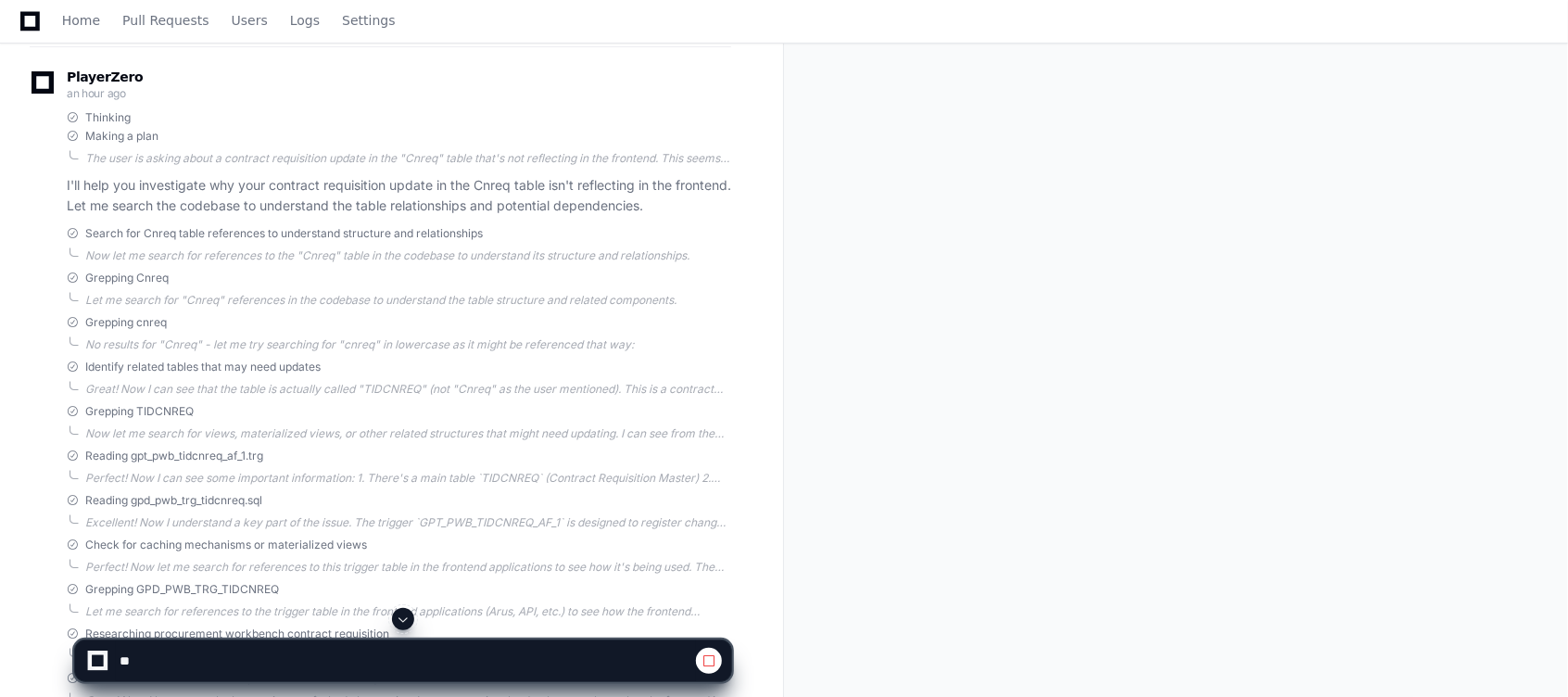
click at [403, 616] on span at bounding box center [404, 619] width 15 height 15
click at [406, 617] on span at bounding box center [404, 619] width 15 height 15
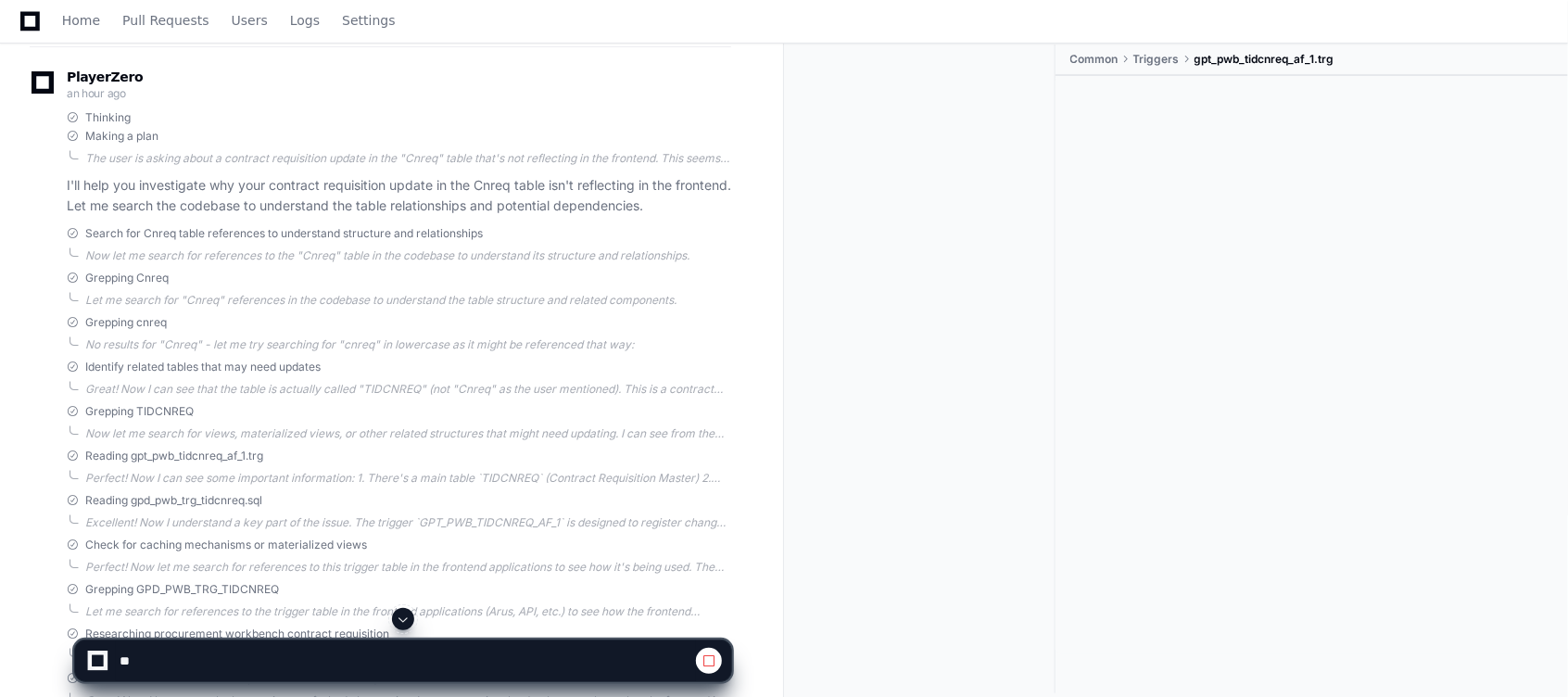
click at [406, 617] on span at bounding box center [404, 619] width 15 height 15
click at [406, 618] on span at bounding box center [404, 619] width 15 height 15
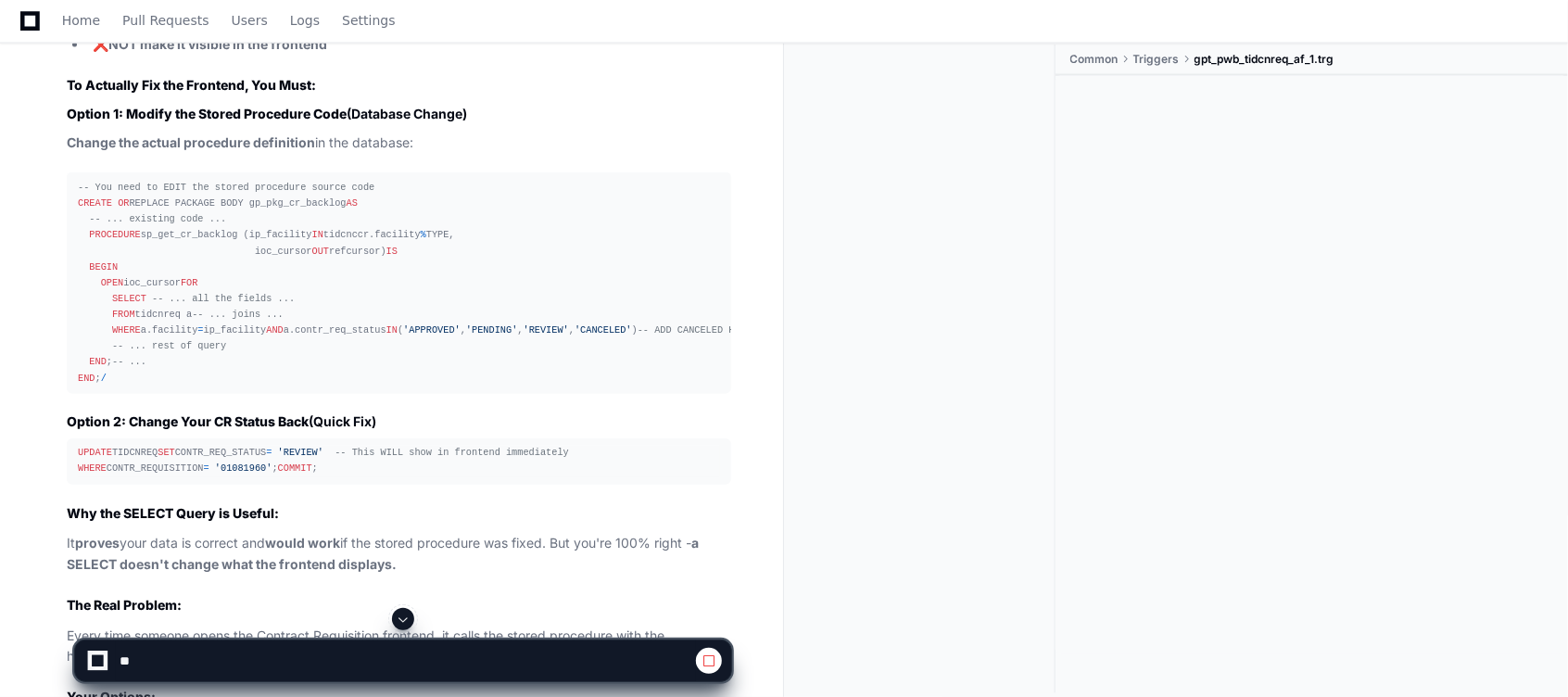
click at [319, 652] on textarea at bounding box center [406, 660] width 580 height 41
click at [283, 665] on textarea at bounding box center [406, 660] width 580 height 41
click at [399, 624] on span at bounding box center [404, 619] width 15 height 15
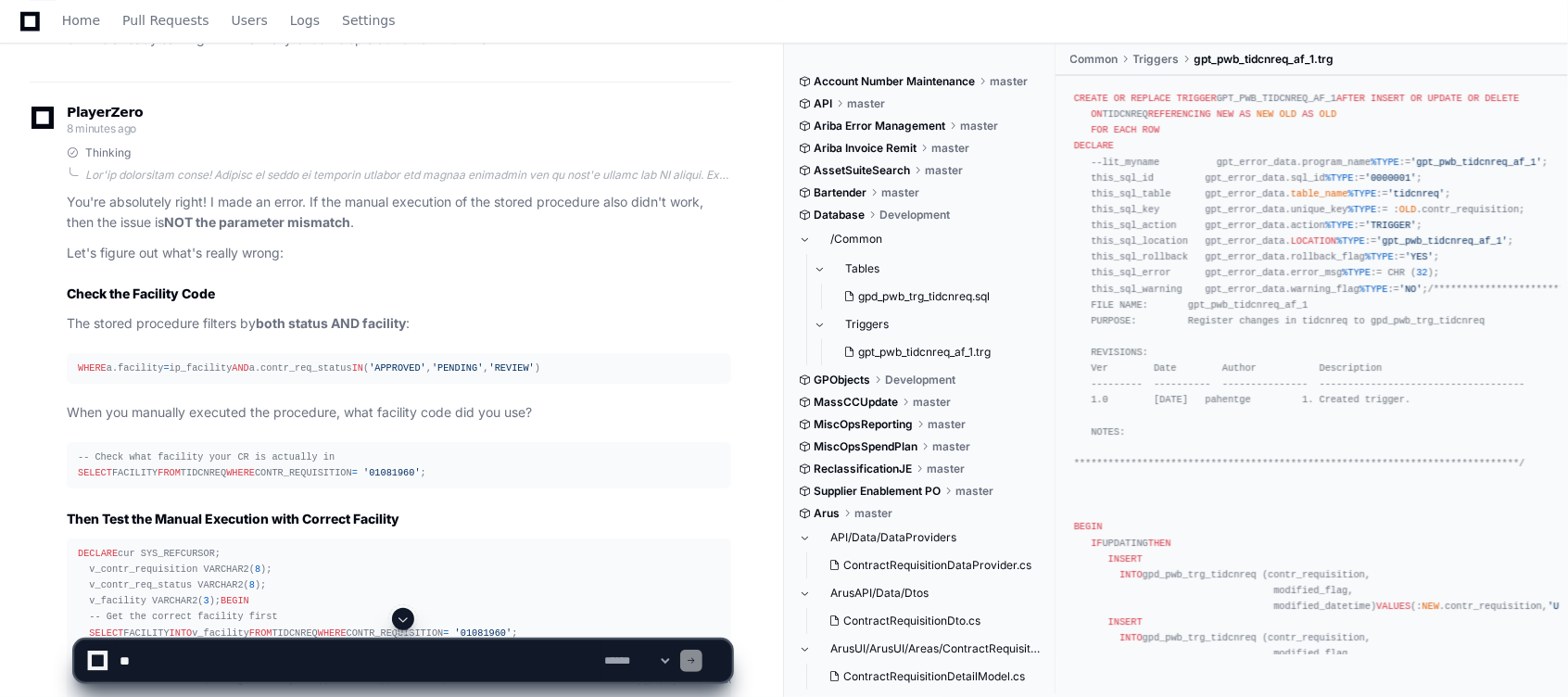
scroll to position [39002, 0]
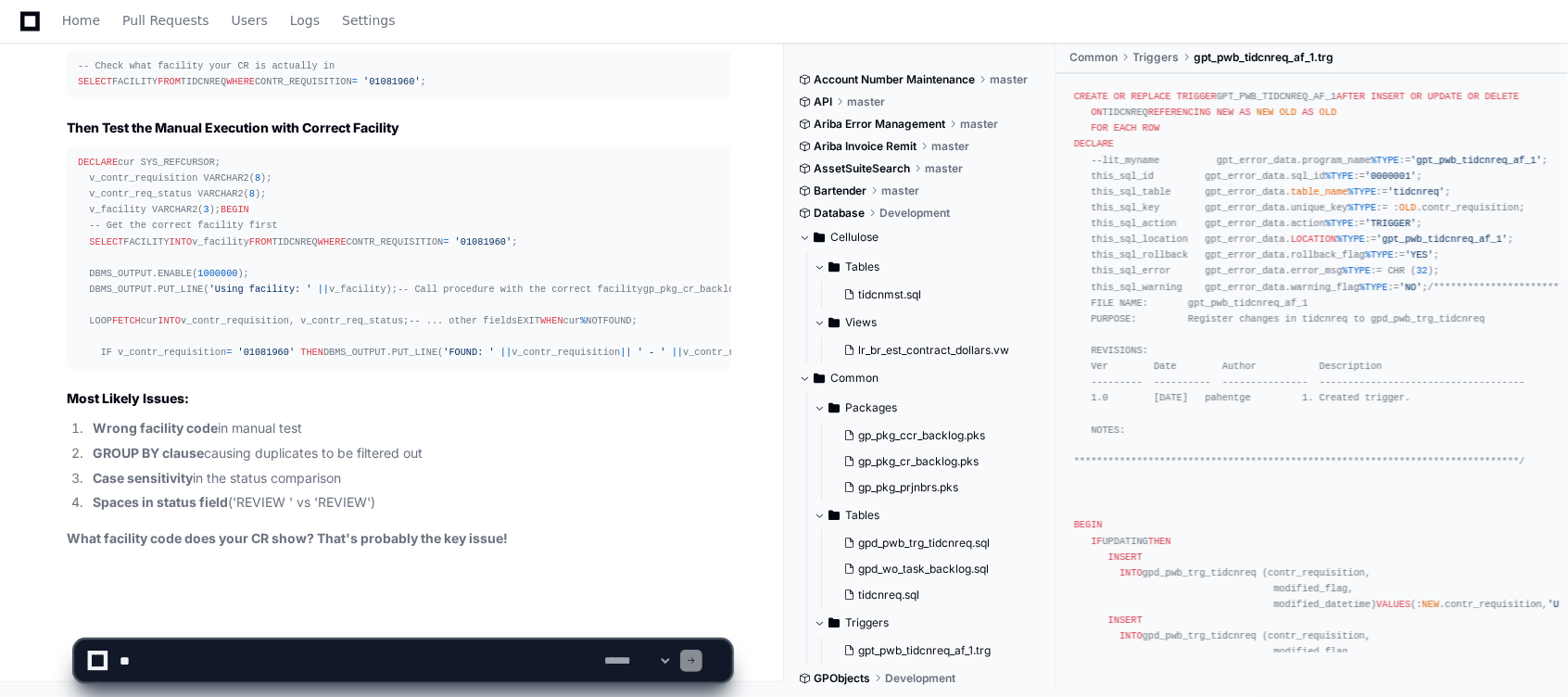
click at [209, 666] on textarea at bounding box center [358, 660] width 485 height 41
paste textarea "********"
type textarea "********"
click at [258, 648] on textarea at bounding box center [358, 660] width 485 height 41
paste textarea "**********"
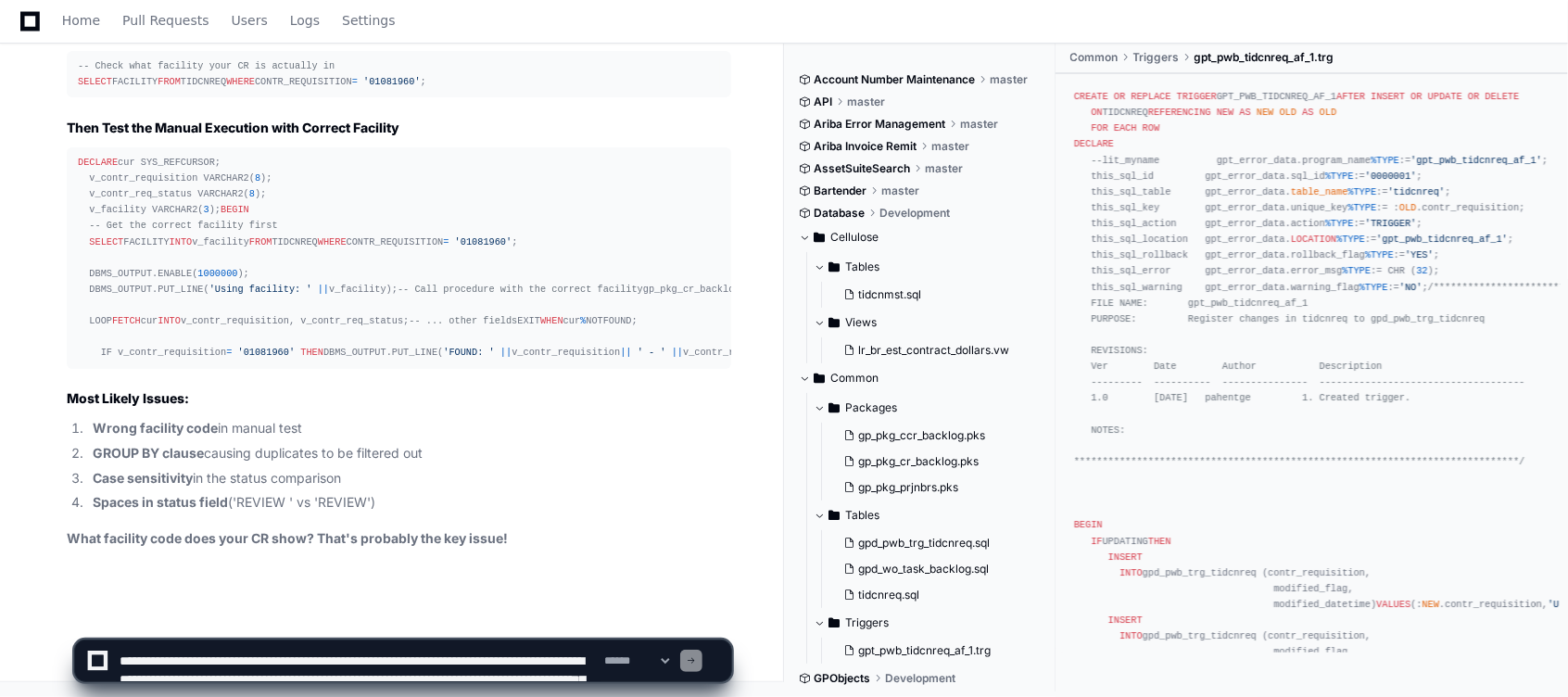
scroll to position [6, 0]
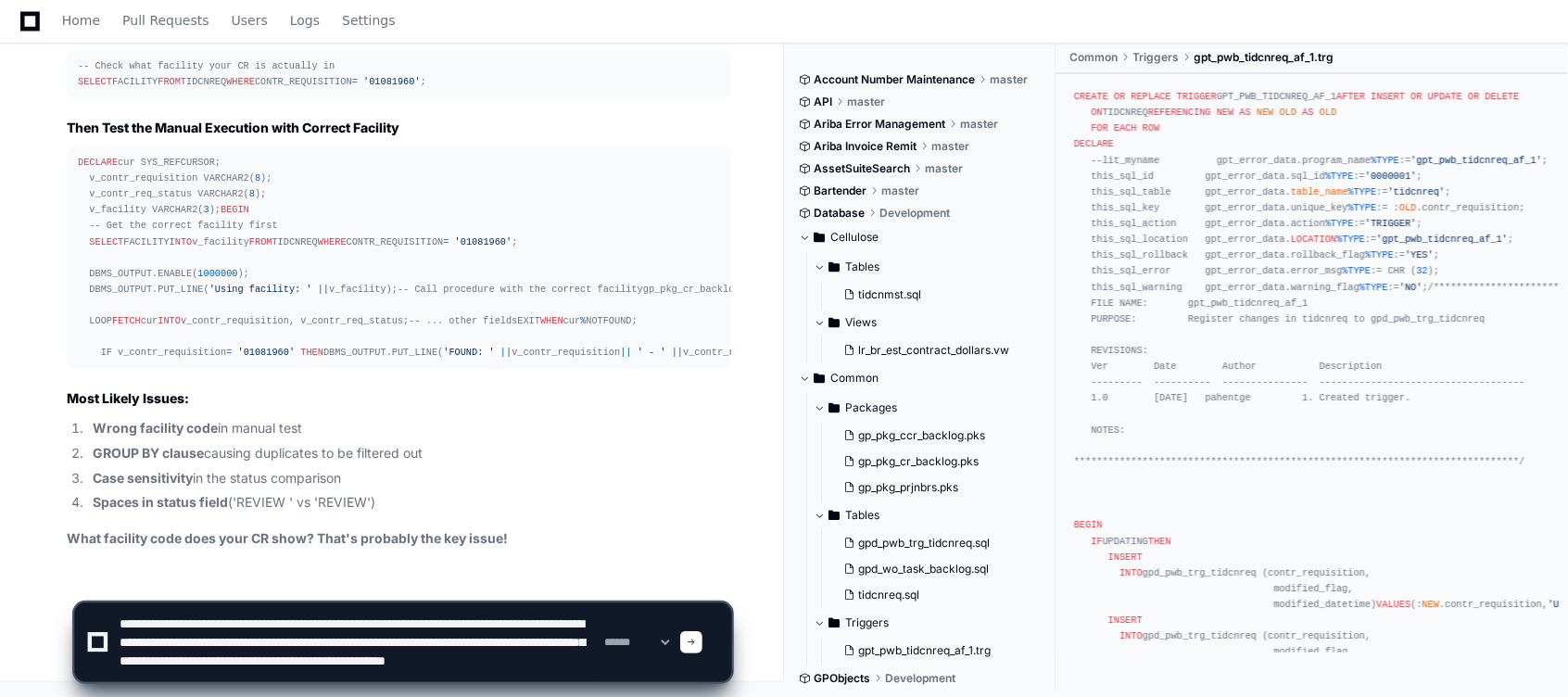
type textarea "**********"
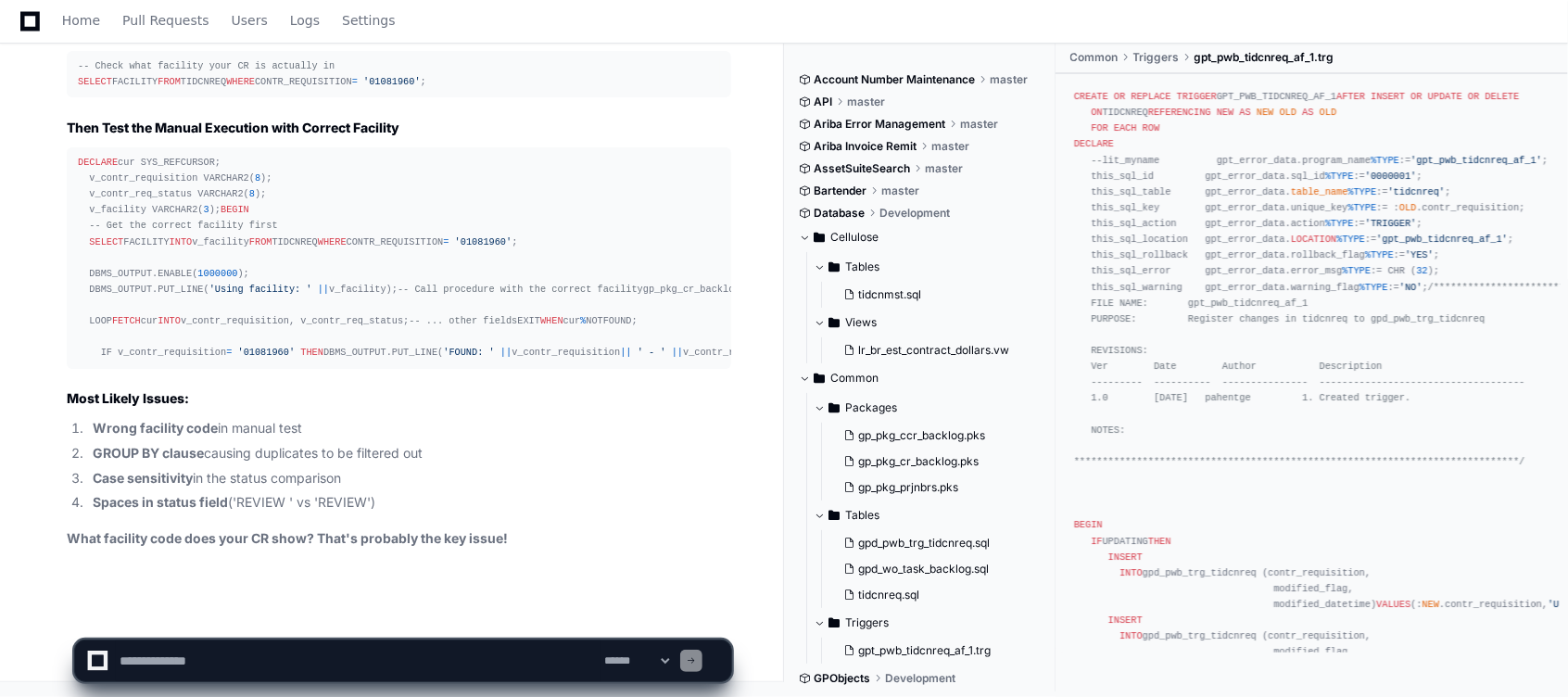
scroll to position [0, 0]
